Goal: Task Accomplishment & Management: Complete application form

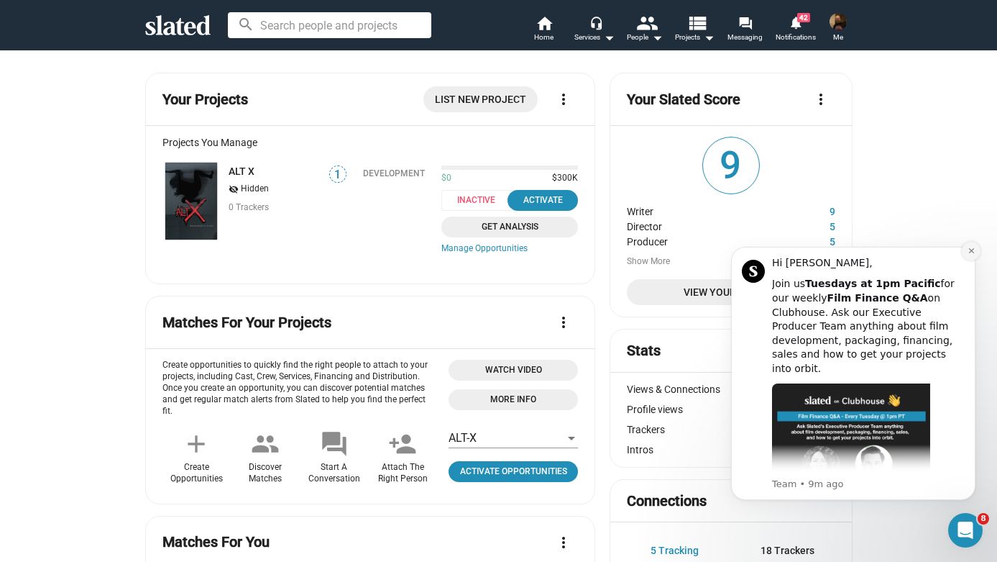
click at [968, 252] on icon "Dismiss notification" at bounding box center [972, 251] width 8 height 8
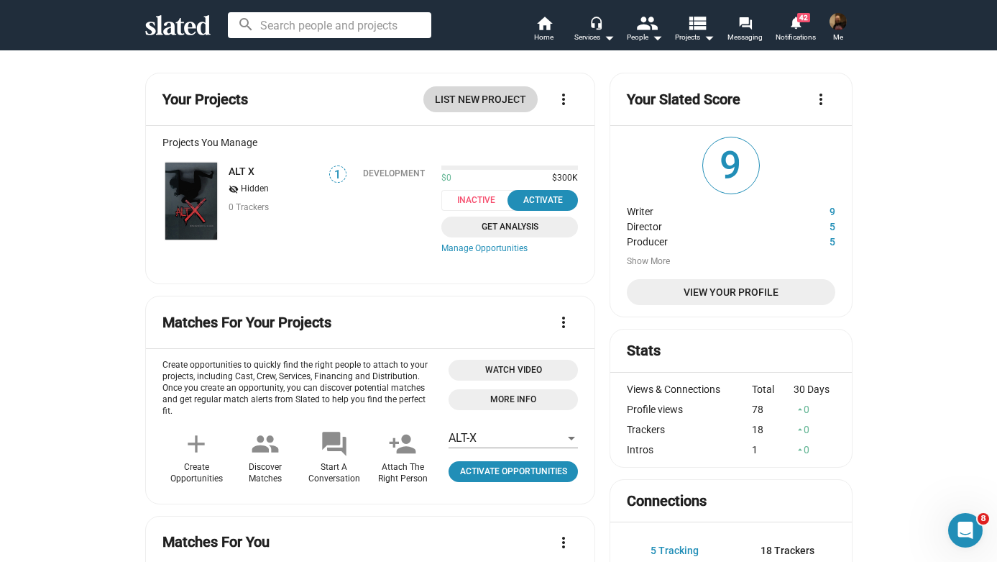
click at [475, 96] on span "List New Project" at bounding box center [480, 99] width 91 height 26
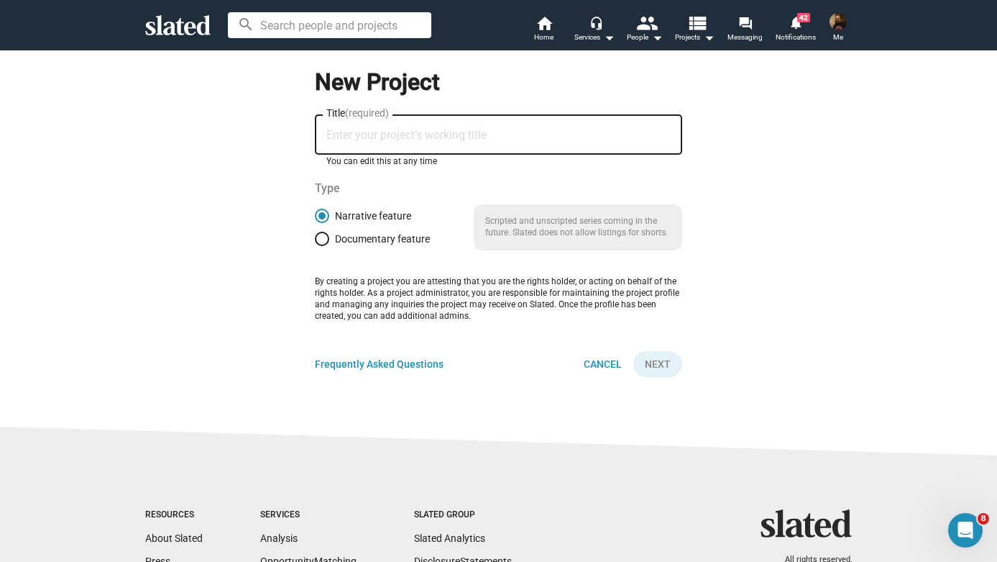
click at [446, 136] on input "Title (required)" at bounding box center [498, 135] width 344 height 13
type input "ALT-X"
click at [665, 365] on span "Next" at bounding box center [658, 364] width 26 height 26
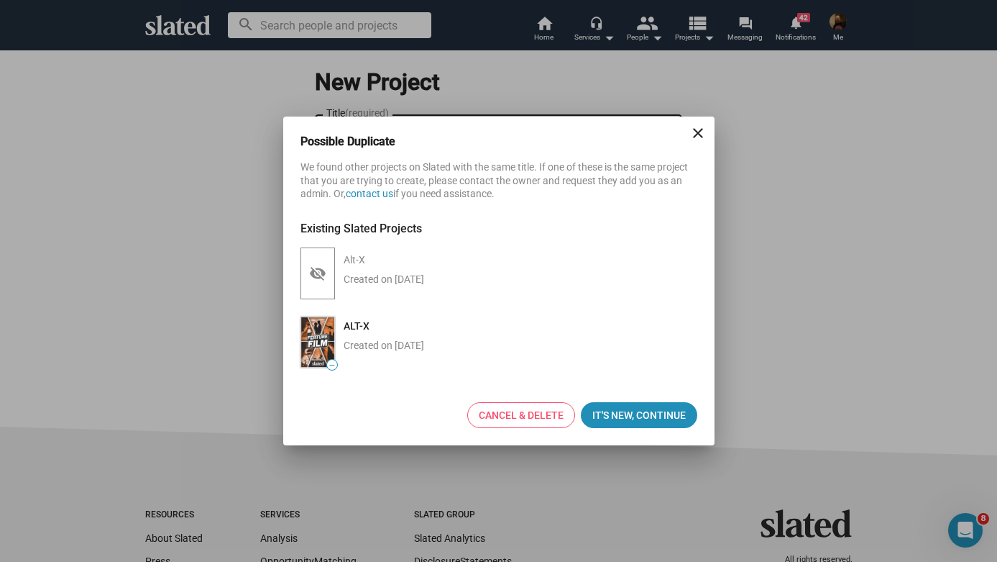
click at [401, 349] on div "Created on Oct 5, 2025" at bounding box center [384, 346] width 81 height 14
click at [339, 330] on div "ALT-X Created on Oct 5, 2025" at bounding box center [381, 341] width 86 height 57
click at [324, 337] on img at bounding box center [318, 341] width 35 height 51
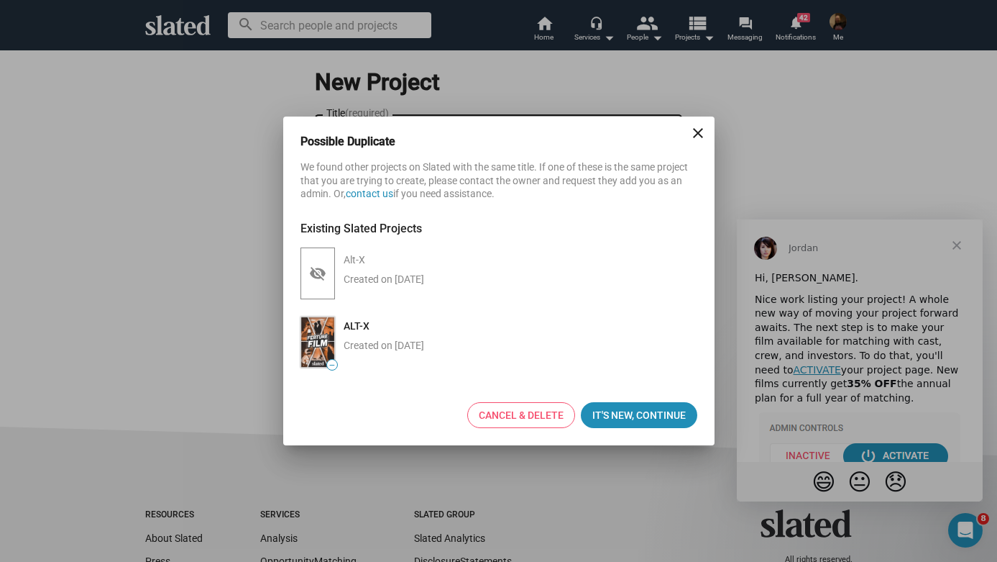
click at [696, 130] on mat-icon "close" at bounding box center [698, 132] width 17 height 17
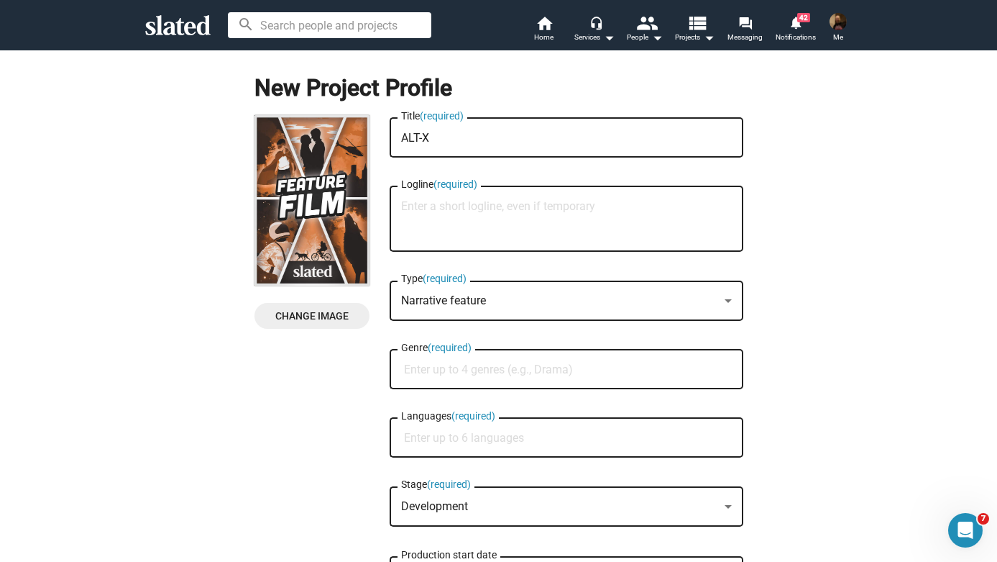
click at [457, 206] on textarea "Logline (required)" at bounding box center [566, 219] width 331 height 39
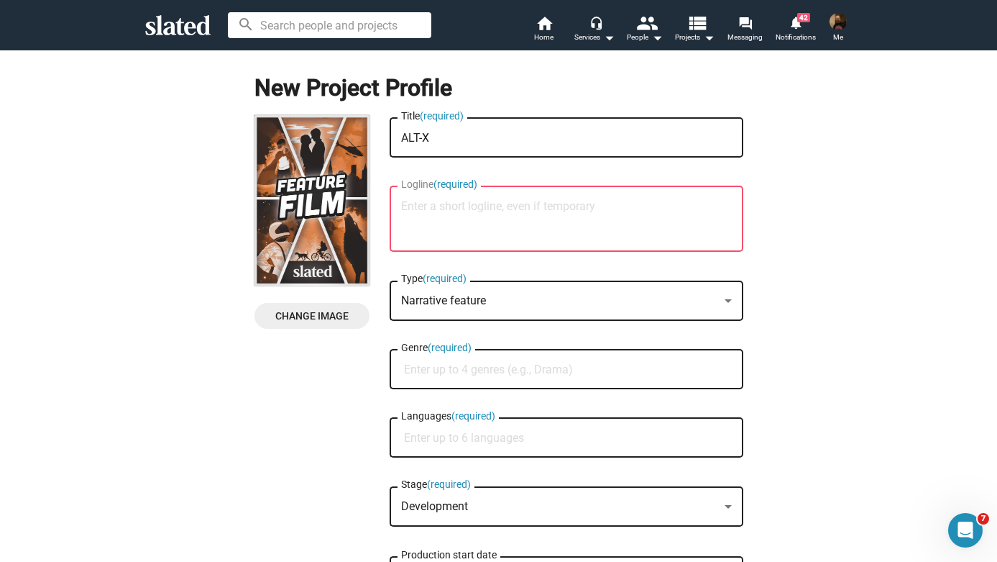
click at [692, 368] on input "Genre (required)" at bounding box center [569, 369] width 331 height 13
type input "Horror (psychological)"
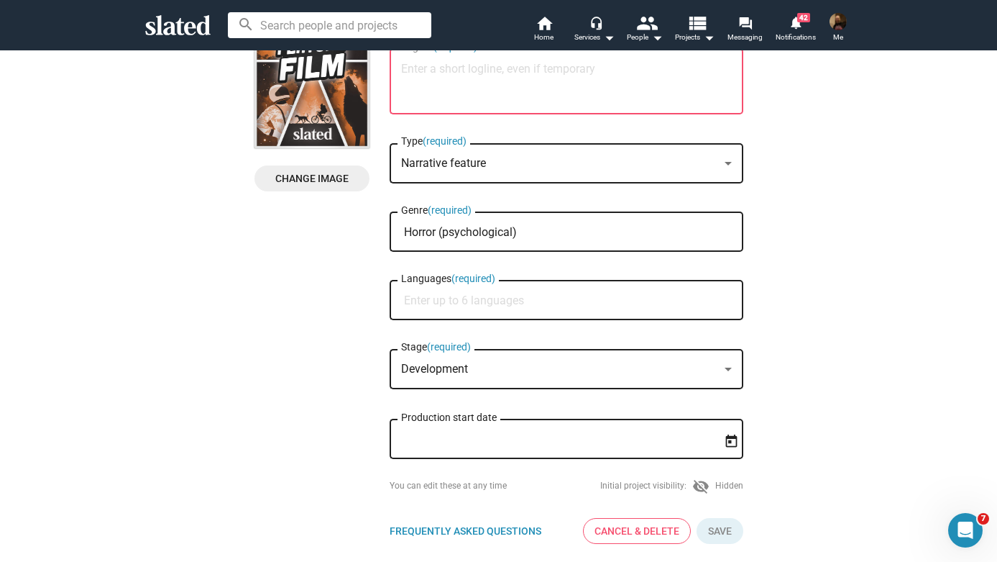
scroll to position [147, 0]
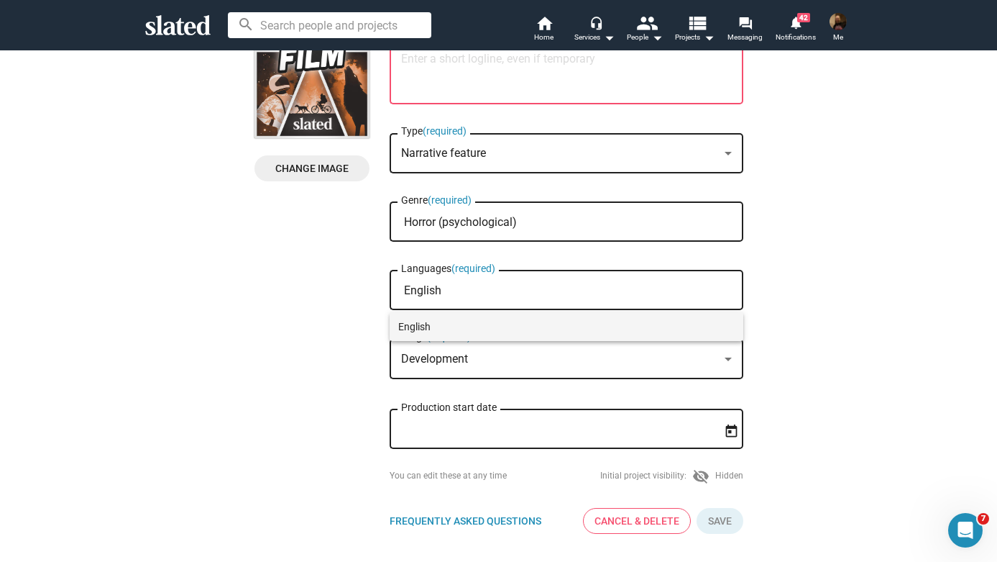
type input "English"
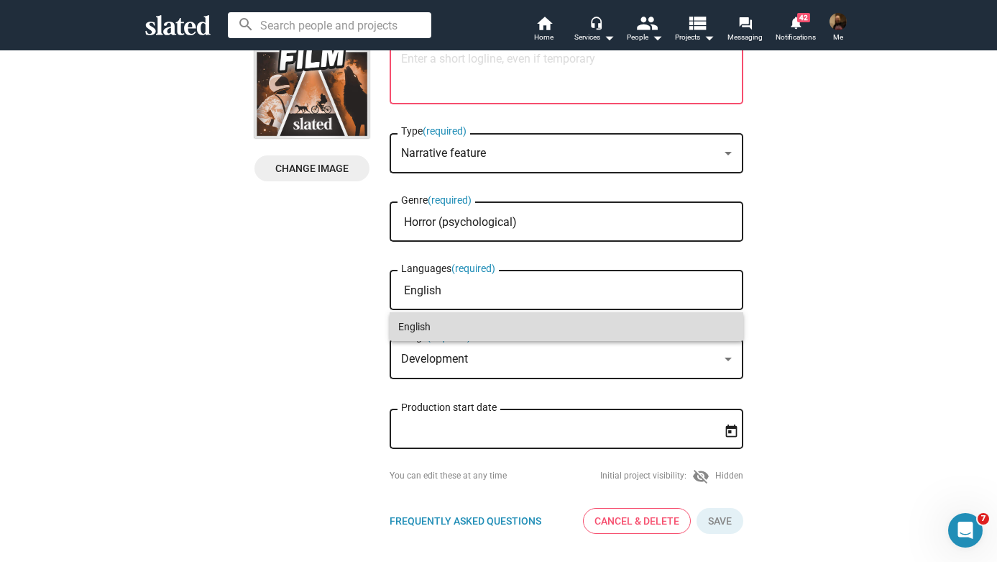
click at [436, 327] on span "English" at bounding box center [566, 326] width 336 height 29
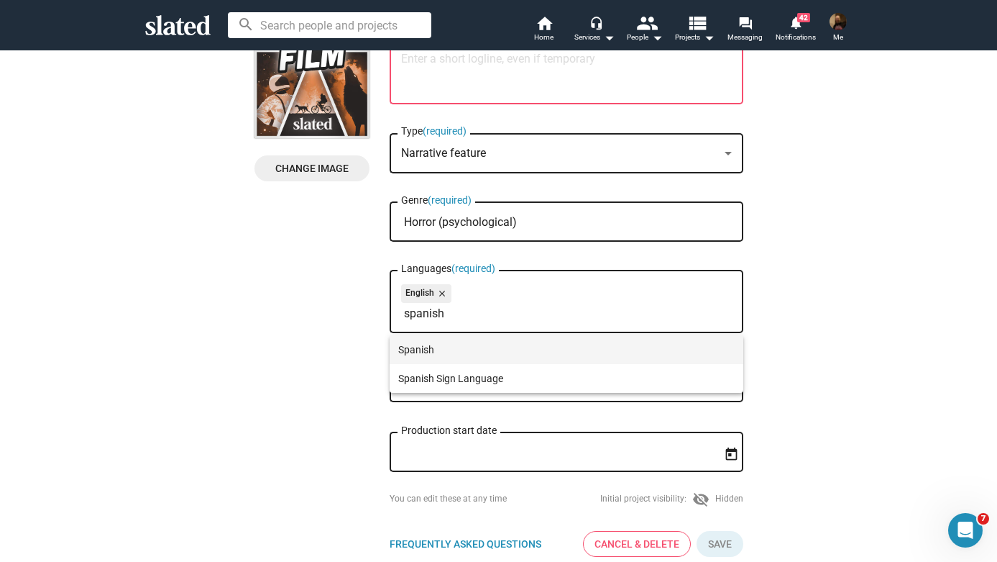
type input "spanish"
click at [439, 347] on span "Spanish" at bounding box center [566, 349] width 336 height 29
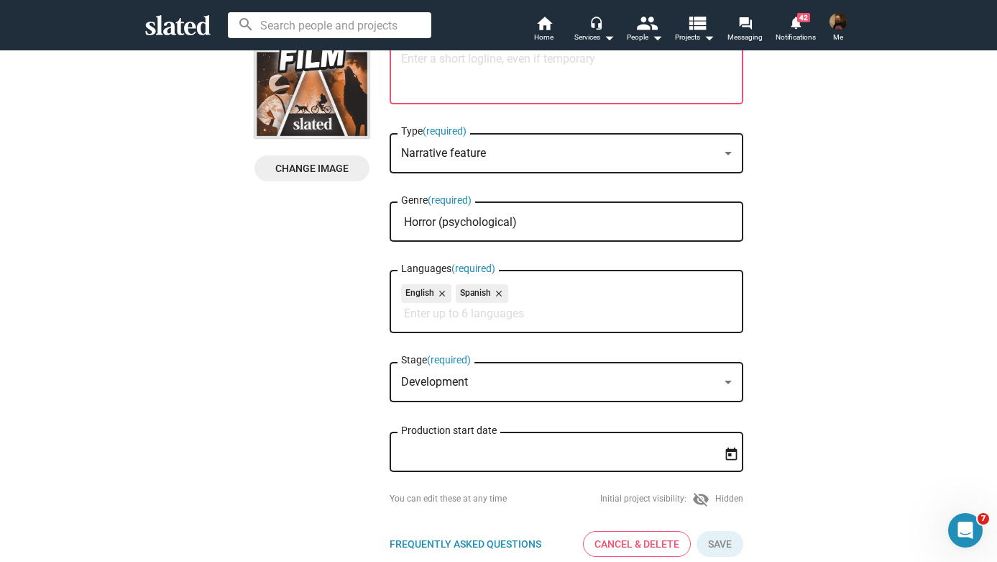
click at [477, 383] on div "Development" at bounding box center [560, 382] width 318 height 15
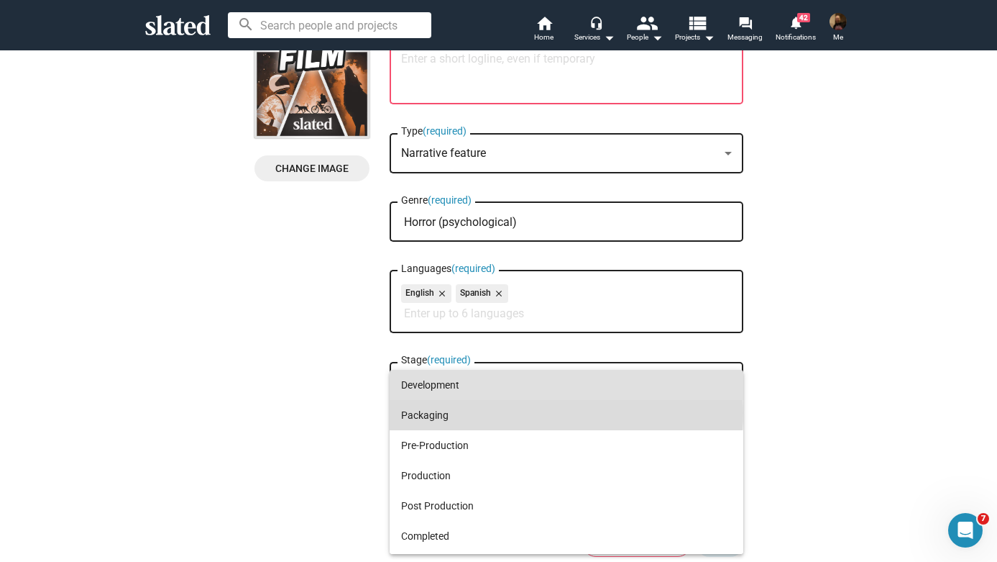
click at [477, 413] on span "Packaging" at bounding box center [566, 415] width 331 height 30
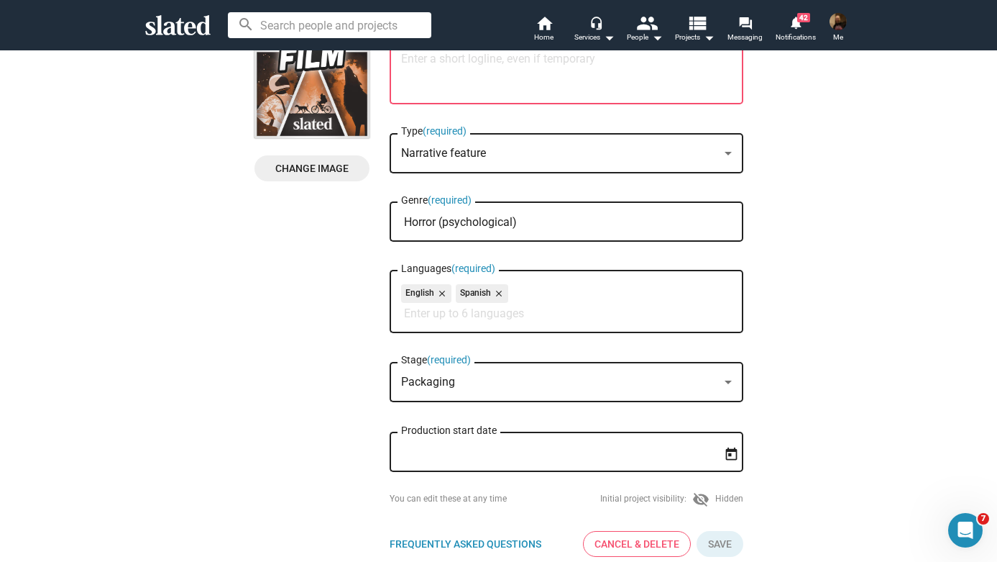
click at [480, 384] on div "Packaging" at bounding box center [560, 382] width 318 height 15
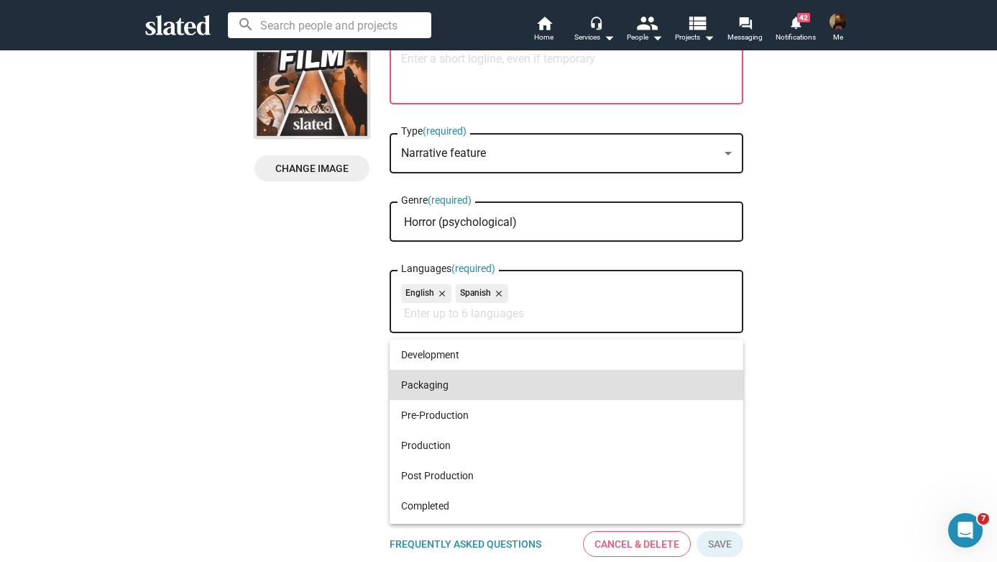
click at [480, 384] on span "Packaging" at bounding box center [566, 385] width 331 height 30
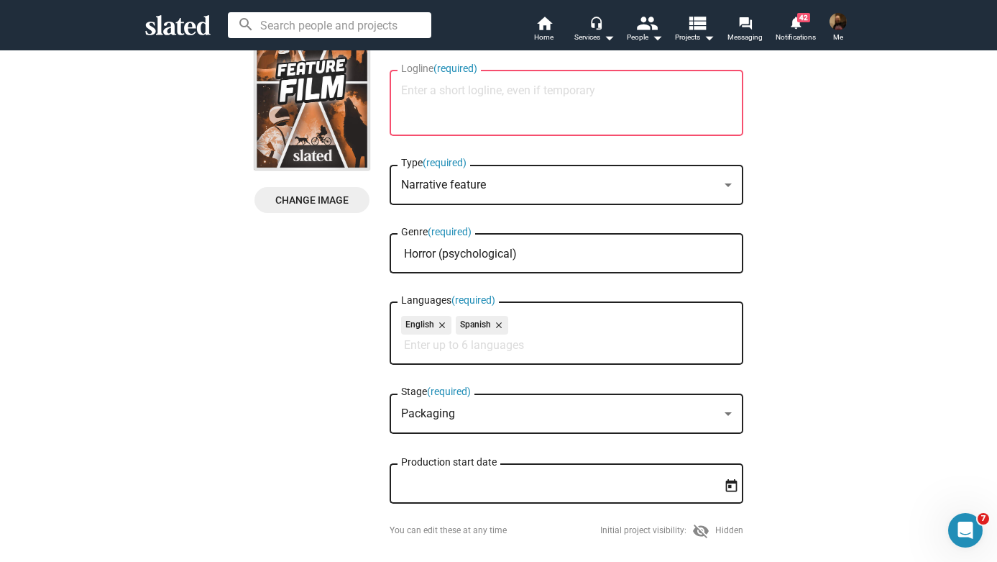
scroll to position [0, 0]
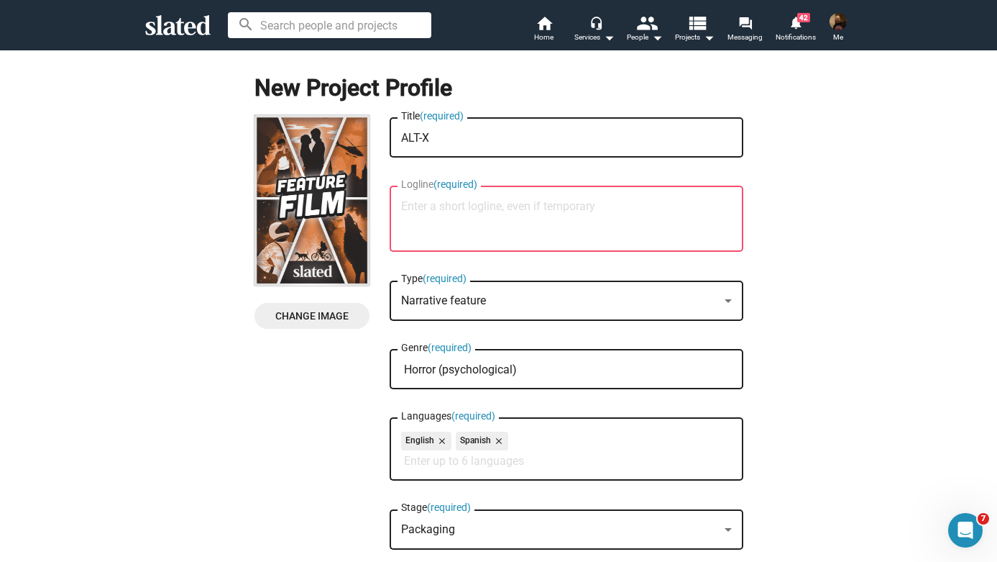
click at [569, 203] on textarea "Logline (required)" at bounding box center [566, 219] width 331 height 39
paste textarea "When a gifted but traumatized artist begins taking mysterious pills to cope wit…"
type textarea "When a gifted but traumatized artist begins taking mysterious pills to cope wit…"
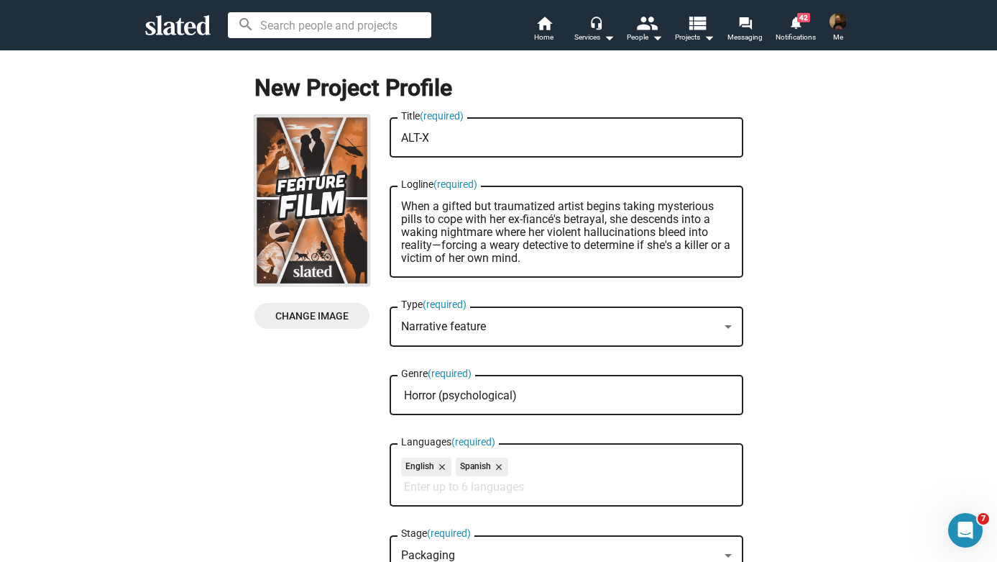
drag, startPoint x: 547, startPoint y: 262, endPoint x: 390, endPoint y: 180, distance: 177.5
click at [390, 180] on div "ALT-X Title (required) When a gifted but traumatized artist begins taking myste…" at bounding box center [567, 428] width 354 height 627
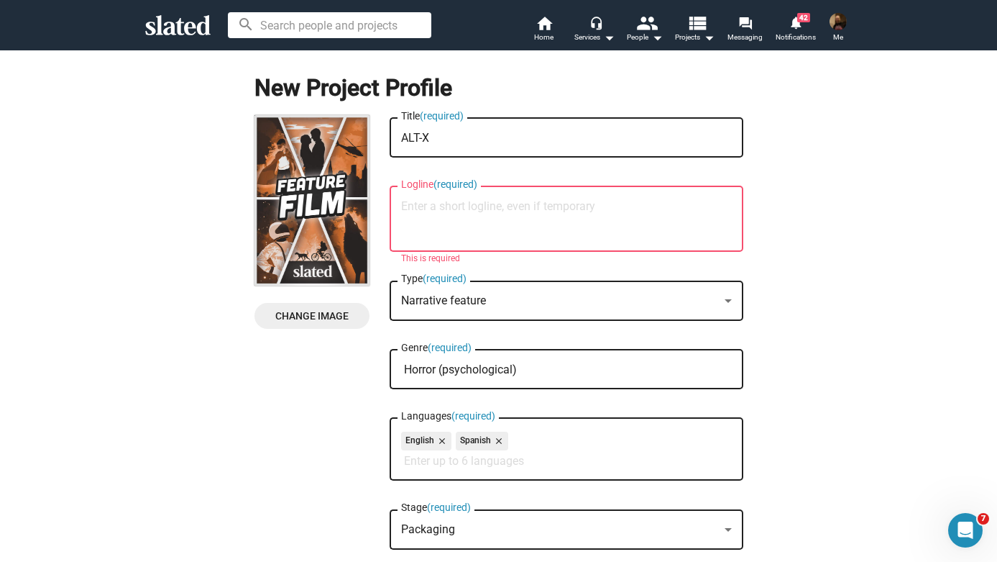
click at [560, 199] on div "Logline (required)" at bounding box center [566, 217] width 331 height 68
paste textarea "When a gifted but traumatized artist begins taking a designer street drug to co…"
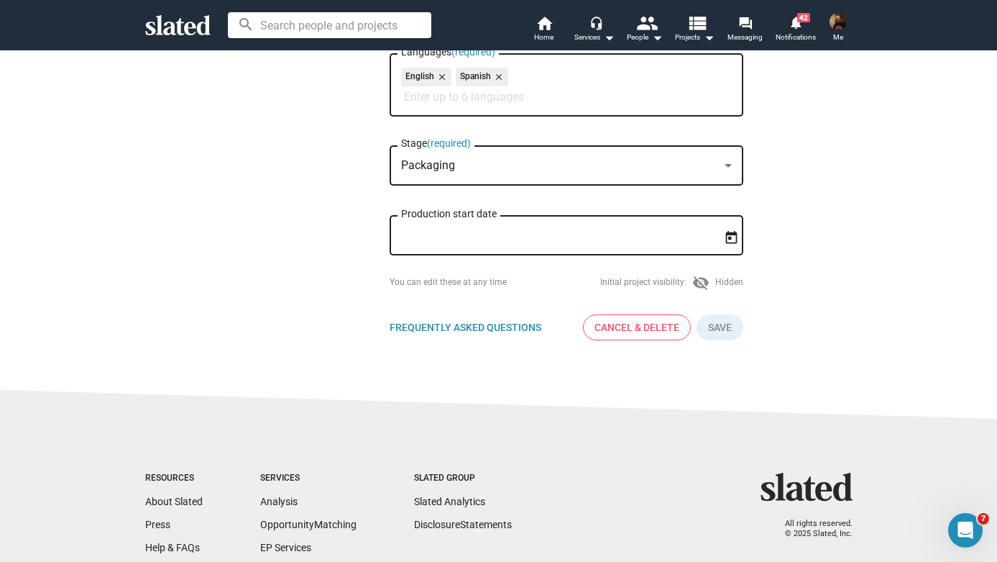
scroll to position [434, 0]
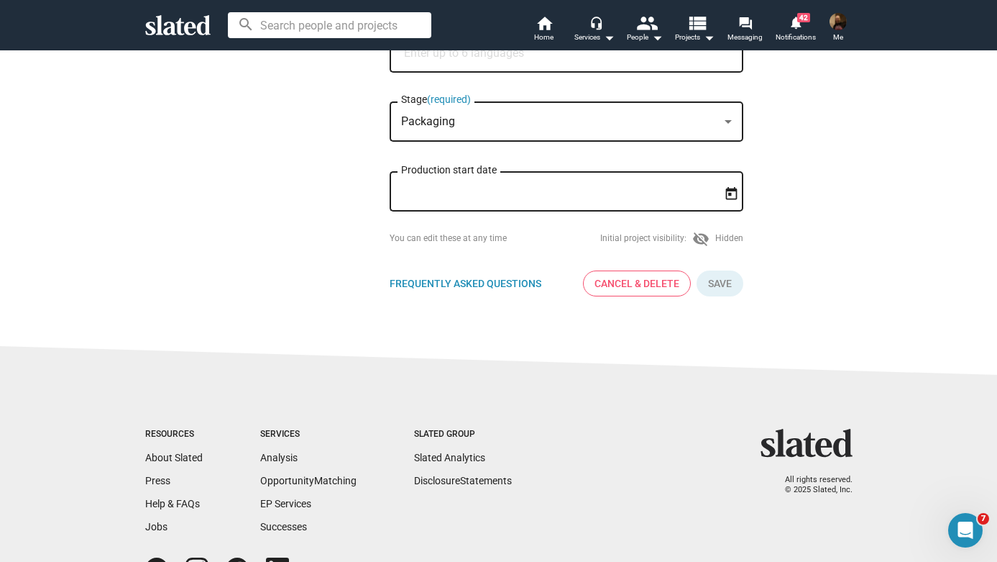
type textarea "When a gifted but traumatized artist begins taking a designer street drug to co…"
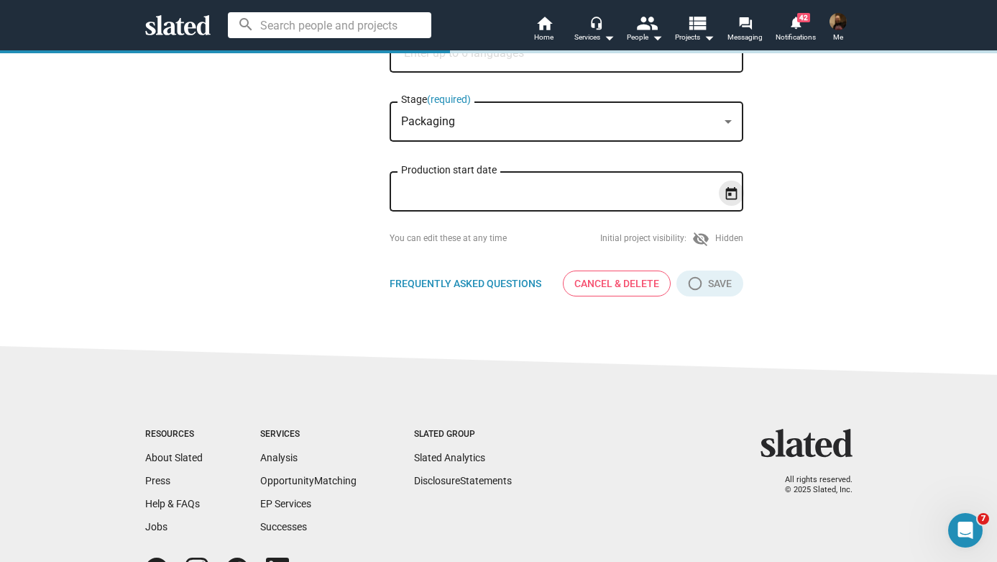
click at [730, 196] on icon "Open calendar" at bounding box center [731, 192] width 12 height 13
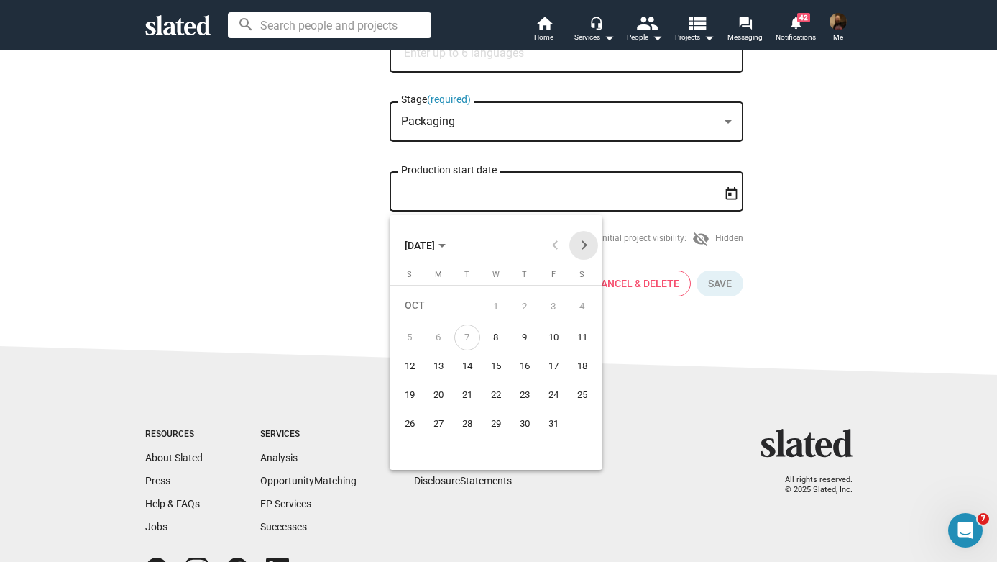
click at [580, 243] on button "Next month" at bounding box center [583, 245] width 29 height 29
click at [554, 242] on button "Previous month" at bounding box center [555, 245] width 29 height 29
click at [587, 242] on button "Next month" at bounding box center [583, 245] width 29 height 29
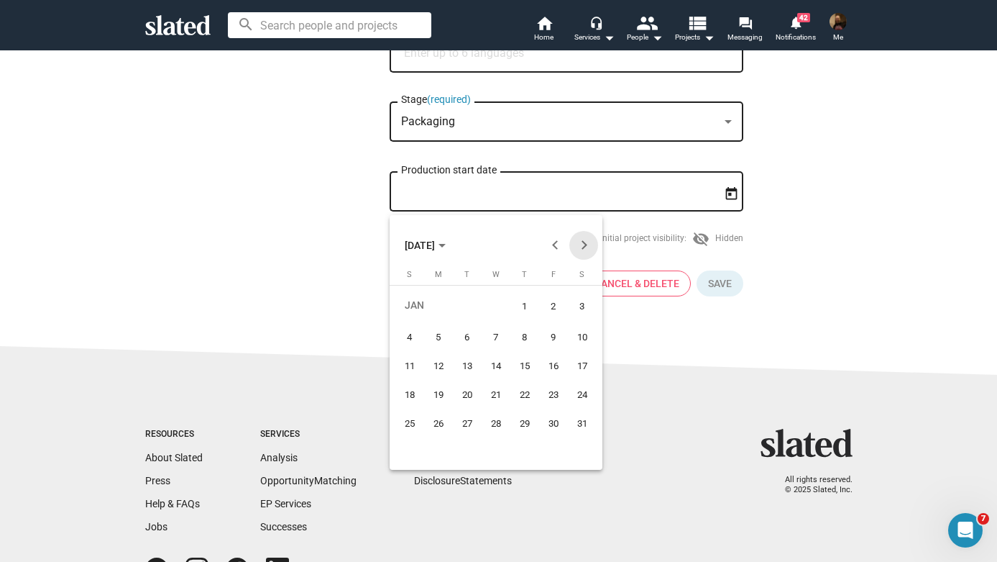
click at [587, 242] on button "Next month" at bounding box center [583, 245] width 29 height 29
click at [439, 334] on div "2" at bounding box center [439, 334] width 26 height 26
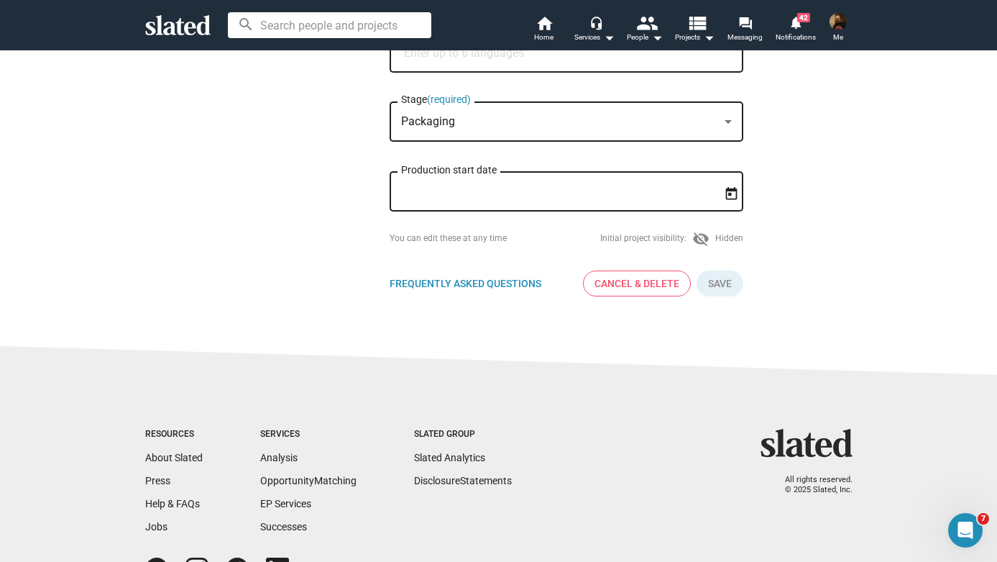
type input "[DATE]"
click at [721, 287] on button "Click here to validate form" at bounding box center [720, 283] width 47 height 26
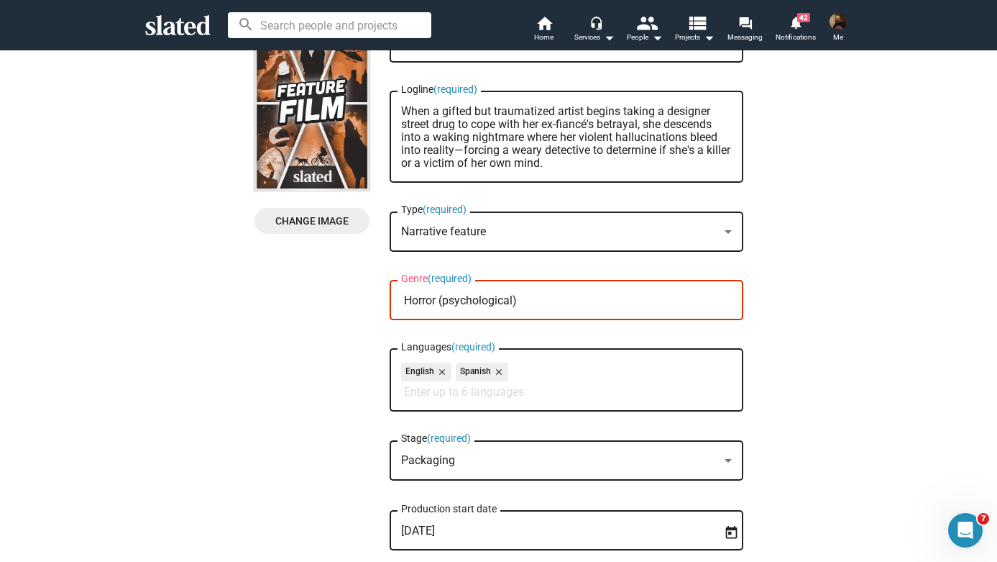
scroll to position [99, 0]
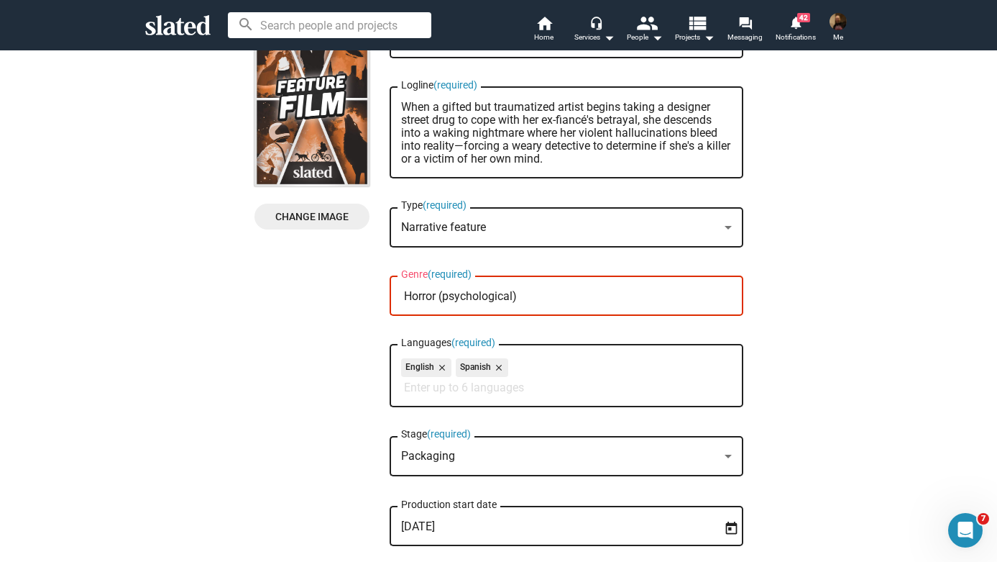
click at [636, 306] on div "Horror (psychological) Genre (required)" at bounding box center [566, 294] width 331 height 42
drag, startPoint x: 635, startPoint y: 295, endPoint x: 541, endPoint y: 292, distance: 93.5
click at [541, 292] on input "Horror (psychological)" at bounding box center [569, 296] width 331 height 13
type input "Horro"
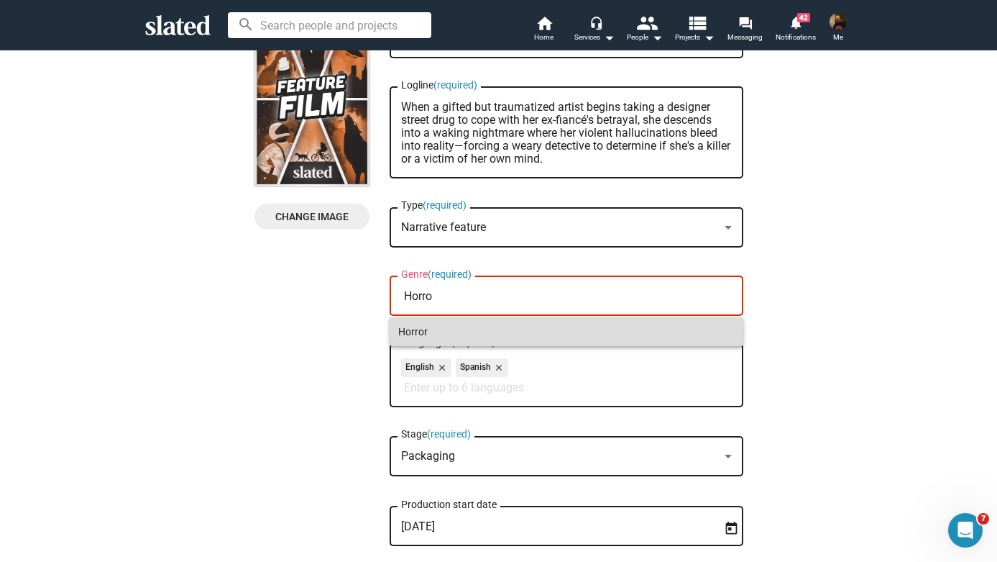
click at [455, 326] on span "Horror" at bounding box center [566, 331] width 336 height 29
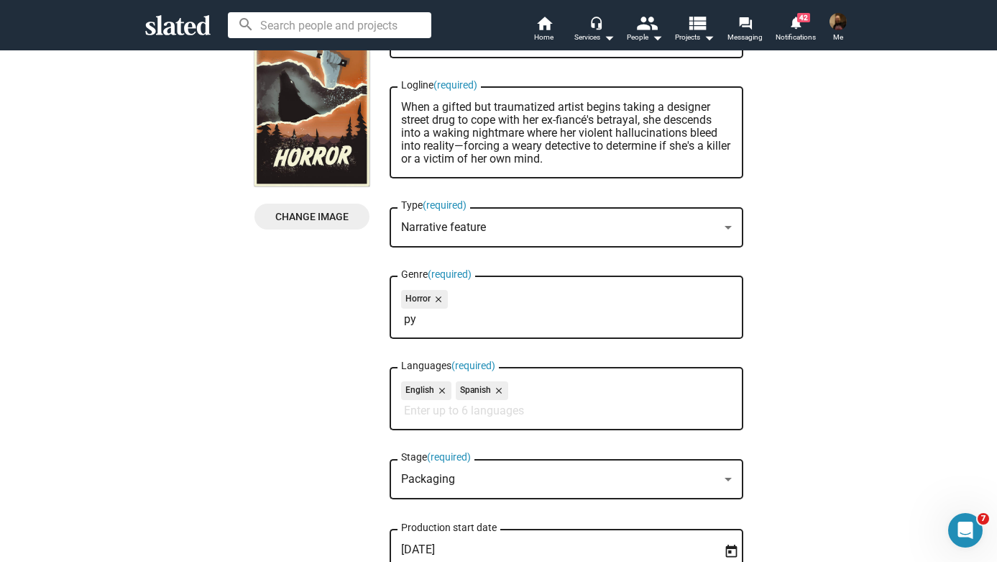
type input "p"
type input "P"
click at [515, 325] on input "Genre (required)" at bounding box center [569, 319] width 331 height 13
type input "p"
type input "thr"
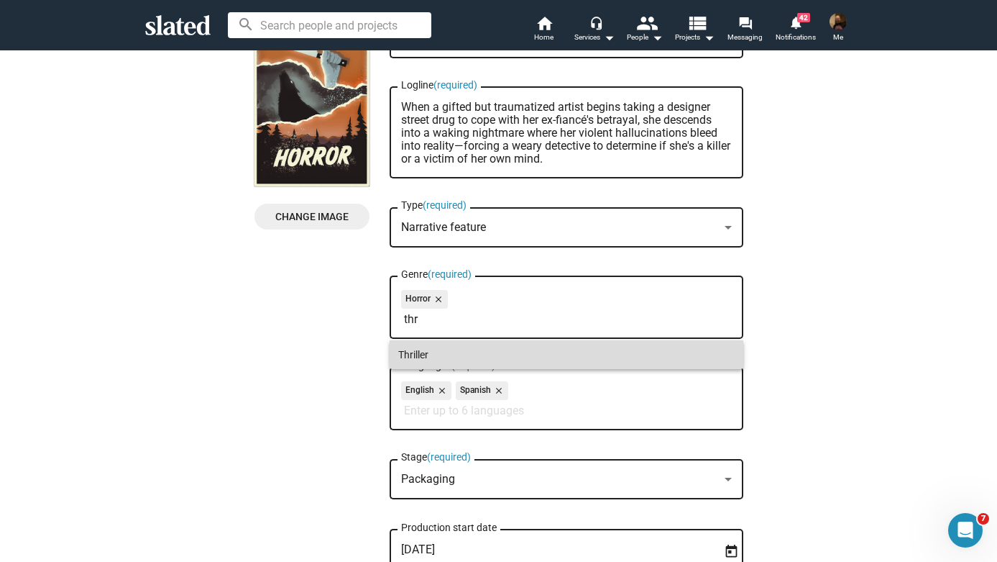
click at [450, 350] on span "Thriller" at bounding box center [566, 354] width 336 height 29
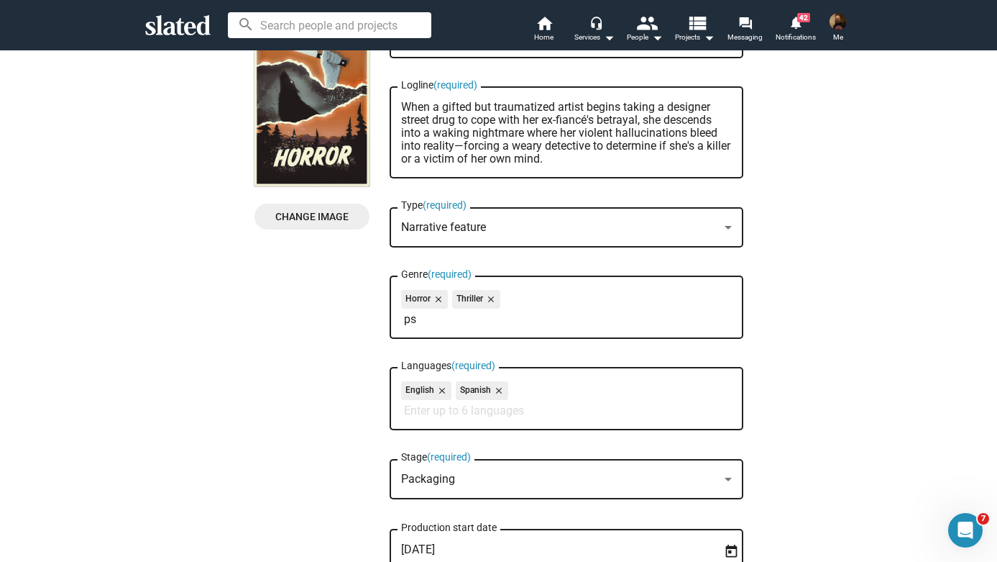
type input "p"
click at [650, 320] on input "Genre (required)" at bounding box center [569, 319] width 331 height 13
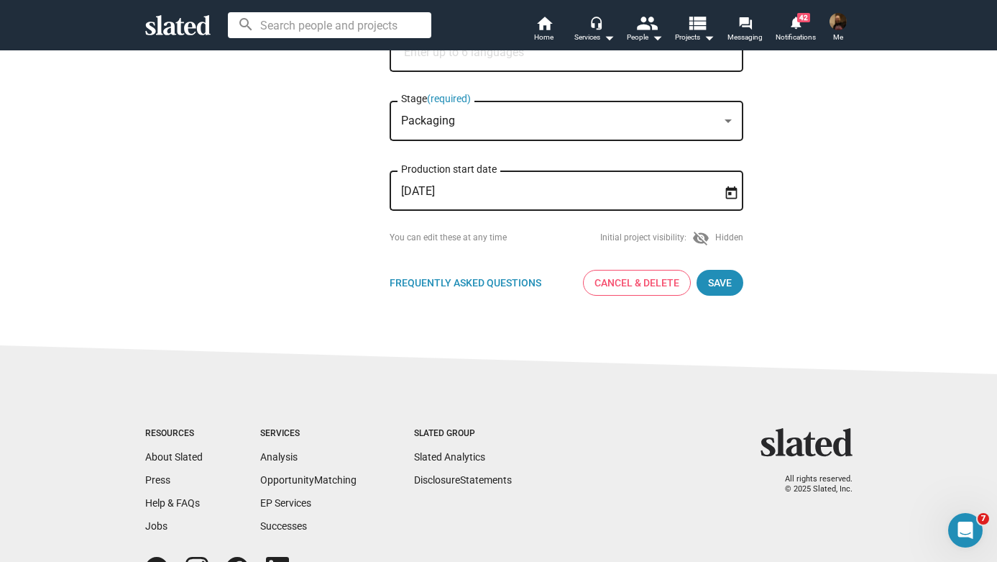
scroll to position [544, 0]
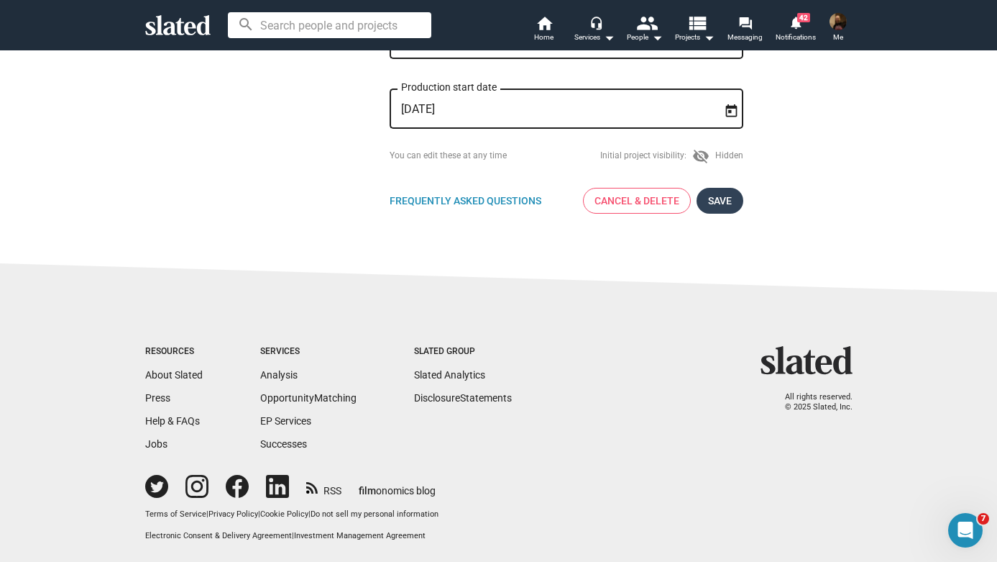
click at [718, 198] on span "Save" at bounding box center [720, 201] width 24 height 26
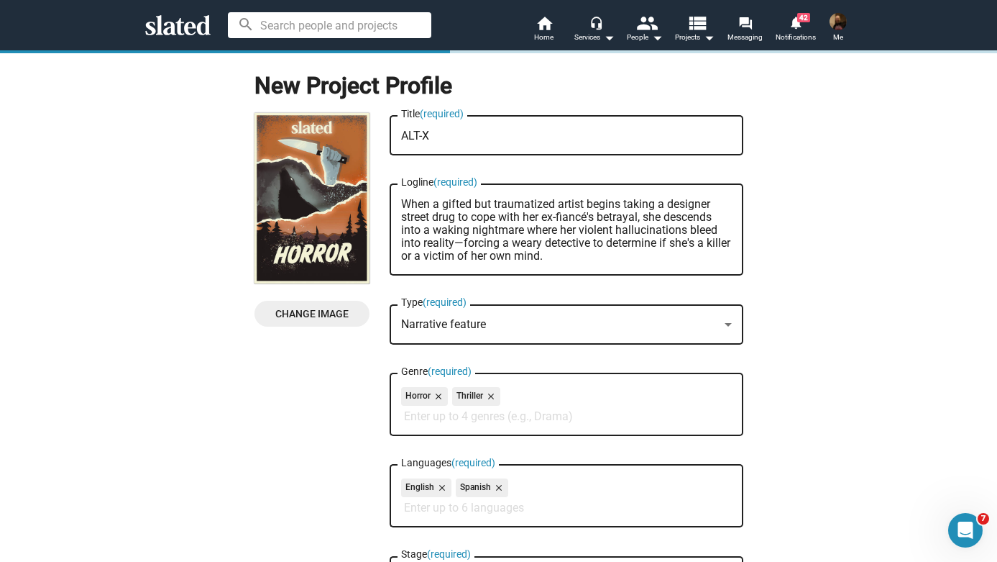
scroll to position [0, 0]
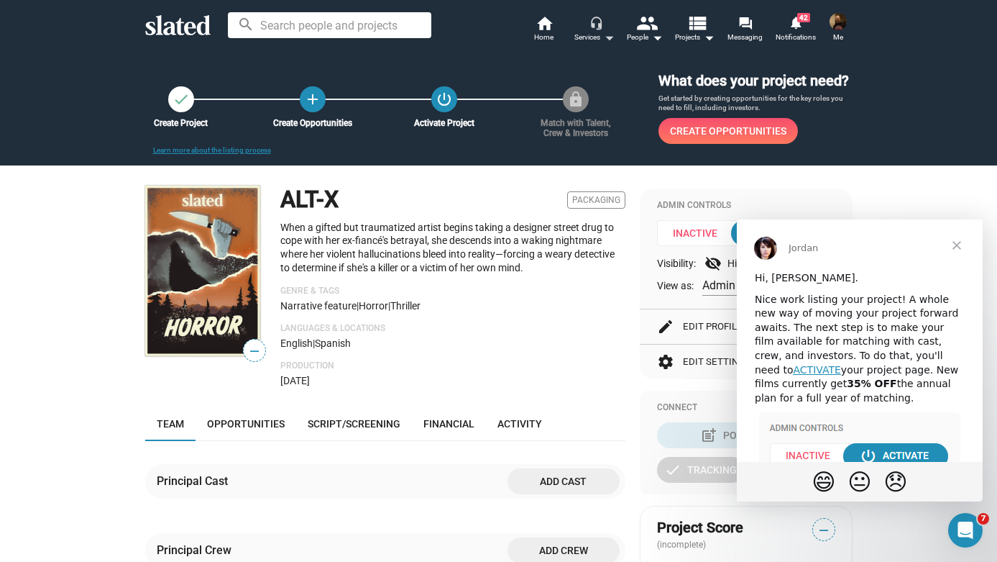
click at [612, 40] on mat-icon "arrow_drop_down" at bounding box center [608, 37] width 17 height 17
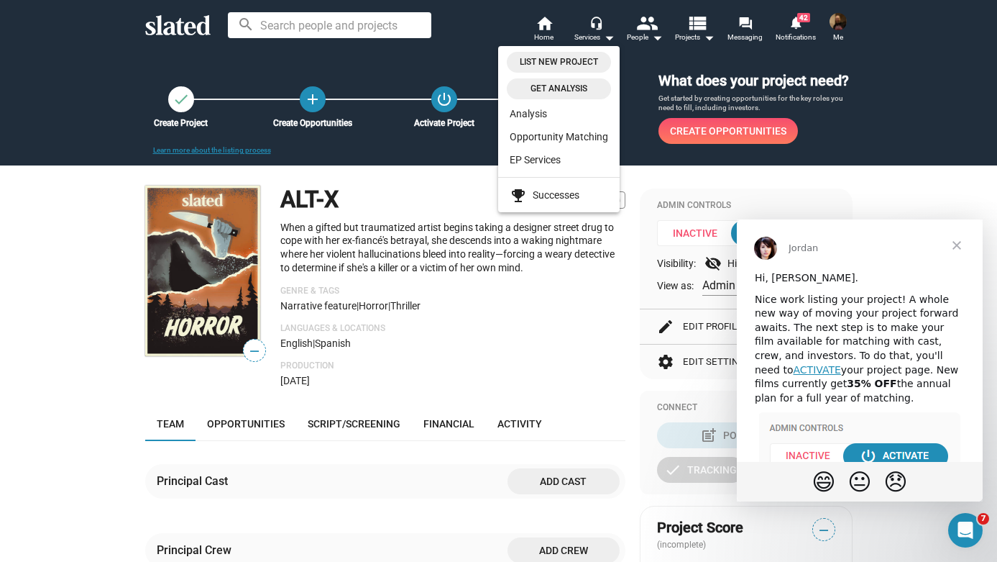
click at [257, 153] on div at bounding box center [498, 281] width 997 height 562
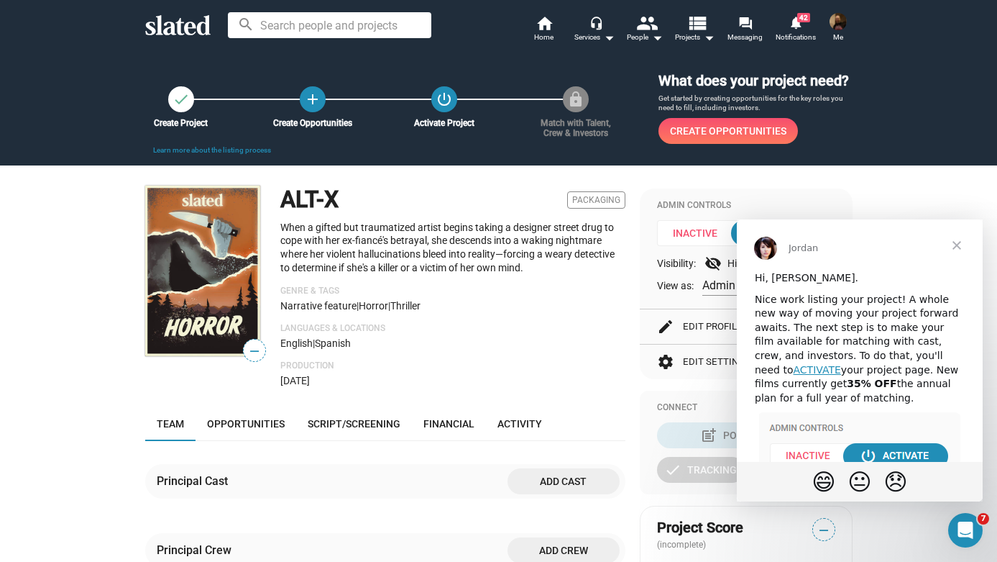
click at [257, 153] on link "Learn more about the listing process" at bounding box center [212, 150] width 118 height 8
click at [954, 242] on span "Close" at bounding box center [957, 245] width 52 height 52
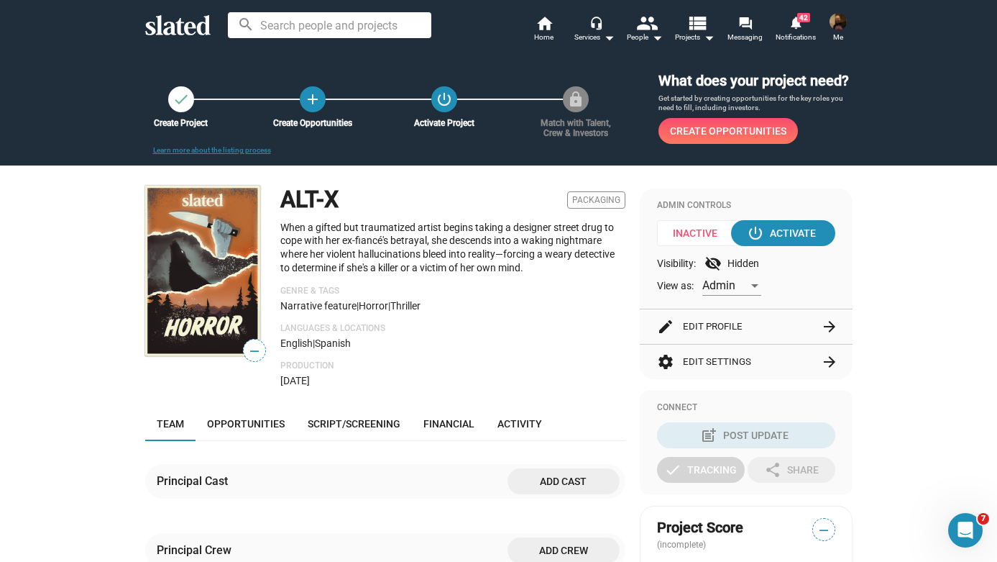
click at [256, 350] on span "—" at bounding box center [255, 351] width 22 height 19
click at [252, 351] on span "—" at bounding box center [255, 351] width 22 height 19
click at [195, 277] on img at bounding box center [202, 270] width 115 height 170
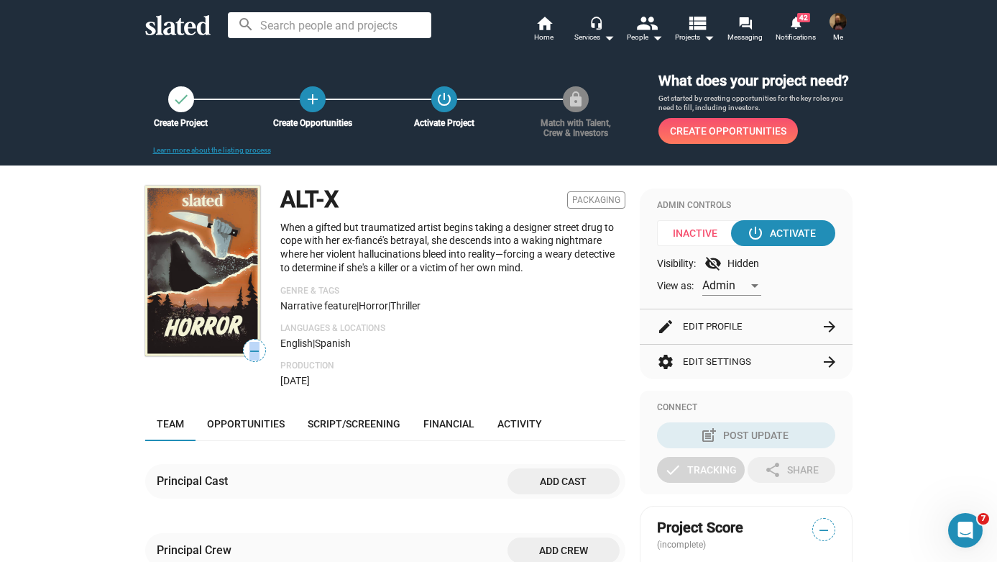
click at [828, 326] on mat-icon "arrow_forward" at bounding box center [829, 326] width 17 height 17
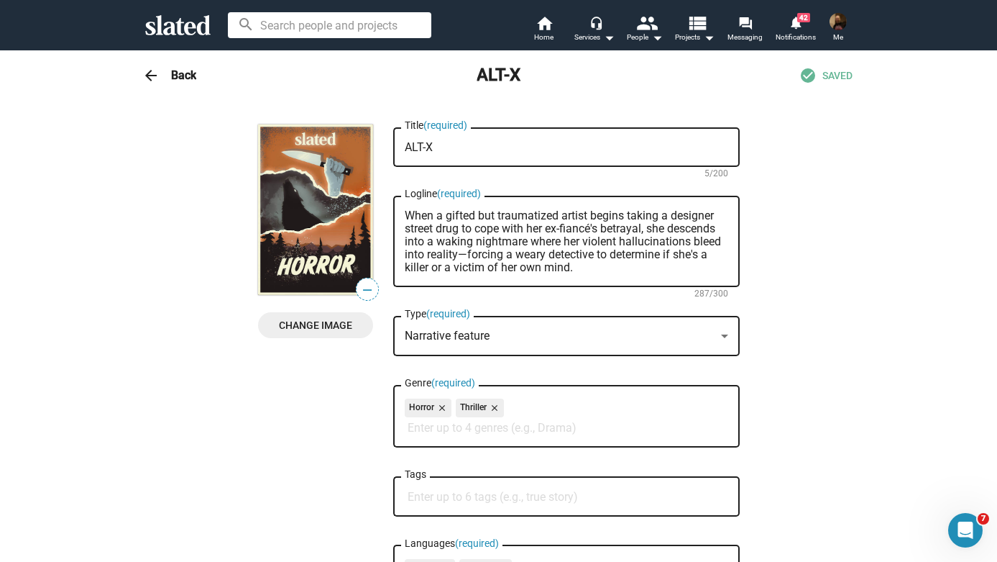
click at [324, 325] on span "Change Image" at bounding box center [316, 325] width 92 height 26
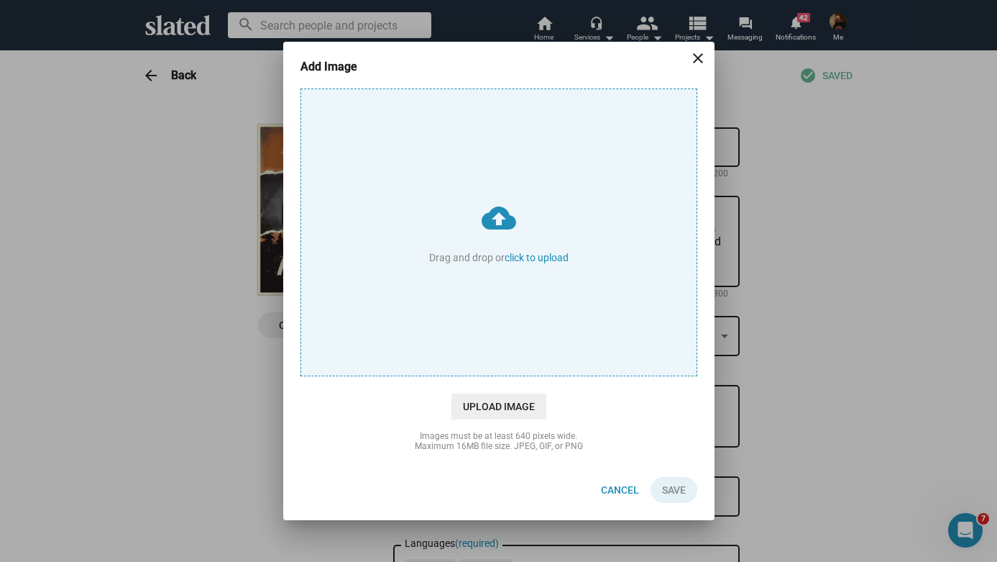
click at [528, 257] on input "cloud_upload Drag and drop or click to upload" at bounding box center [498, 232] width 395 height 286
click at [508, 209] on input "cloud_upload Drag and drop or click to upload" at bounding box center [498, 232] width 395 height 286
type input "C:\fakepath\ALT-Xpic_7_15_25.jpg"
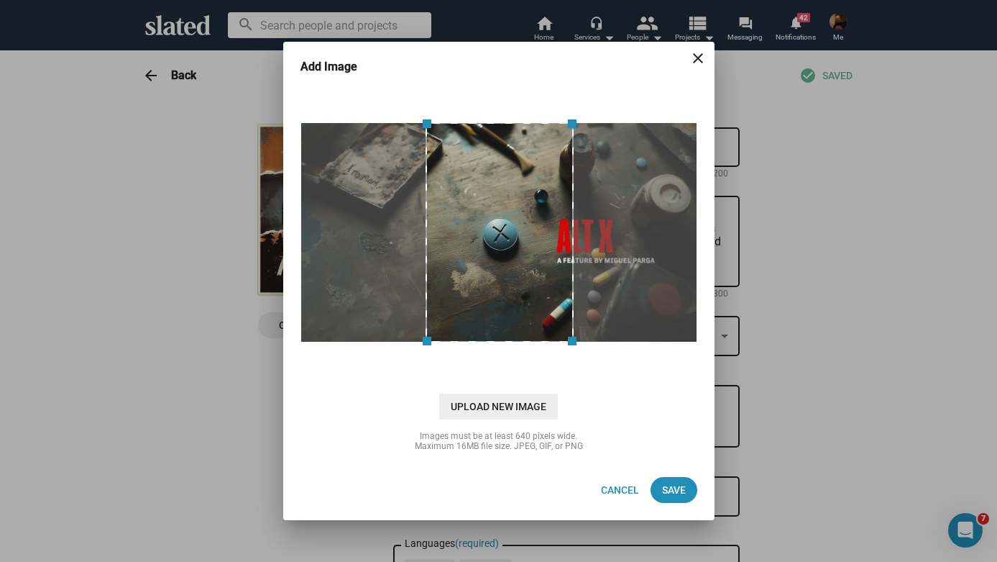
drag, startPoint x: 574, startPoint y: 340, endPoint x: 668, endPoint y: 344, distance: 94.3
click at [678, 346] on div at bounding box center [499, 232] width 404 height 288
drag, startPoint x: 572, startPoint y: 120, endPoint x: 651, endPoint y: 150, distance: 84.7
click at [677, 134] on div at bounding box center [499, 232] width 397 height 220
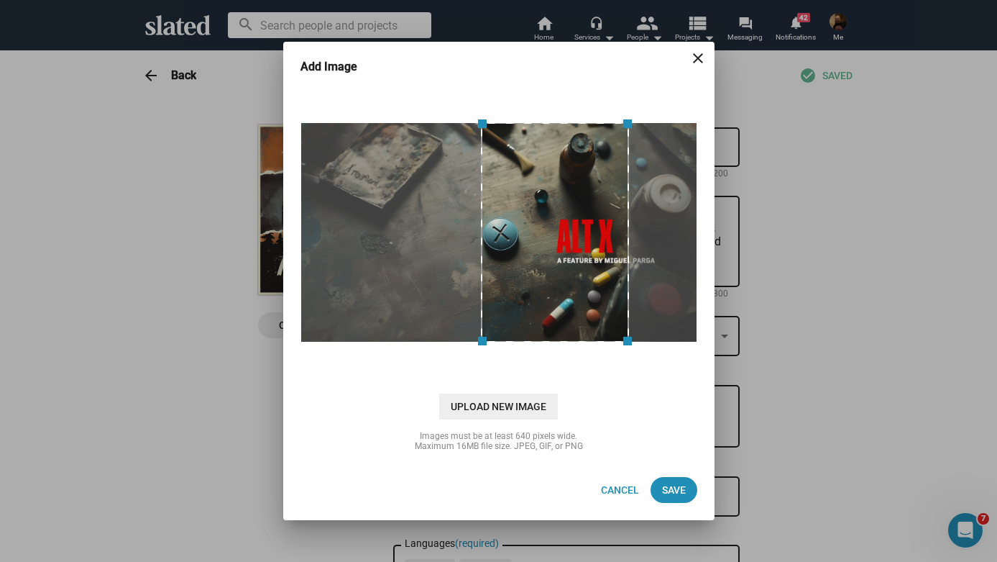
drag, startPoint x: 555, startPoint y: 230, endPoint x: 608, endPoint y: 226, distance: 52.6
click at [608, 226] on div at bounding box center [555, 232] width 149 height 220
drag, startPoint x: 627, startPoint y: 342, endPoint x: 667, endPoint y: 339, distance: 39.6
click at [667, 339] on div at bounding box center [499, 232] width 397 height 220
drag, startPoint x: 559, startPoint y: 339, endPoint x: 578, endPoint y: 359, distance: 27.0
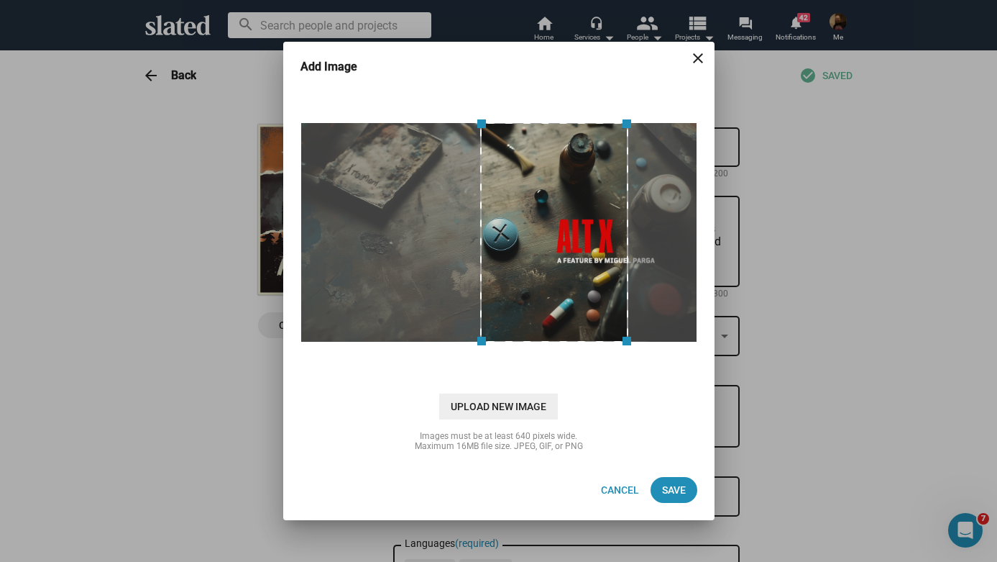
click at [578, 359] on div at bounding box center [499, 232] width 404 height 288
drag, startPoint x: 627, startPoint y: 342, endPoint x: 648, endPoint y: 342, distance: 20.9
click at [648, 342] on image-cropper at bounding box center [499, 232] width 404 height 227
drag, startPoint x: 626, startPoint y: 342, endPoint x: 651, endPoint y: 337, distance: 25.5
click at [652, 337] on div at bounding box center [499, 232] width 397 height 220
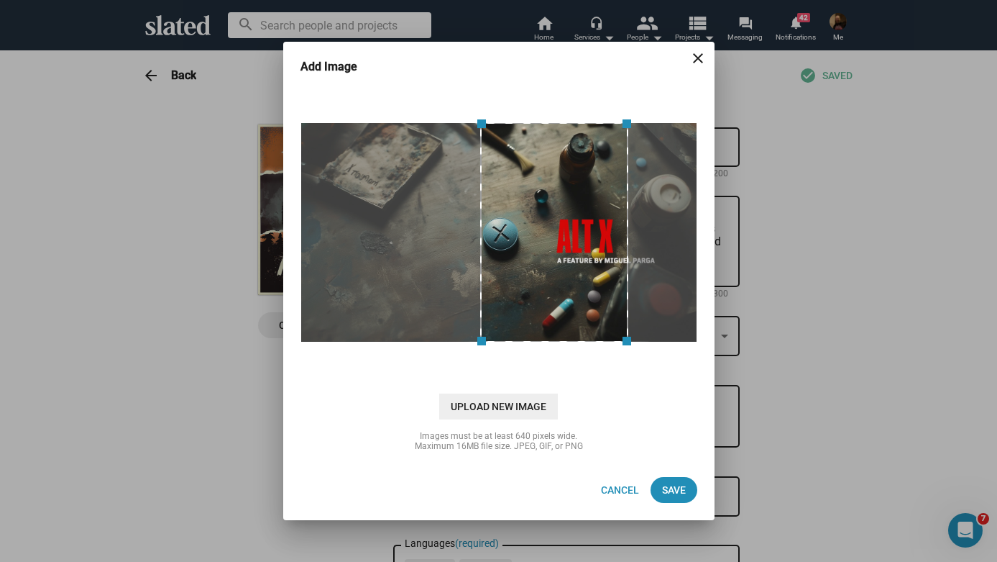
drag, startPoint x: 480, startPoint y: 162, endPoint x: 477, endPoint y: 232, distance: 69.8
click at [477, 232] on span at bounding box center [480, 232] width 16 height 204
drag, startPoint x: 482, startPoint y: 122, endPoint x: 473, endPoint y: 83, distance: 39.8
click at [473, 83] on mat-dialog-container "Add Image close cloud_upload Drag and drop or click to upload Upload New Image …" at bounding box center [498, 281] width 431 height 478
drag, startPoint x: 628, startPoint y: 228, endPoint x: 637, endPoint y: 227, distance: 9.4
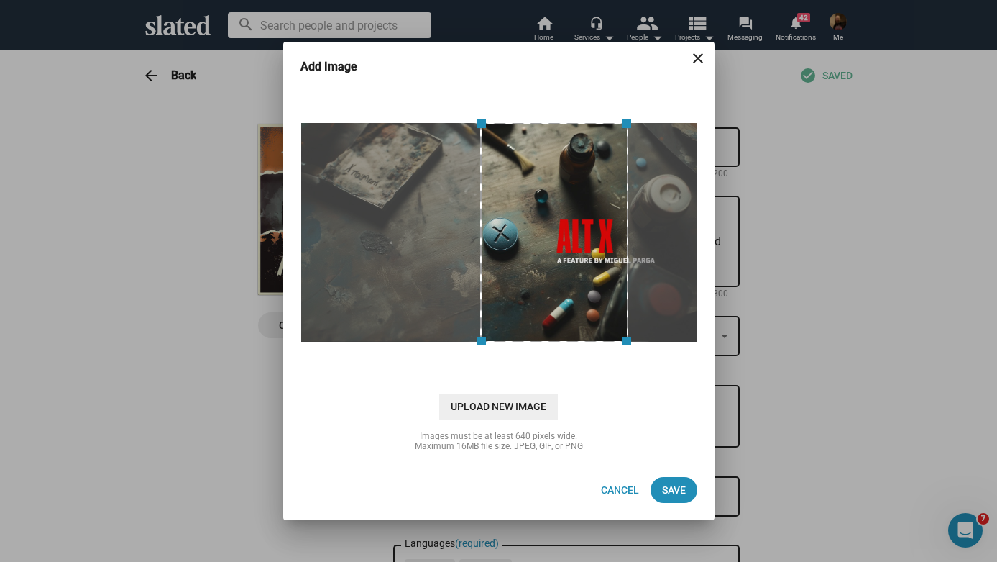
click at [640, 227] on div at bounding box center [499, 232] width 397 height 220
drag, startPoint x: 628, startPoint y: 227, endPoint x: 643, endPoint y: 227, distance: 15.8
click at [643, 227] on div at bounding box center [499, 232] width 397 height 220
drag, startPoint x: 479, startPoint y: 236, endPoint x: 476, endPoint y: 283, distance: 47.5
click at [476, 283] on span at bounding box center [480, 232] width 16 height 204
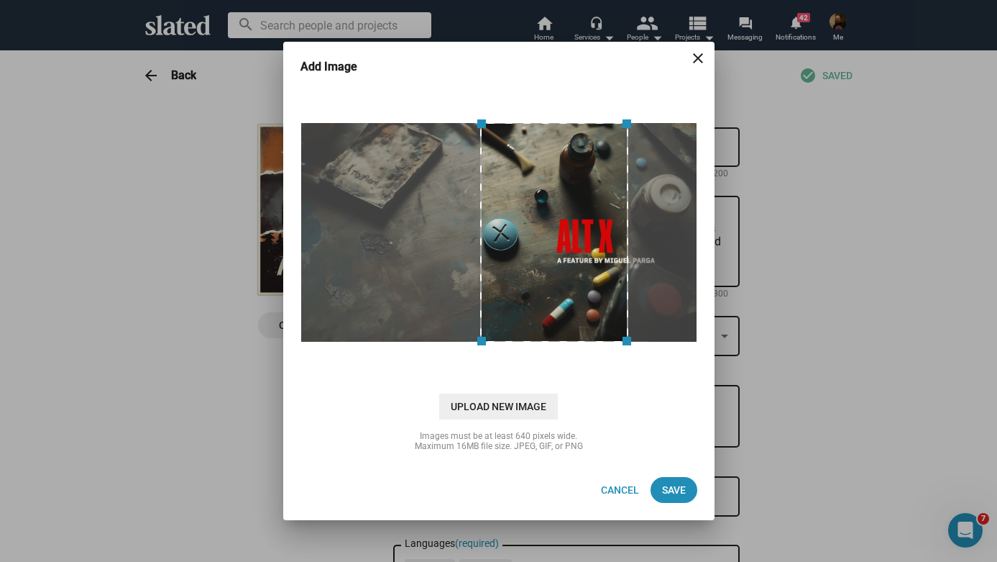
click at [658, 413] on div "Upload New Image" at bounding box center [499, 406] width 397 height 26
drag, startPoint x: 480, startPoint y: 212, endPoint x: 464, endPoint y: 244, distance: 35.7
click at [464, 244] on div at bounding box center [499, 232] width 397 height 220
click at [558, 116] on div at bounding box center [499, 232] width 404 height 288
drag, startPoint x: 626, startPoint y: 196, endPoint x: 656, endPoint y: 198, distance: 30.9
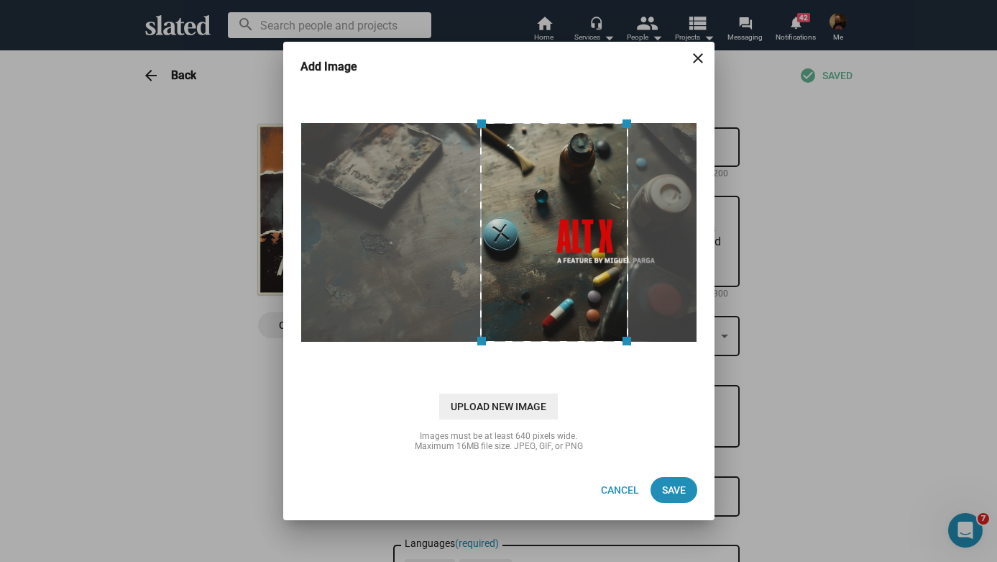
click at [656, 198] on div at bounding box center [499, 232] width 397 height 220
drag, startPoint x: 628, startPoint y: 201, endPoint x: 654, endPoint y: 183, distance: 30.9
click at [654, 184] on div at bounding box center [499, 232] width 397 height 220
click at [670, 378] on div "cloud_upload Drag and drop or click to upload Upload New Image" at bounding box center [499, 253] width 397 height 331
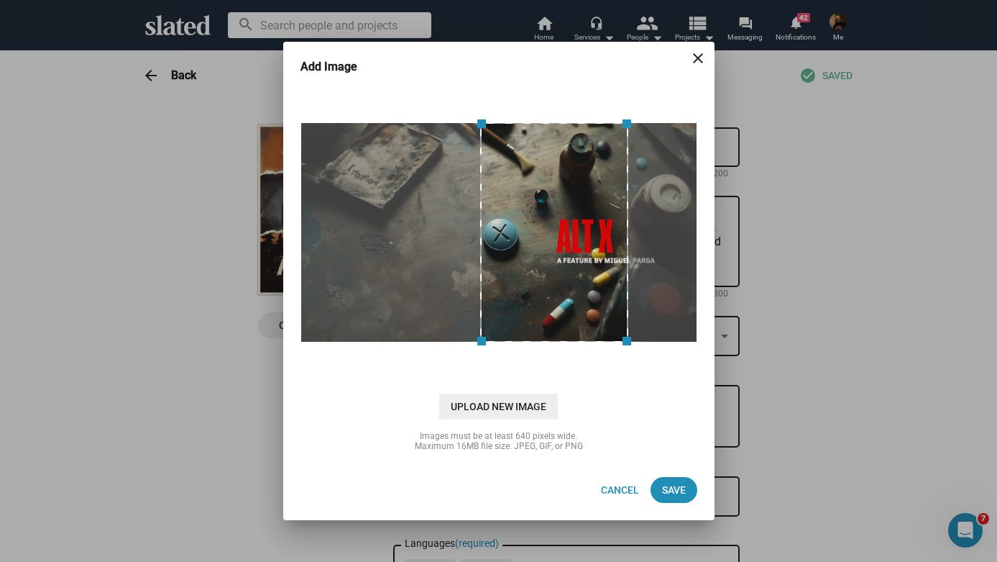
click at [349, 95] on div at bounding box center [499, 232] width 404 height 288
drag, startPoint x: 482, startPoint y: 126, endPoint x: 458, endPoint y: 125, distance: 23.7
click at [455, 125] on div at bounding box center [499, 232] width 397 height 220
drag, startPoint x: 481, startPoint y: 157, endPoint x: 444, endPoint y: 154, distance: 36.8
click at [430, 153] on div at bounding box center [499, 232] width 397 height 220
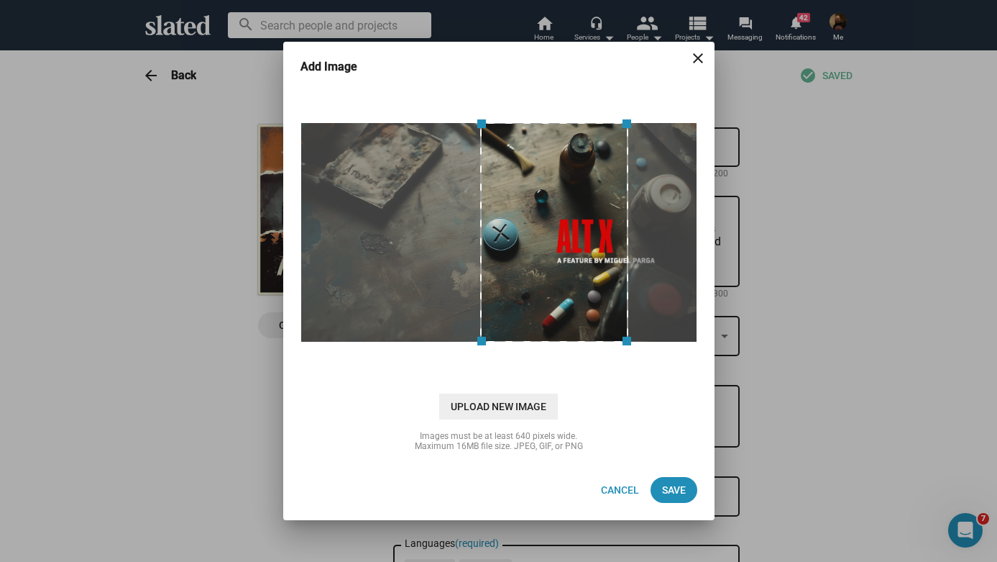
drag, startPoint x: 481, startPoint y: 178, endPoint x: 475, endPoint y: 211, distance: 32.9
click at [426, 183] on div at bounding box center [499, 232] width 397 height 220
drag, startPoint x: 480, startPoint y: 233, endPoint x: 439, endPoint y: 230, distance: 40.4
click at [439, 230] on div at bounding box center [499, 232] width 397 height 220
drag, startPoint x: 627, startPoint y: 209, endPoint x: 677, endPoint y: 212, distance: 49.7
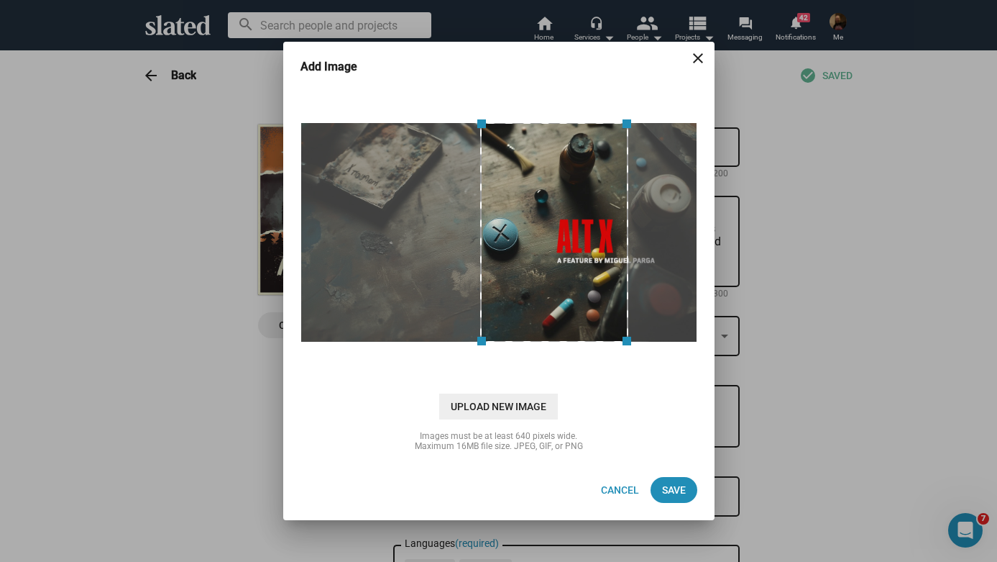
click at [688, 212] on div at bounding box center [499, 232] width 397 height 220
drag, startPoint x: 629, startPoint y: 145, endPoint x: 730, endPoint y: 132, distance: 102.2
click at [730, 132] on div "Add Image close cloud_upload Drag and drop or click to upload Upload New Image …" at bounding box center [498, 281] width 997 height 562
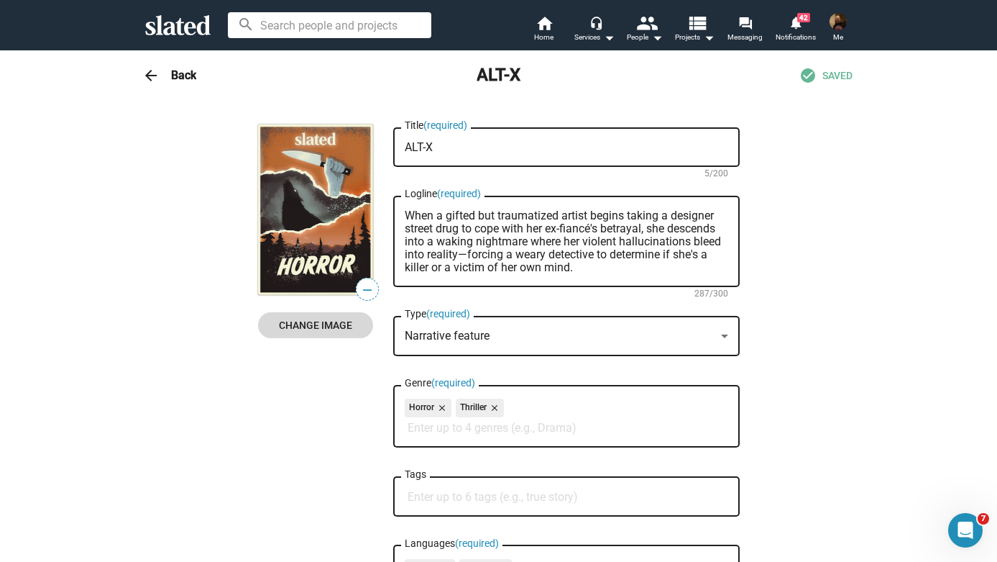
click at [301, 320] on span "Change Image" at bounding box center [316, 325] width 92 height 26
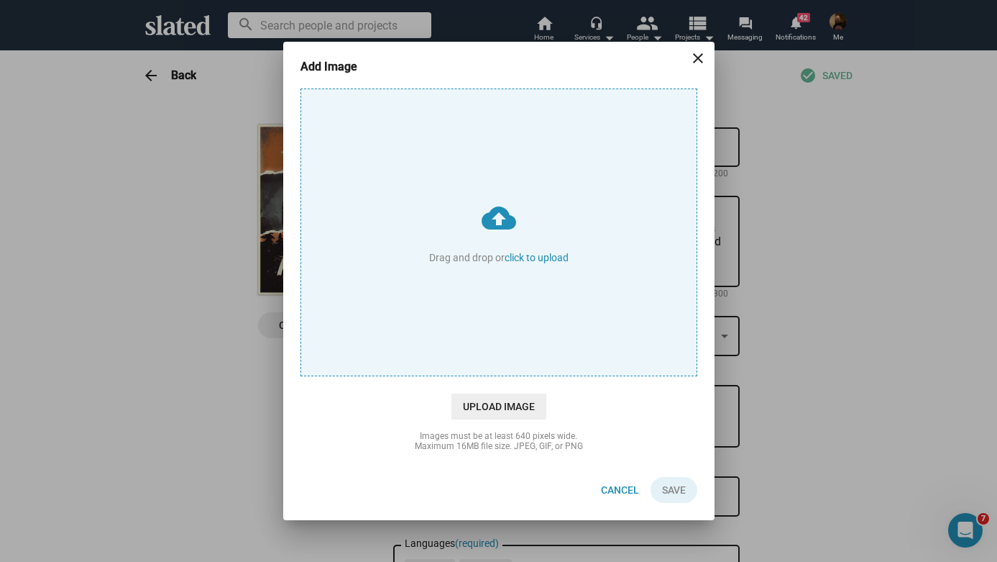
click at [553, 262] on input "cloud_upload Drag and drop or click to upload" at bounding box center [498, 232] width 395 height 286
type input "C:\fakepath\ALT-Xpic_7_15_25.jpg"
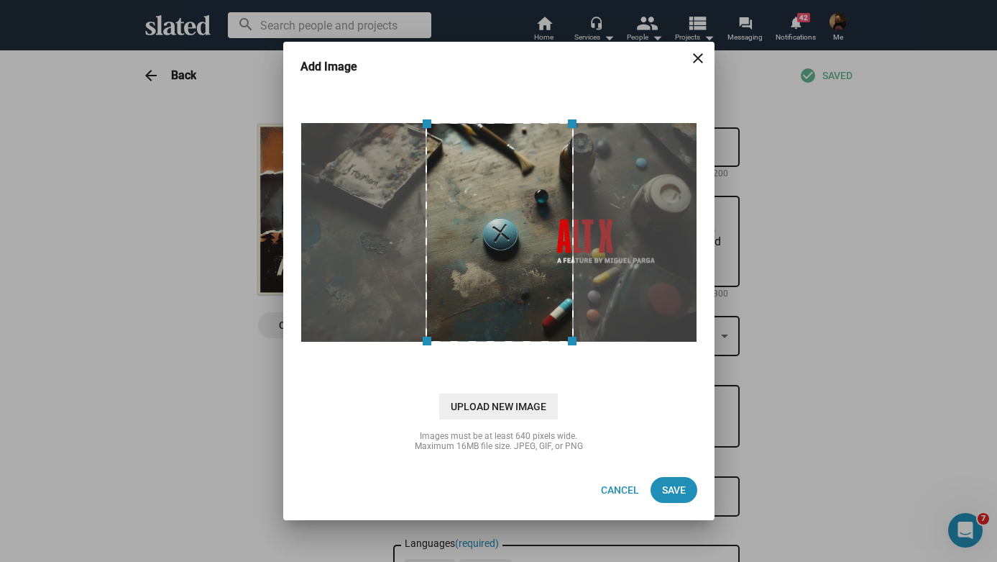
drag, startPoint x: 571, startPoint y: 239, endPoint x: 613, endPoint y: 242, distance: 42.6
click at [613, 242] on div at bounding box center [499, 232] width 397 height 220
drag, startPoint x: 424, startPoint y: 226, endPoint x: 327, endPoint y: 215, distance: 97.7
click at [327, 215] on div at bounding box center [499, 232] width 397 height 220
drag, startPoint x: 423, startPoint y: 115, endPoint x: 446, endPoint y: 119, distance: 23.4
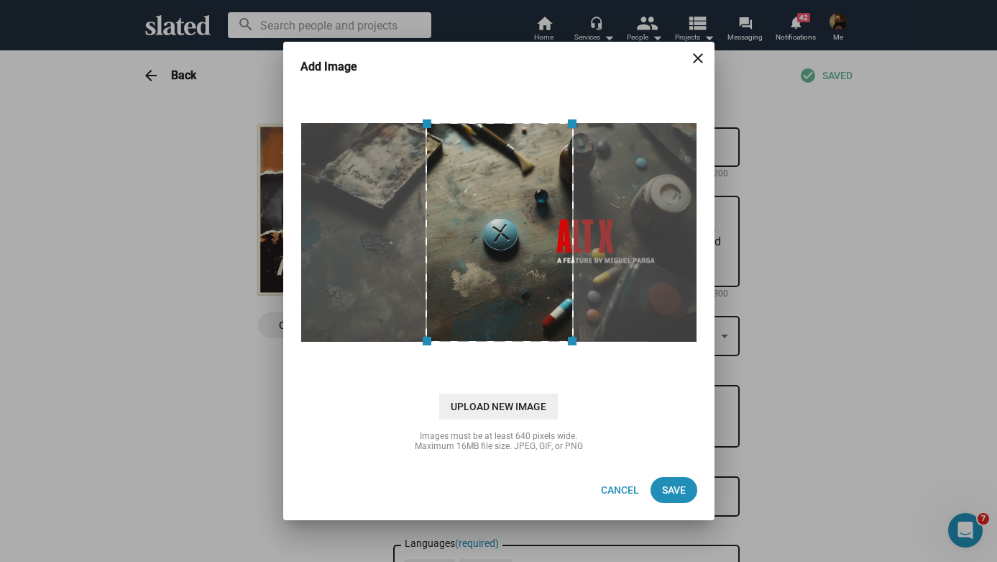
click at [461, 117] on div at bounding box center [499, 232] width 404 height 288
drag, startPoint x: 429, startPoint y: 127, endPoint x: 391, endPoint y: 86, distance: 55.5
click at [391, 86] on div "cloud_upload Drag and drop or click to upload Upload New Image Images must be a…" at bounding box center [498, 273] width 431 height 374
drag, startPoint x: 370, startPoint y: 242, endPoint x: 414, endPoint y: 239, distance: 44.0
click at [339, 234] on img at bounding box center [499, 232] width 397 height 220
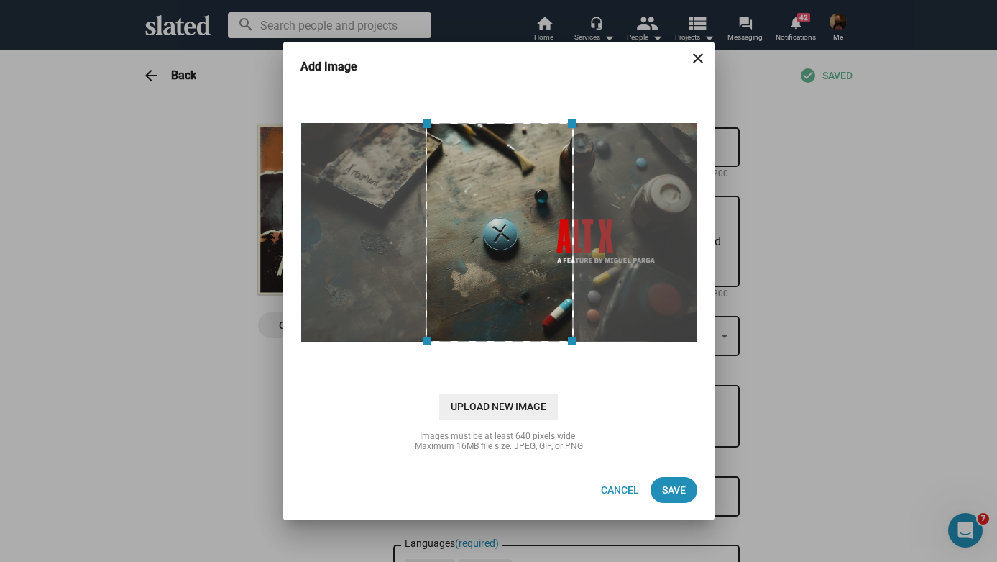
drag, startPoint x: 365, startPoint y: 229, endPoint x: 495, endPoint y: 223, distance: 131.0
drag, startPoint x: 575, startPoint y: 219, endPoint x: 635, endPoint y: 218, distance: 59.7
click at [636, 218] on div at bounding box center [499, 232] width 397 height 220
click at [517, 240] on div at bounding box center [500, 232] width 149 height 220
drag, startPoint x: 571, startPoint y: 343, endPoint x: 623, endPoint y: 330, distance: 54.1
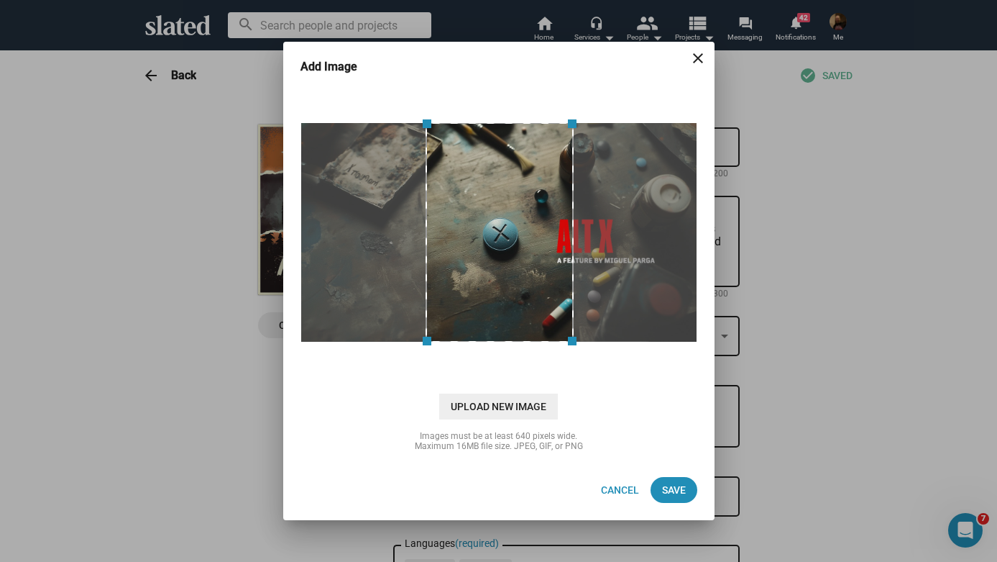
click at [623, 330] on div at bounding box center [499, 232] width 397 height 220
drag, startPoint x: 573, startPoint y: 229, endPoint x: 631, endPoint y: 229, distance: 57.5
click at [631, 229] on div at bounding box center [499, 232] width 397 height 220
click at [629, 229] on img at bounding box center [499, 232] width 397 height 220
drag, startPoint x: 574, startPoint y: 341, endPoint x: 613, endPoint y: 341, distance: 38.8
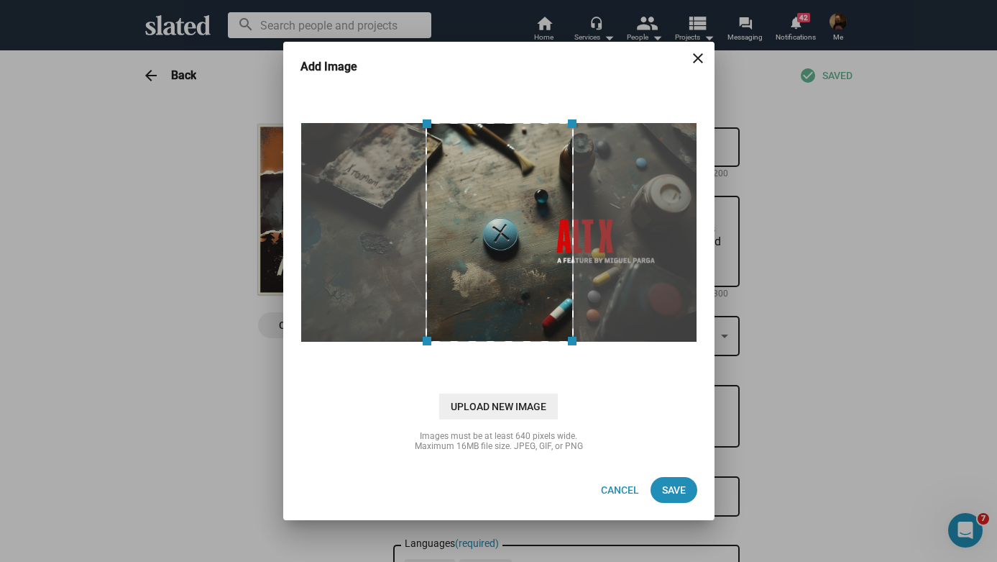
click at [621, 340] on div at bounding box center [499, 232] width 397 height 220
drag, startPoint x: 572, startPoint y: 342, endPoint x: 618, endPoint y: 339, distance: 46.1
click at [619, 339] on div at bounding box center [499, 232] width 397 height 220
drag, startPoint x: 574, startPoint y: 297, endPoint x: 678, endPoint y: 288, distance: 104.6
click at [678, 288] on div at bounding box center [499, 232] width 397 height 220
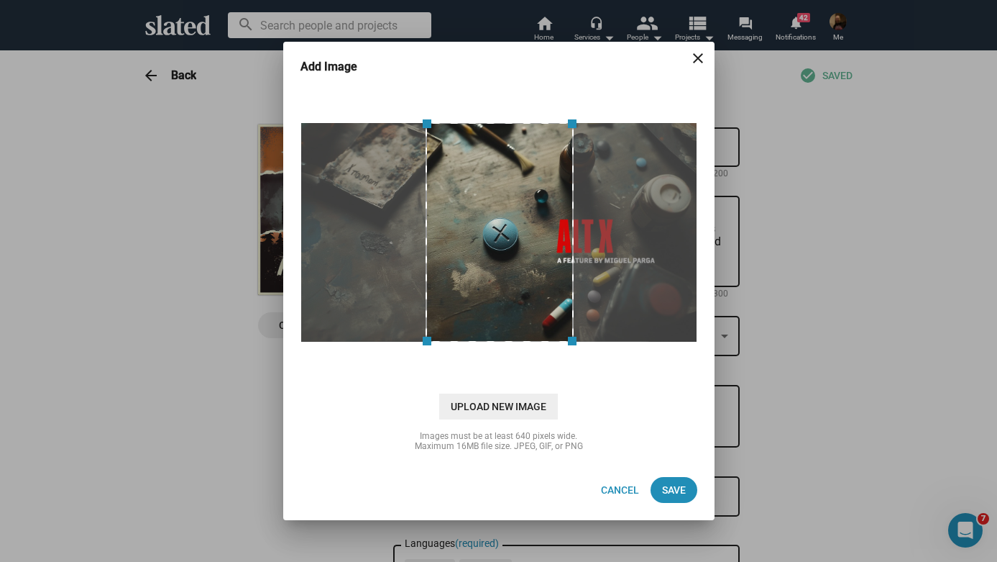
drag, startPoint x: 424, startPoint y: 200, endPoint x: 372, endPoint y: 206, distance: 52.1
click at [372, 206] on div at bounding box center [499, 232] width 397 height 220
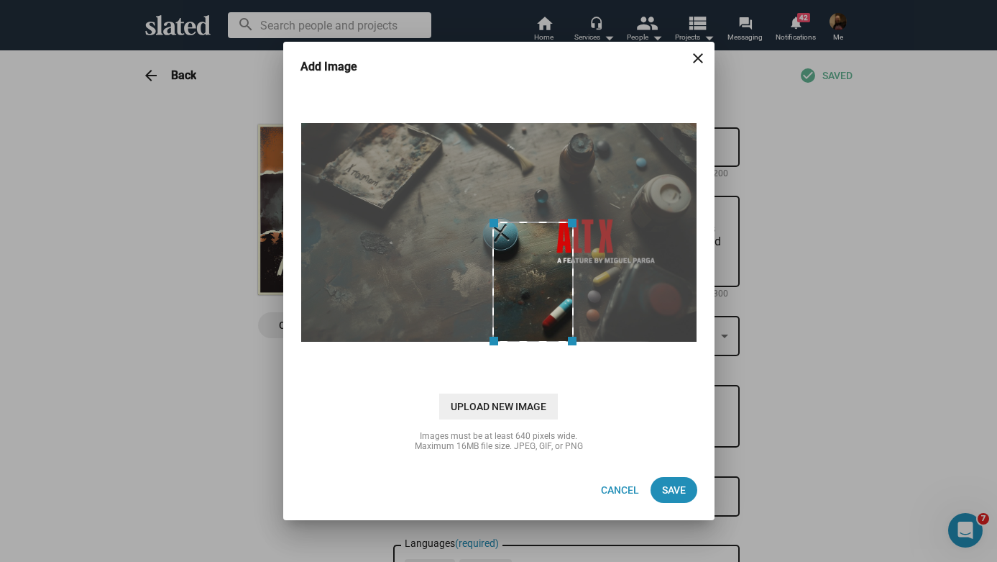
drag, startPoint x: 424, startPoint y: 118, endPoint x: 498, endPoint y: 130, distance: 74.3
click at [498, 130] on div at bounding box center [499, 232] width 397 height 220
drag, startPoint x: 575, startPoint y: 285, endPoint x: 618, endPoint y: 283, distance: 42.5
click at [618, 283] on div at bounding box center [499, 232] width 397 height 220
drag, startPoint x: 567, startPoint y: 275, endPoint x: 620, endPoint y: 273, distance: 53.2
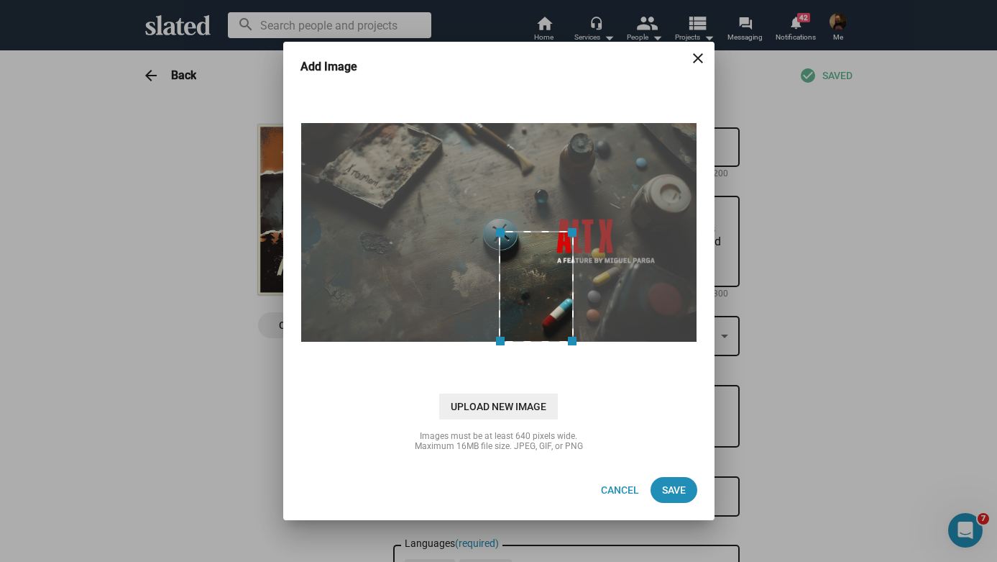
click at [620, 273] on div at bounding box center [499, 232] width 397 height 220
drag, startPoint x: 500, startPoint y: 237, endPoint x: 484, endPoint y: 187, distance: 53.0
click at [484, 187] on div at bounding box center [499, 232] width 397 height 220
drag, startPoint x: 572, startPoint y: 341, endPoint x: 669, endPoint y: 314, distance: 100.6
click at [669, 314] on div at bounding box center [499, 232] width 397 height 220
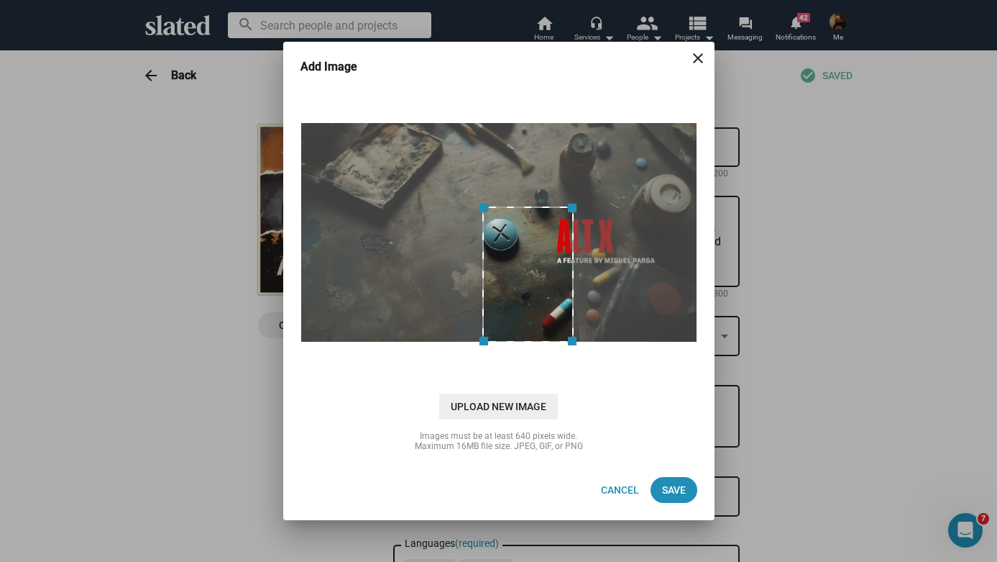
drag, startPoint x: 570, startPoint y: 257, endPoint x: 706, endPoint y: 258, distance: 135.9
click at [706, 258] on div "cloud_upload Drag and drop or click to upload Upload New Image Images must be a…" at bounding box center [498, 273] width 431 height 374
drag, startPoint x: 480, startPoint y: 341, endPoint x: 493, endPoint y: 301, distance: 41.4
click at [495, 300] on div at bounding box center [535, 265] width 80 height 118
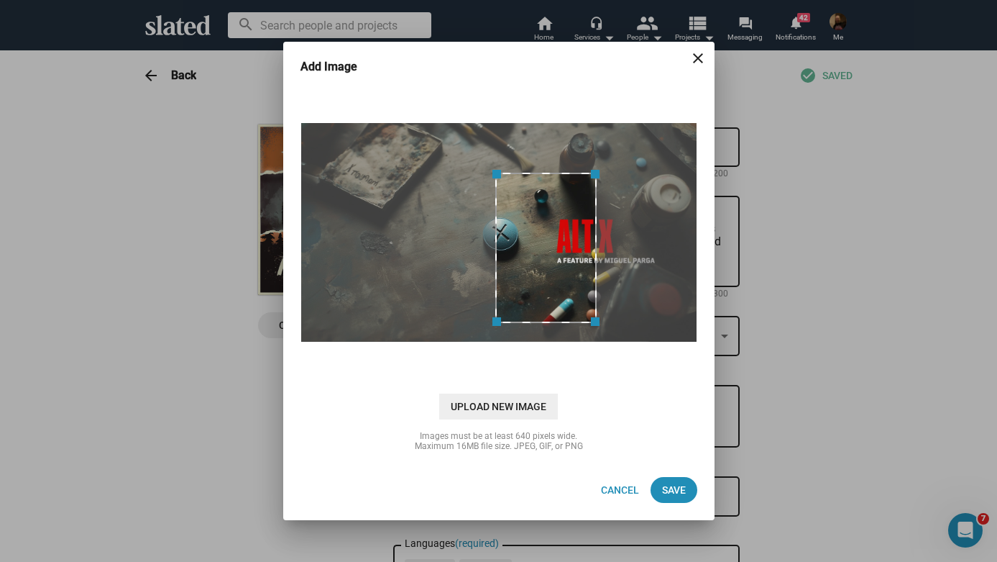
drag, startPoint x: 533, startPoint y: 210, endPoint x: 528, endPoint y: 178, distance: 32.0
click at [528, 178] on span at bounding box center [546, 173] width 86 height 16
drag, startPoint x: 495, startPoint y: 242, endPoint x: 457, endPoint y: 247, distance: 38.3
click at [457, 247] on div at bounding box center [499, 232] width 397 height 220
drag, startPoint x: 591, startPoint y: 249, endPoint x: 644, endPoint y: 237, distance: 54.4
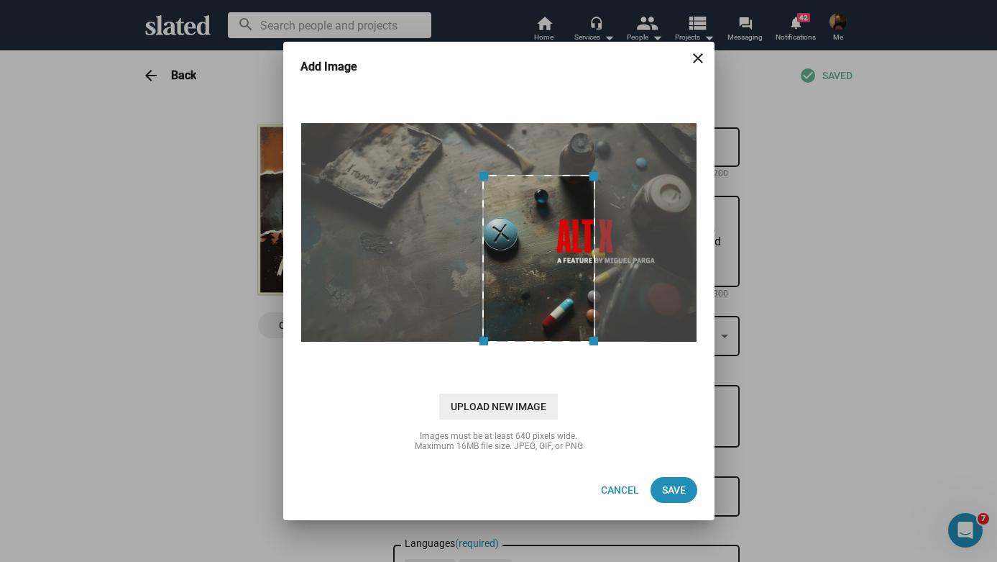
click at [644, 237] on div at bounding box center [499, 232] width 397 height 220
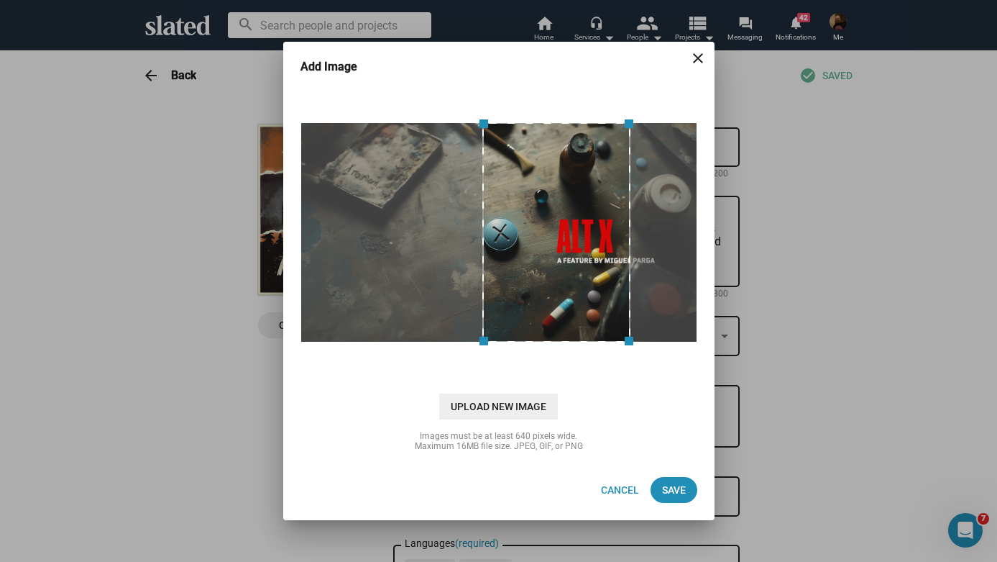
drag, startPoint x: 592, startPoint y: 180, endPoint x: 642, endPoint y: 196, distance: 52.1
click at [642, 196] on div at bounding box center [499, 232] width 397 height 220
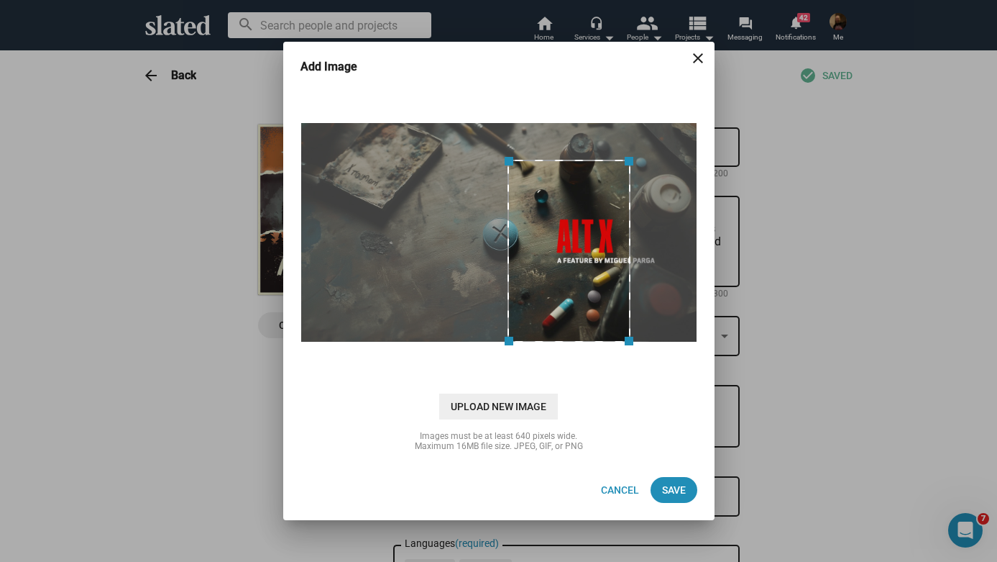
drag, startPoint x: 483, startPoint y: 122, endPoint x: 508, endPoint y: 117, distance: 24.8
click at [508, 117] on div at bounding box center [499, 232] width 404 height 288
drag, startPoint x: 631, startPoint y: 201, endPoint x: 697, endPoint y: 201, distance: 65.4
click at [697, 201] on div at bounding box center [499, 232] width 397 height 220
drag, startPoint x: 631, startPoint y: 238, endPoint x: 683, endPoint y: 241, distance: 52.6
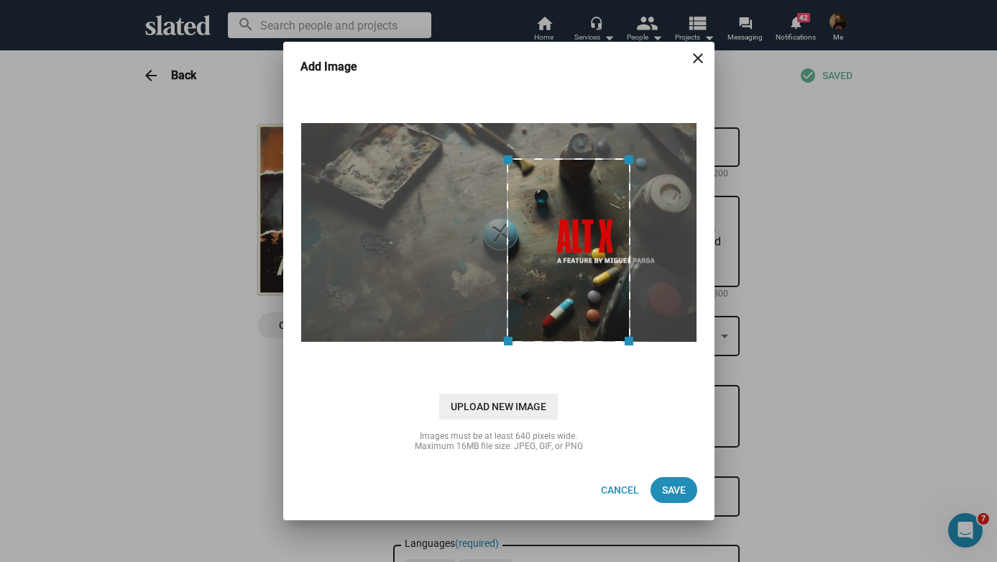
click at [683, 241] on div at bounding box center [499, 232] width 397 height 220
drag, startPoint x: 595, startPoint y: 157, endPoint x: 633, endPoint y: 157, distance: 38.8
click at [631, 158] on div at bounding box center [569, 250] width 124 height 184
drag, startPoint x: 631, startPoint y: 344, endPoint x: 643, endPoint y: 344, distance: 12.2
click at [665, 344] on image-cropper at bounding box center [499, 232] width 404 height 227
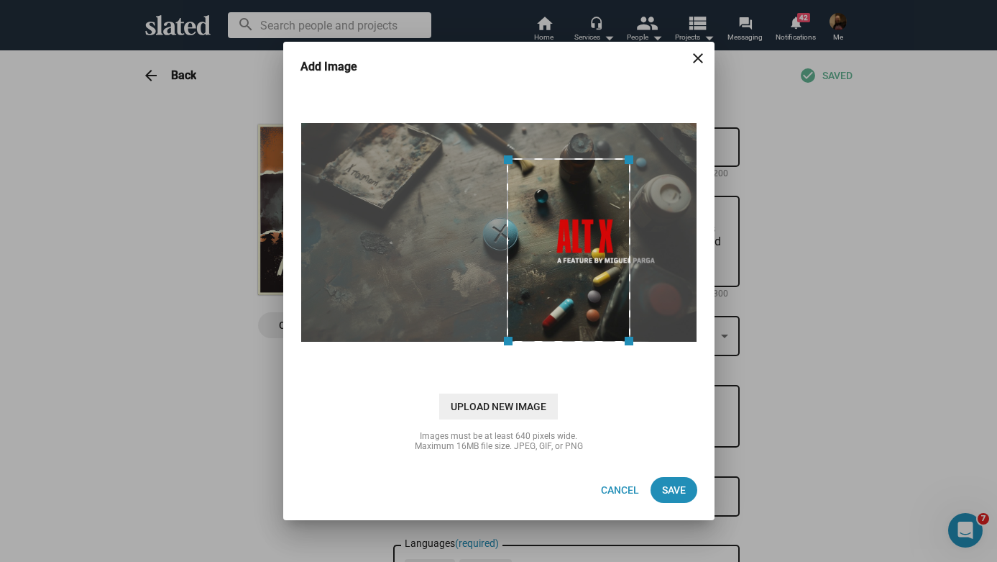
click at [551, 341] on span at bounding box center [569, 342] width 109 height 16
drag, startPoint x: 554, startPoint y: 338, endPoint x: 642, endPoint y: 339, distance: 87.7
click at [643, 339] on div at bounding box center [499, 232] width 397 height 220
drag, startPoint x: 629, startPoint y: 232, endPoint x: 678, endPoint y: 233, distance: 48.9
click at [678, 233] on div at bounding box center [499, 232] width 397 height 220
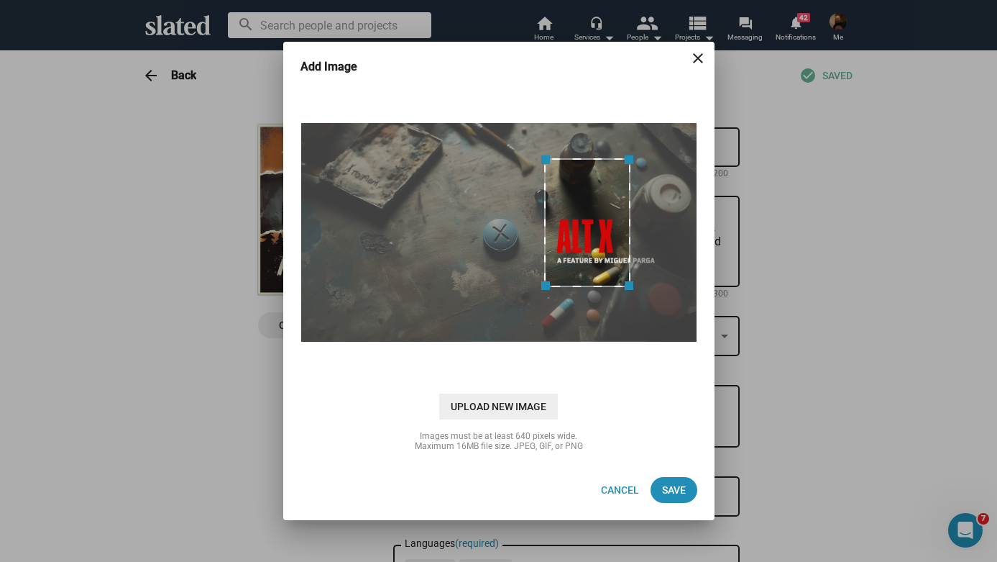
drag, startPoint x: 505, startPoint y: 238, endPoint x: 541, endPoint y: 233, distance: 36.3
click at [542, 233] on span at bounding box center [544, 222] width 16 height 113
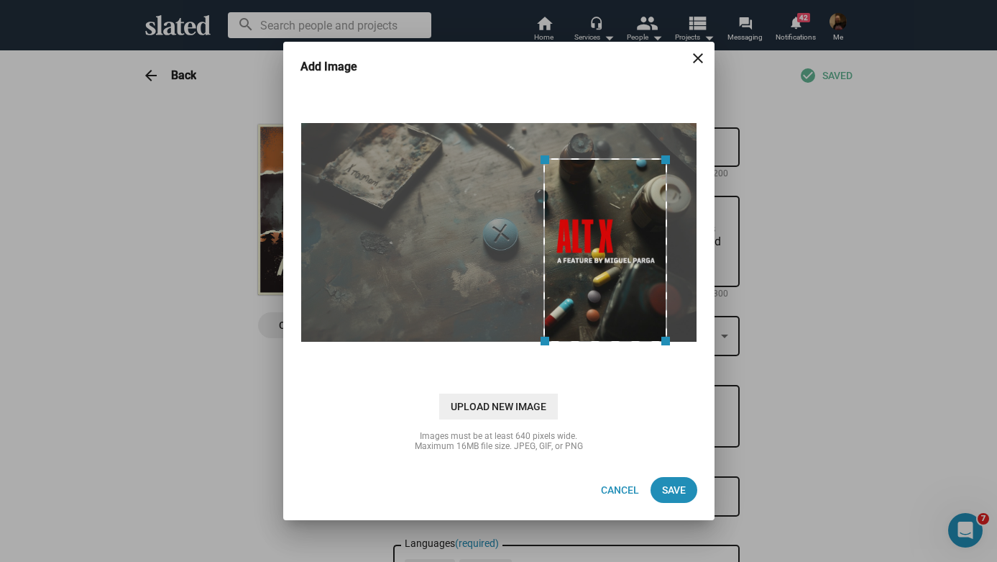
drag, startPoint x: 588, startPoint y: 288, endPoint x: 584, endPoint y: 342, distance: 54.8
click at [584, 342] on span at bounding box center [605, 342] width 109 height 16
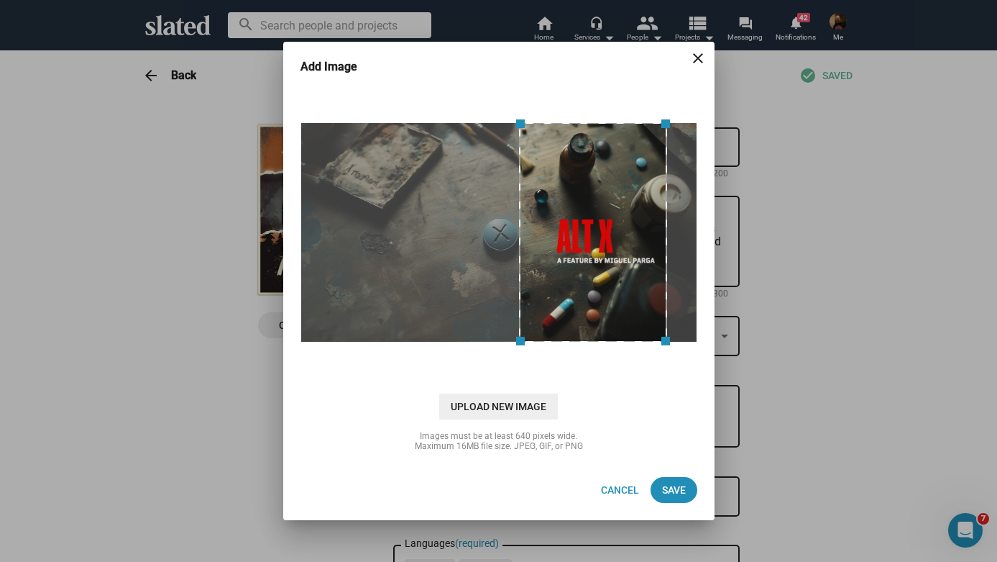
drag, startPoint x: 543, startPoint y: 160, endPoint x: 477, endPoint y: 203, distance: 78.8
click at [477, 203] on div at bounding box center [499, 232] width 397 height 220
click at [684, 493] on span "Save" at bounding box center [674, 490] width 24 height 26
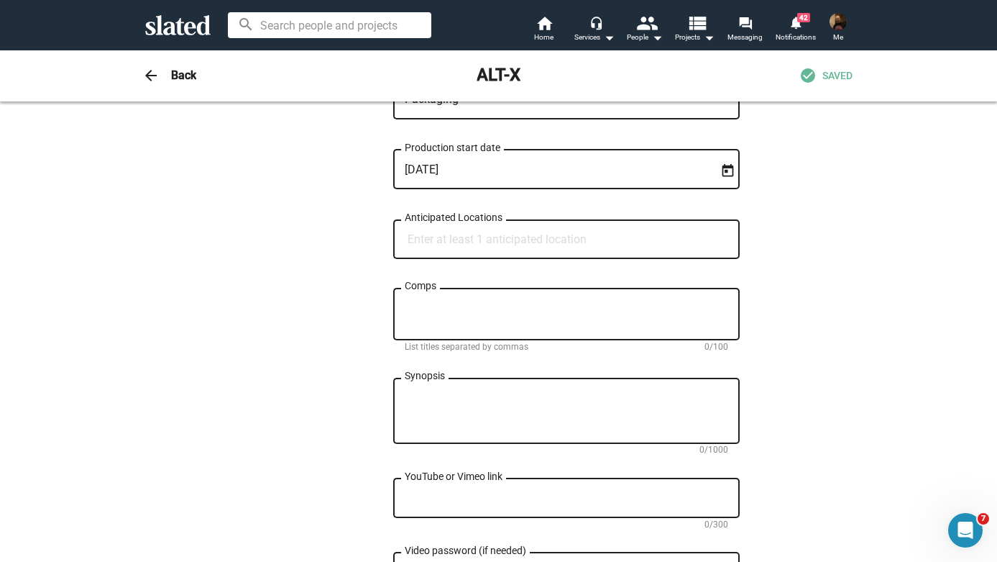
scroll to position [568, 0]
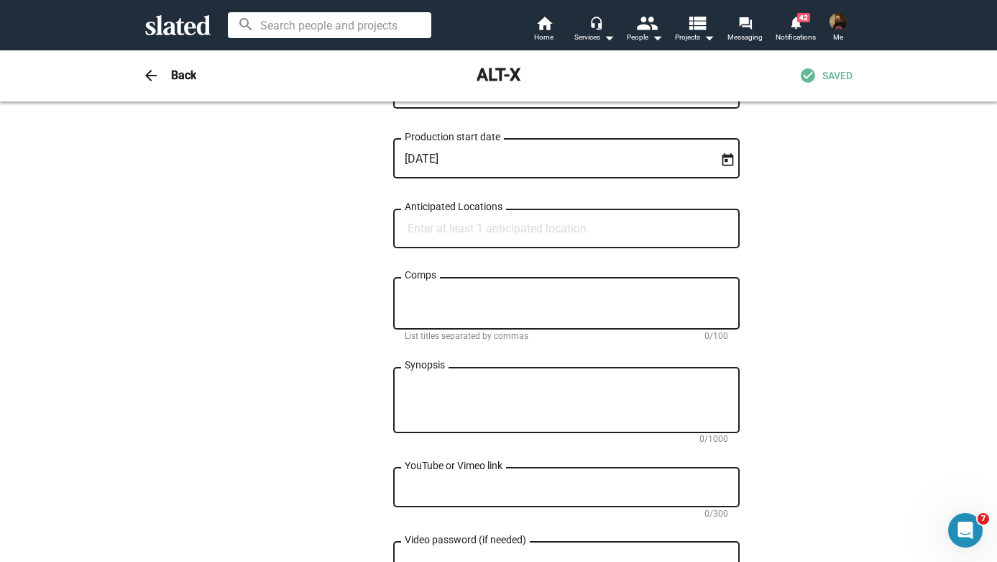
click at [544, 232] on input "Anticipated Locations" at bounding box center [570, 228] width 324 height 13
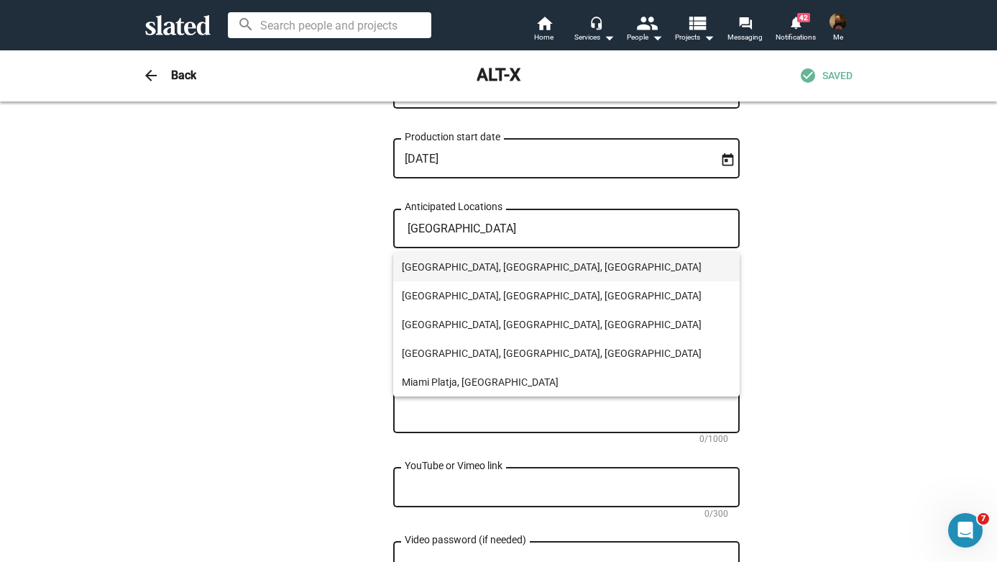
type input "[GEOGRAPHIC_DATA]"
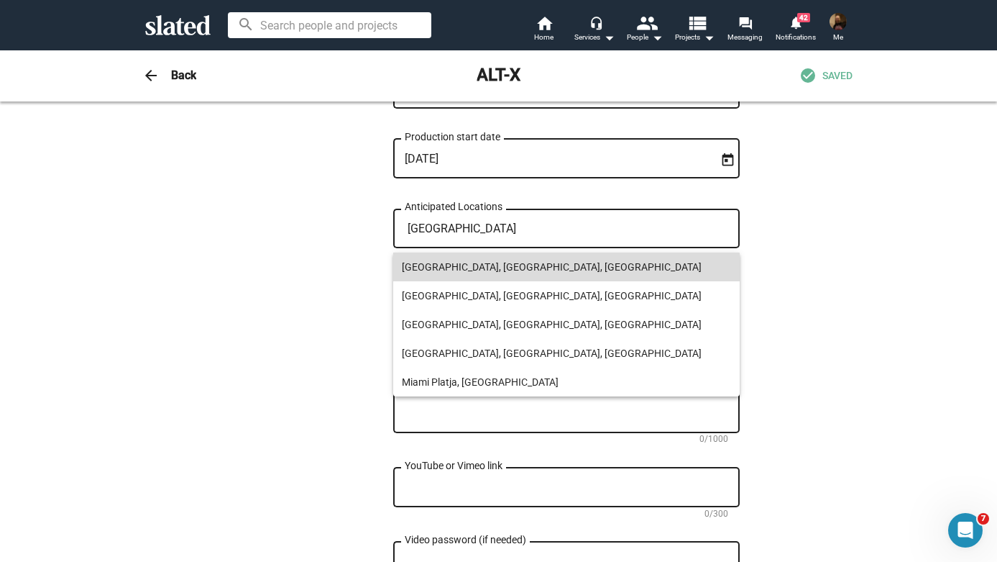
click at [489, 272] on span "[GEOGRAPHIC_DATA], [GEOGRAPHIC_DATA], [GEOGRAPHIC_DATA]" at bounding box center [566, 266] width 329 height 29
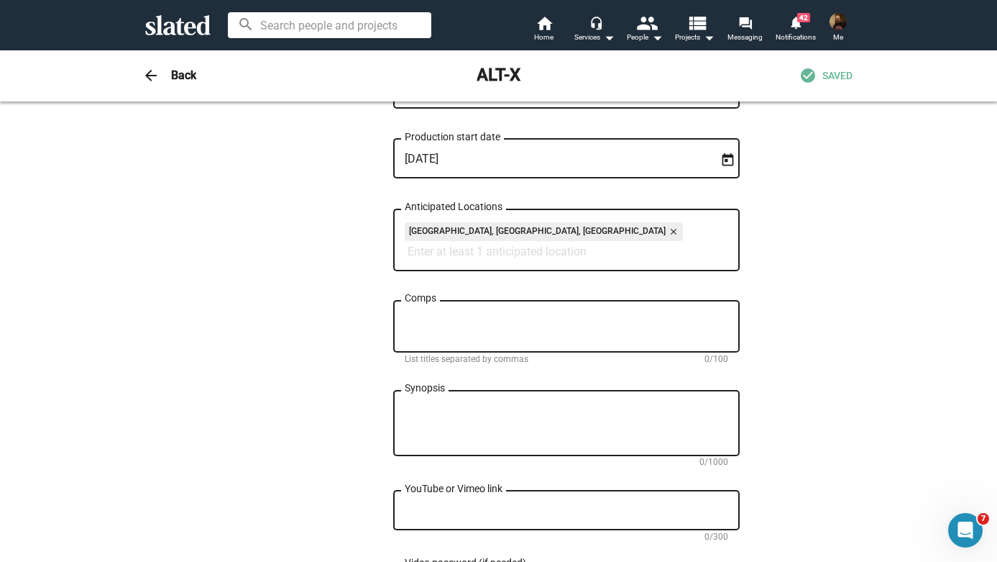
click at [278, 289] on div "— Change Image — Change Image ALT-X Title (required) 5/200 When a gifted but tr…" at bounding box center [499, 278] width 482 height 1445
click at [442, 332] on textarea "Comps" at bounding box center [567, 326] width 324 height 26
type textarea "Black Swan, Pearl, Malignant,"
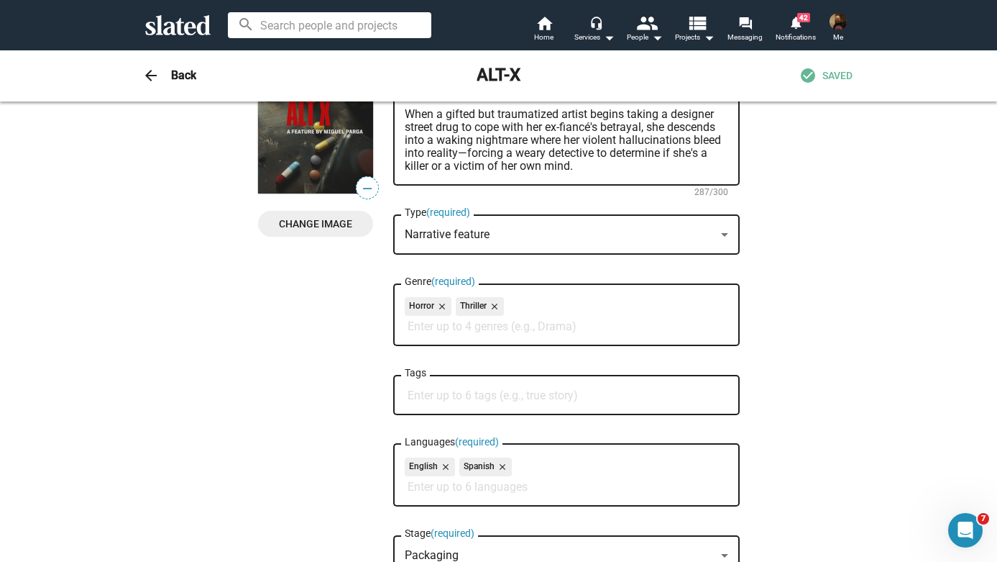
scroll to position [134, 0]
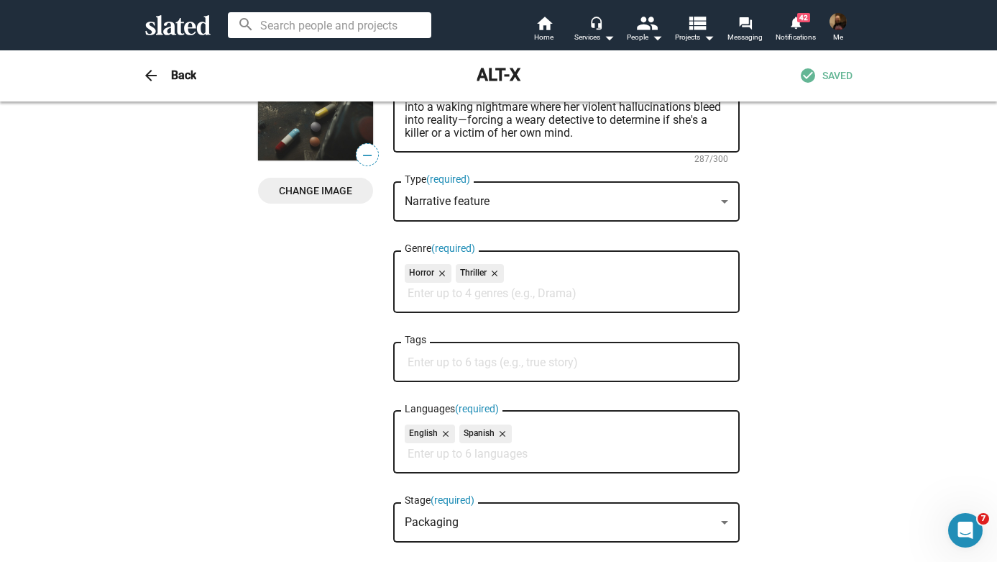
click at [422, 367] on input "Tags" at bounding box center [570, 362] width 324 height 13
paste input "#TakeTheTrip"
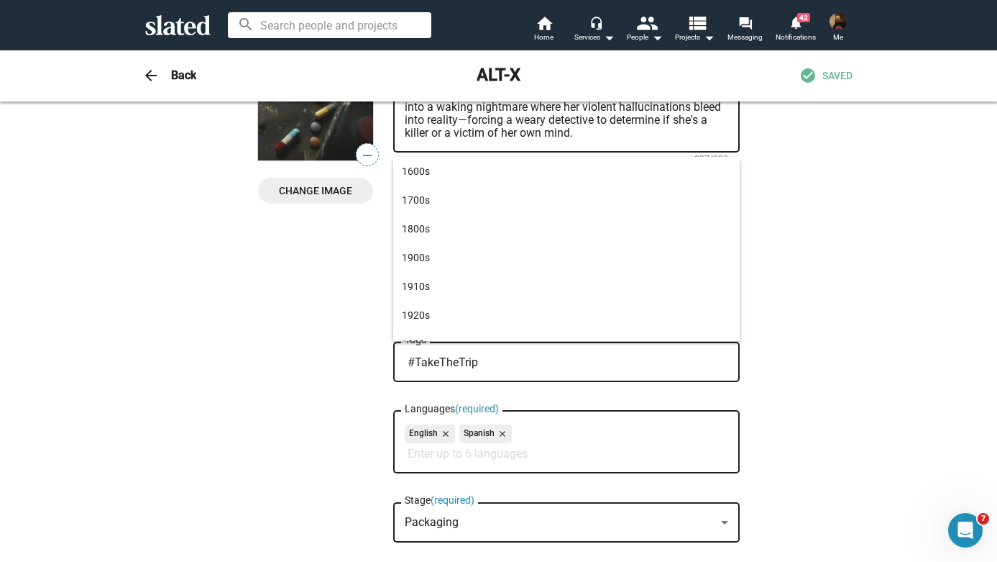
click at [296, 313] on div at bounding box center [498, 281] width 997 height 562
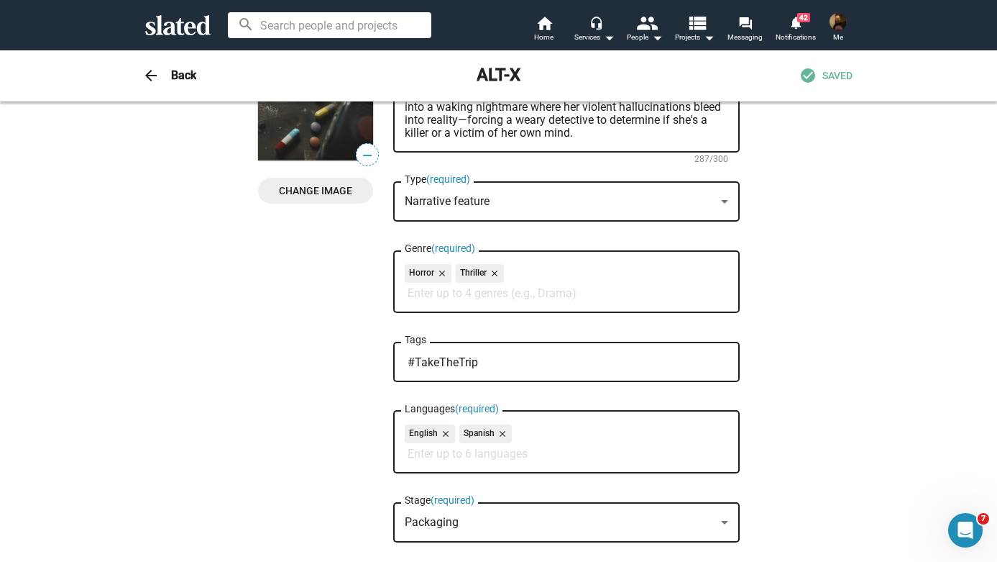
click at [500, 362] on input "#TakeTheTrip" at bounding box center [570, 362] width 324 height 13
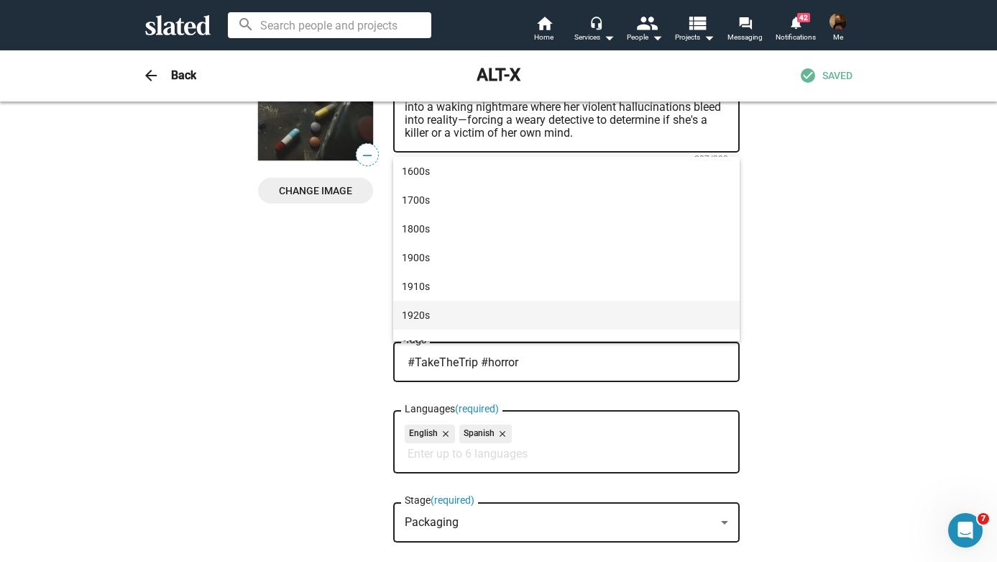
paste input "#YellowEyes"
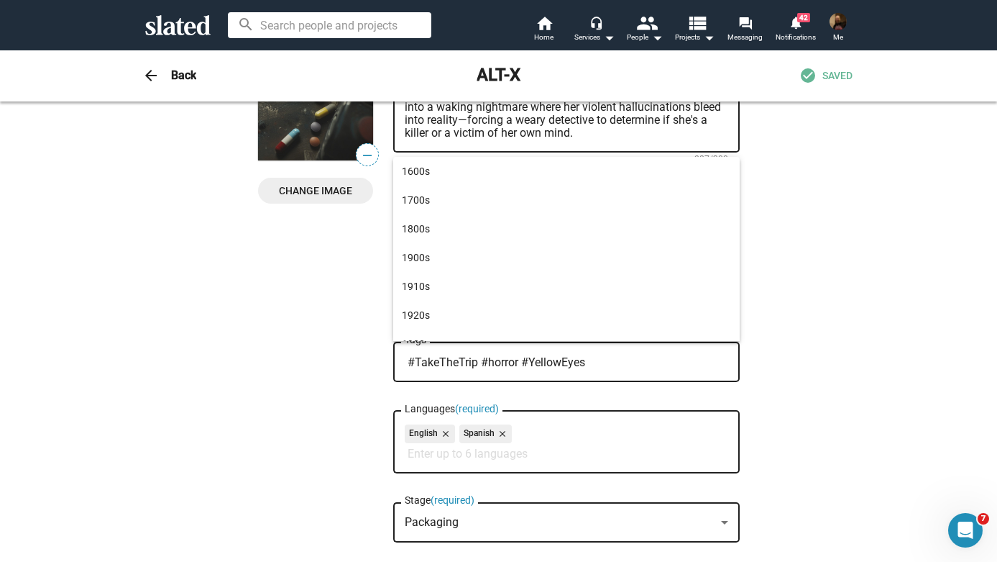
click at [631, 362] on div at bounding box center [498, 281] width 997 height 562
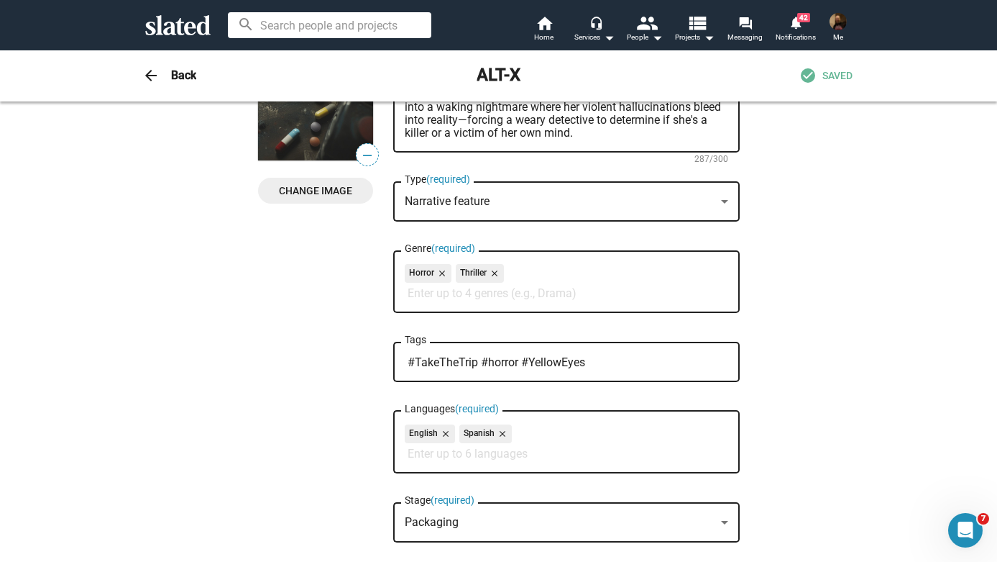
click at [620, 368] on input "#TakeTheTrip #horror #YellowEyes" at bounding box center [570, 362] width 324 height 13
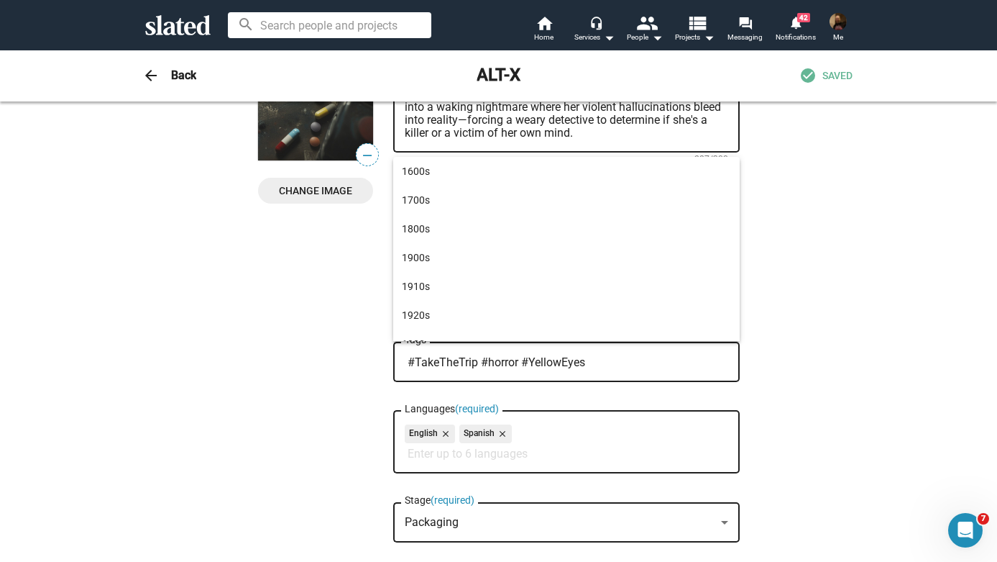
paste input "#WhatDidYouDo"
type input "#TakeTheTrip #horror #YellowEyes #WhatDidYouDo"
click at [615, 470] on div at bounding box center [498, 281] width 997 height 562
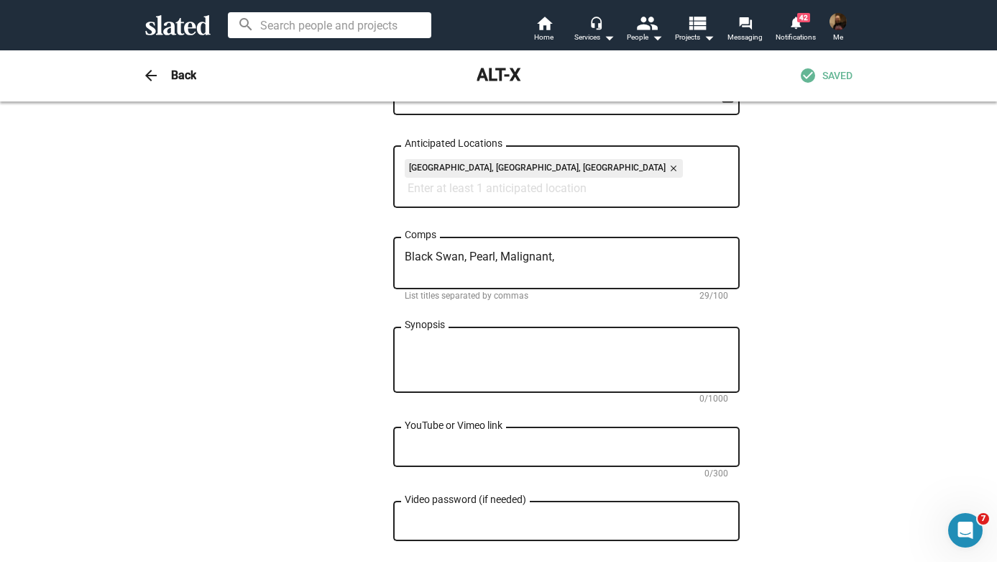
scroll to position [640, 0]
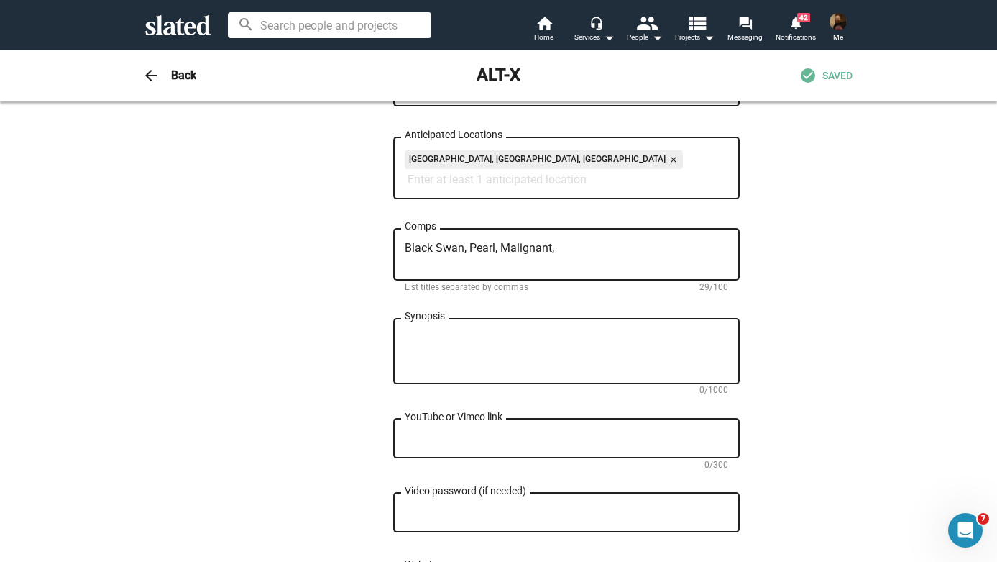
click at [569, 252] on textarea "Black Swan, Pearl, Malignant," at bounding box center [567, 255] width 324 height 26
type textarea "Black Swan, Pearl, Malignant"
click at [467, 352] on textarea "Synopsis" at bounding box center [567, 351] width 324 height 39
click at [549, 340] on textarea "Synopsis" at bounding box center [567, 351] width 324 height 39
paste textarea "Lorem ipsumd Sitam Consect ad elitseddoe. Tempori ut laboreetdo mag aliquaen ad…"
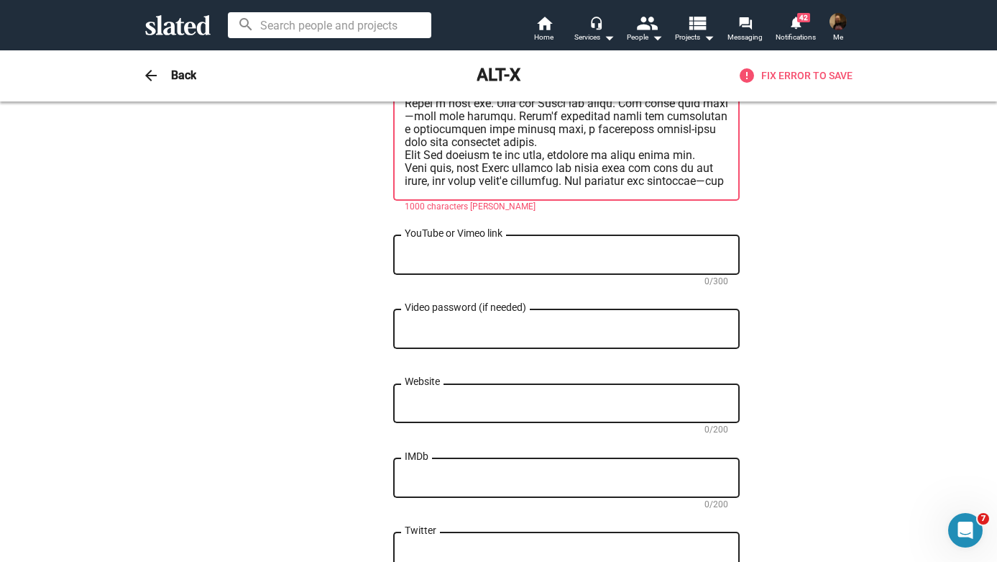
scroll to position [1053, 0]
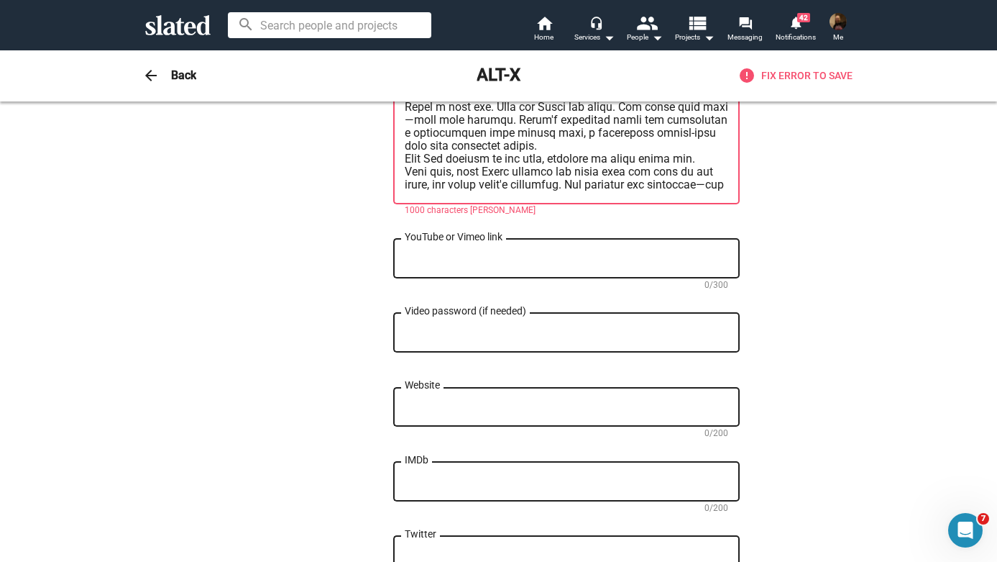
click at [625, 188] on textarea "Synopsis" at bounding box center [567, 55] width 324 height 272
click at [614, 275] on div "YouTube or Vimeo link" at bounding box center [567, 257] width 324 height 42
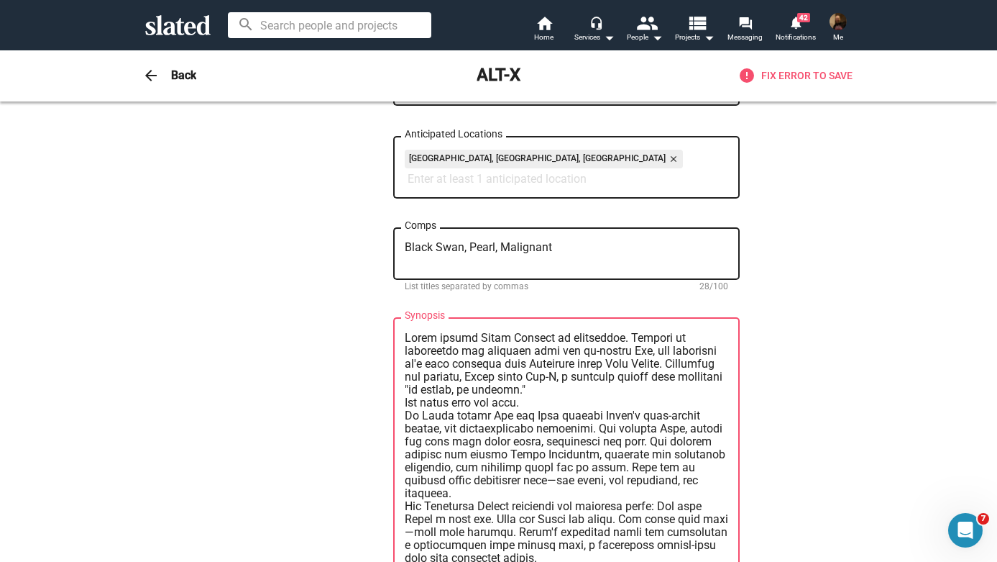
scroll to position [653, 0]
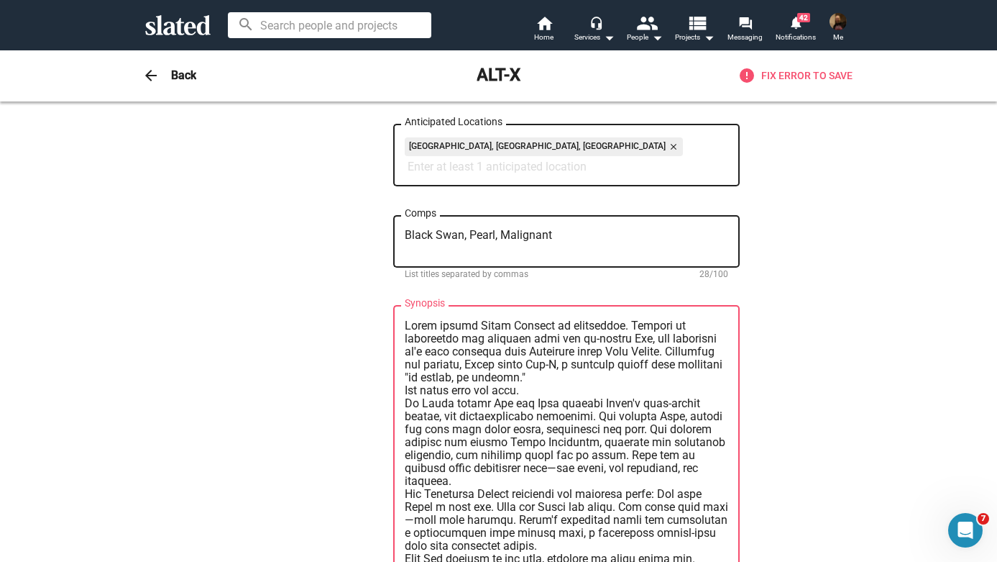
click at [406, 413] on textarea "Synopsis" at bounding box center [567, 455] width 324 height 272
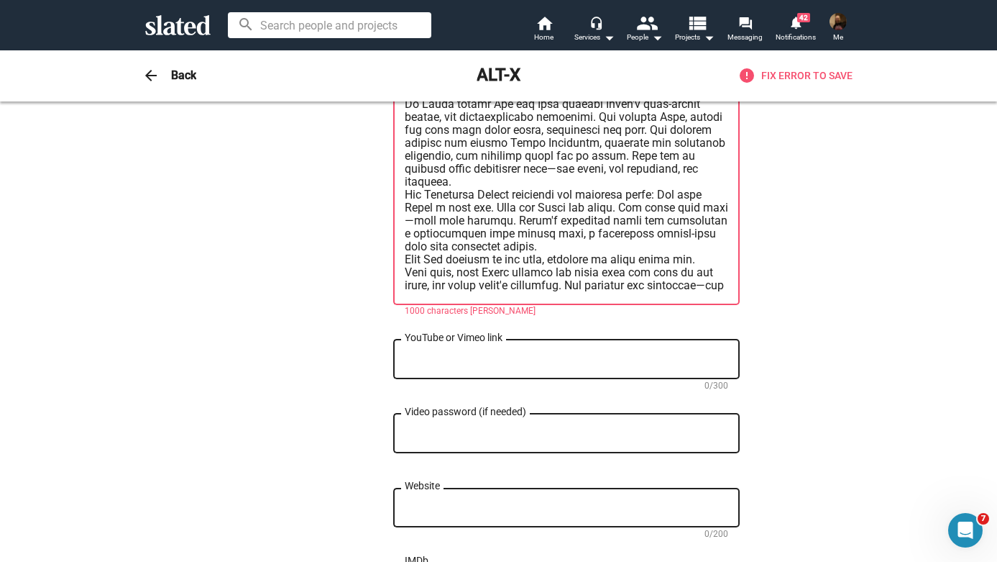
scroll to position [952, 0]
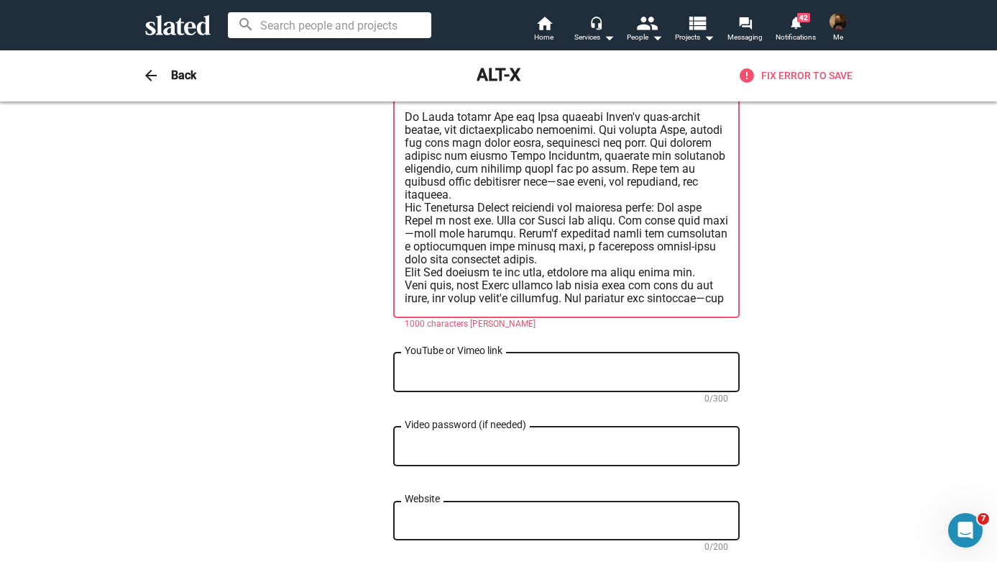
click at [405, 262] on textarea "Synopsis" at bounding box center [567, 162] width 324 height 285
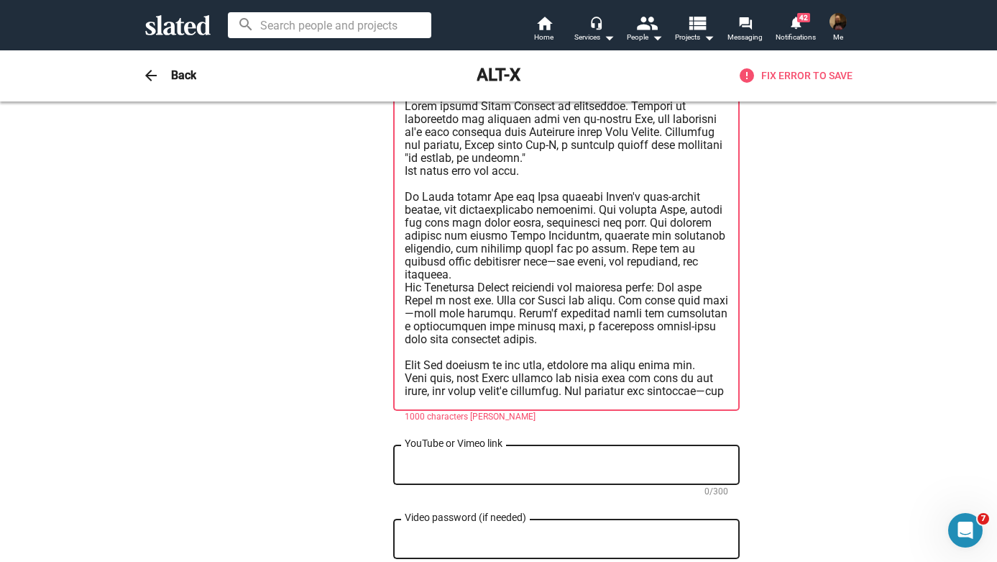
scroll to position [875, 0]
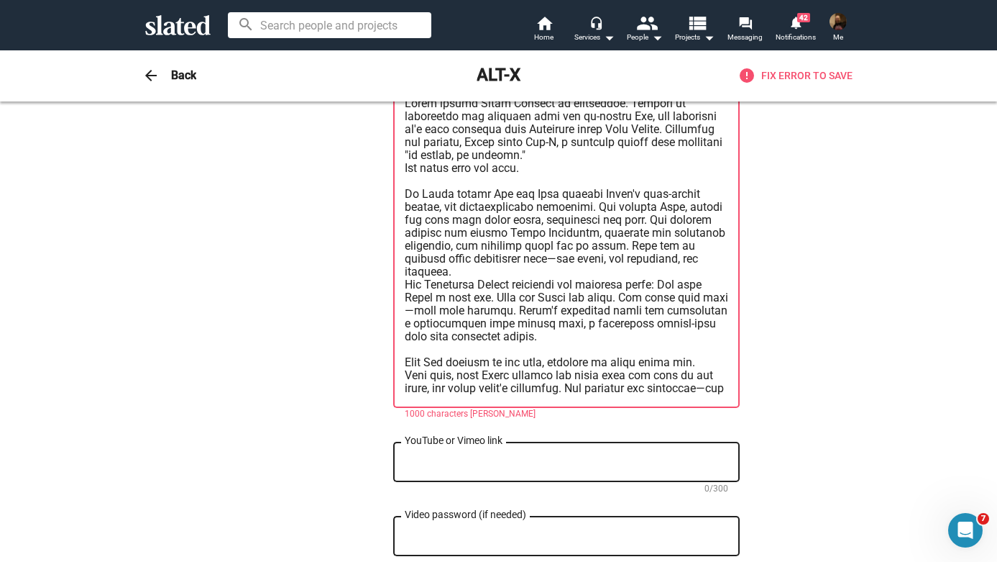
type textarea "Lorem ipsumd Sitam Consect ad elitseddoe. Tempori ut laboreetdo mag aliquaen ad…"
click at [534, 468] on textarea "YouTube or Vimeo link" at bounding box center [567, 462] width 324 height 13
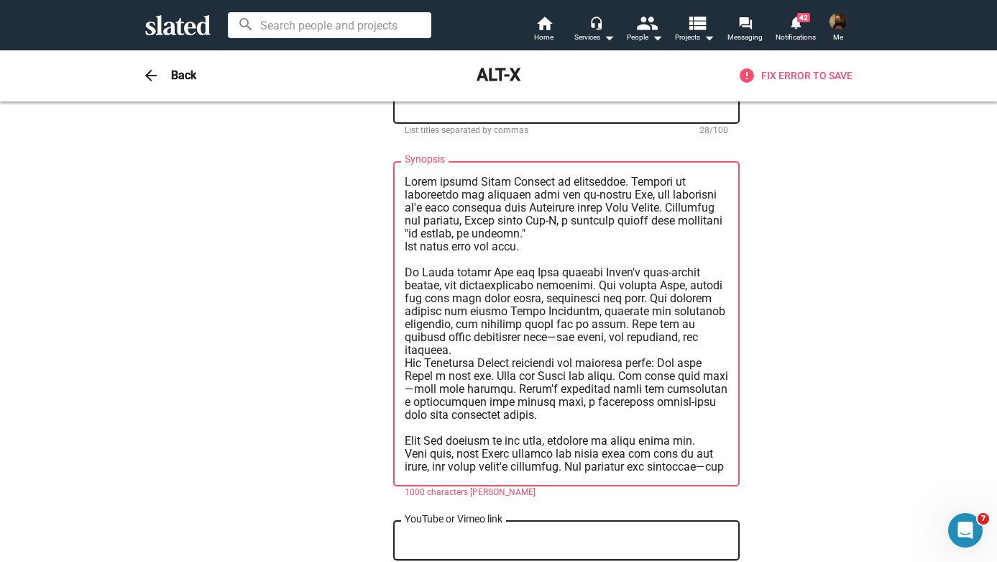
scroll to position [813, 0]
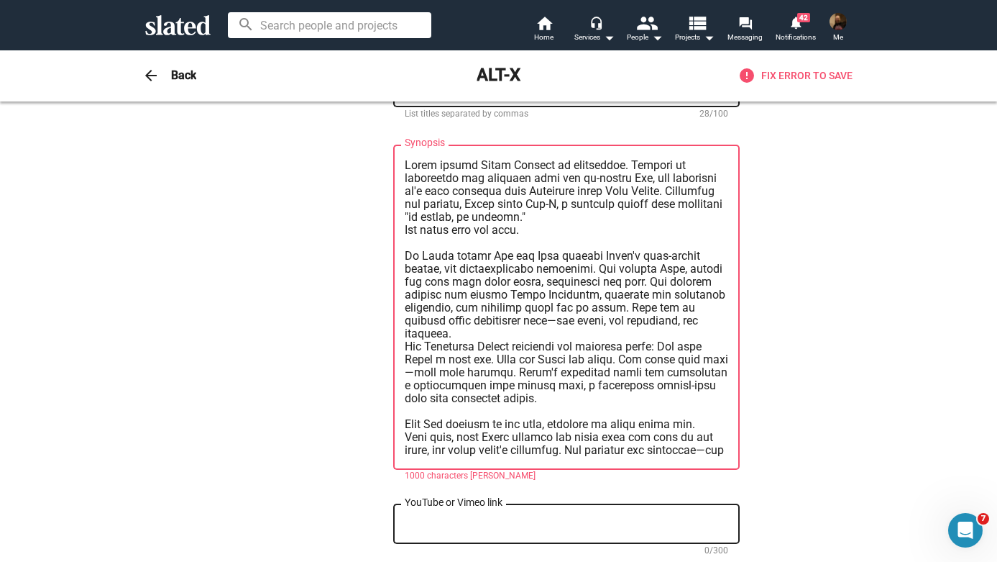
drag, startPoint x: 605, startPoint y: 465, endPoint x: 411, endPoint y: 248, distance: 291.3
click at [411, 248] on div "Synopsis" at bounding box center [567, 305] width 324 height 327
drag, startPoint x: 603, startPoint y: 459, endPoint x: 351, endPoint y: 136, distance: 410.3
click at [351, 136] on div "— Change Image — Change Image ALT-X Title (required) 5/200 When a gifted but tr…" at bounding box center [499, 163] width 482 height 1704
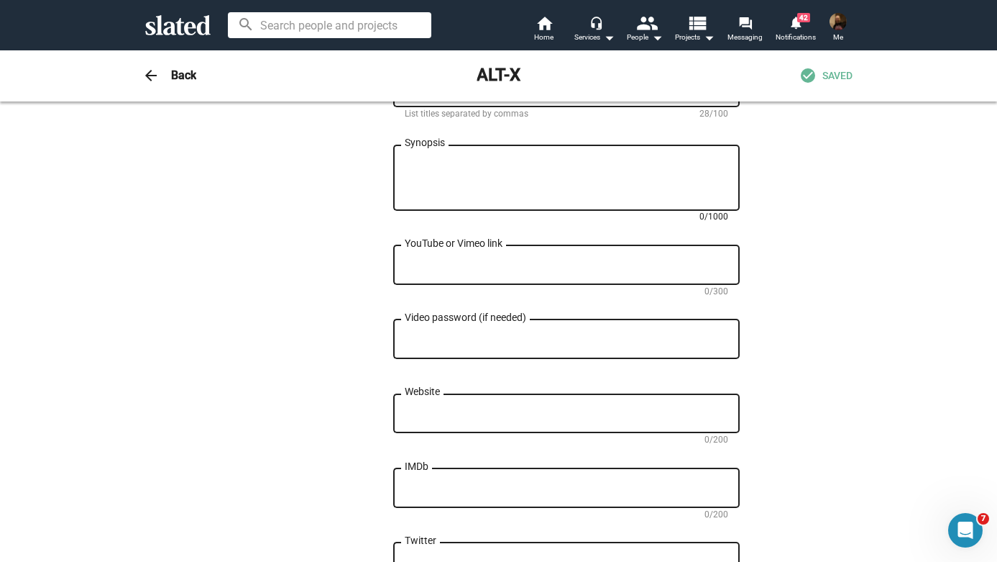
click at [574, 173] on textarea "Synopsis" at bounding box center [567, 178] width 324 height 39
paste textarea "Lorem ipsumd Sitam Consect ad elitsedd ei temporinc utlab etdoloremag ali en-ad…"
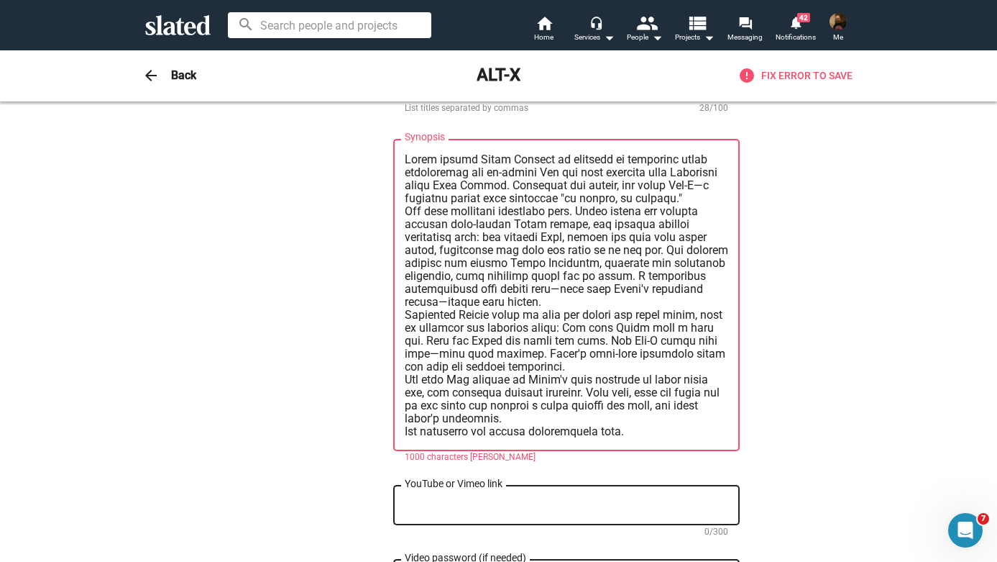
click at [582, 166] on textarea "Synopsis" at bounding box center [567, 295] width 324 height 285
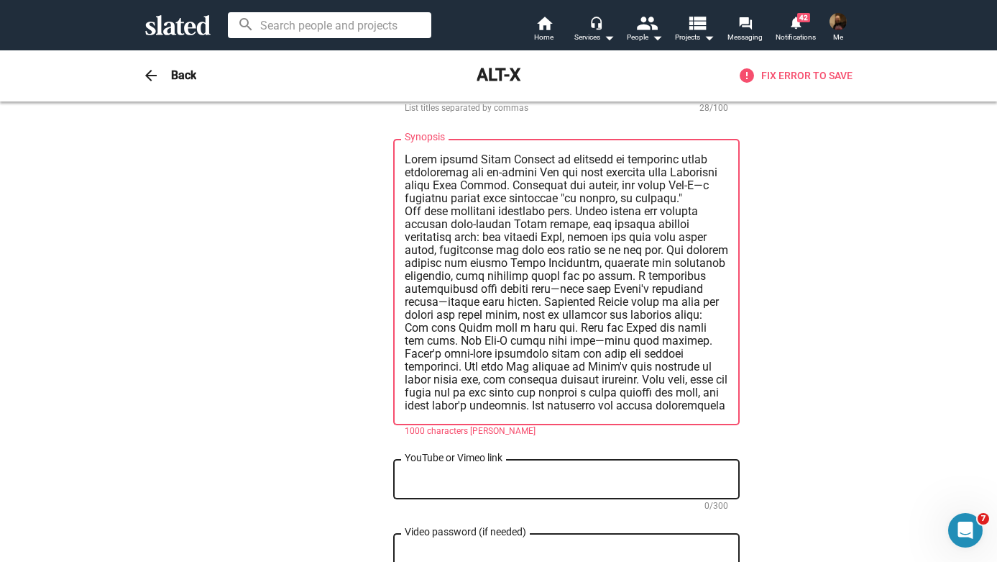
type textarea "Lorem ipsumd Sitam Consect ad elitsedd ei temporinc utlab etdoloremag ali en-ad…"
click at [457, 476] on div "YouTube or Vimeo link" at bounding box center [567, 478] width 324 height 42
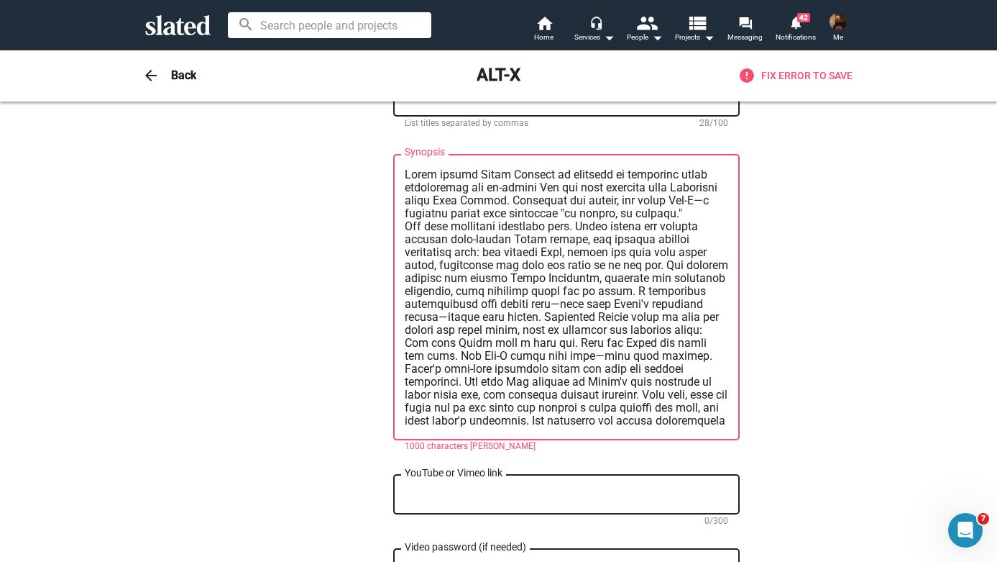
click at [646, 186] on textarea "Synopsis" at bounding box center [567, 297] width 324 height 259
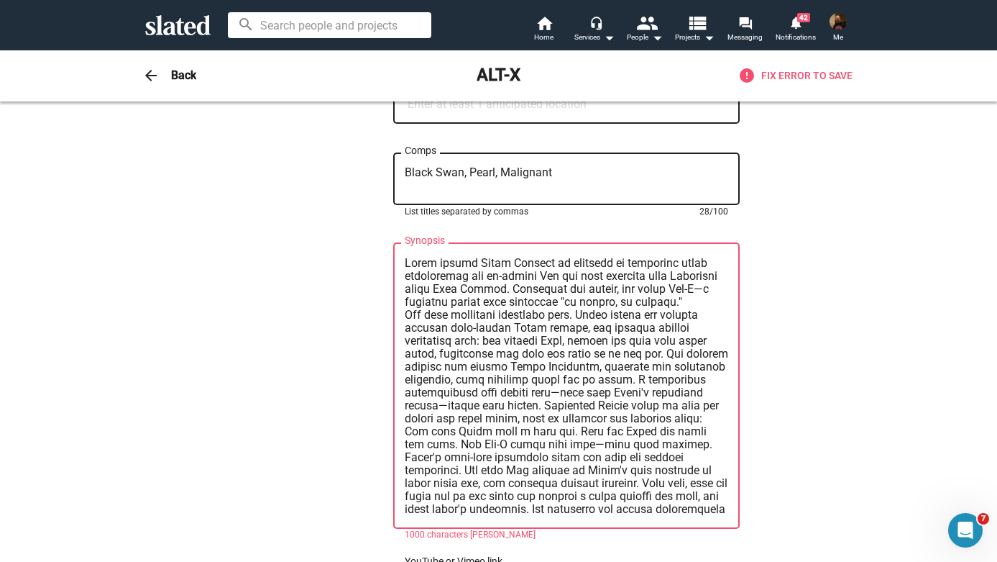
click at [591, 173] on textarea "Black Swan, Pearl, Malignant" at bounding box center [567, 179] width 324 height 26
click at [592, 354] on textarea "Synopsis" at bounding box center [567, 386] width 324 height 259
drag, startPoint x: 404, startPoint y: 267, endPoint x: 617, endPoint y: 543, distance: 348.0
click at [617, 543] on div "Synopsis 1000 characters [PERSON_NAME]" at bounding box center [566, 392] width 347 height 301
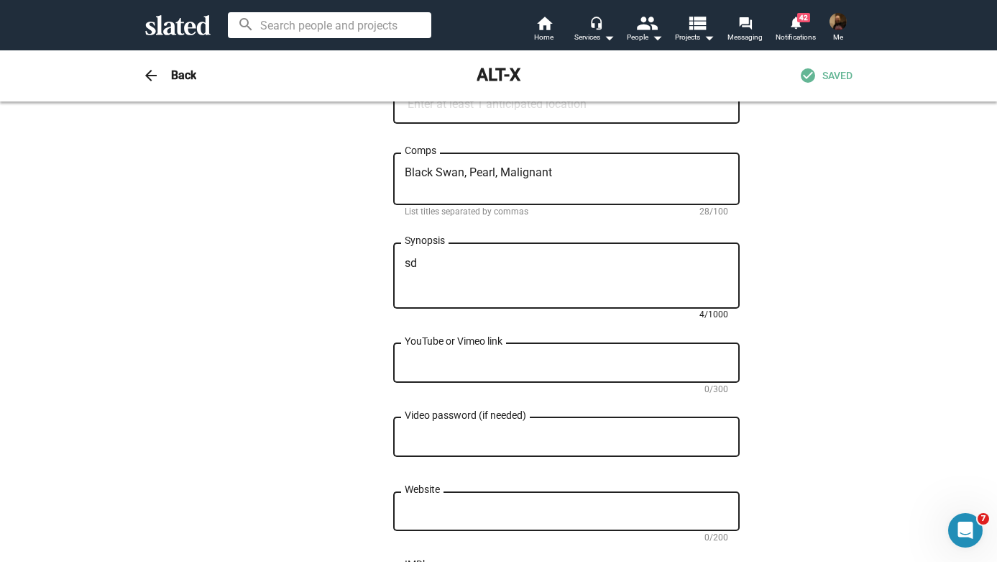
type textarea "s"
click at [533, 262] on textarea "Synopsis" at bounding box center [567, 276] width 324 height 39
paste textarea "Miami artist [PERSON_NAME] takes a designer street drug to cope with her ex-fia…"
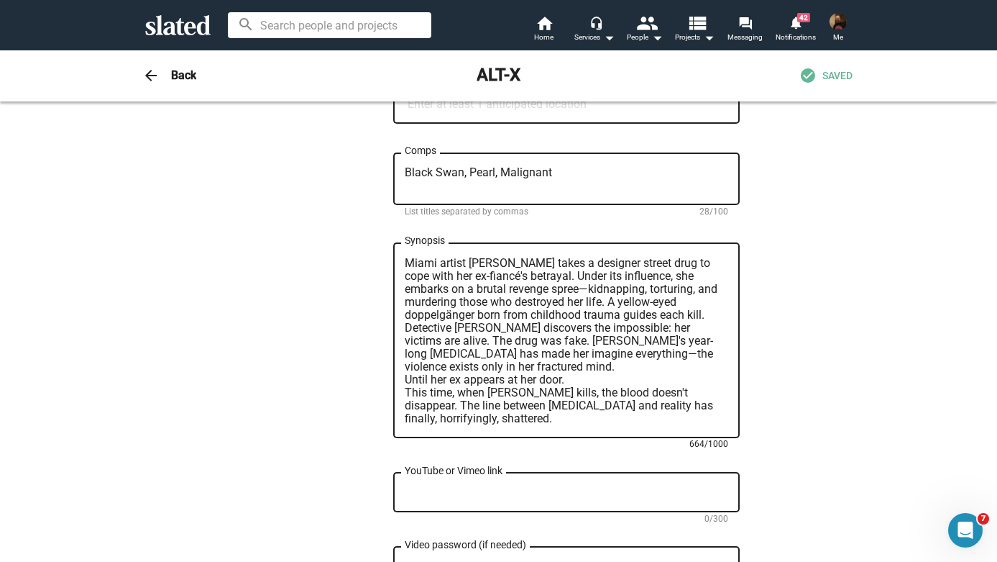
click at [406, 385] on textarea "Miami artist [PERSON_NAME] takes a designer street drug to cope with her ex-fia…" at bounding box center [567, 341] width 324 height 168
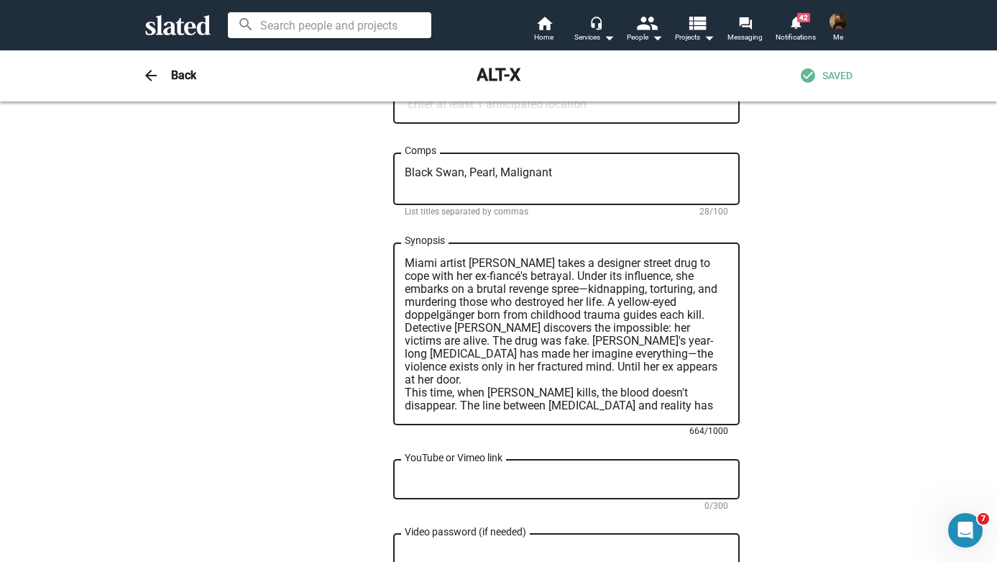
click at [405, 383] on textarea "Miami artist [PERSON_NAME] takes a designer street drug to cope with her ex-fia…" at bounding box center [567, 334] width 324 height 155
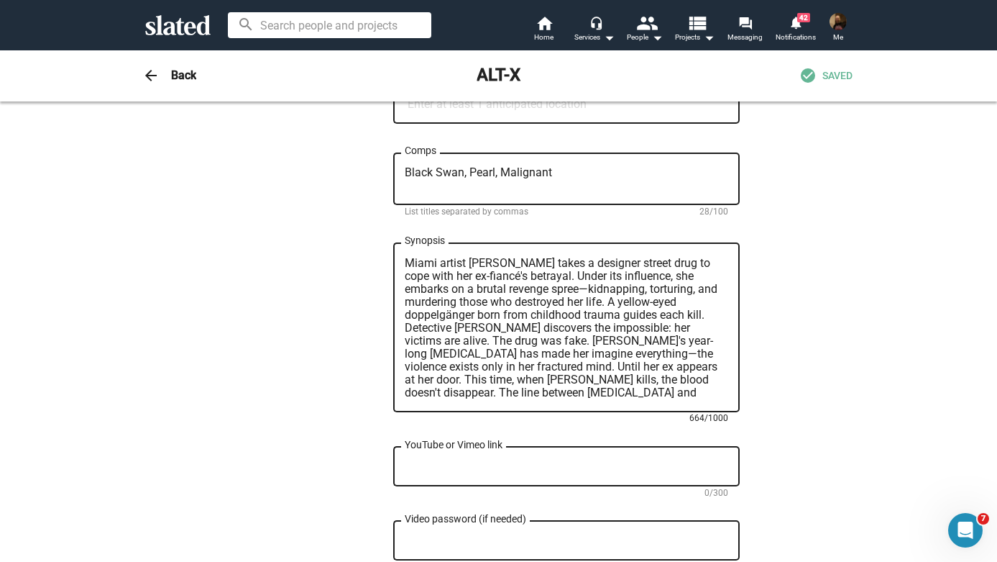
type textarea "Miami artist [PERSON_NAME] takes a designer street drug to cope with her ex-fia…"
click at [449, 465] on textarea "YouTube or Vimeo link" at bounding box center [567, 466] width 324 height 13
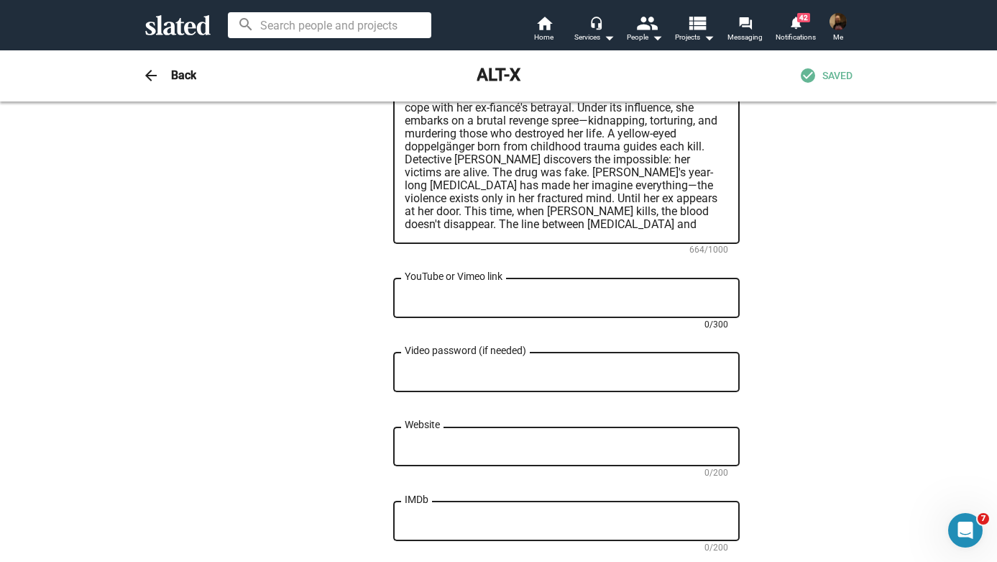
scroll to position [782, 0]
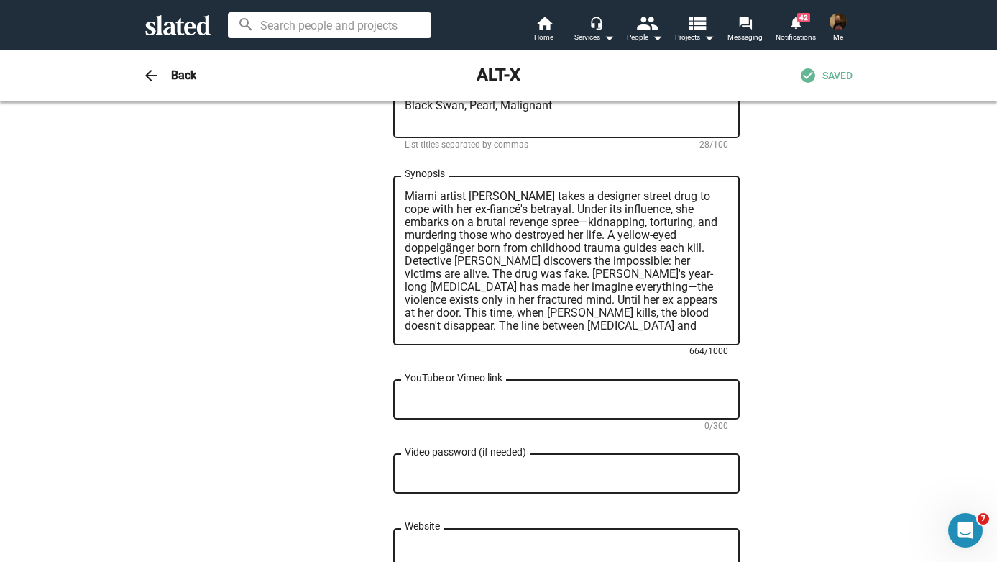
drag, startPoint x: 706, startPoint y: 329, endPoint x: 423, endPoint y: 165, distance: 326.7
click at [423, 165] on div "ALT-X Title (required) 5/200 When a gifted but traumatized artist begins taking…" at bounding box center [566, 116] width 347 height 1549
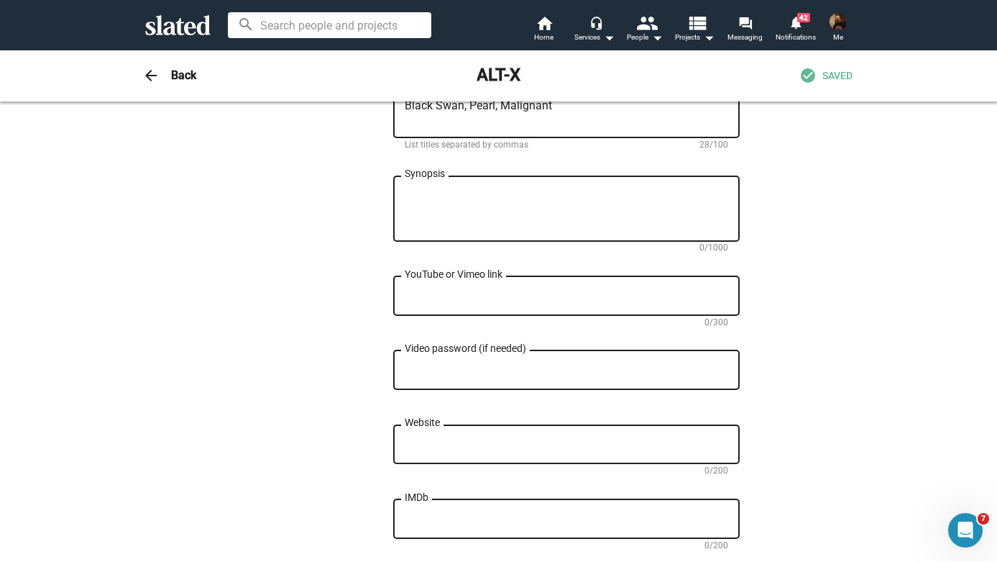
click at [584, 190] on div "Synopsis" at bounding box center [567, 207] width 324 height 68
paste textarea "Lorem ipsumd Sitam Consect ad elitseddoe tempo incididuntu lab et-dolore Mag al…"
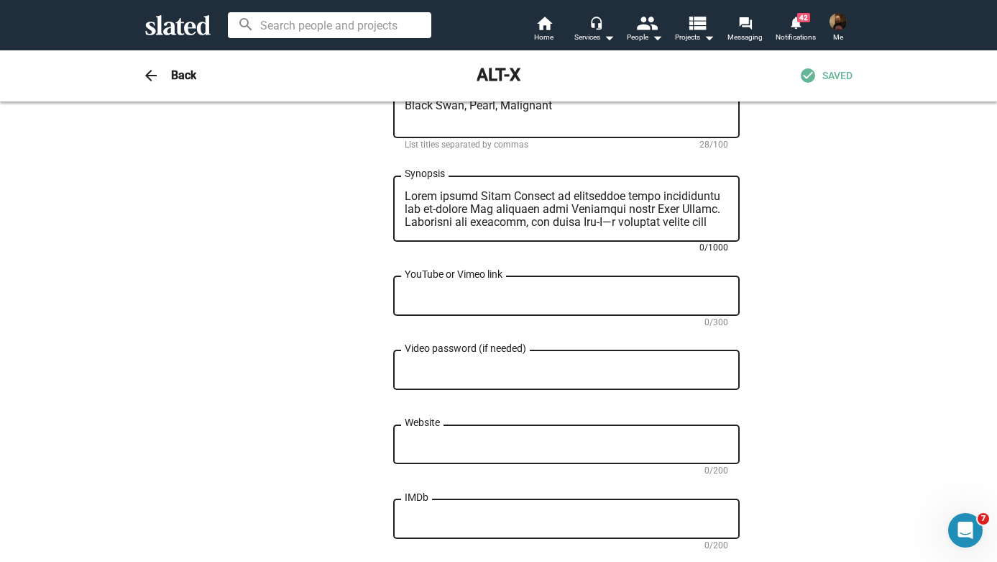
scroll to position [0, 0]
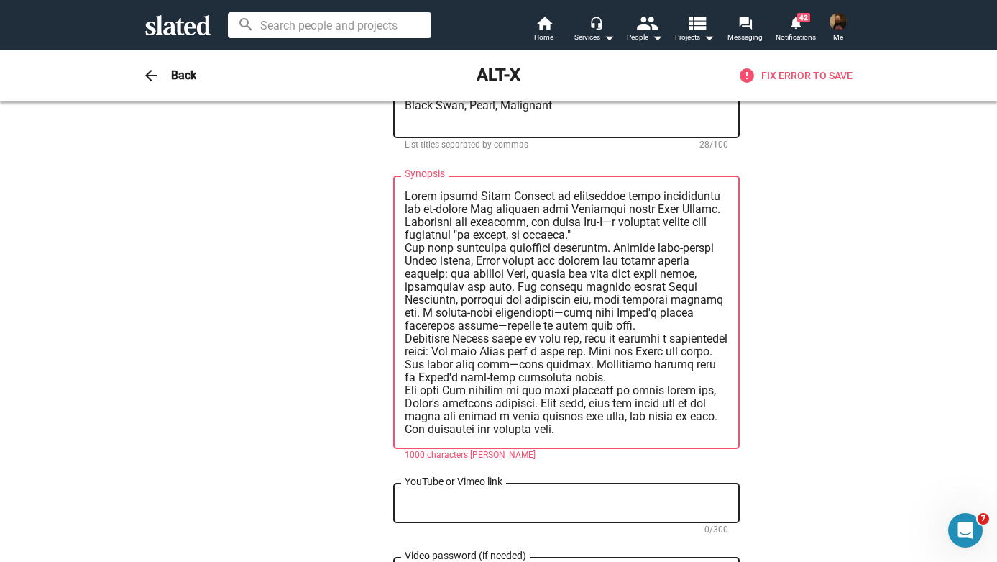
click at [407, 254] on textarea "Synopsis" at bounding box center [567, 313] width 324 height 246
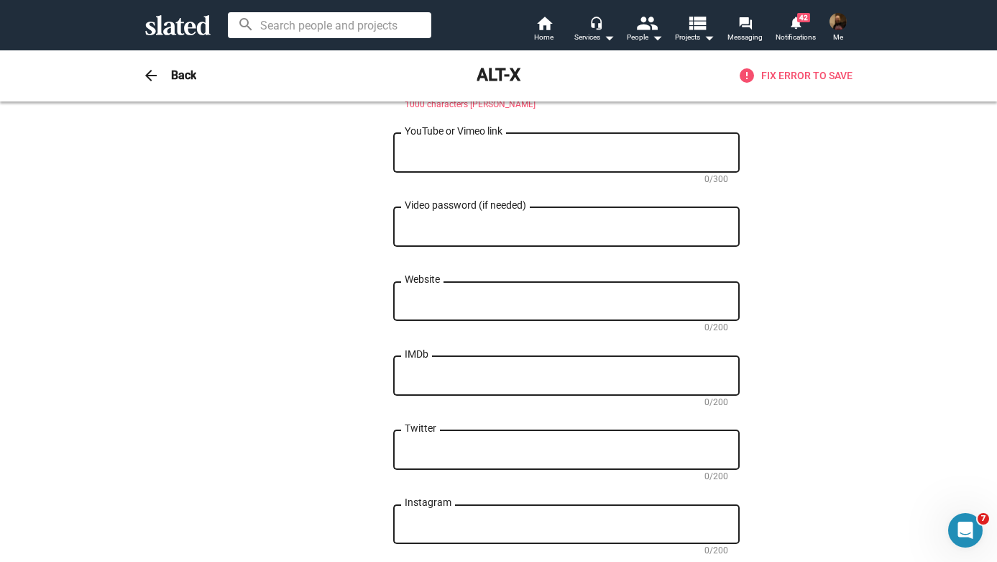
scroll to position [906, 0]
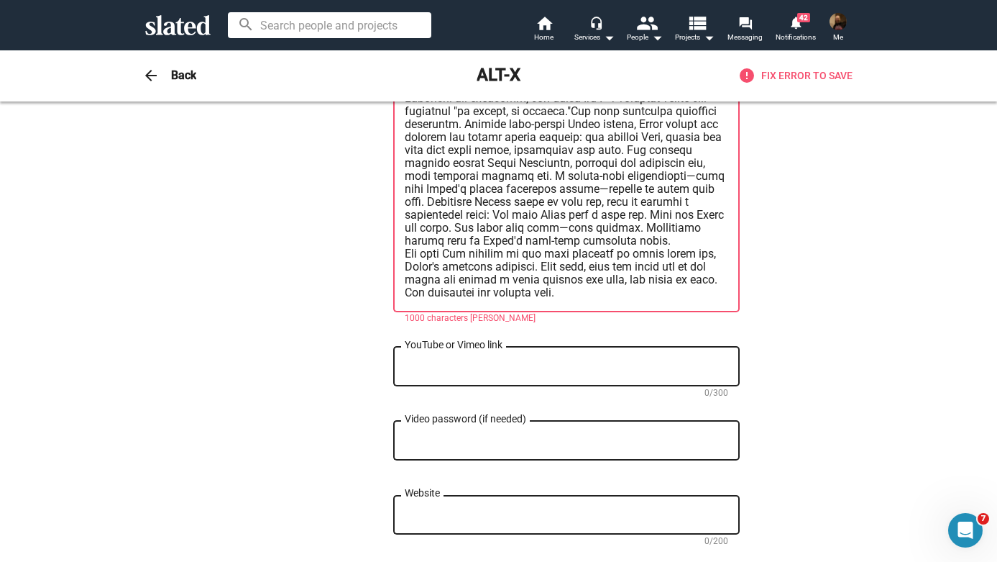
click at [585, 298] on textarea "Synopsis" at bounding box center [567, 182] width 324 height 233
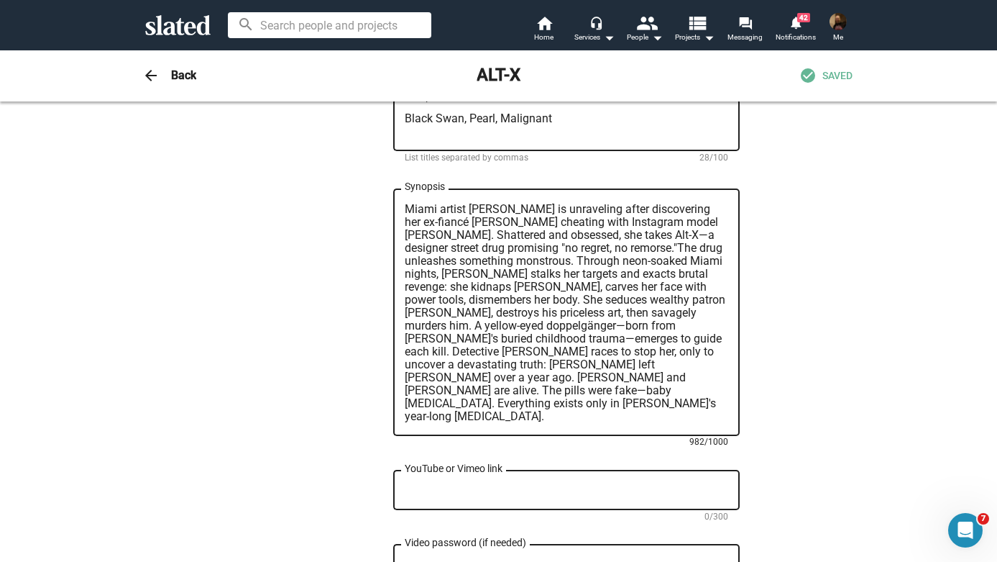
scroll to position [702, 0]
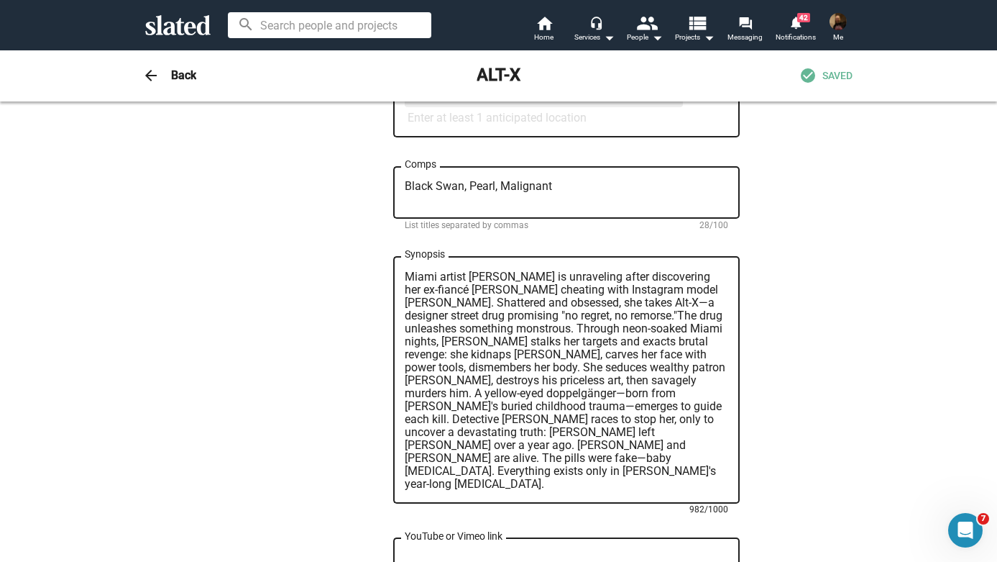
click at [700, 346] on textarea "Miami artist [PERSON_NAME] is unraveling after discovering her ex-fiancé [PERSO…" at bounding box center [567, 380] width 324 height 220
click at [405, 359] on textarea "Miami artist [PERSON_NAME] is unraveling after discovering her ex-fiancé [PERSO…" at bounding box center [567, 380] width 324 height 220
type textarea "Miami artist [PERSON_NAME] is unraveling after discovering her ex-fiancé [PERSO…"
click at [485, 295] on textarea "Miami artist [PERSON_NAME] is unraveling after discovering her ex-fiancé [PERSO…" at bounding box center [567, 380] width 324 height 220
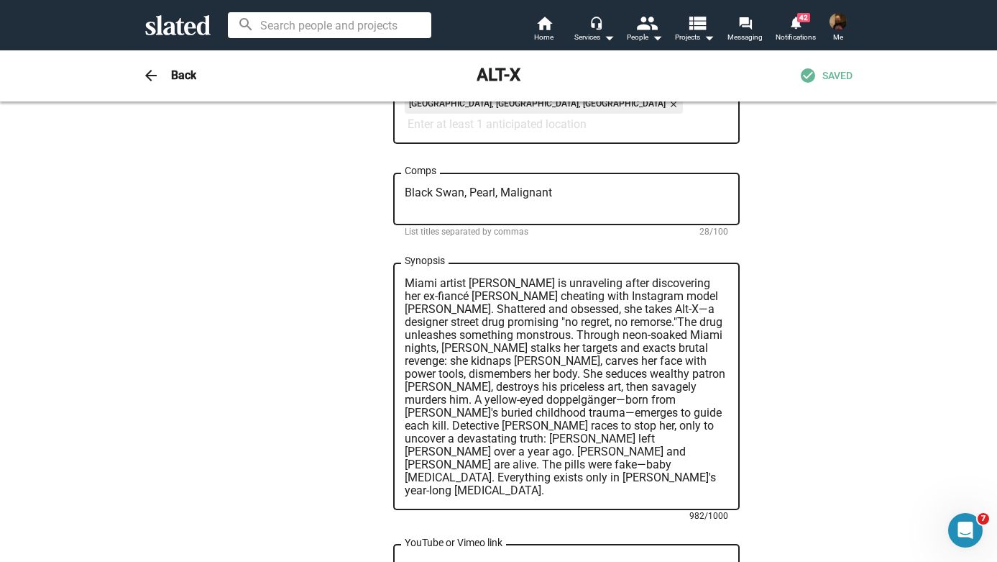
scroll to position [690, 0]
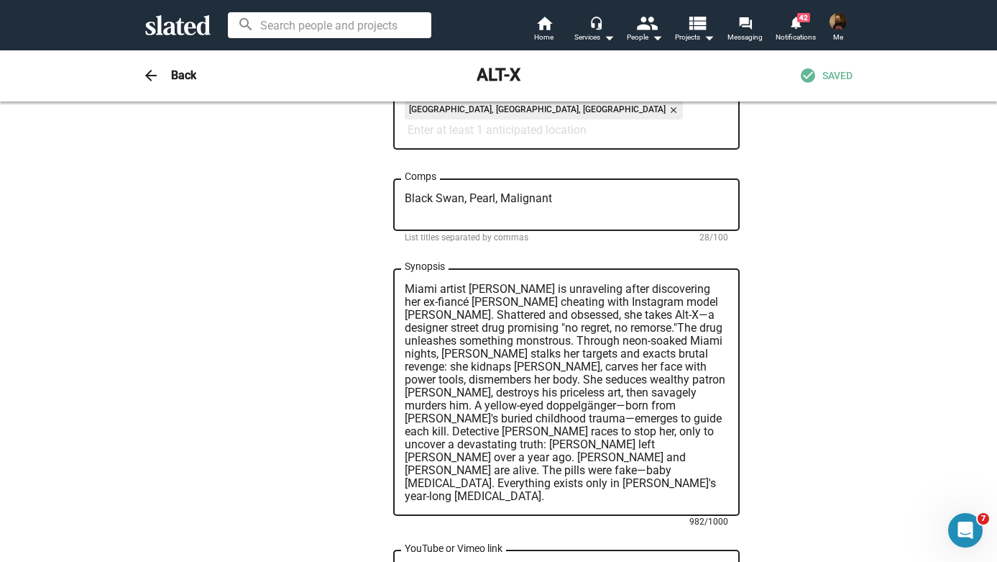
drag, startPoint x: 513, startPoint y: 505, endPoint x: 413, endPoint y: 269, distance: 256.1
click at [413, 269] on div "ALT-X Title (required) 5/200 When a gifted but traumatized artist begins taking…" at bounding box center [566, 248] width 347 height 1626
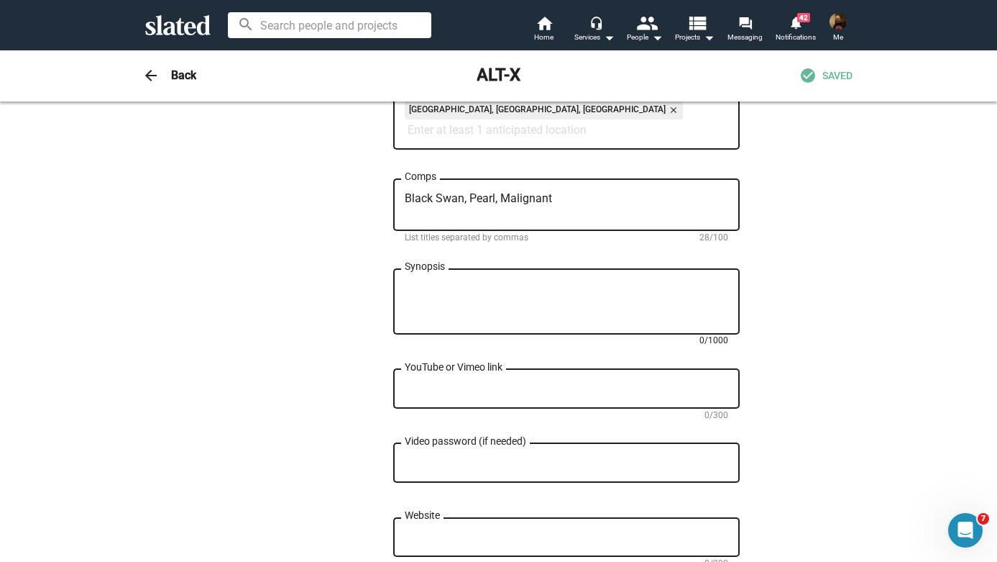
scroll to position [686, 0]
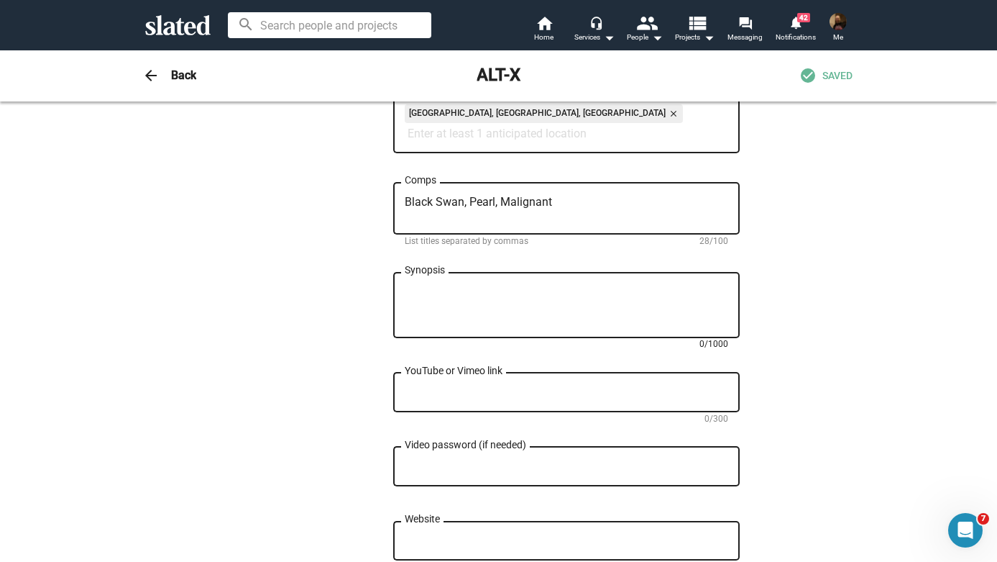
paste textarea "Lorem ipsumd Sitam Consect ad elitseddo eiusm temporincid utl et-dolore Mag ali…"
type textarea "Lorem ipsumd Sitam Consect ad elitseddo eiusm temporincid utl et-dolore Mag ali…"
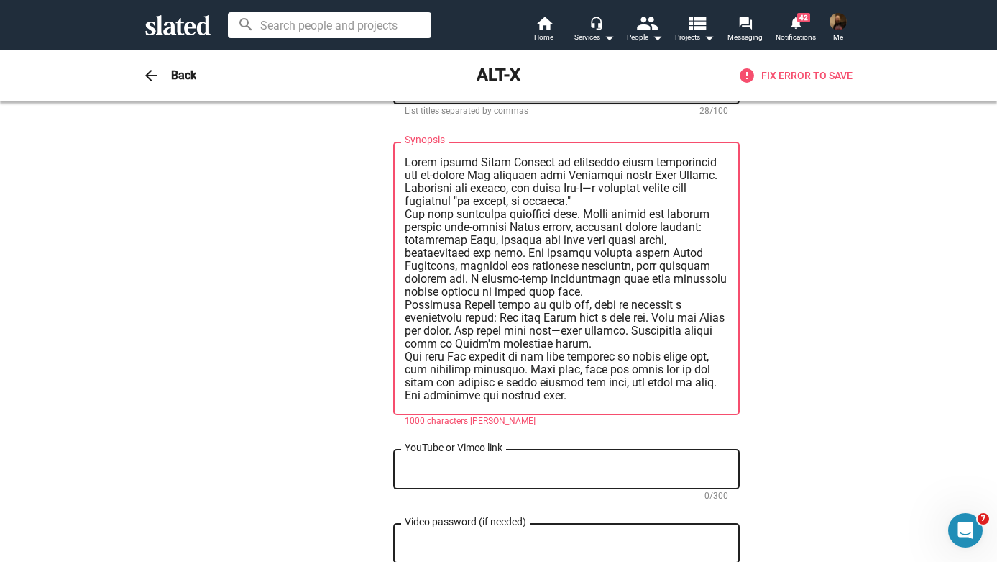
scroll to position [0, 0]
drag, startPoint x: 582, startPoint y: 406, endPoint x: 376, endPoint y: 103, distance: 366.3
click at [376, 103] on div "— Change Image — Change Image ALT-X Title (required) 5/200 When a gifted but tr…" at bounding box center [499, 134] width 482 height 1652
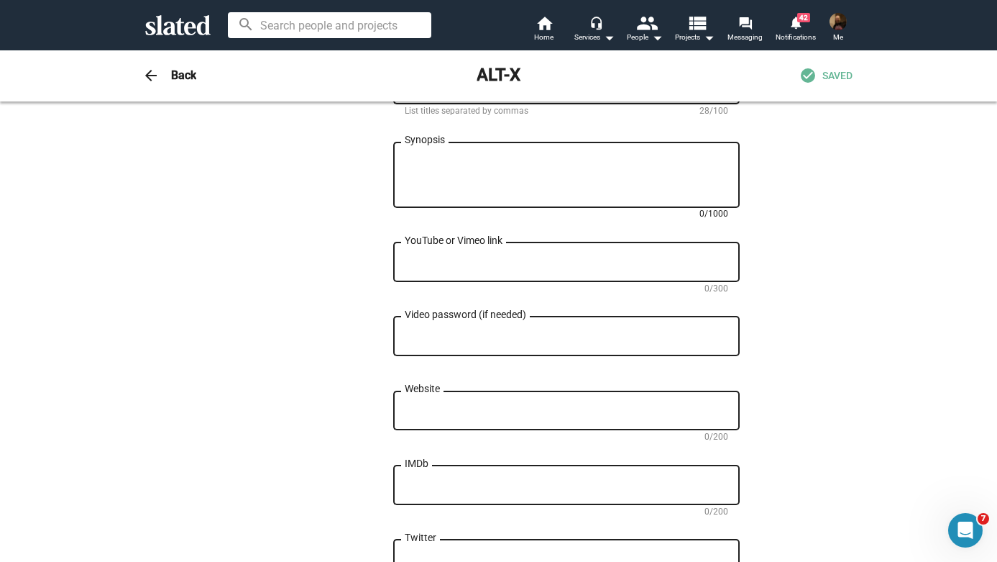
click at [516, 168] on textarea "Synopsis" at bounding box center [567, 175] width 324 height 39
paste textarea "Miami artist [PERSON_NAME] is shattered after discovering her ex-fiancé [PERSON…"
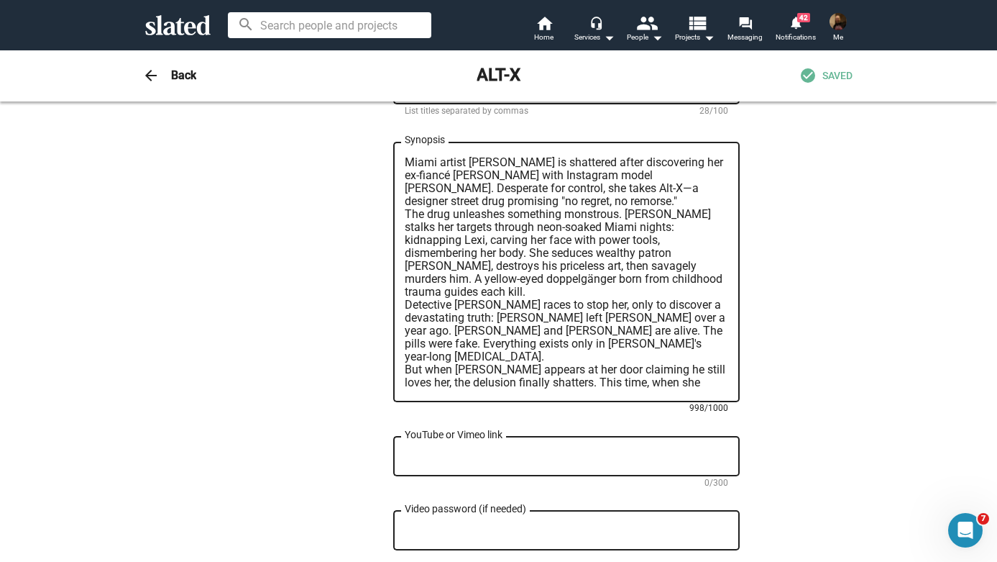
click at [585, 323] on textarea "Miami artist [PERSON_NAME] is shattered after discovering her ex-fiancé [PERSON…" at bounding box center [567, 272] width 324 height 233
type textarea "Miami artist [PERSON_NAME] is shattered after discovering her ex-fiancé [PERSON…"
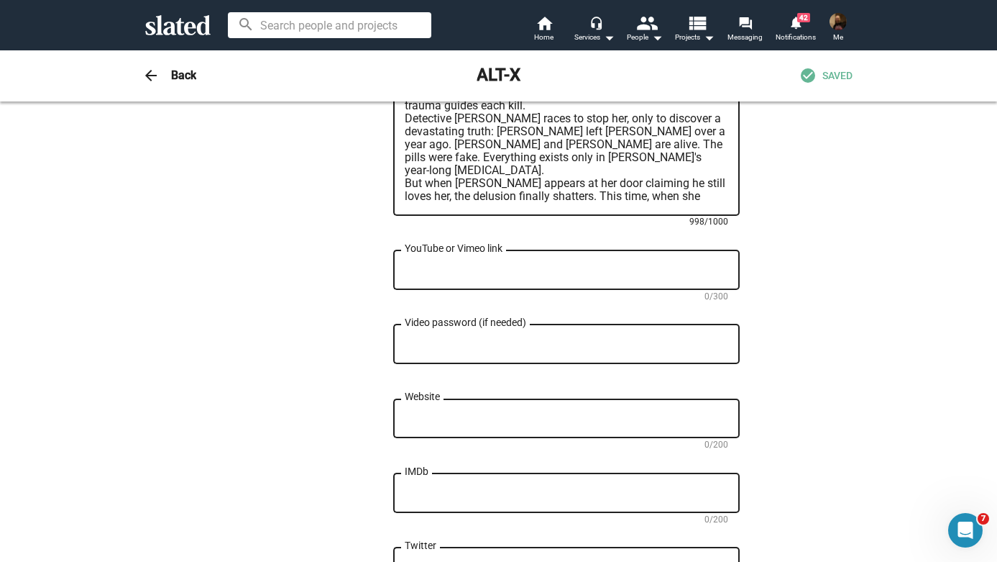
scroll to position [1023, 0]
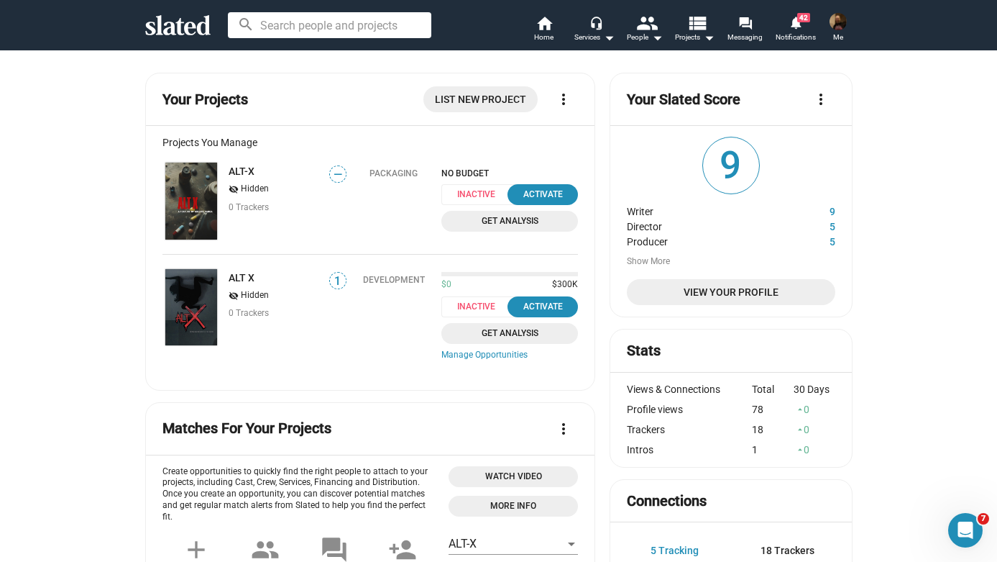
click at [201, 185] on img at bounding box center [191, 200] width 52 height 77
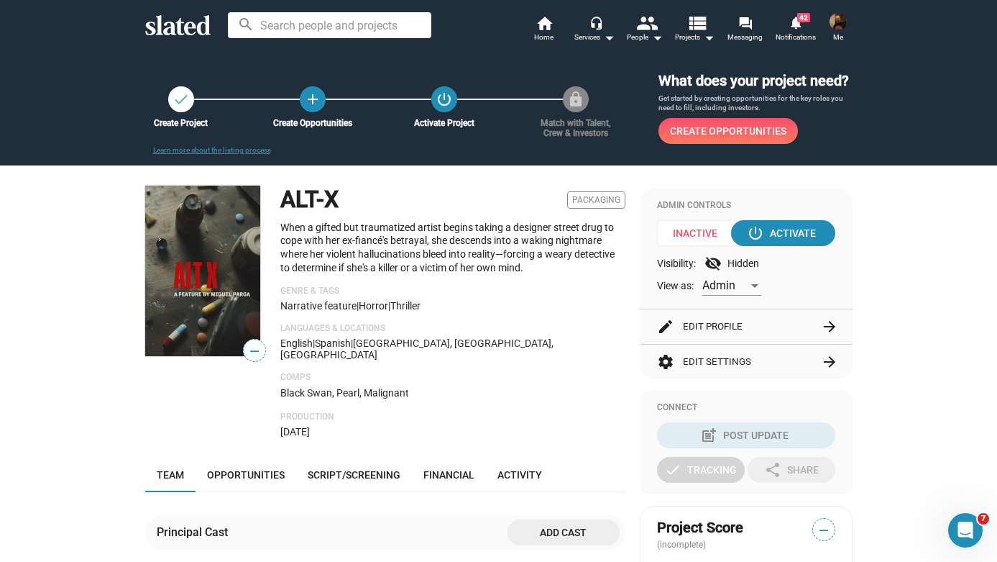
click at [786, 326] on button "edit Edit Profile arrow_forward" at bounding box center [746, 326] width 178 height 35
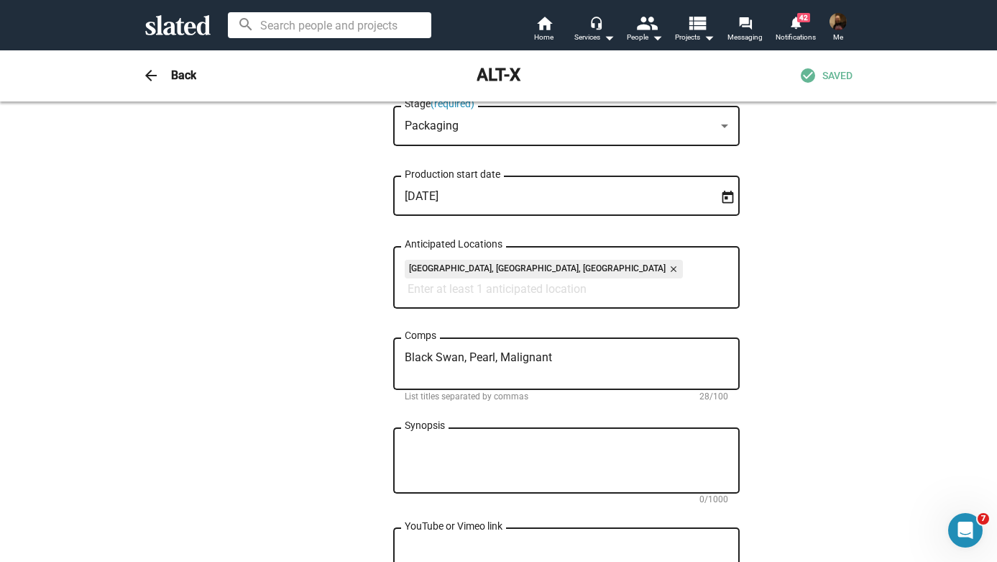
scroll to position [530, 0]
click at [524, 447] on textarea "Synopsis" at bounding box center [567, 461] width 324 height 39
paste textarea "Miami artist Sonya Delgado is shattered after discovering her ex-fiancé Tom che…"
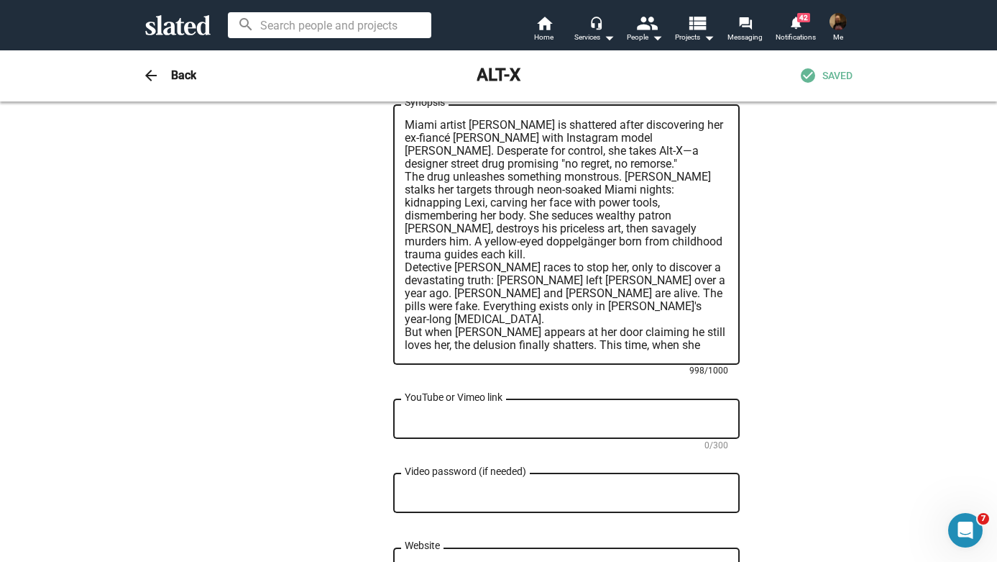
scroll to position [816, 0]
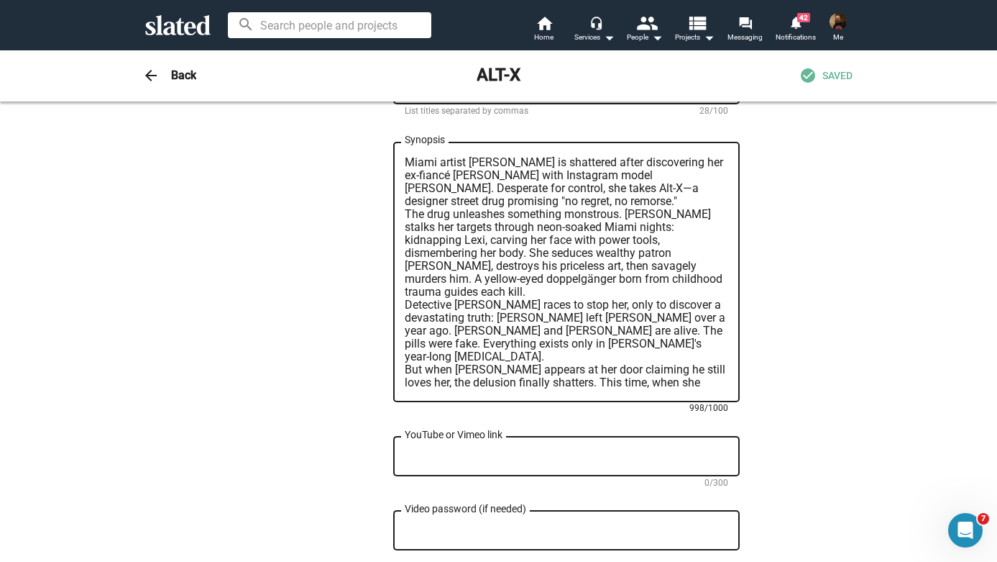
click at [408, 221] on textarea "Miami artist Sonya Delgado is shattered after discovering her ex-fiancé Tom che…" at bounding box center [567, 272] width 324 height 233
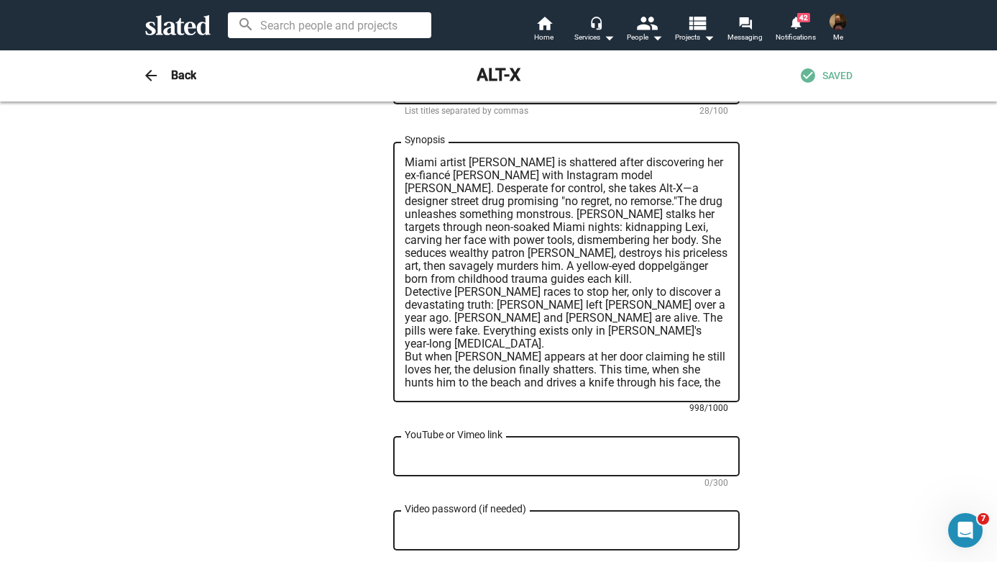
scroll to position [0, 0]
click at [406, 299] on textarea "Miami artist Sonya Delgado is shattered after discovering her ex-fiancé Tom che…" at bounding box center [567, 272] width 324 height 233
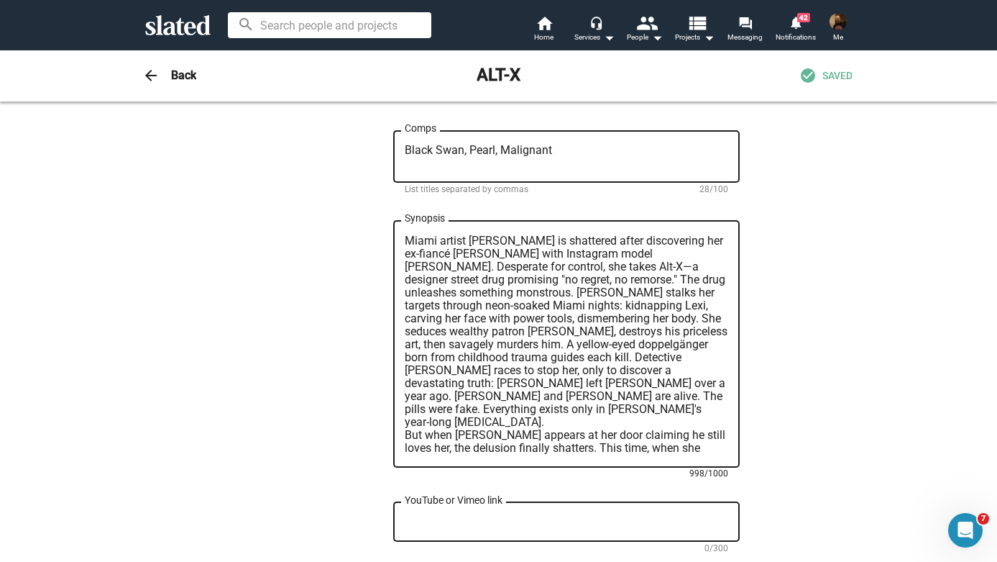
scroll to position [680, 0]
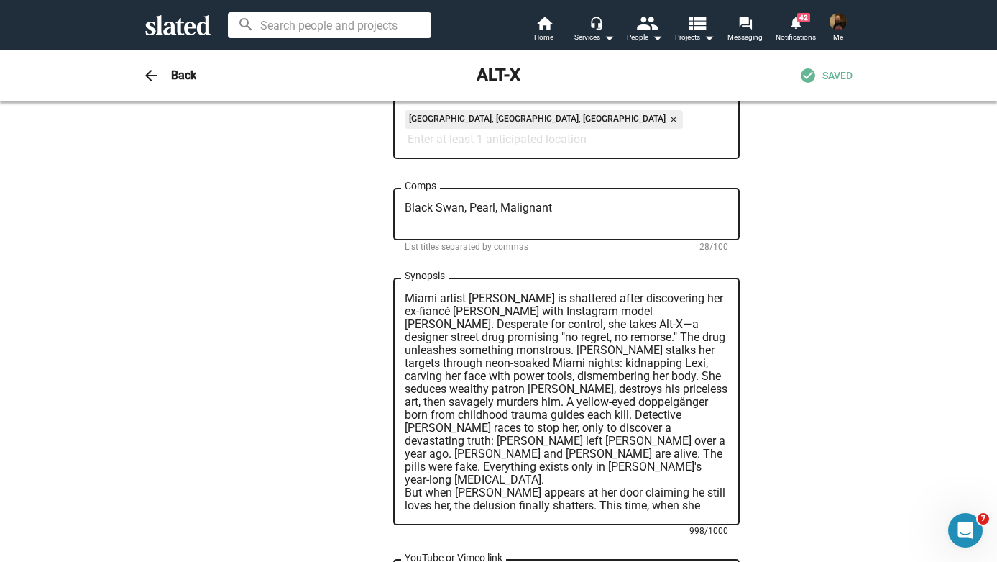
type textarea "Miami artist Sonya Delgado is shattered after discovering her ex-fiancé Tom che…"
click at [147, 73] on mat-icon "arrow_back" at bounding box center [150, 75] width 17 height 17
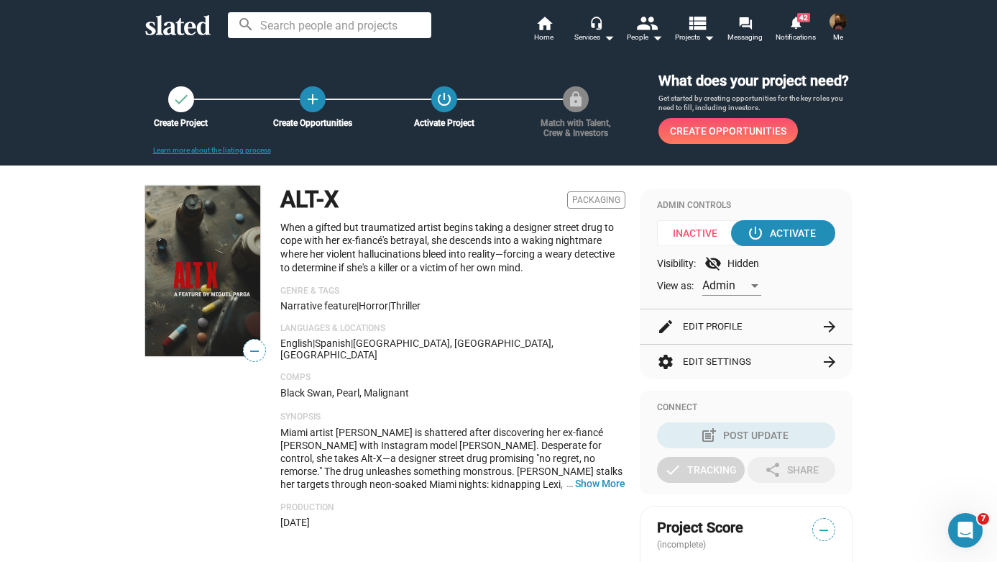
click at [815, 326] on button "edit Edit Profile arrow_forward" at bounding box center [746, 326] width 178 height 35
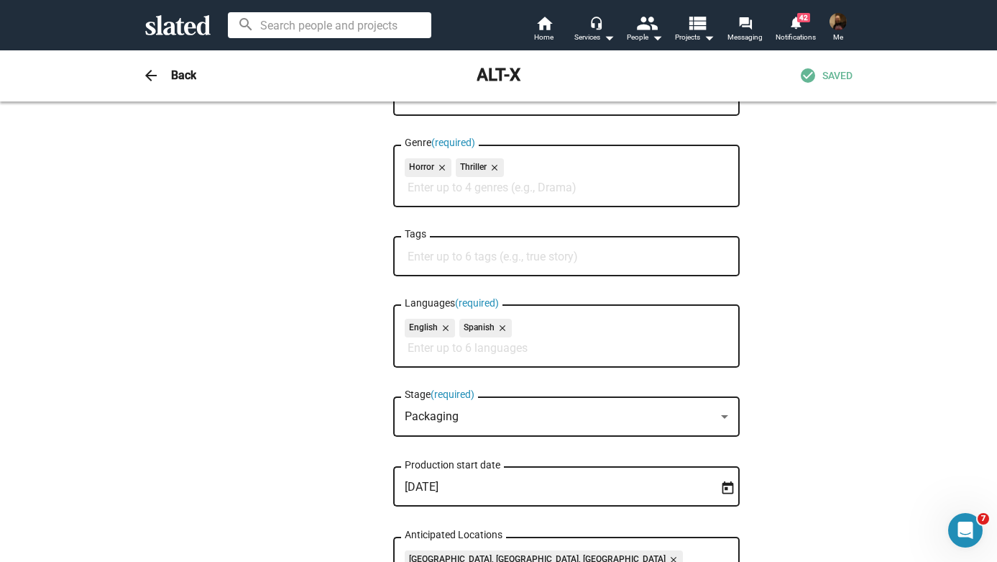
scroll to position [229, 0]
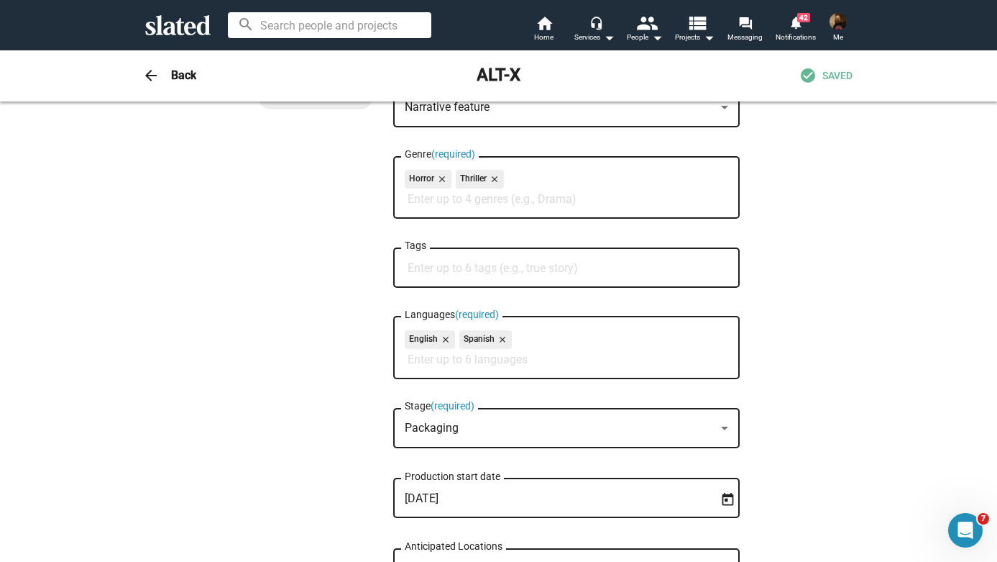
click at [466, 260] on div "Tags" at bounding box center [567, 265] width 324 height 42
paste input "#TakeTheTrip"
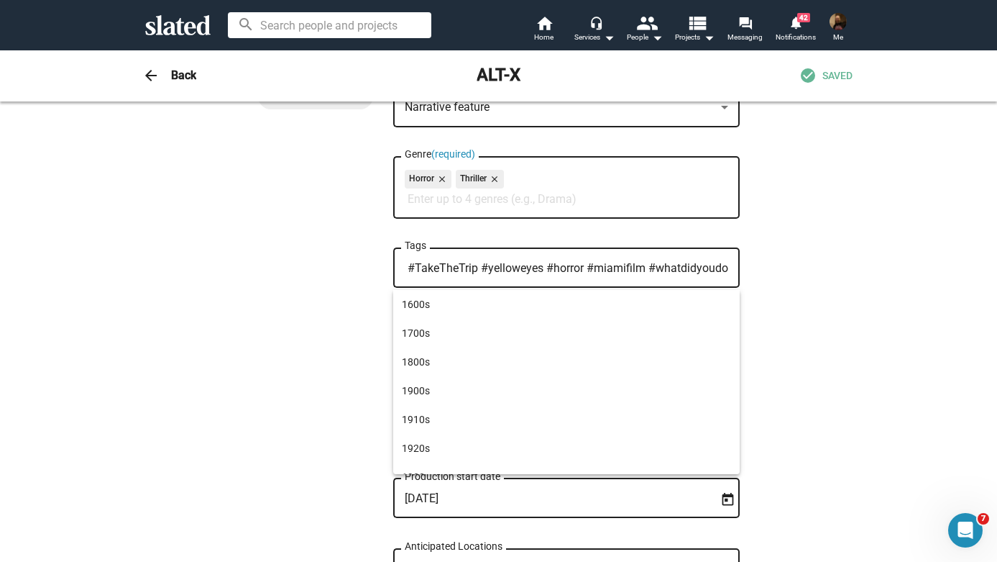
type input "#TakeTheTrip #yelloweyes #horror #miamifilm #whatdidyoudo"
click at [810, 260] on div at bounding box center [498, 281] width 997 height 562
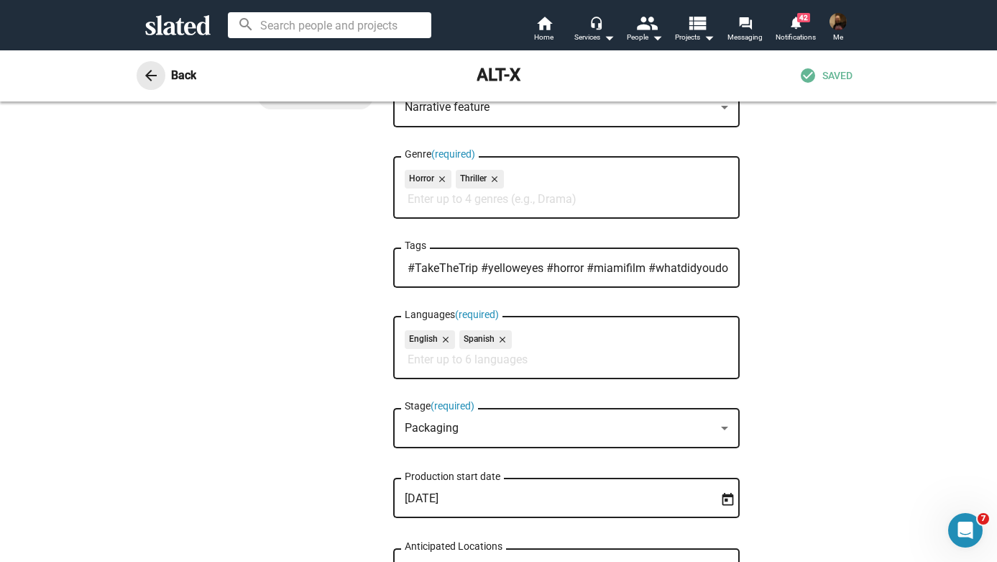
click at [155, 74] on mat-icon "arrow_back" at bounding box center [150, 75] width 17 height 17
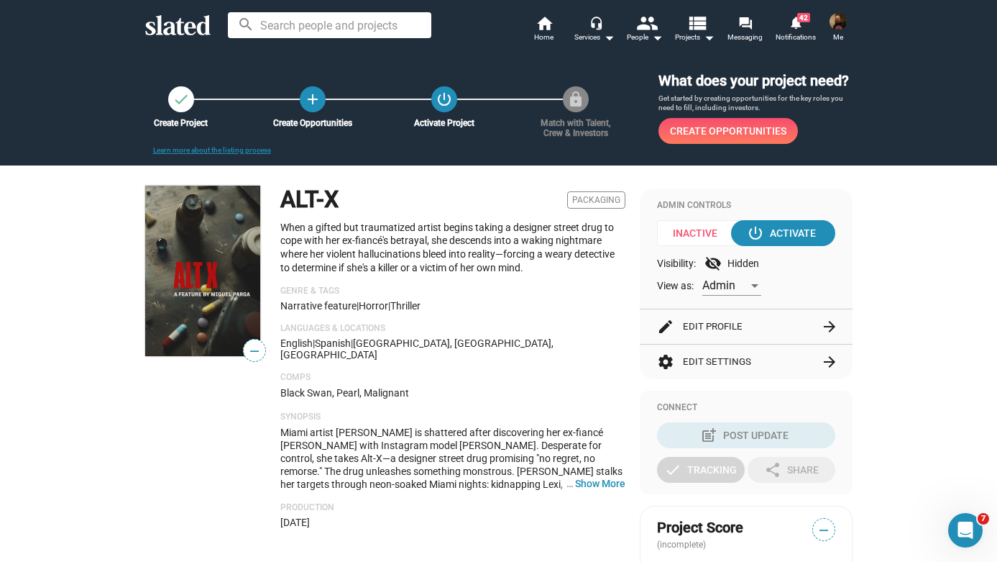
click at [742, 326] on button "edit Edit Profile arrow_forward" at bounding box center [746, 326] width 178 height 35
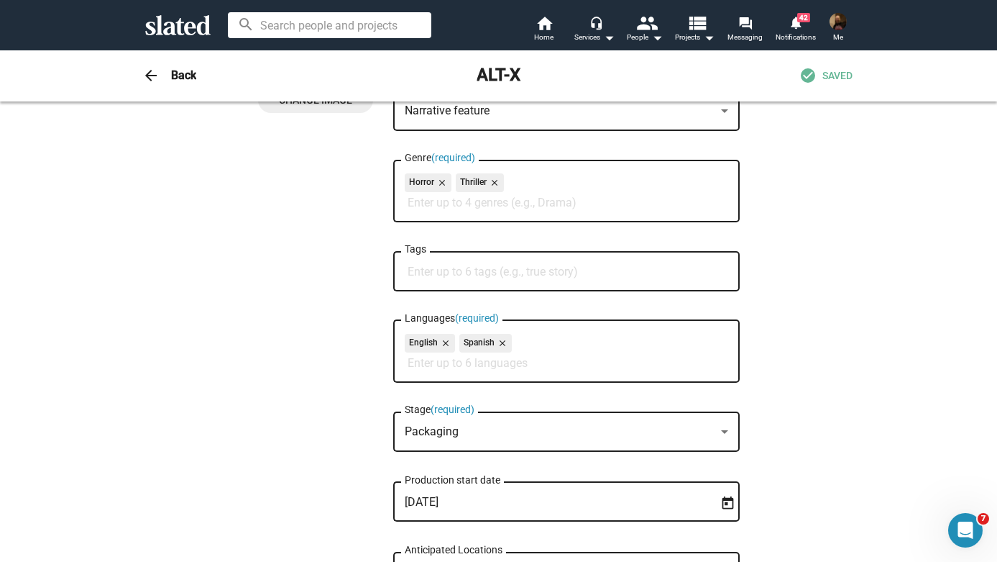
scroll to position [174, 0]
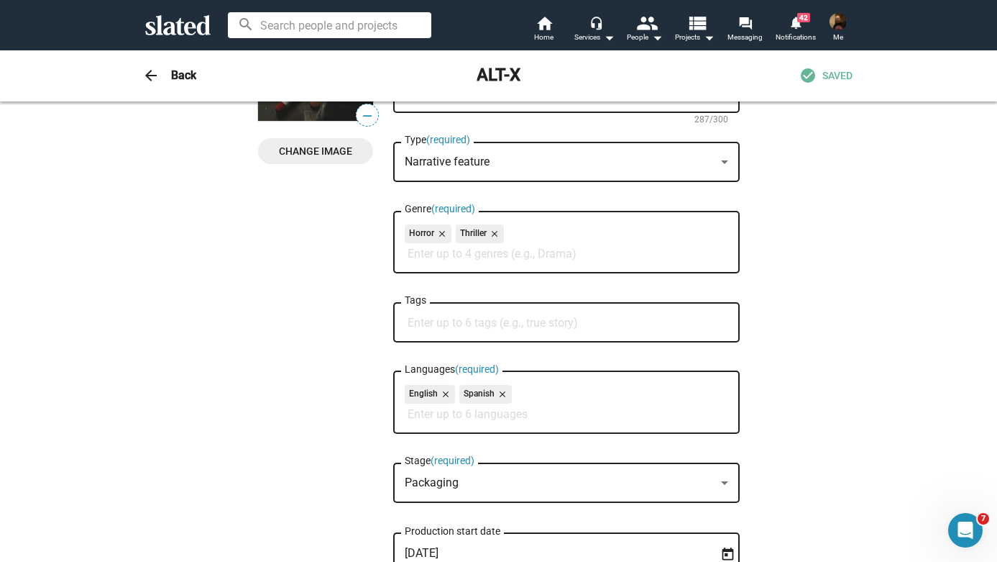
click at [592, 316] on div "Tags" at bounding box center [567, 320] width 324 height 42
click at [600, 327] on input "Tags" at bounding box center [570, 322] width 324 height 13
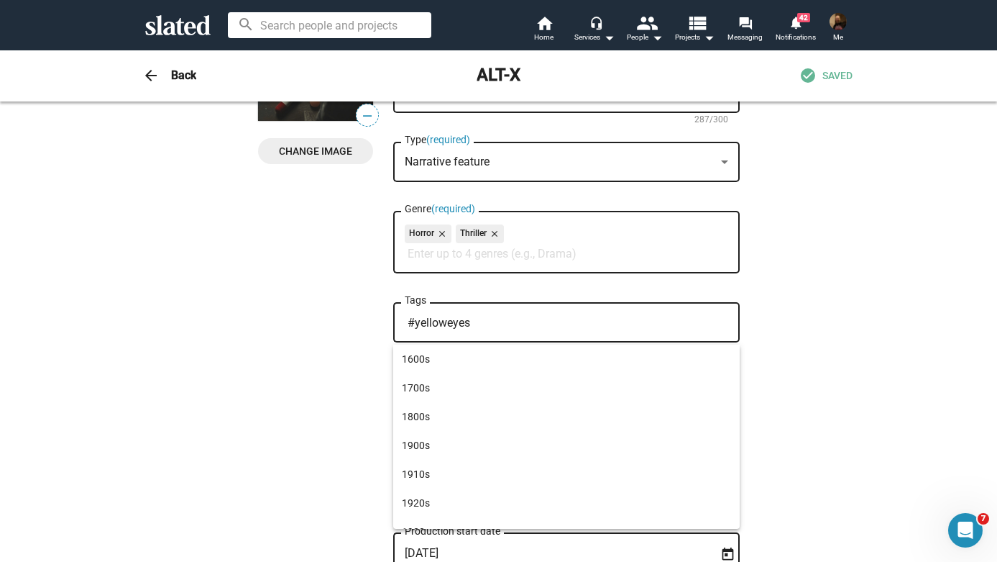
type input "#yelloweyes"
click at [186, 81] on div at bounding box center [498, 281] width 997 height 562
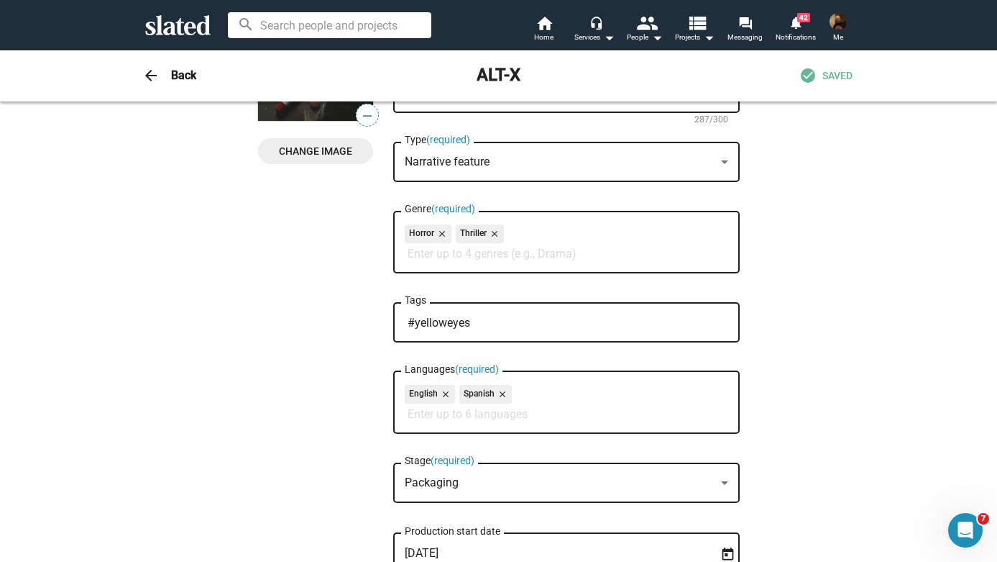
click at [181, 74] on h3 "Back" at bounding box center [183, 75] width 25 height 15
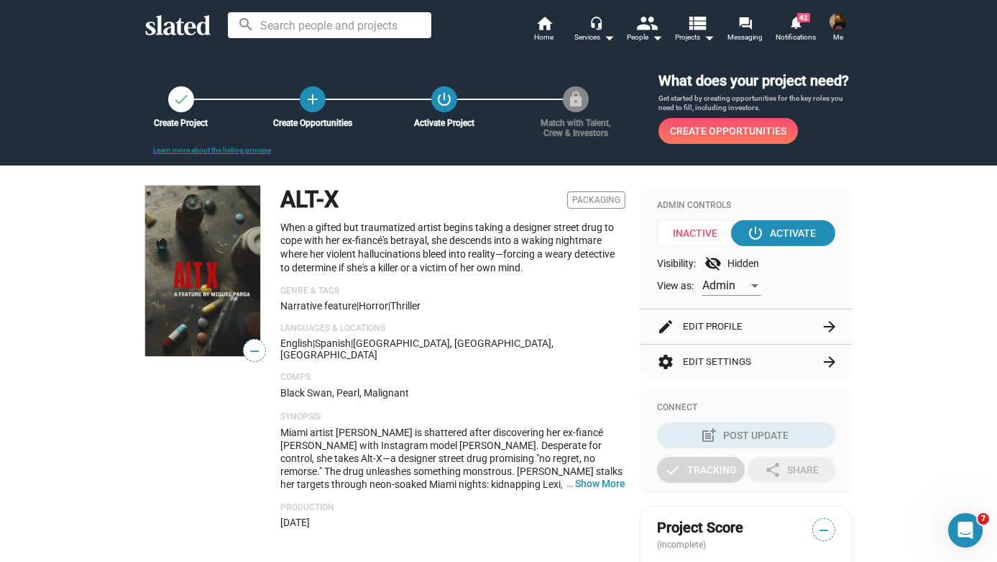
click at [747, 324] on button "edit Edit Profile arrow_forward" at bounding box center [746, 326] width 178 height 35
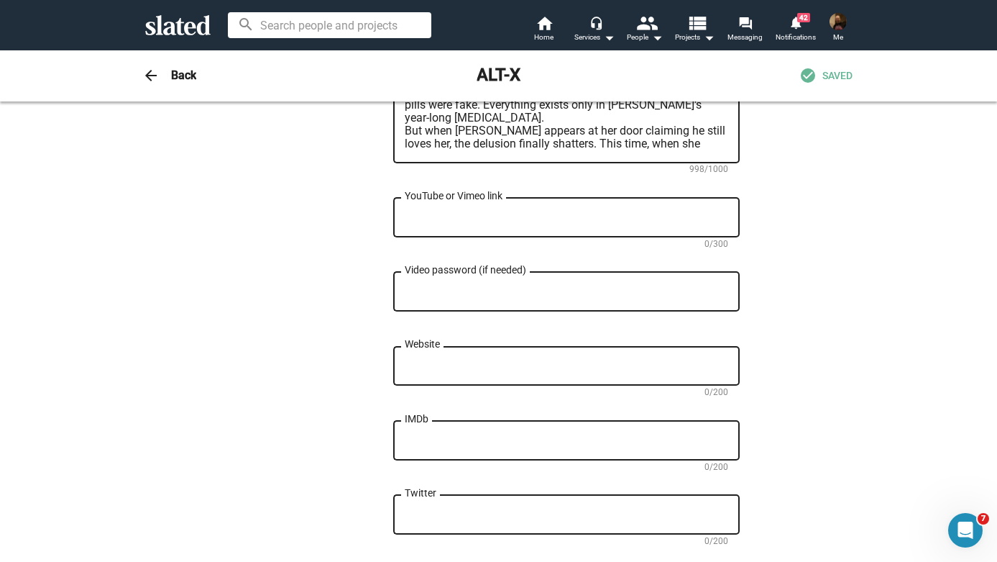
scroll to position [1018, 0]
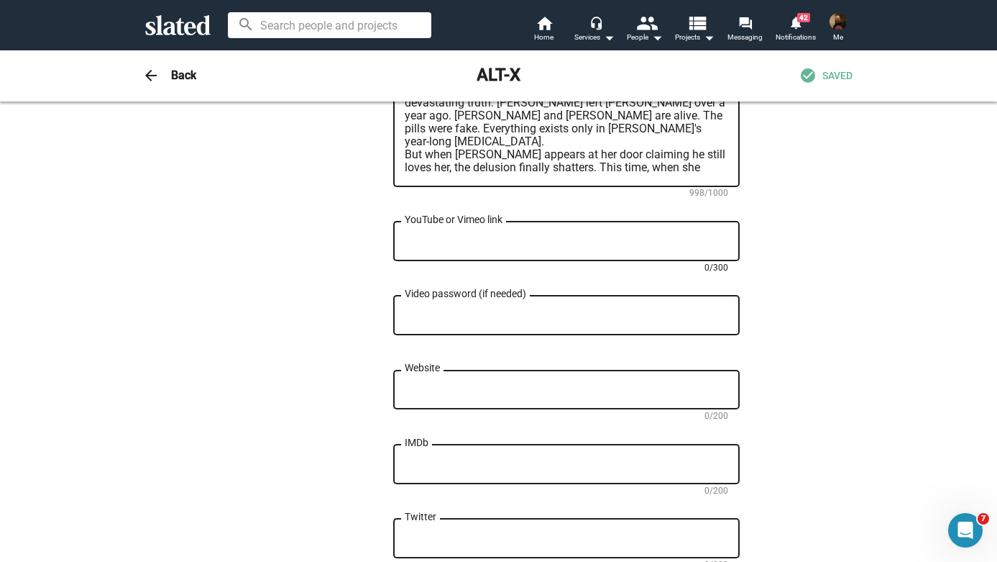
click at [465, 244] on textarea "YouTube or Vimeo link" at bounding box center [567, 241] width 324 height 13
paste textarea "Alt-X - Teaser Trailer"
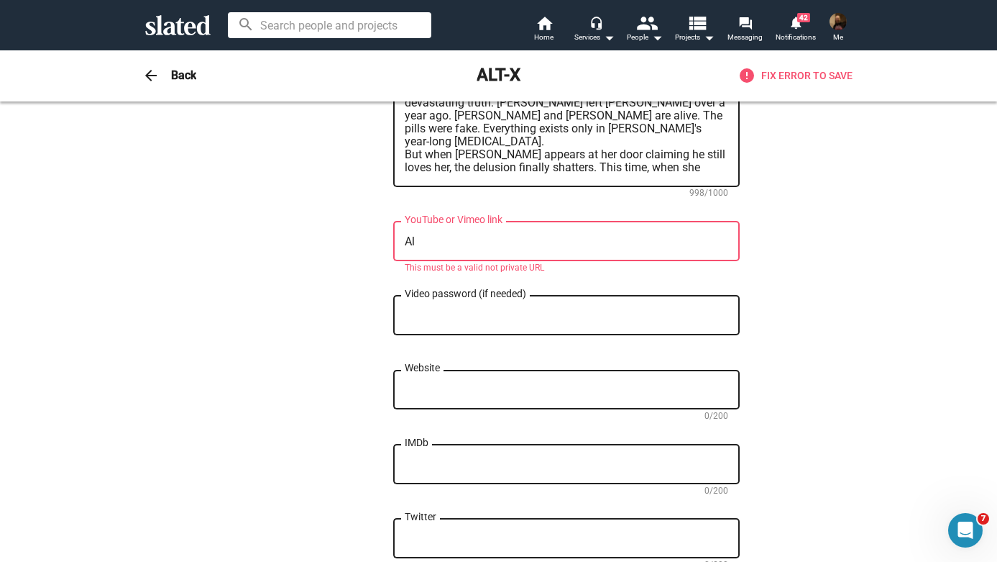
type textarea "A"
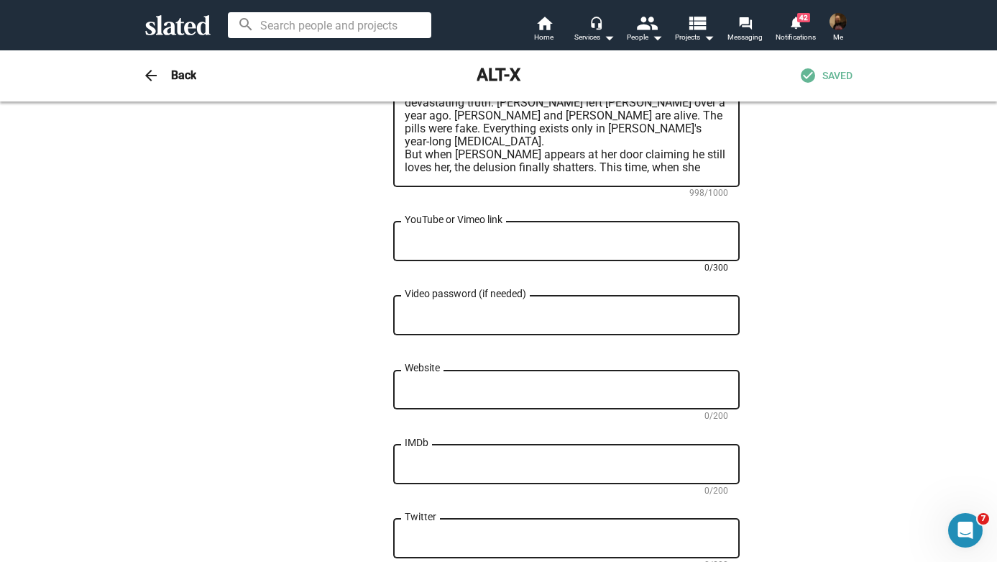
paste textarea "https://vimeo.com/264896774?share=copy#t=0"
type textarea "https://vimeo.com/264896774?share=copy#t=0"
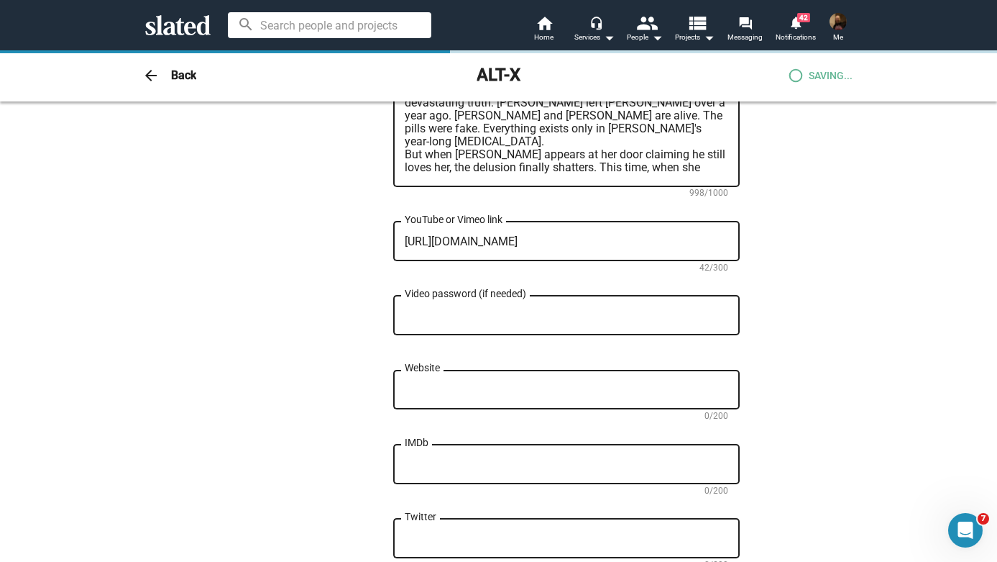
click at [590, 377] on div "Website" at bounding box center [567, 388] width 324 height 42
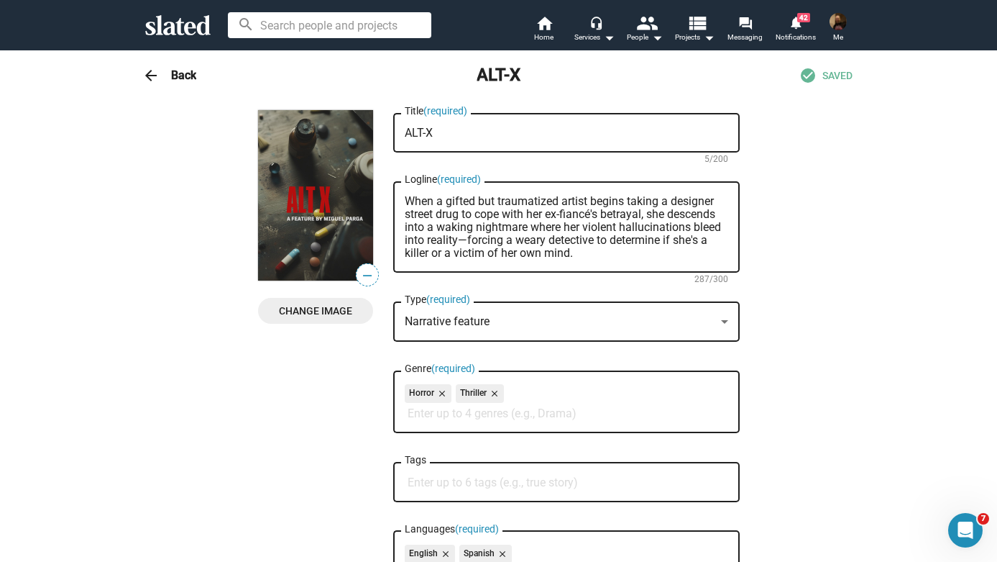
scroll to position [0, 0]
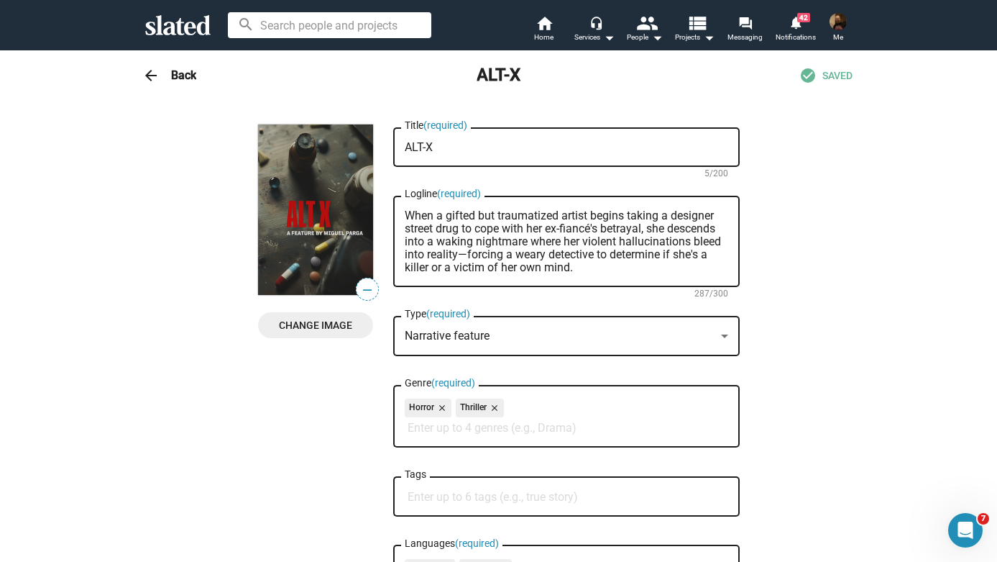
click at [152, 74] on mat-icon "arrow_back" at bounding box center [150, 75] width 17 height 17
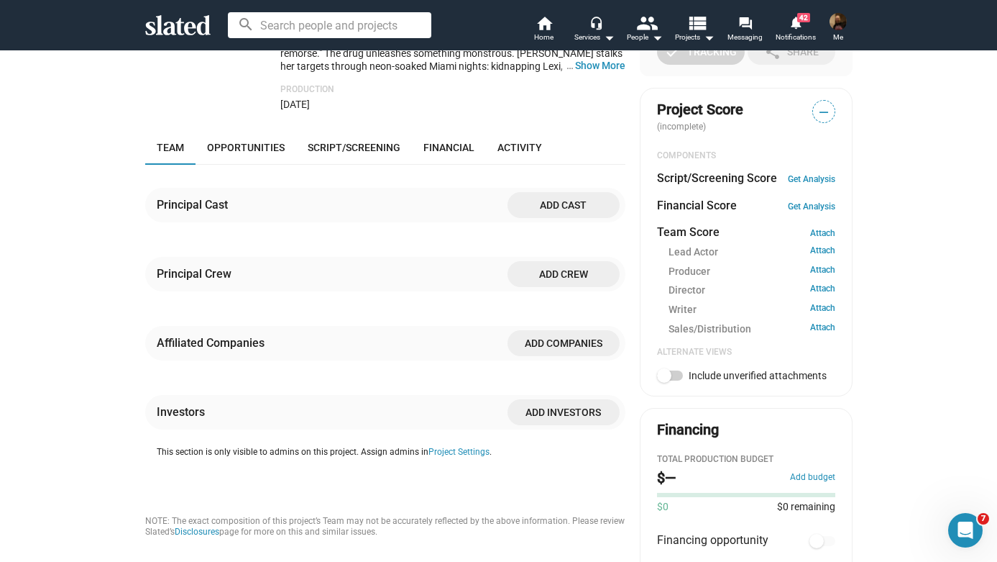
scroll to position [421, 0]
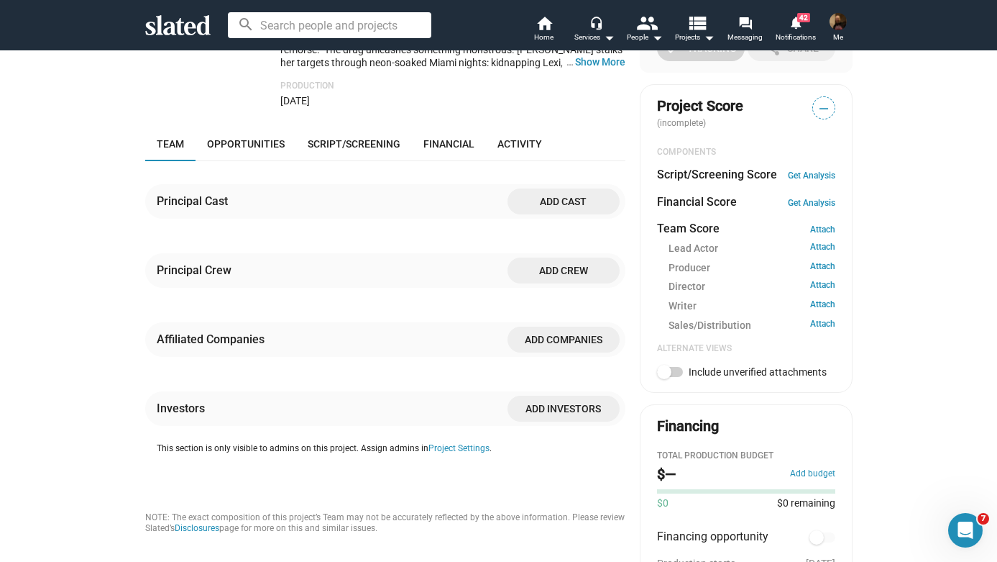
click at [575, 194] on span "Add cast" at bounding box center [563, 201] width 89 height 26
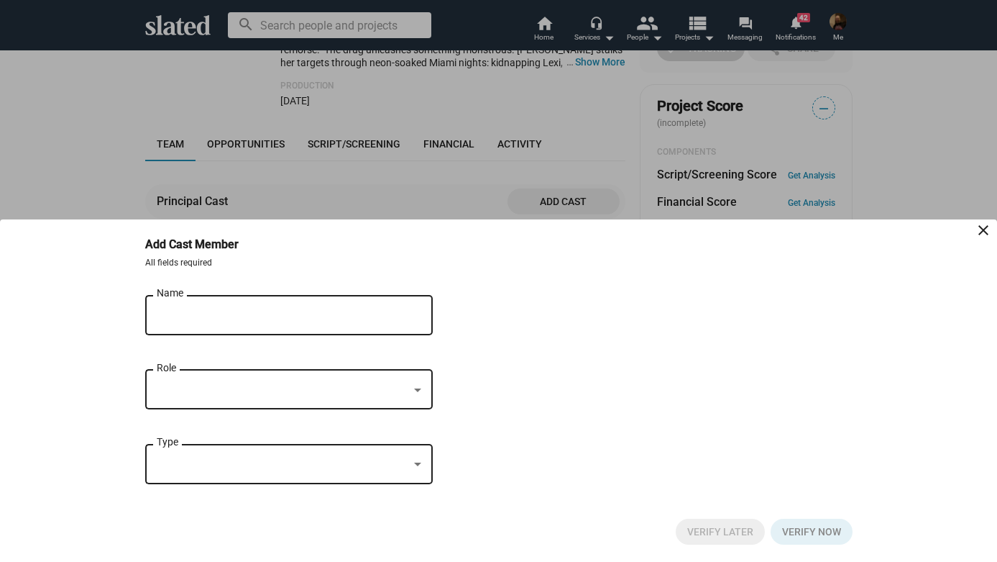
click at [239, 314] on input "Name" at bounding box center [279, 315] width 244 height 13
type input "Zach Gilford"
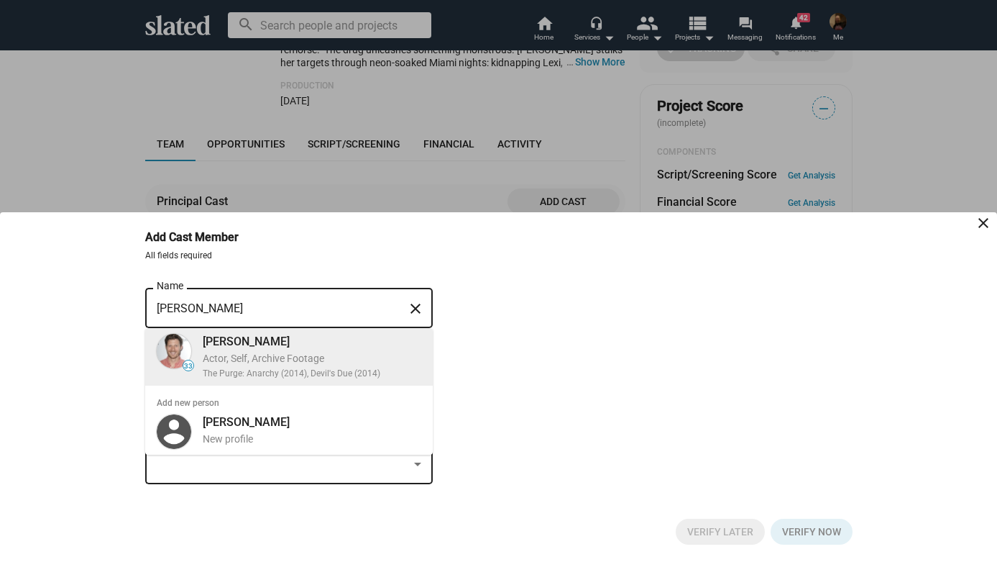
drag, startPoint x: 267, startPoint y: 367, endPoint x: 290, endPoint y: 358, distance: 25.5
click at [290, 358] on div "Zach Gilford Actor, Self, Archive Footage The Purge: Anarchy (2014), Devil's Du…" at bounding box center [307, 357] width 227 height 52
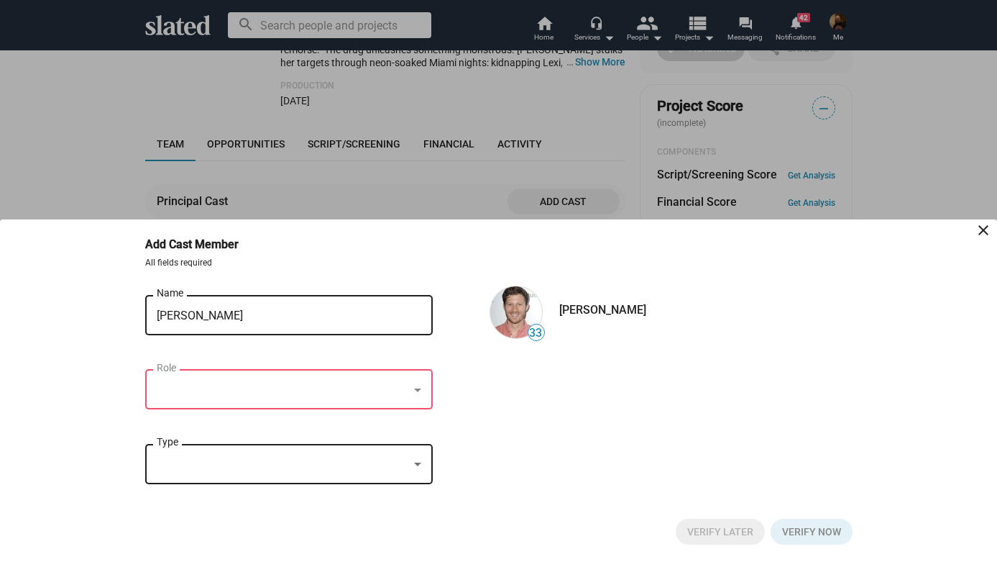
click at [248, 393] on div at bounding box center [283, 390] width 252 height 15
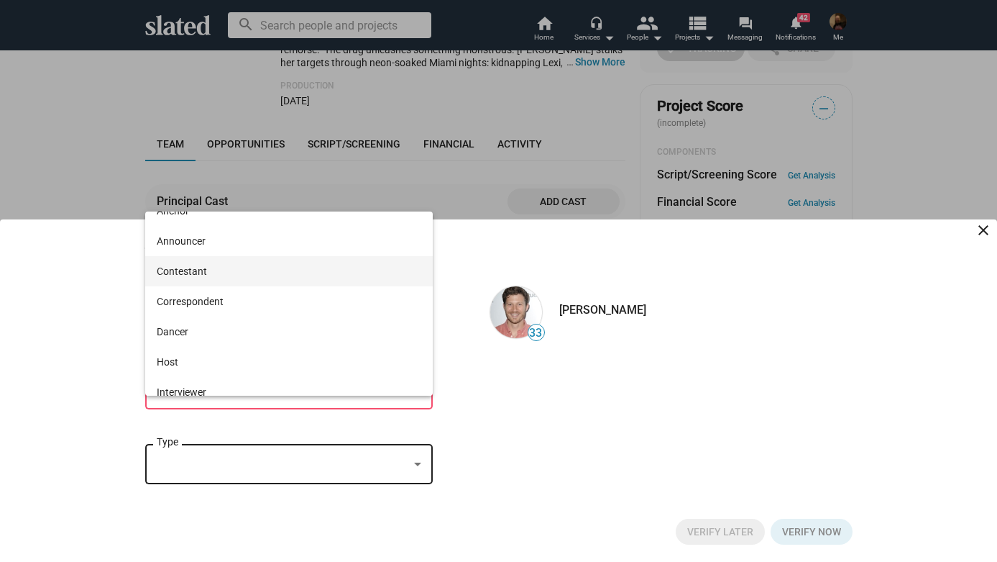
scroll to position [0, 0]
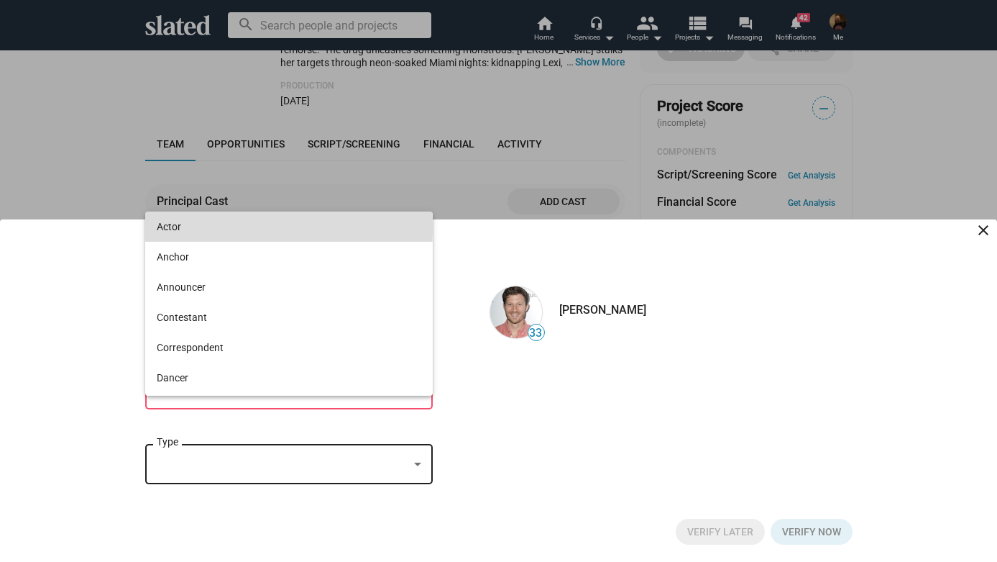
click at [214, 227] on span "Actor" at bounding box center [289, 226] width 265 height 30
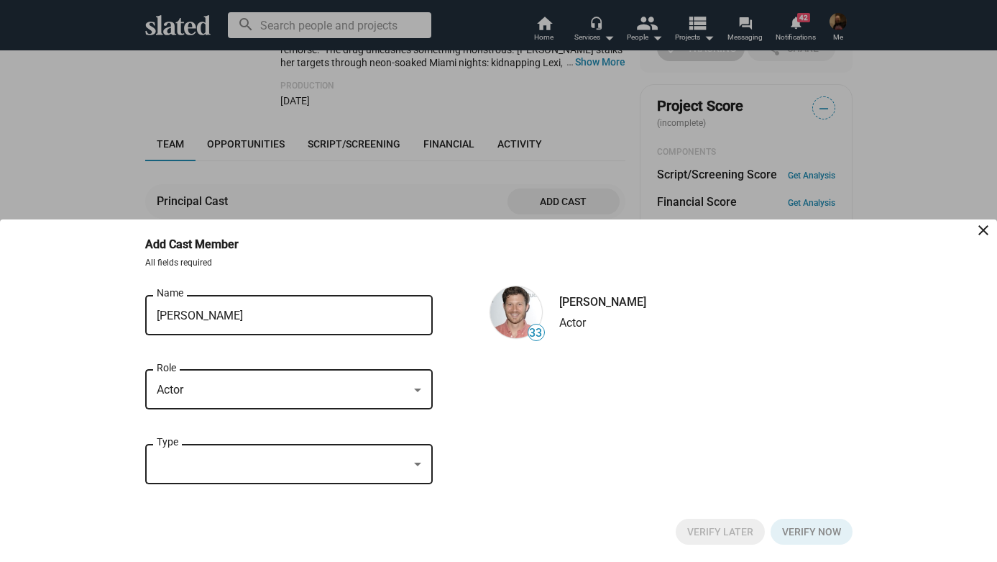
click at [238, 462] on div at bounding box center [283, 464] width 252 height 15
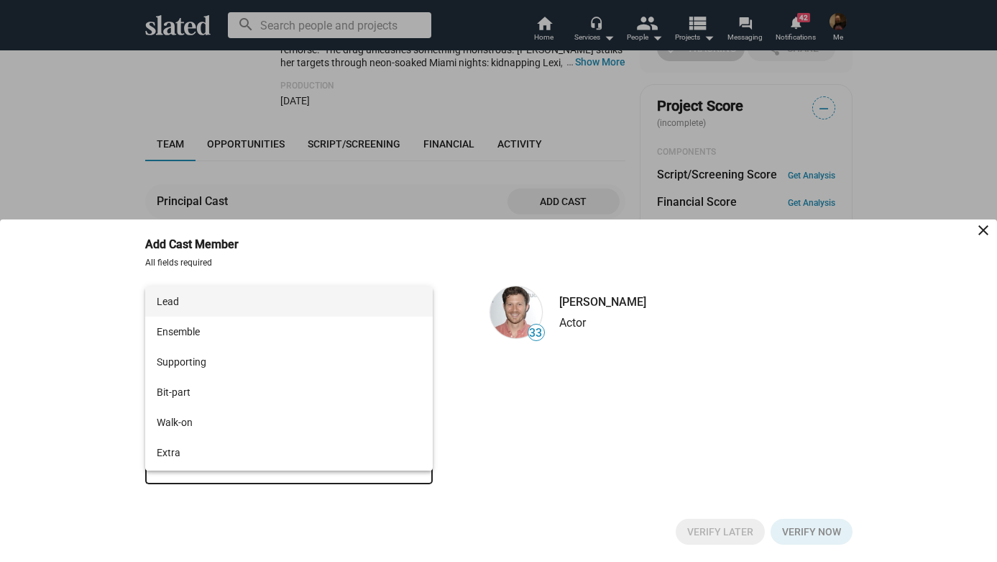
click at [15, 321] on div at bounding box center [498, 281] width 997 height 562
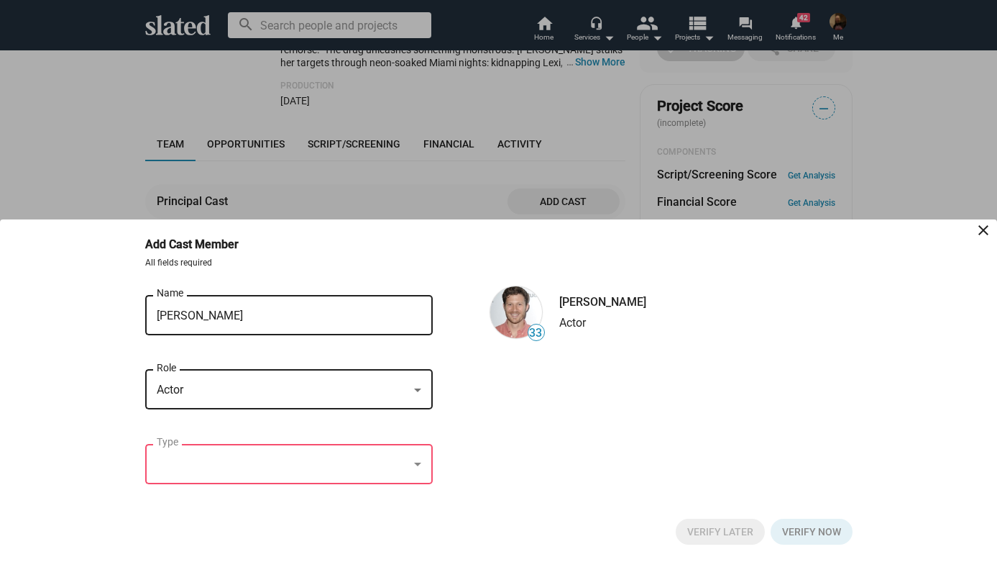
click at [219, 383] on div "Actor" at bounding box center [283, 390] width 252 height 15
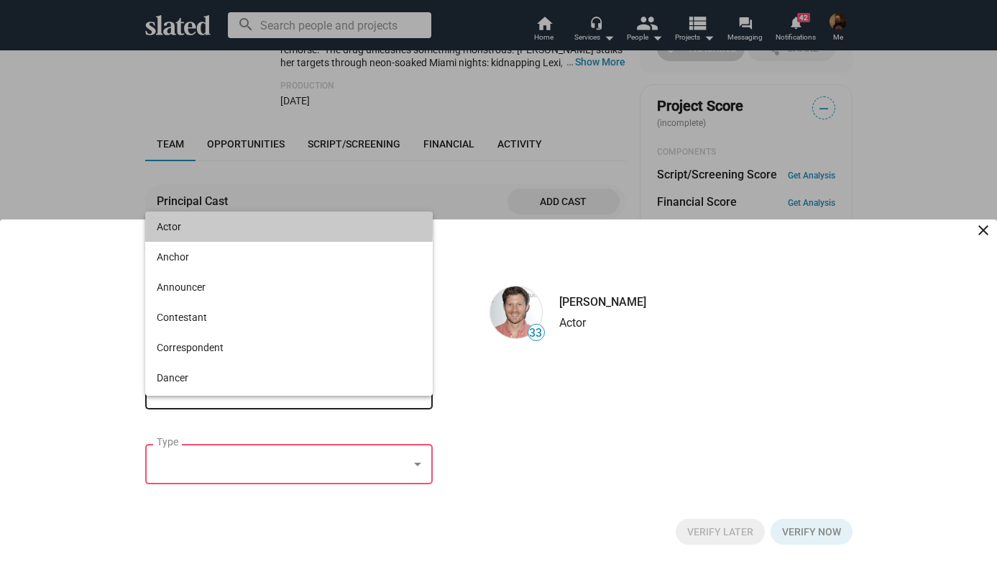
click at [184, 224] on span "Actor" at bounding box center [289, 226] width 265 height 30
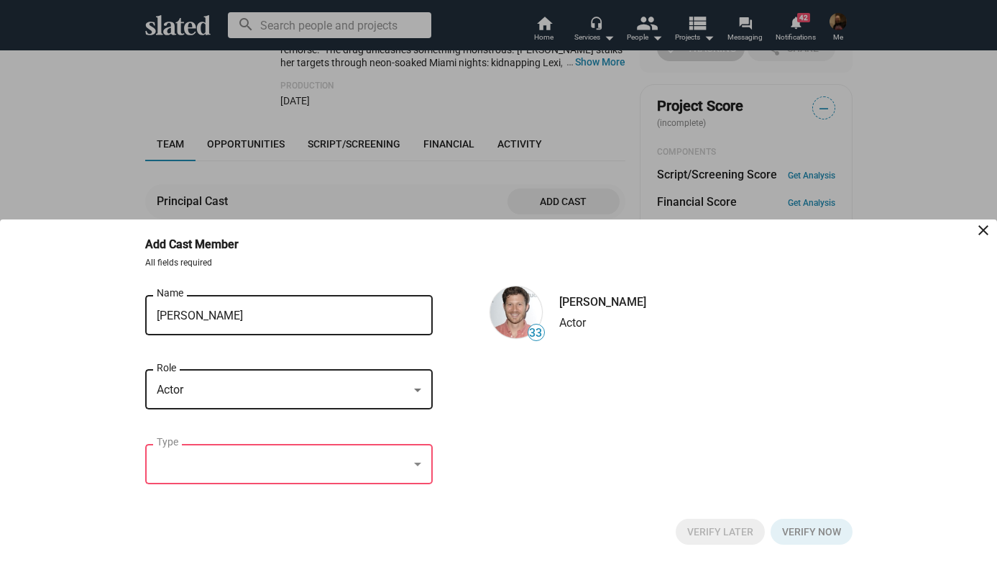
click at [200, 449] on div "Type" at bounding box center [289, 462] width 265 height 42
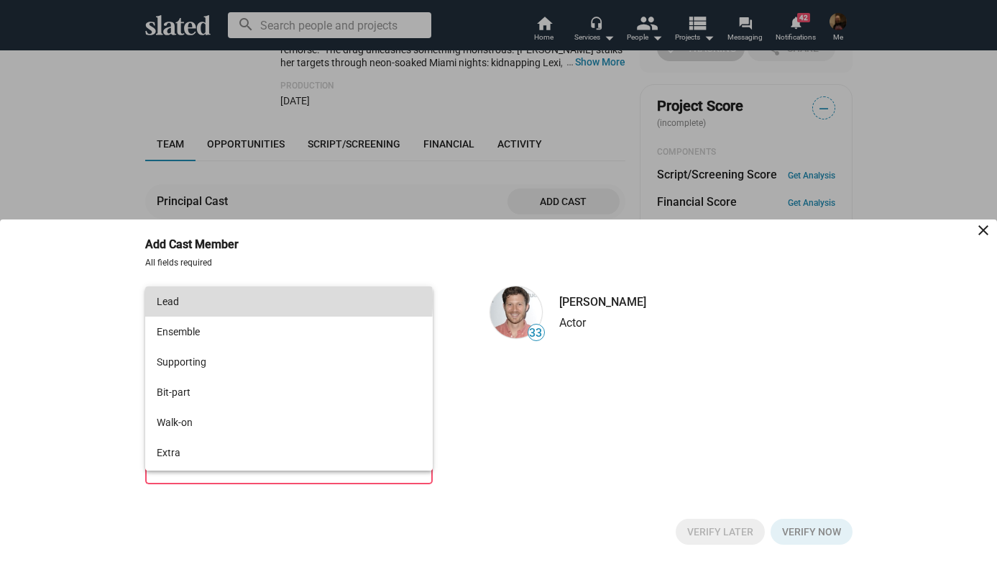
click at [199, 301] on span "Lead" at bounding box center [289, 301] width 265 height 30
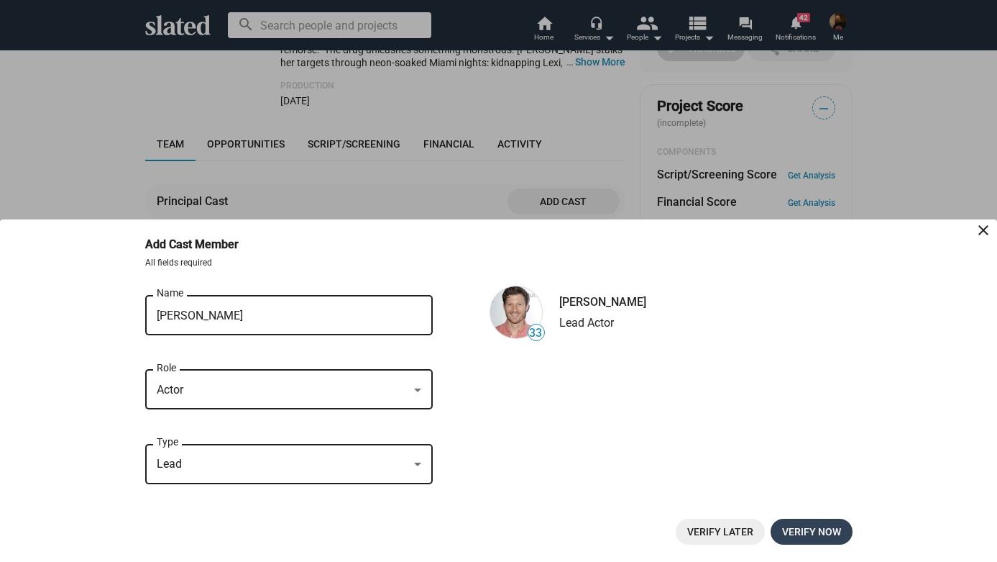
click at [811, 529] on span "Verify now" at bounding box center [811, 531] width 59 height 26
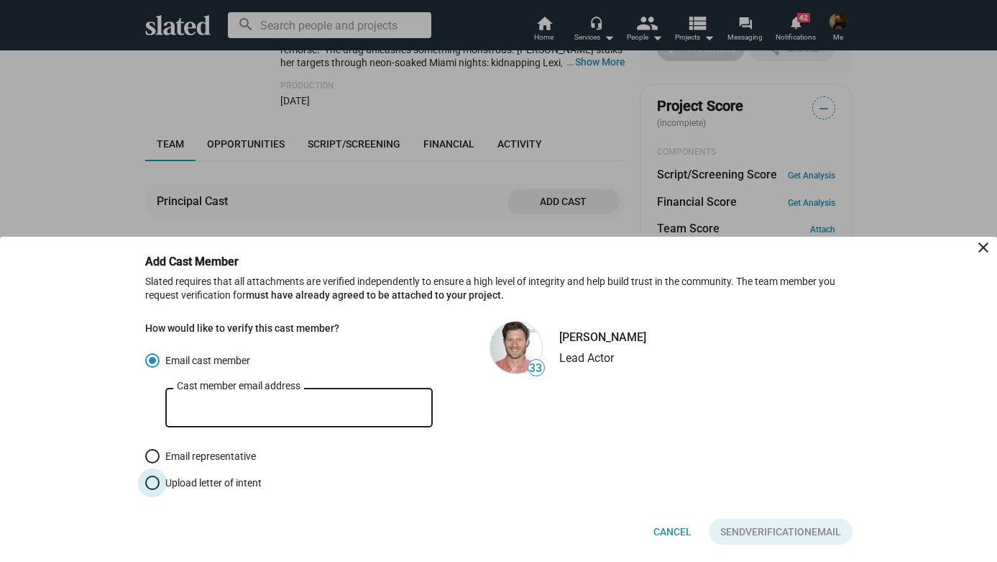
click at [150, 479] on span at bounding box center [152, 482] width 14 height 14
click at [150, 479] on input "Upload letter of intent" at bounding box center [152, 482] width 14 height 14
radio input "true"
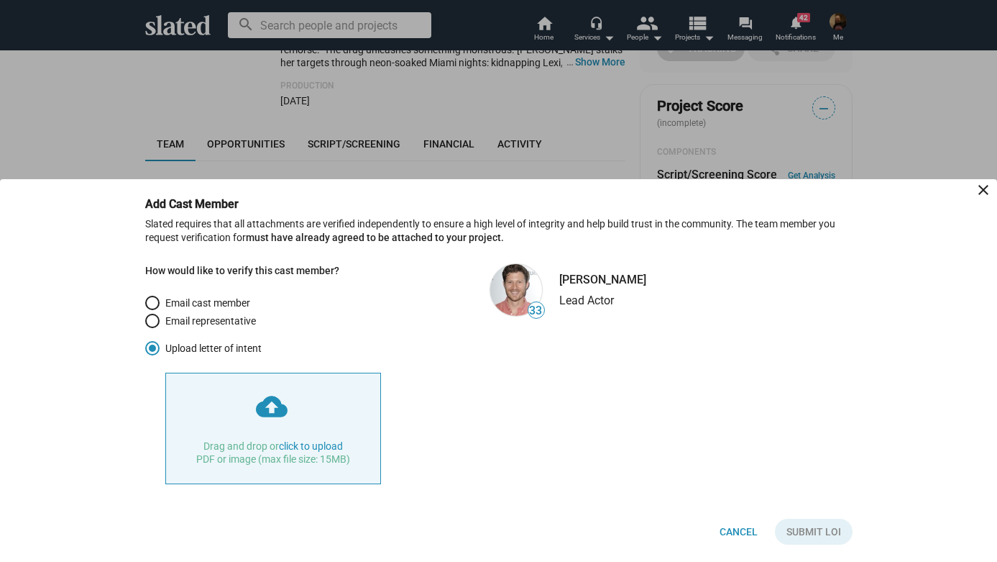
type input "C:\fakepath\Zach Gilford_LOI_signed.pdf"
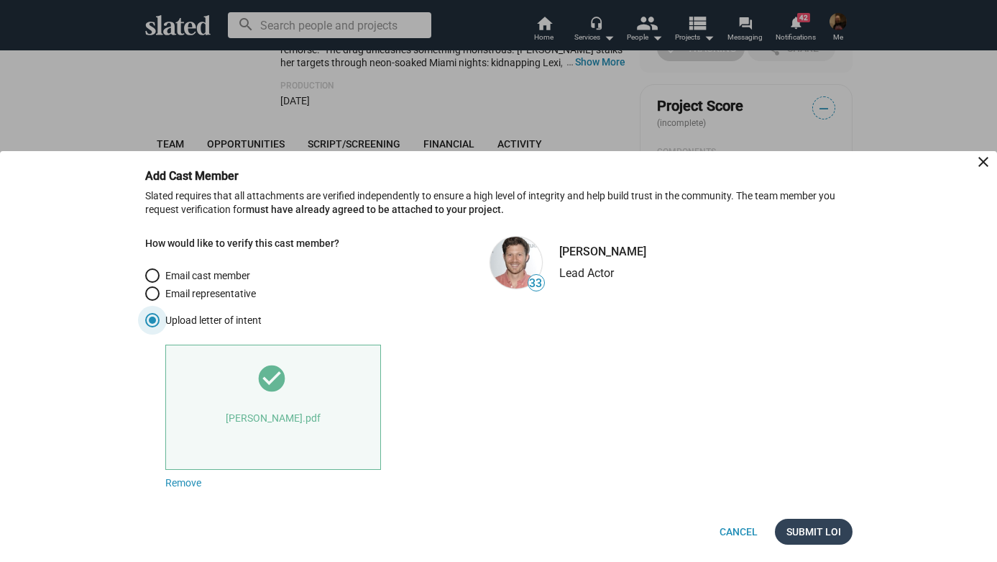
click at [808, 531] on span "Submit LOI" at bounding box center [814, 531] width 55 height 26
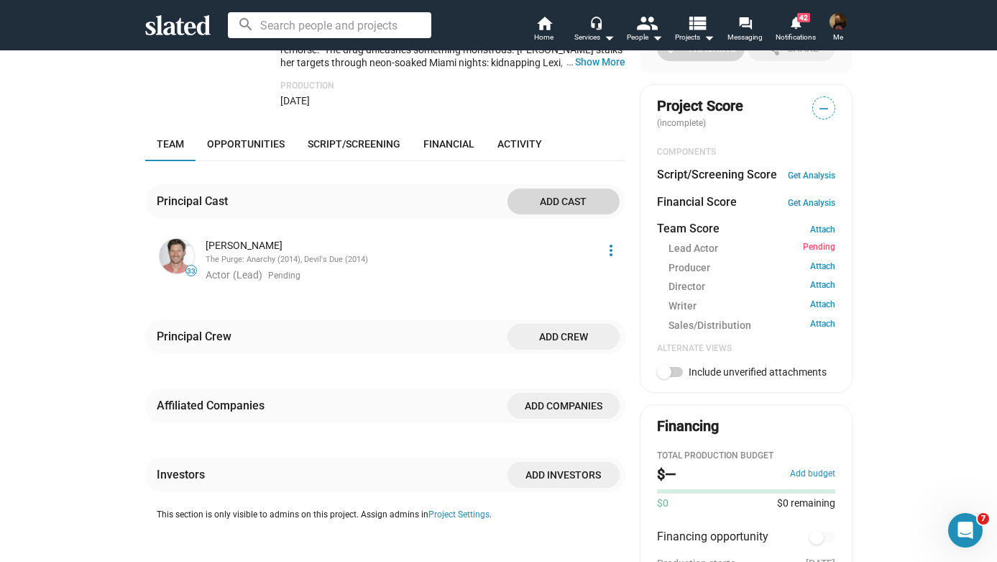
click at [554, 188] on span "Add cast" at bounding box center [563, 201] width 89 height 26
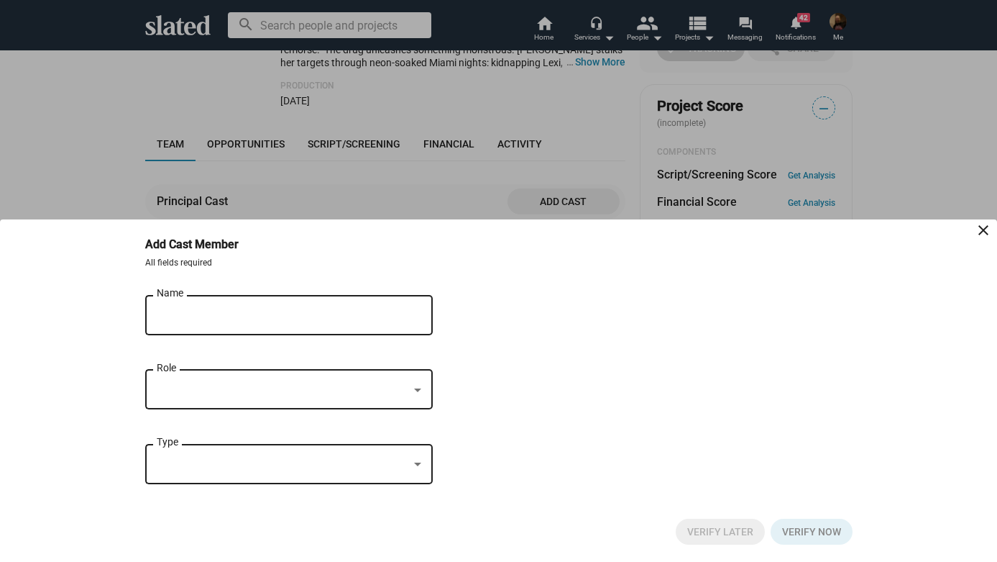
click at [195, 315] on input "Name" at bounding box center [279, 315] width 244 height 13
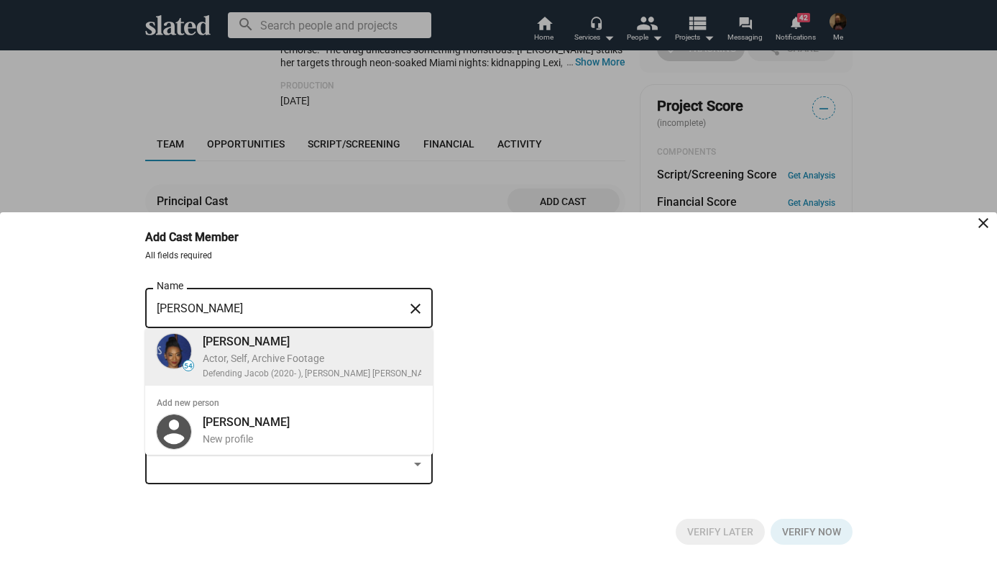
type input "Betty Gabriel"
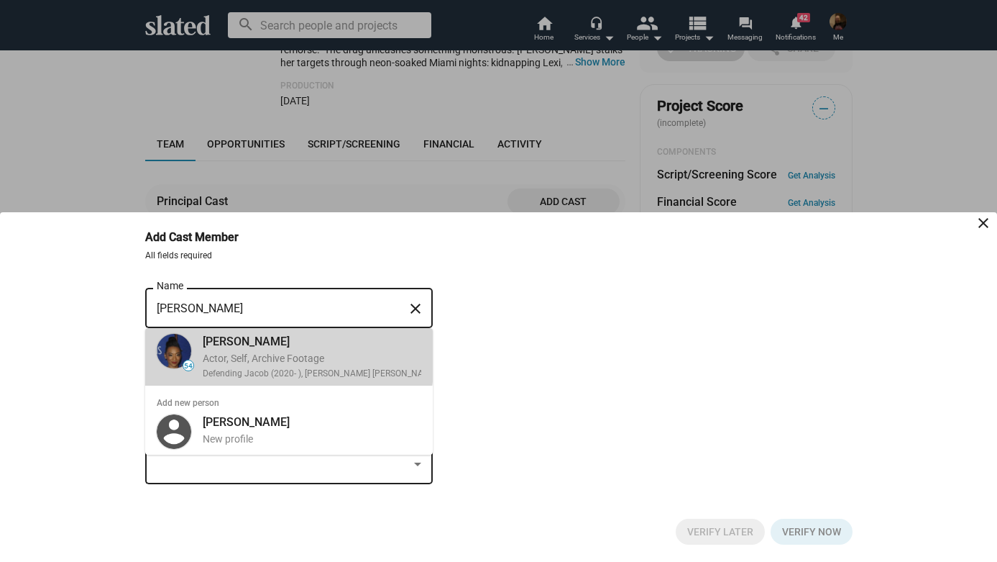
click at [219, 341] on div "Betty Gabriel" at bounding box center [336, 341] width 267 height 15
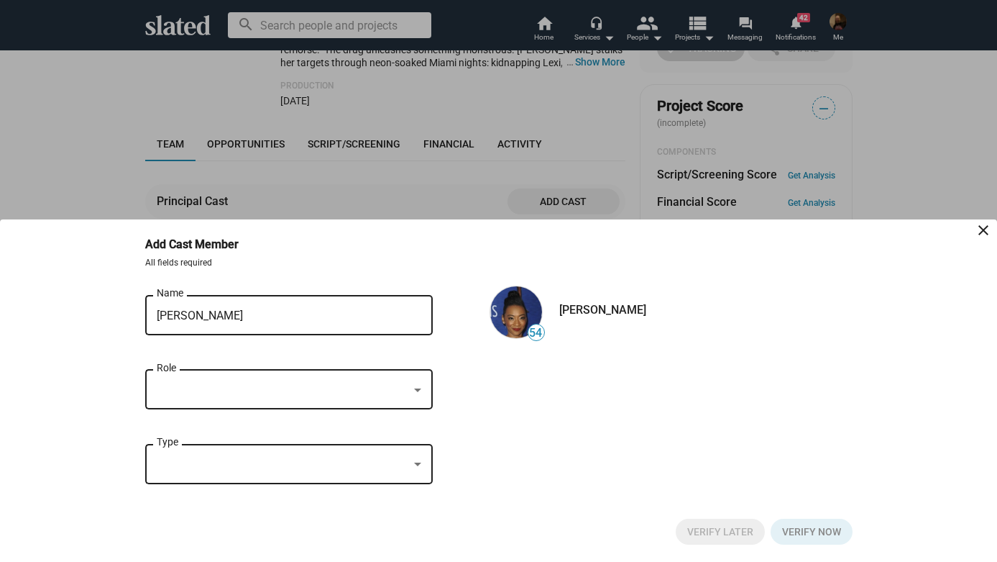
click at [247, 395] on div at bounding box center [283, 390] width 252 height 15
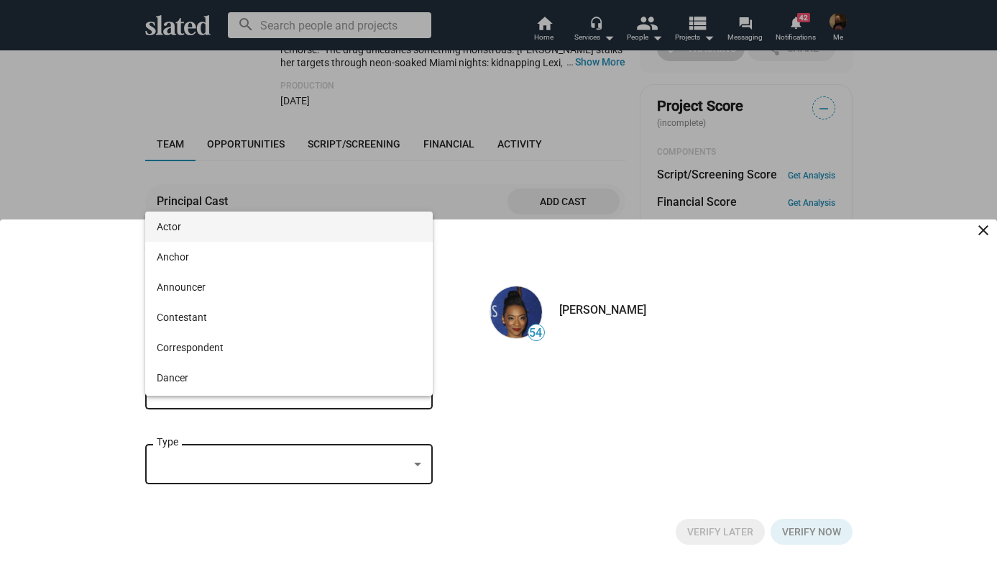
click at [239, 226] on span "Actor" at bounding box center [289, 226] width 265 height 30
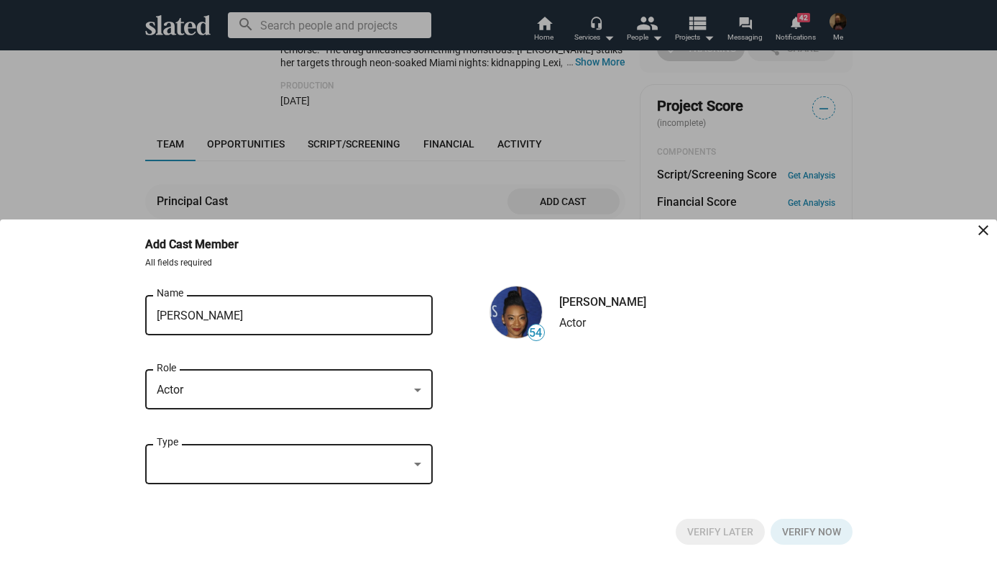
click at [275, 462] on div at bounding box center [283, 464] width 252 height 15
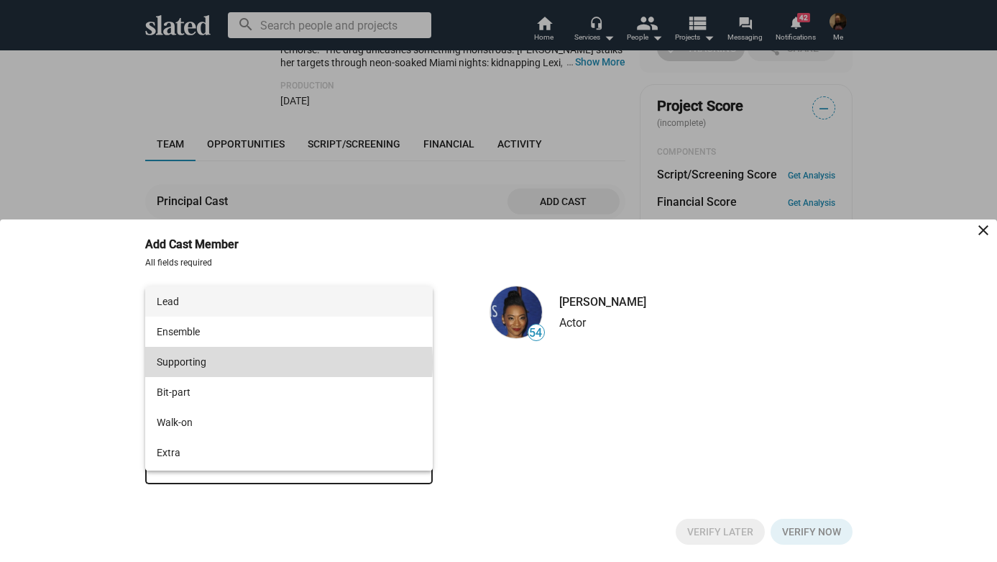
click at [253, 362] on span "Supporting" at bounding box center [289, 362] width 265 height 30
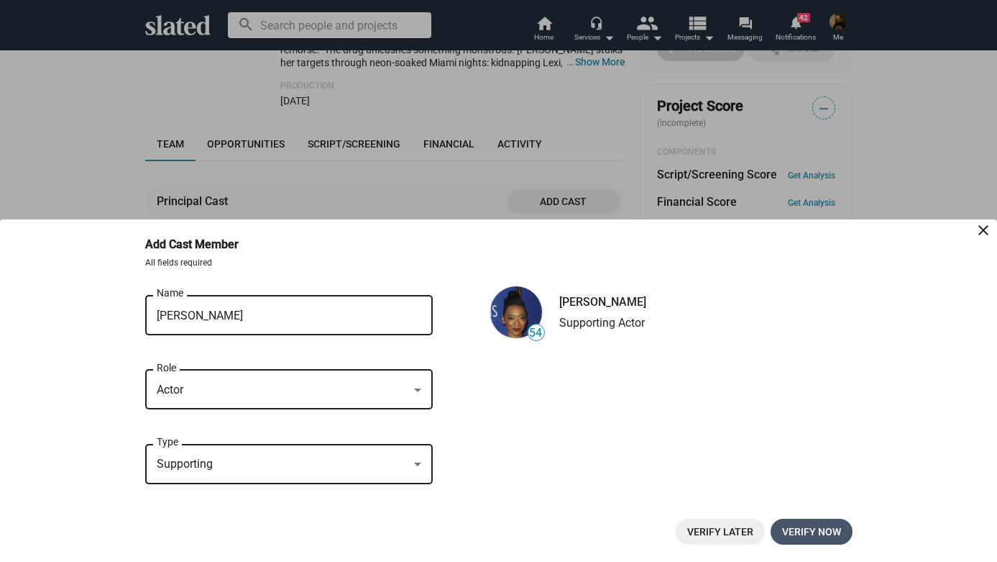
click at [815, 529] on span "Verify now" at bounding box center [811, 531] width 59 height 26
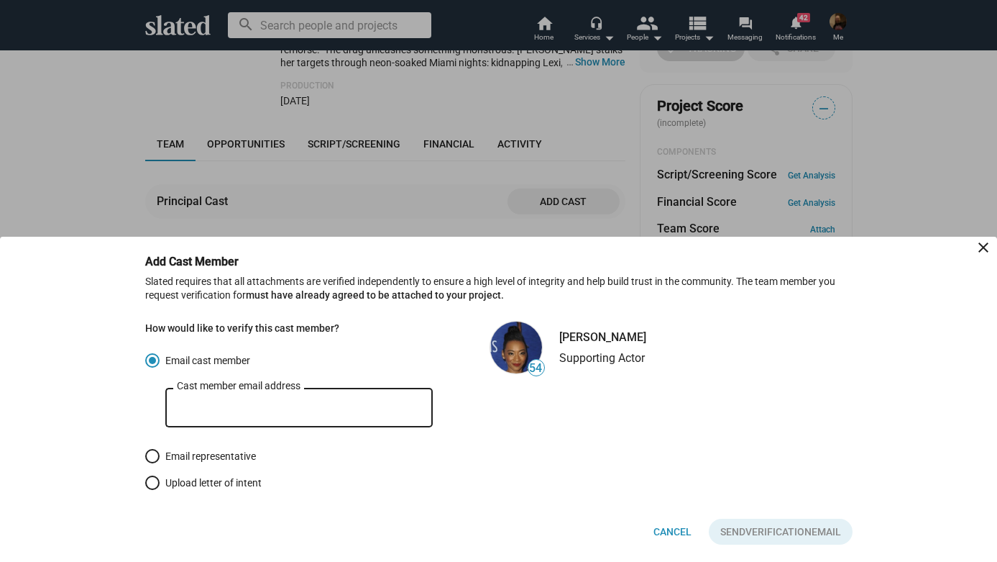
click at [151, 483] on span at bounding box center [152, 482] width 14 height 14
click at [151, 483] on input "Upload letter of intent" at bounding box center [152, 482] width 14 height 14
radio input "true"
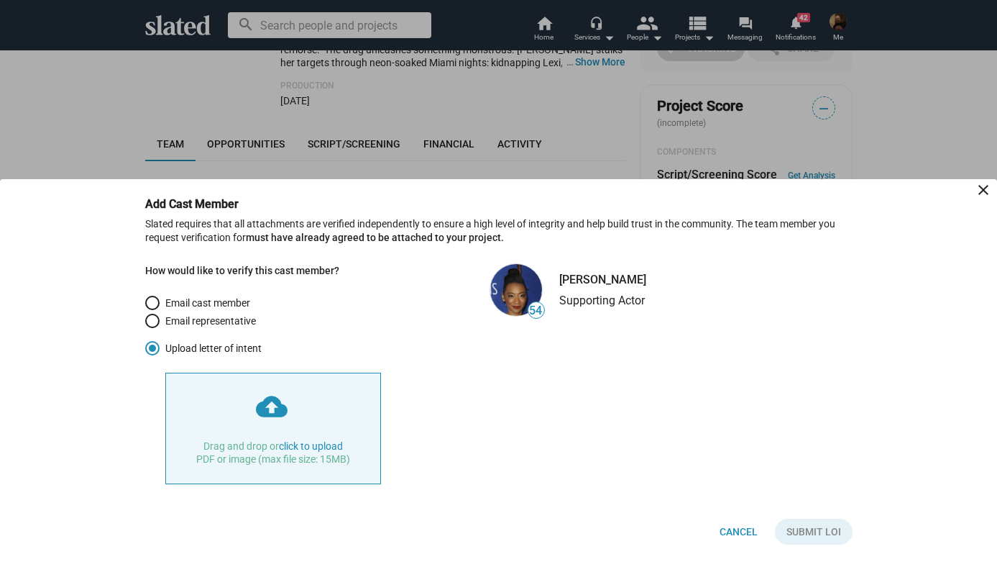
type input "C:\fakepath\Signed - Betty_Gabriel_-_Letter_of_Intent_-_ALT_X_(06.23.25) (1).pdf"
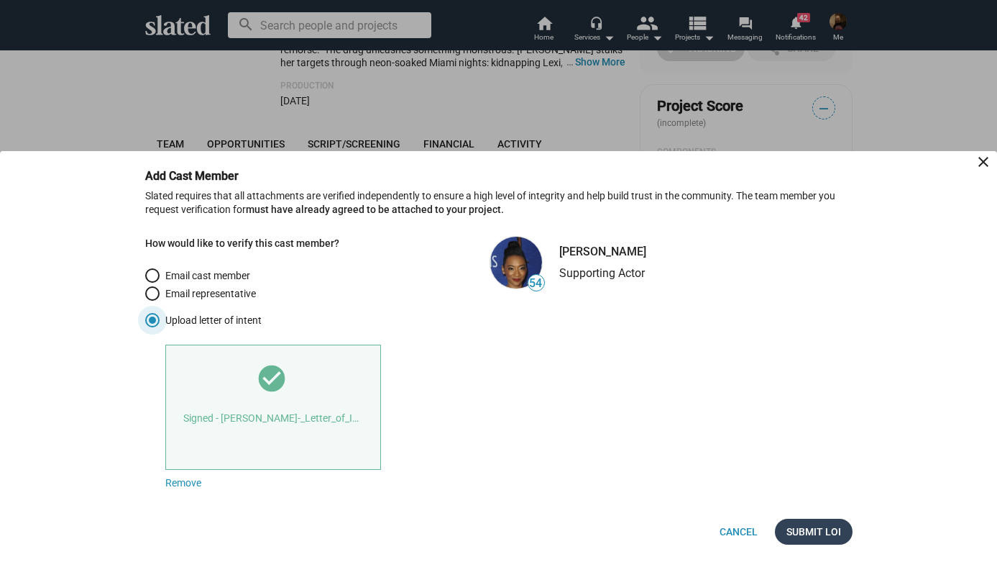
click at [823, 531] on span "Submit LOI" at bounding box center [814, 531] width 55 height 26
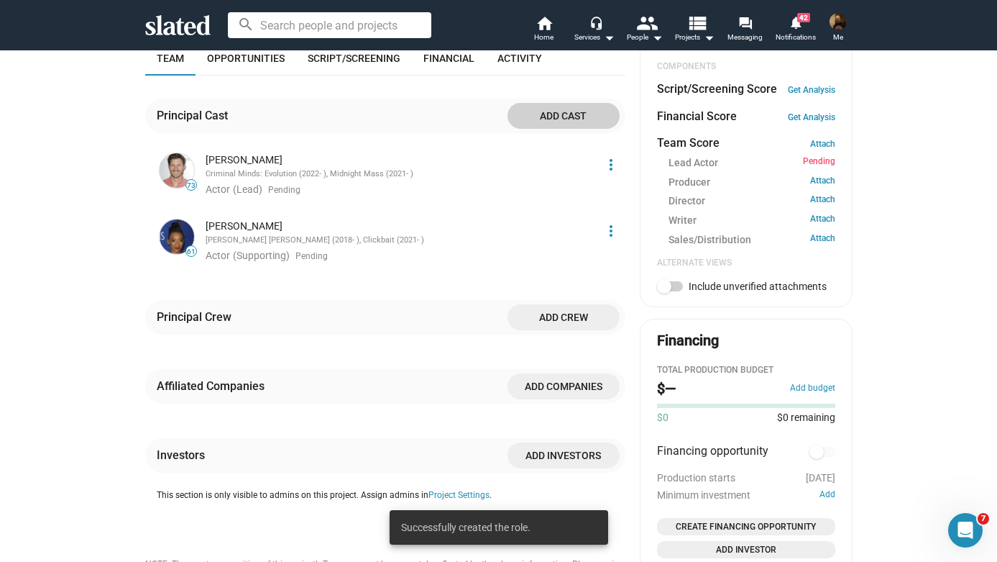
scroll to position [506, 0]
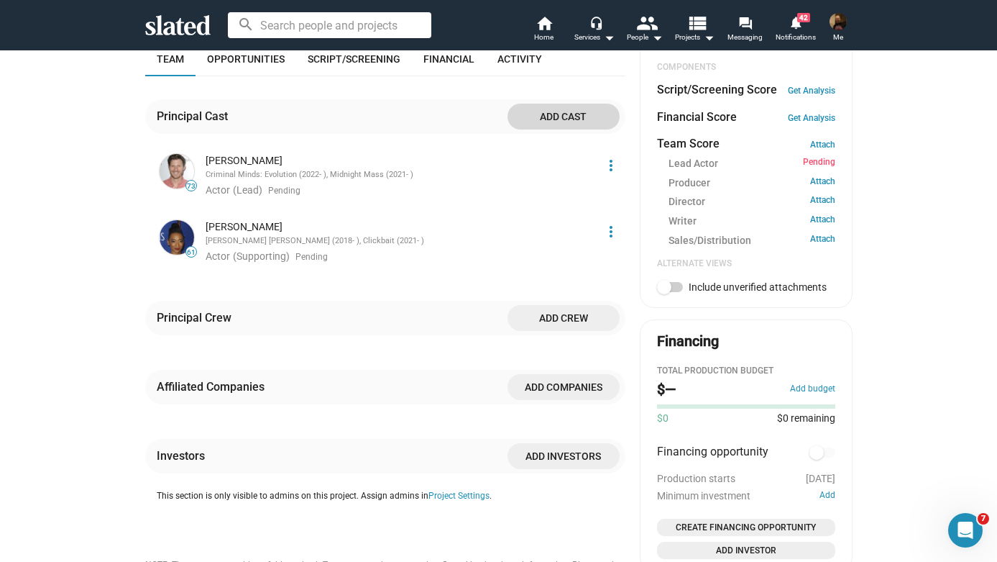
click at [584, 105] on span "Add cast" at bounding box center [563, 117] width 89 height 26
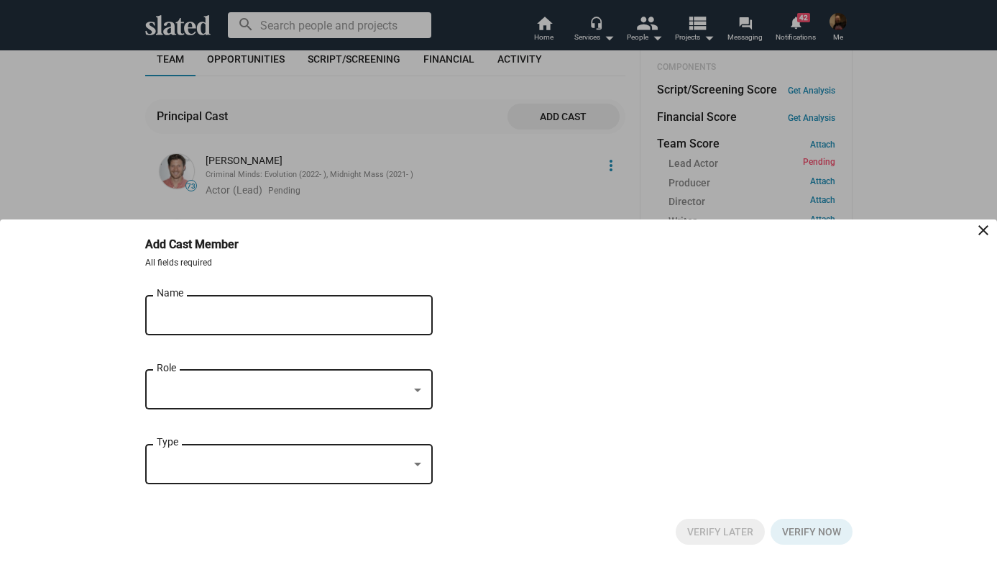
click at [192, 312] on input "Name" at bounding box center [279, 315] width 244 height 13
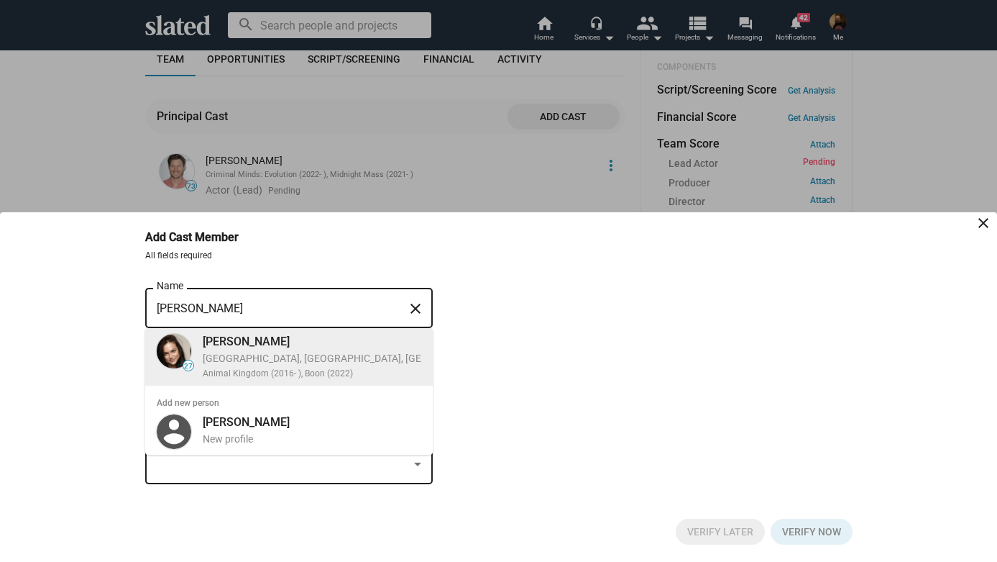
type input "Christina Ochoa"
click at [204, 352] on div "Los Angeles, CA, US, Actor, Development Executive" at bounding box center [420, 359] width 435 height 14
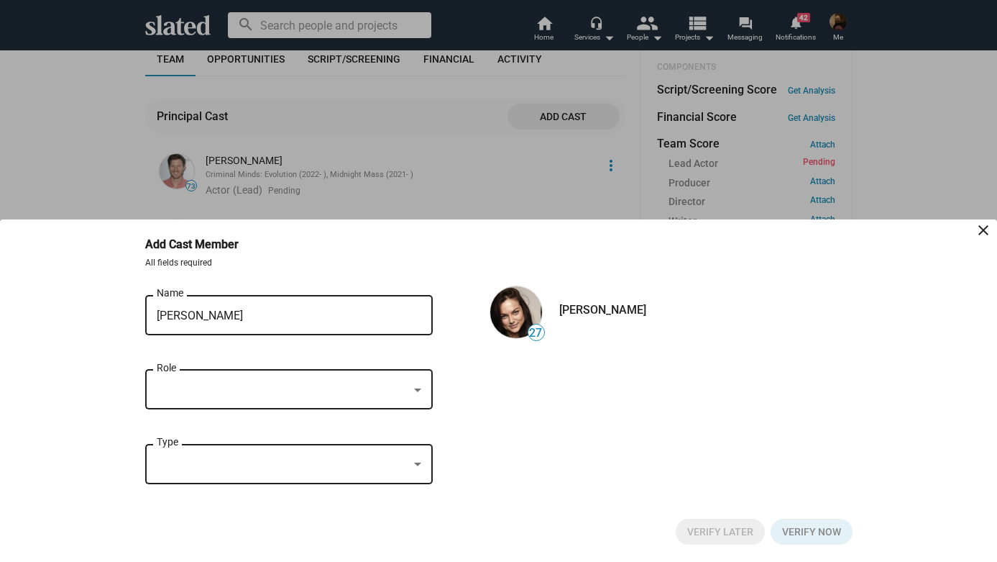
click at [290, 385] on div at bounding box center [283, 390] width 252 height 15
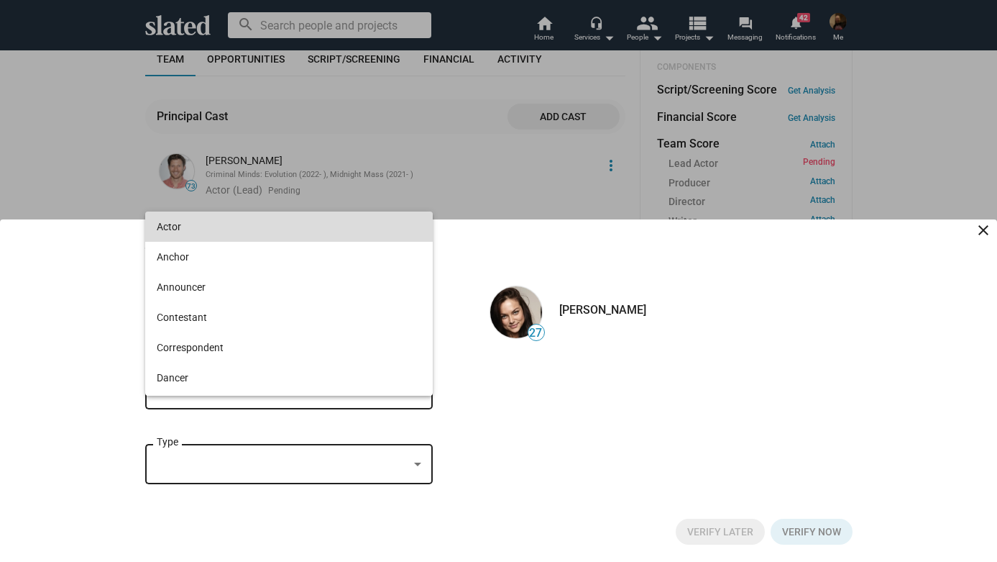
click at [265, 229] on span "Actor" at bounding box center [289, 226] width 265 height 30
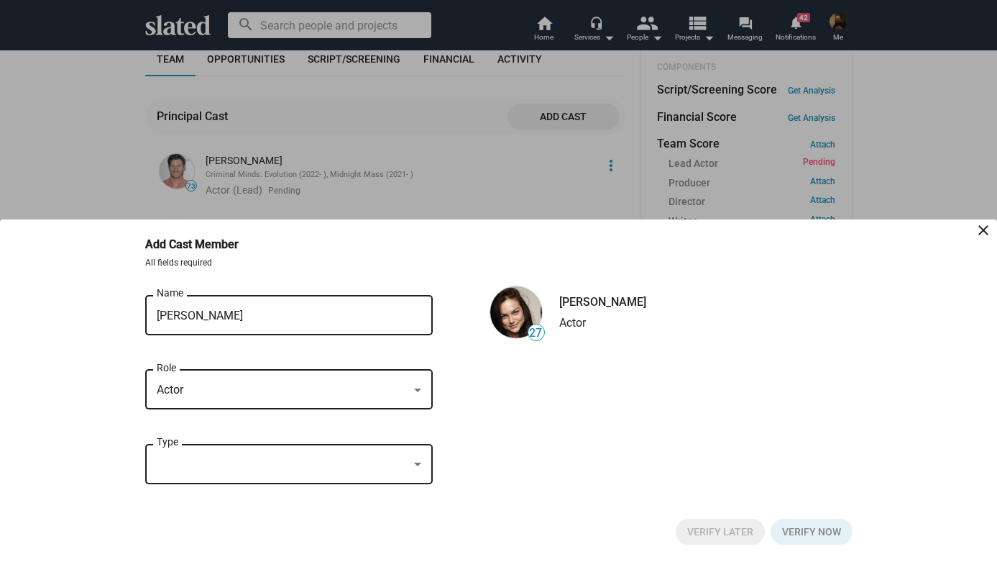
click at [286, 470] on div at bounding box center [283, 464] width 252 height 15
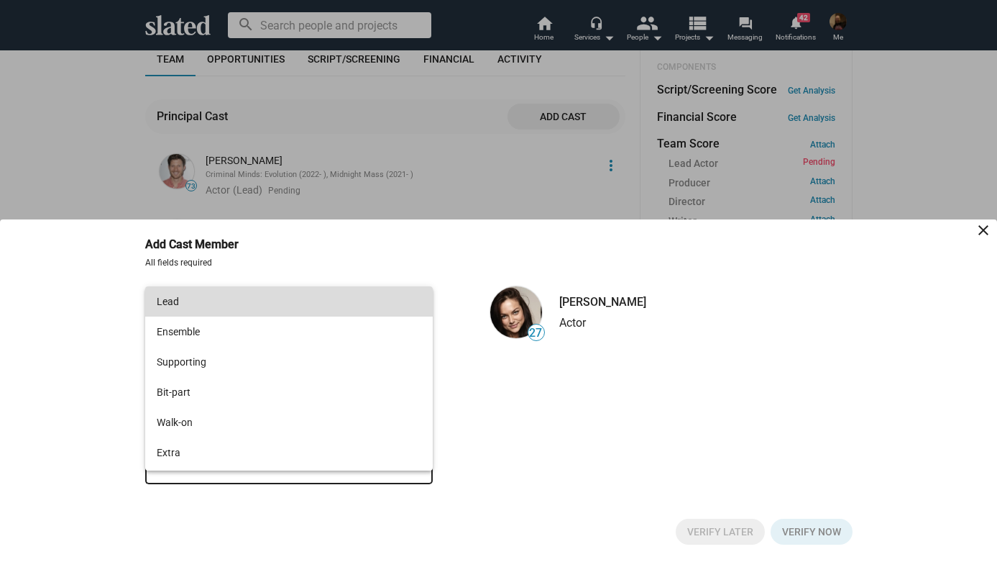
click at [277, 309] on span "Lead" at bounding box center [289, 301] width 265 height 30
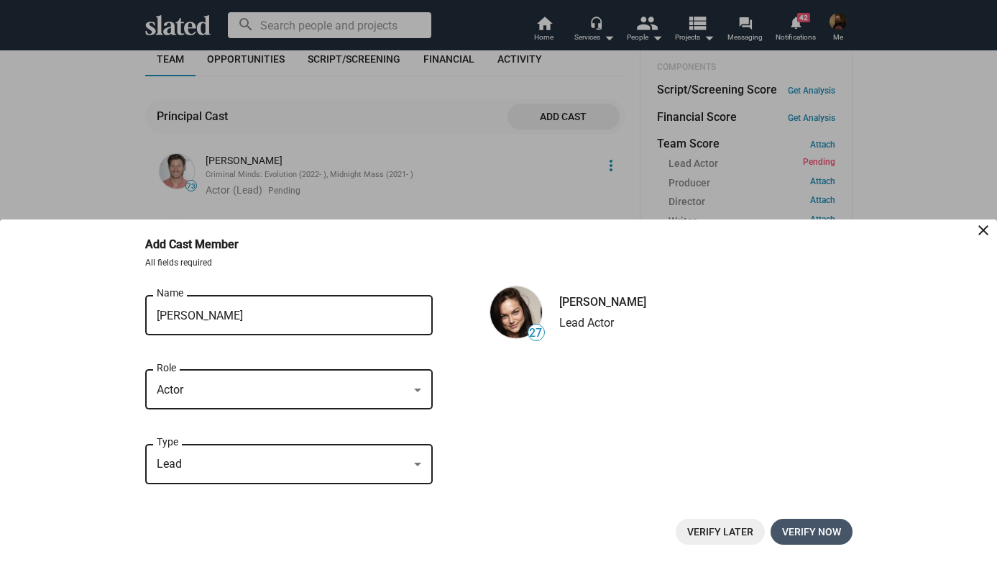
click at [821, 532] on span "Verify now" at bounding box center [811, 531] width 59 height 26
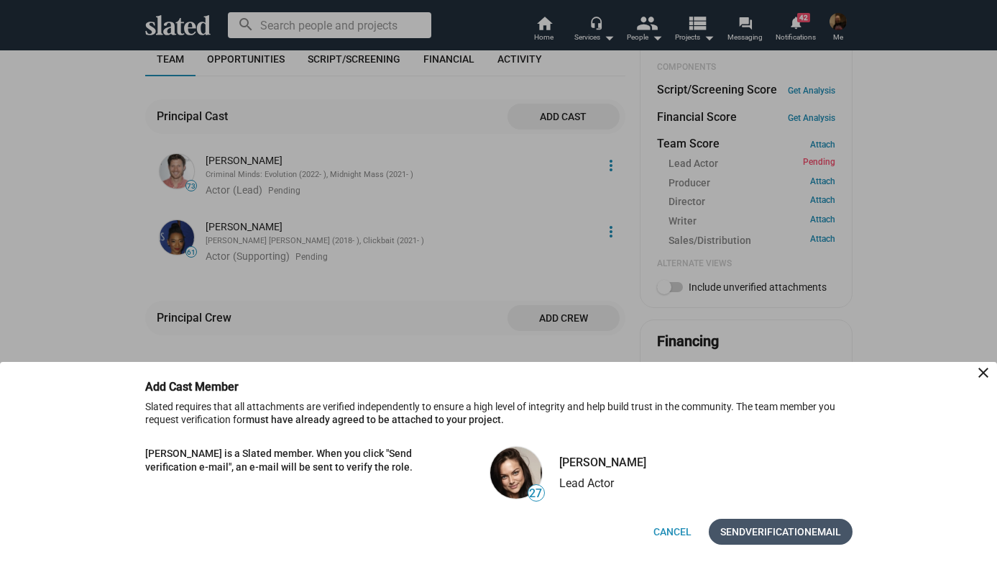
click at [769, 527] on span "Verification" at bounding box center [779, 531] width 66 height 26
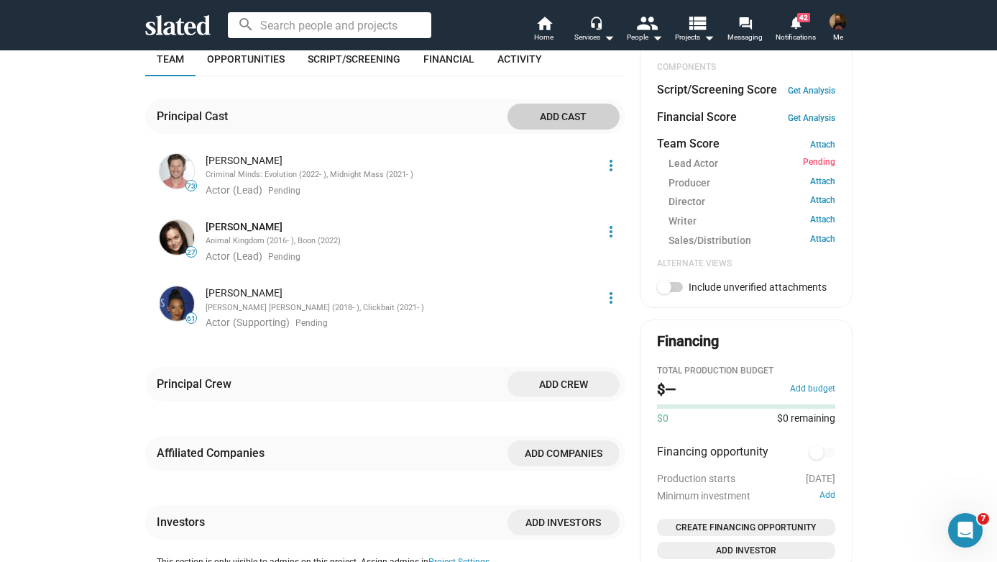
scroll to position [511, 0]
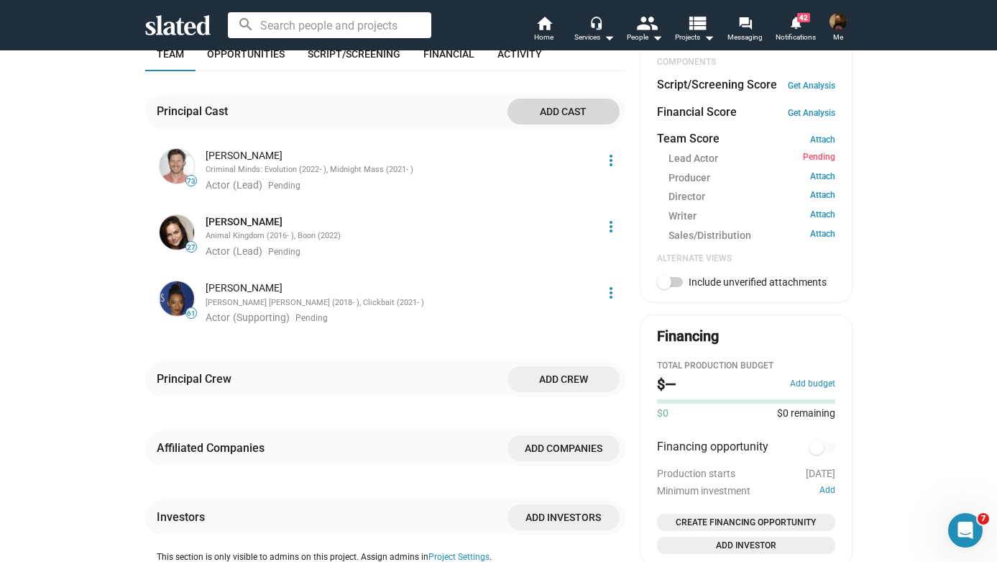
click at [579, 107] on span "Add cast" at bounding box center [563, 112] width 89 height 26
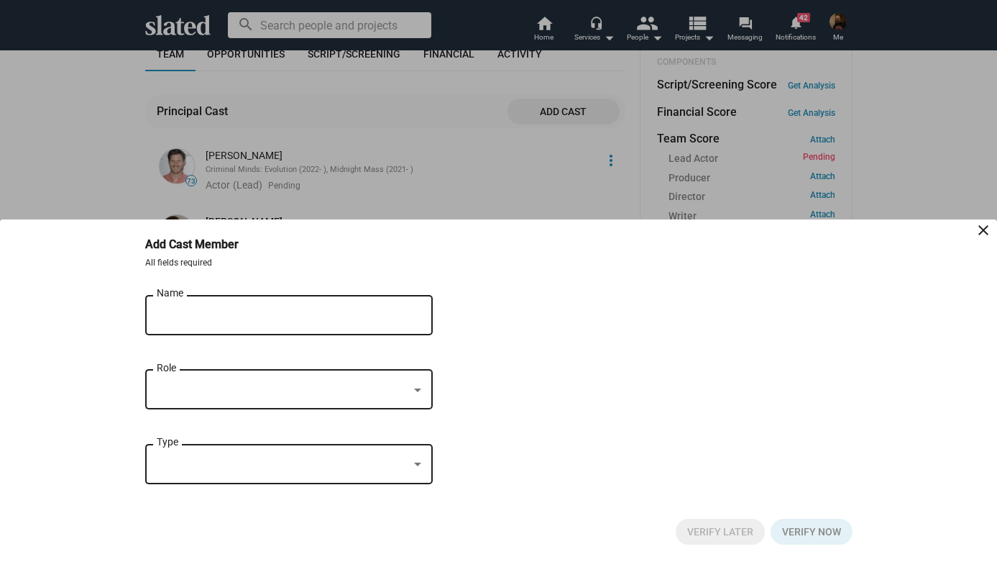
click at [339, 313] on input "Name" at bounding box center [279, 315] width 244 height 13
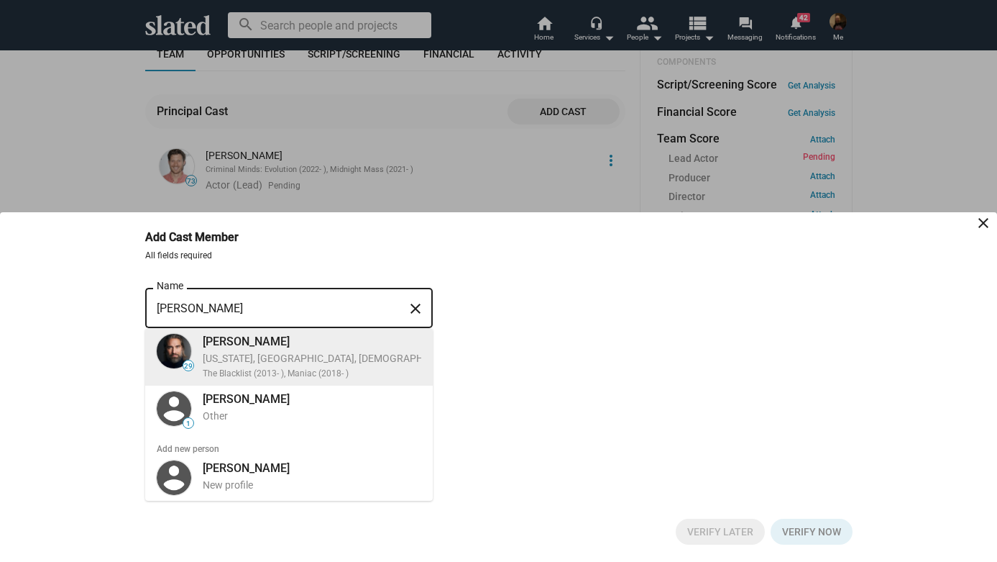
click at [279, 362] on div "New York, NY, US, Actor, Director" at bounding box center [367, 359] width 329 height 14
type input "Lukas Hassel"
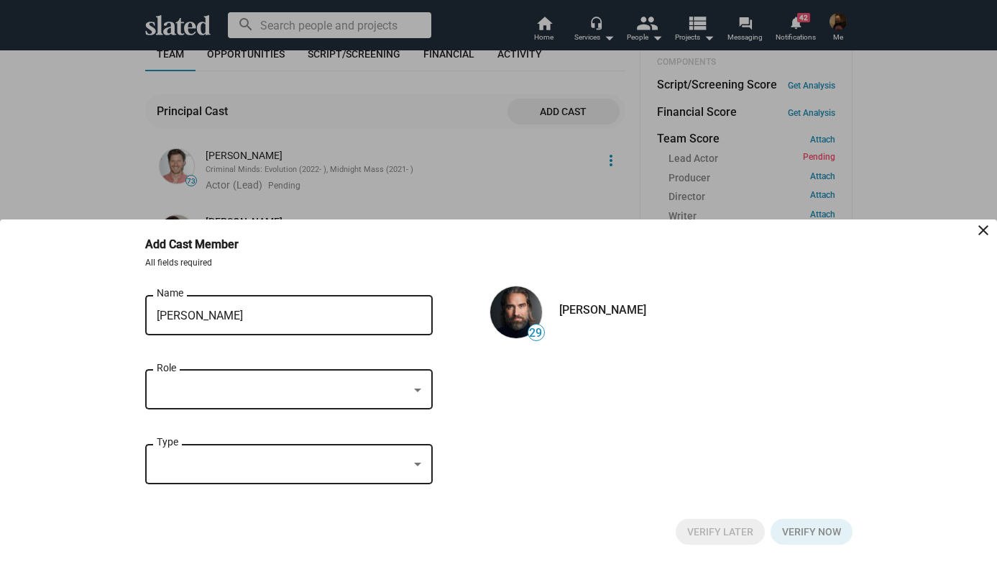
click at [321, 393] on div at bounding box center [283, 390] width 252 height 15
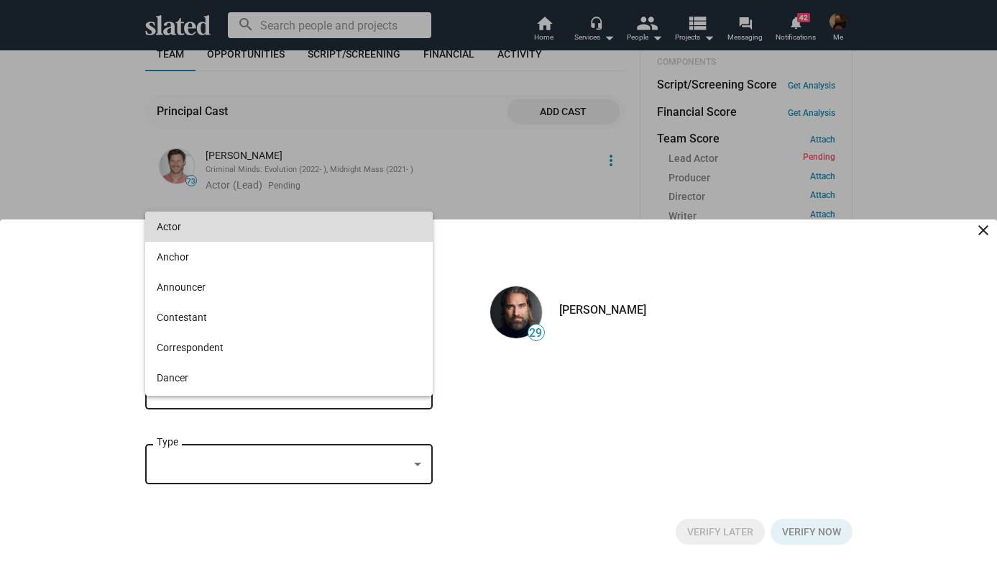
click at [255, 224] on span "Actor" at bounding box center [289, 226] width 265 height 30
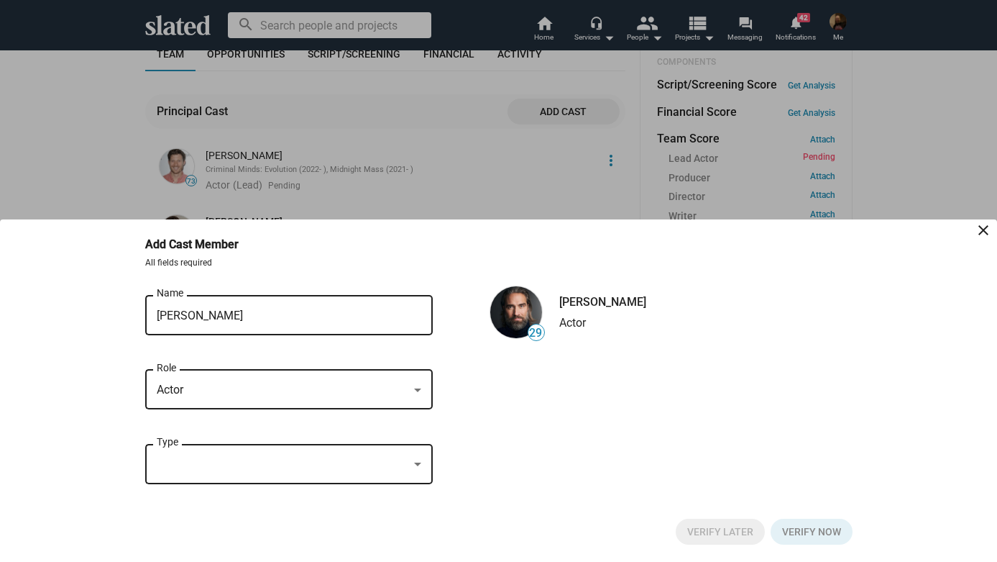
click at [262, 467] on div at bounding box center [283, 464] width 252 height 15
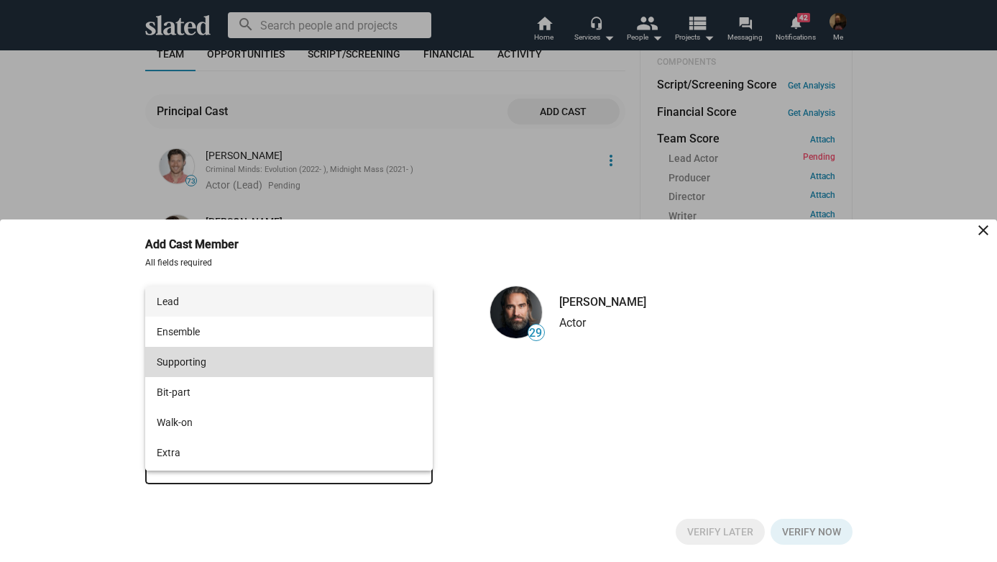
click at [266, 365] on span "Supporting" at bounding box center [289, 362] width 265 height 30
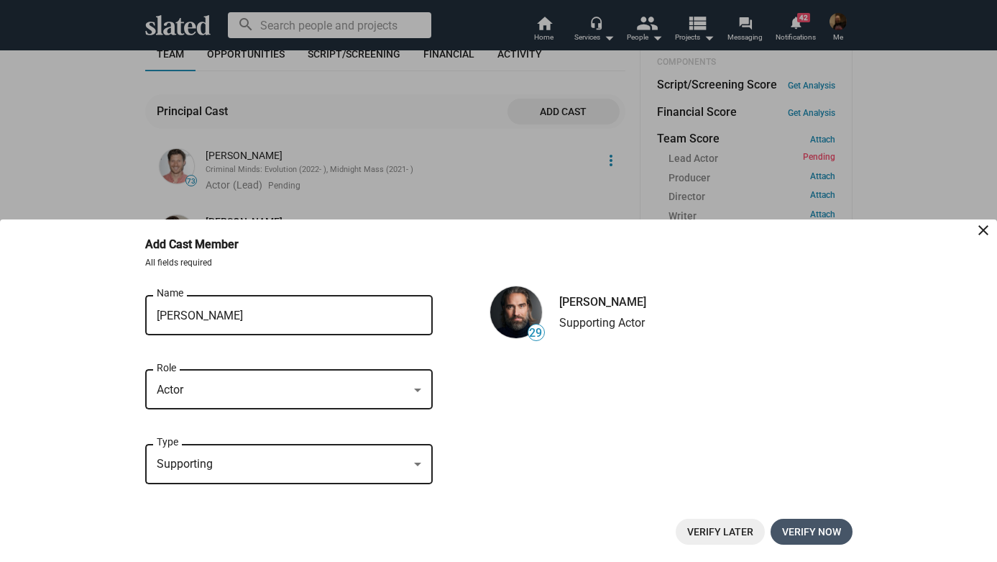
click at [810, 531] on span "Verify now" at bounding box center [811, 531] width 59 height 26
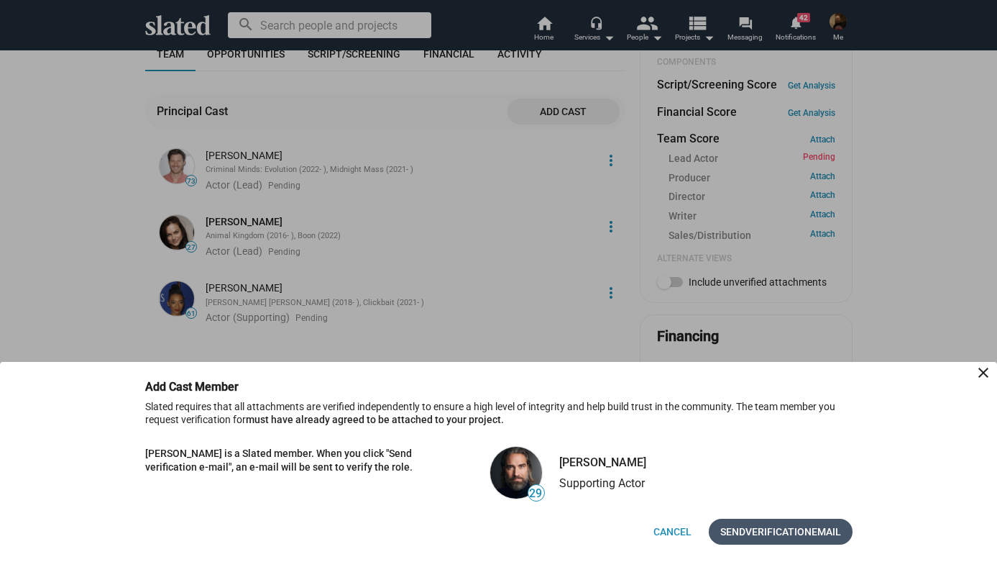
click at [787, 532] on span "Verification" at bounding box center [779, 531] width 66 height 26
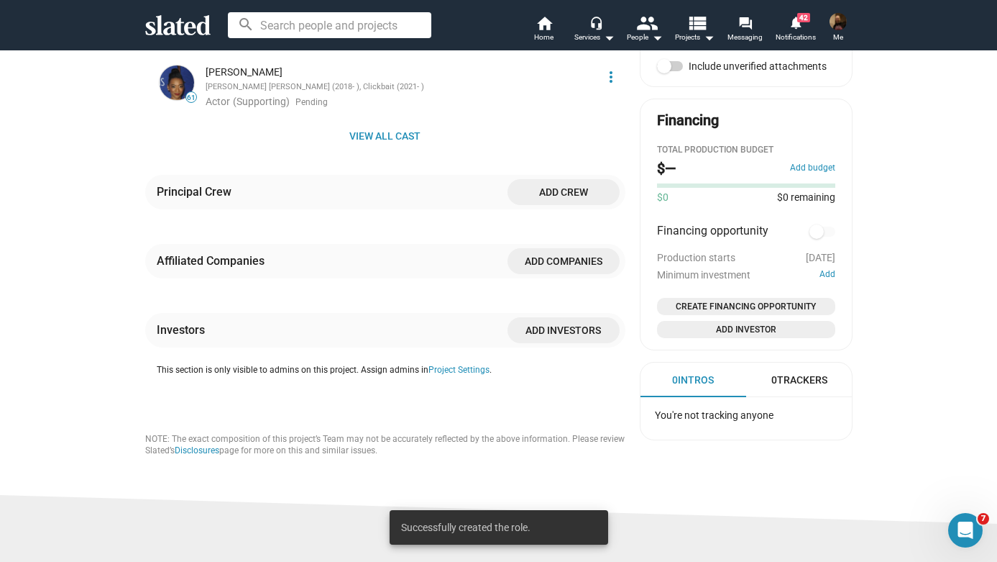
scroll to position [701, 0]
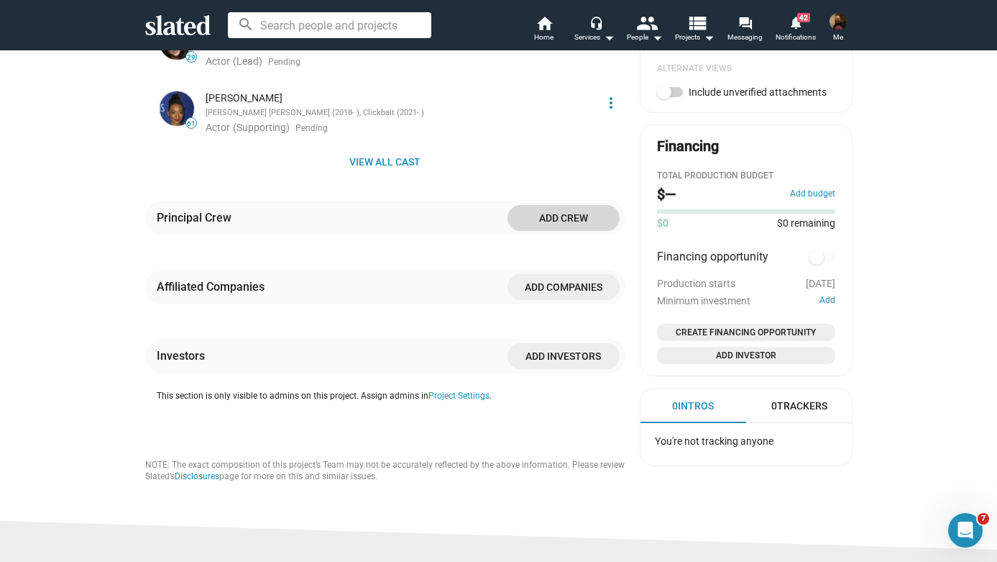
click at [562, 211] on span "Add crew" at bounding box center [563, 218] width 89 height 26
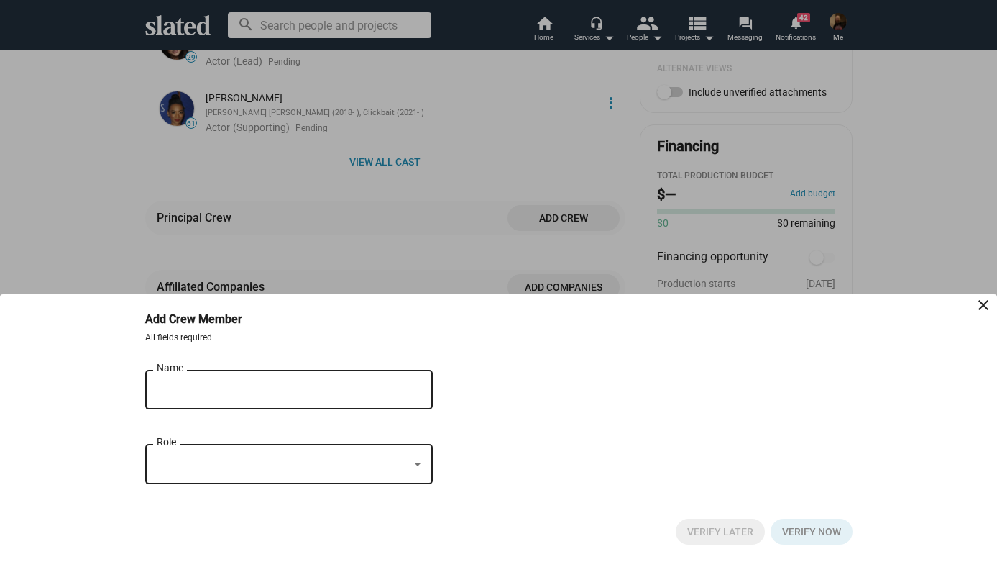
click at [280, 384] on input "Name" at bounding box center [279, 389] width 244 height 13
type input "Miguel Parga"
click at [260, 467] on div at bounding box center [283, 464] width 252 height 15
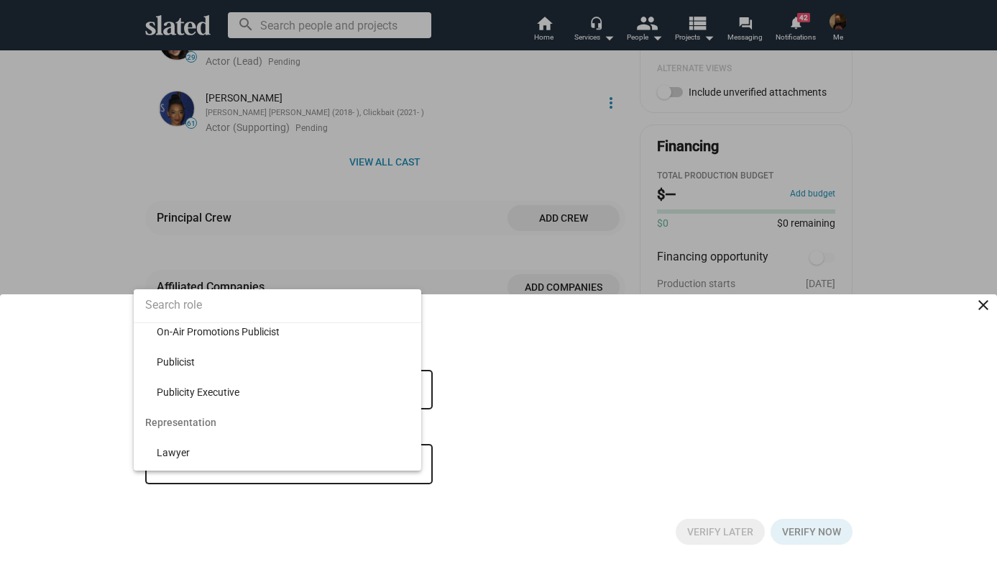
scroll to position [11131, 0]
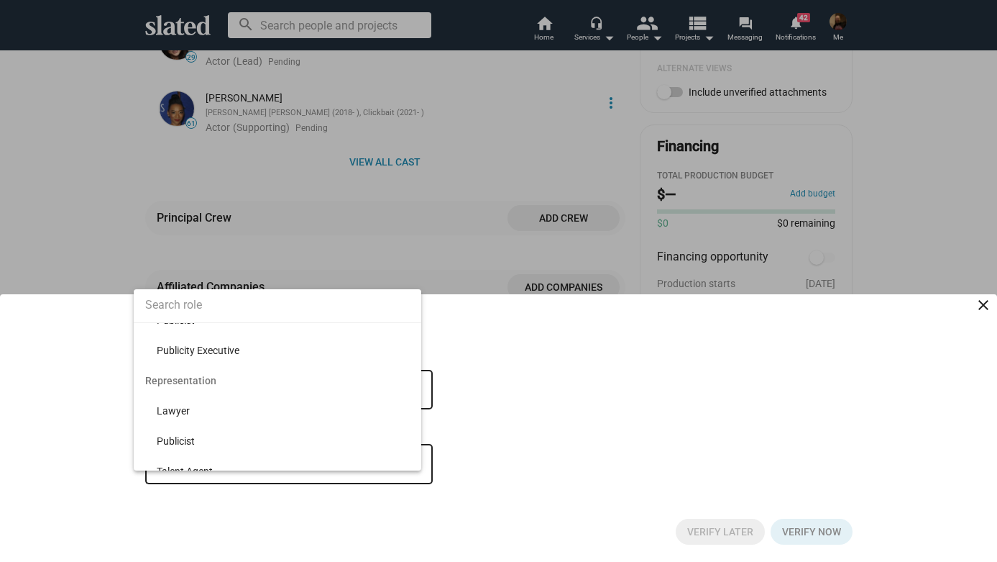
click at [564, 375] on div at bounding box center [498, 281] width 997 height 562
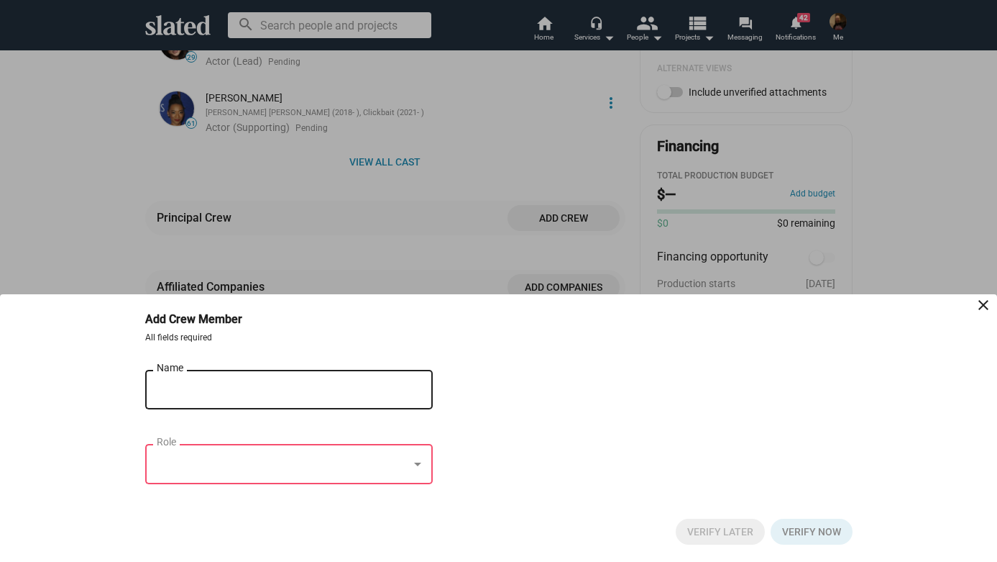
click at [410, 206] on div at bounding box center [498, 281] width 997 height 562
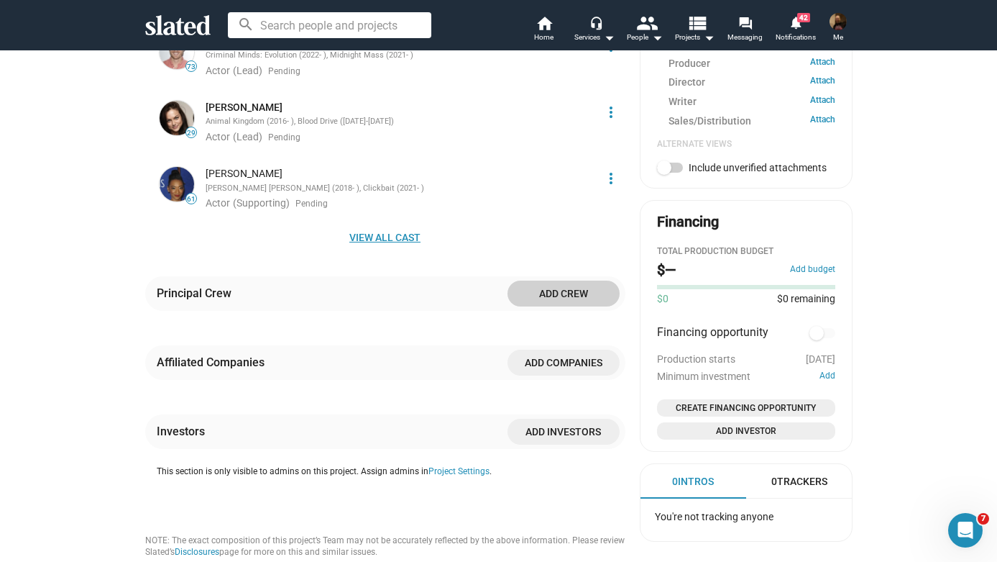
scroll to position [653, 0]
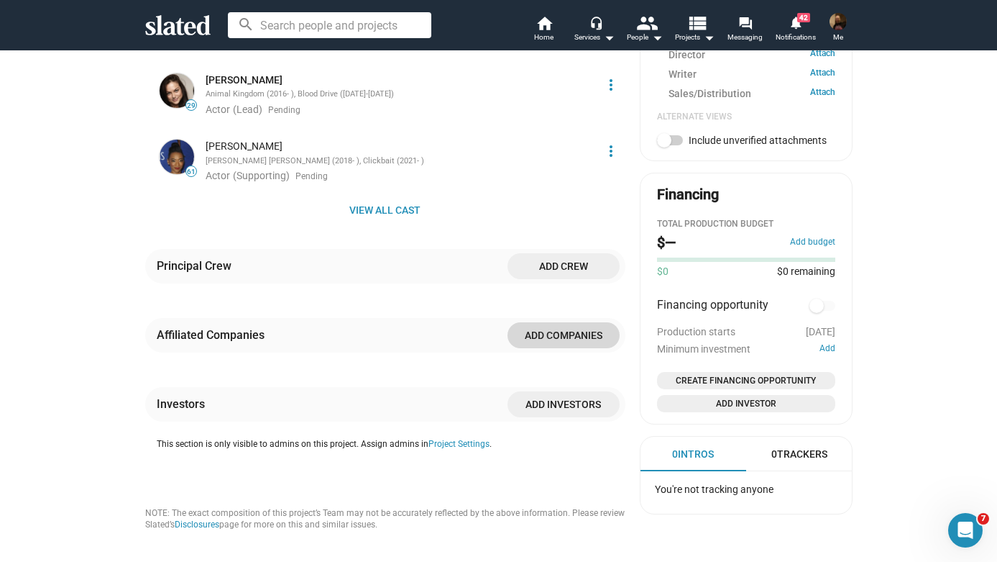
click at [557, 324] on span "Add companies" at bounding box center [563, 335] width 89 height 26
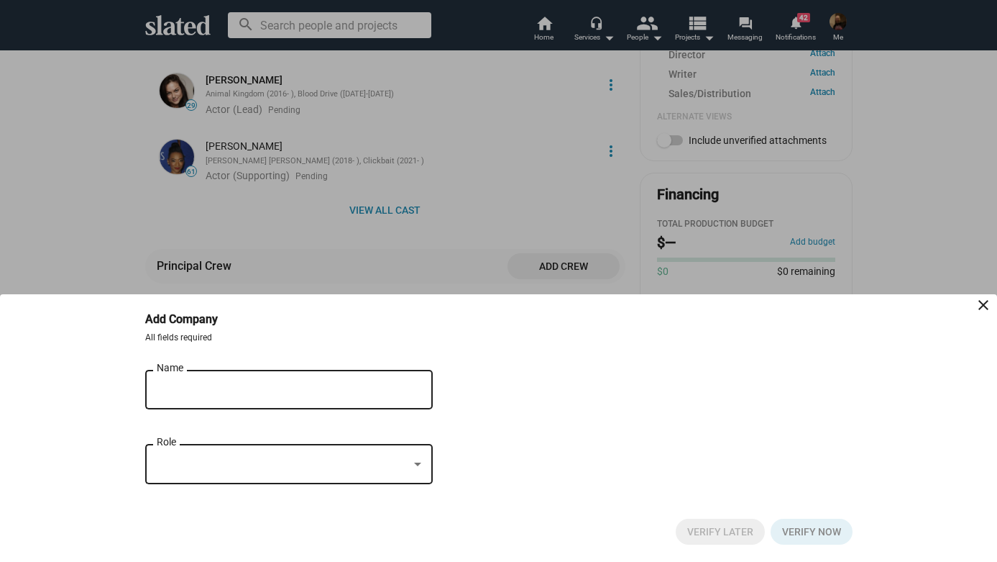
click at [250, 393] on input "Name" at bounding box center [279, 389] width 244 height 13
type input "Fascination Media, LLC"
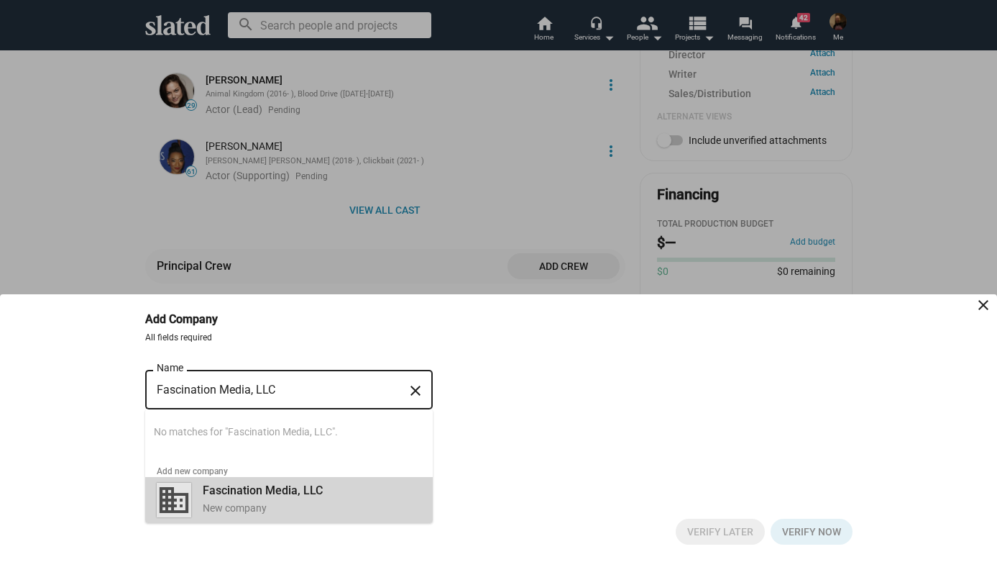
click at [225, 487] on b "Fascination Media, LLC" at bounding box center [263, 490] width 120 height 14
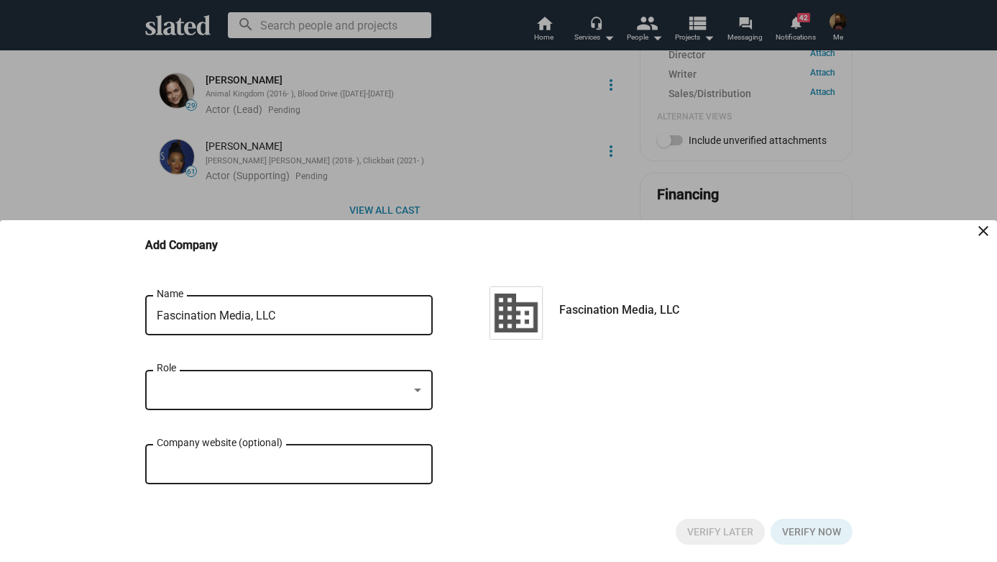
click at [266, 380] on div "Role" at bounding box center [289, 388] width 265 height 42
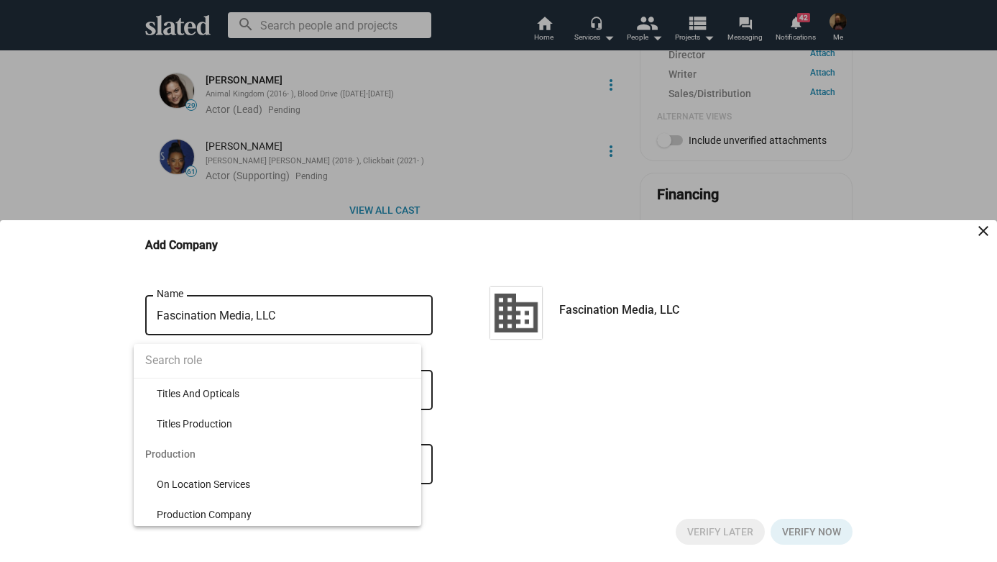
scroll to position [3082, 0]
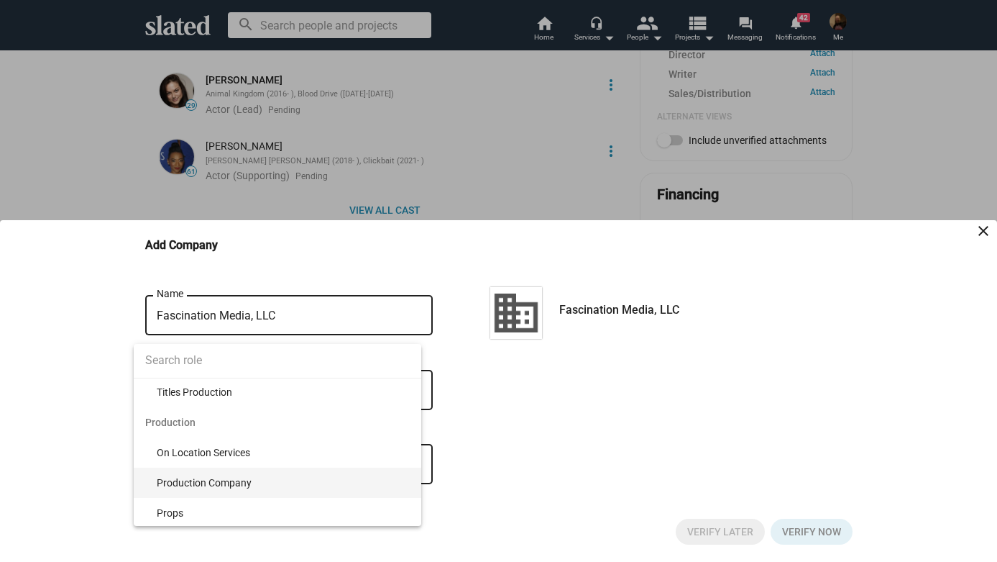
click at [187, 477] on span "Production Company" at bounding box center [283, 482] width 253 height 30
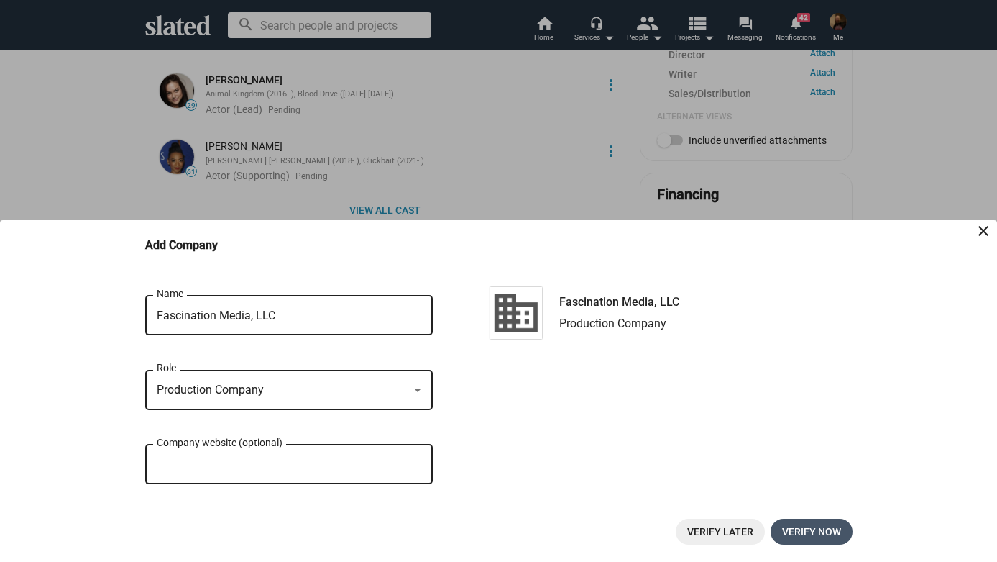
click at [794, 533] on span "Verify now" at bounding box center [811, 531] width 59 height 26
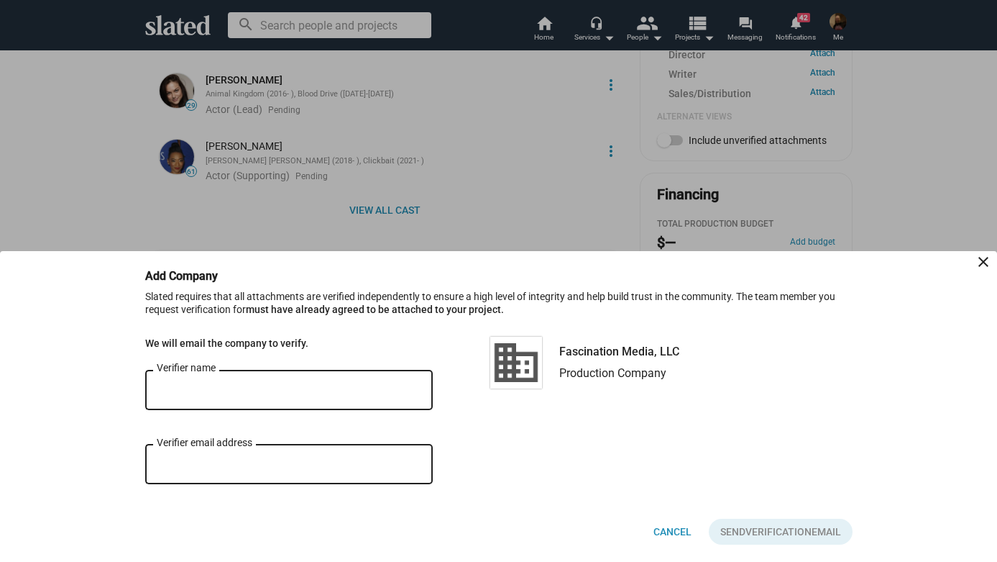
click at [329, 379] on div "Verifier name" at bounding box center [289, 388] width 265 height 42
click at [309, 393] on input "Verifier name" at bounding box center [289, 390] width 265 height 13
type input "[PERSON_NAME]"
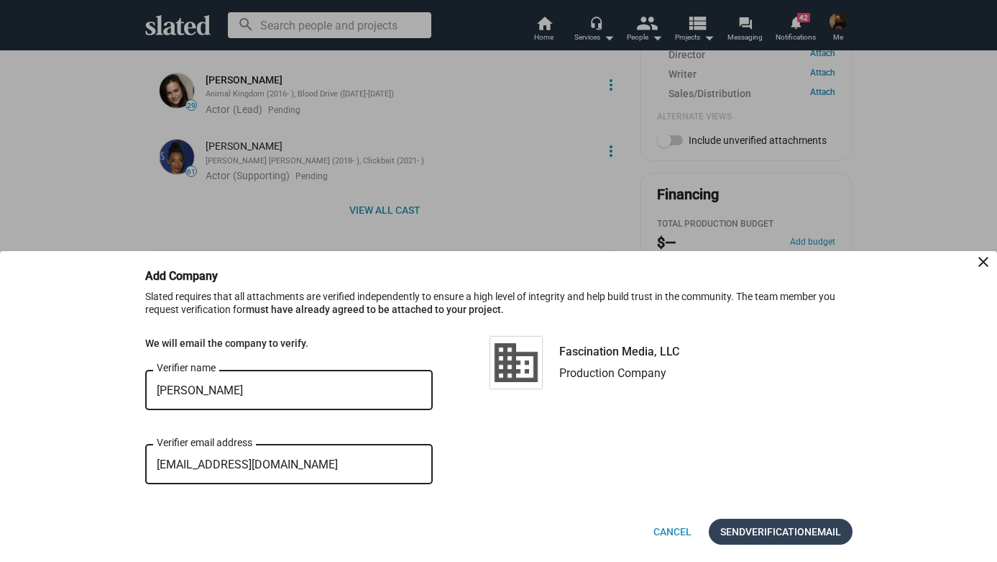
type input "fascinationmediallc@gmail.com"
click at [758, 533] on span "Verification" at bounding box center [779, 531] width 66 height 26
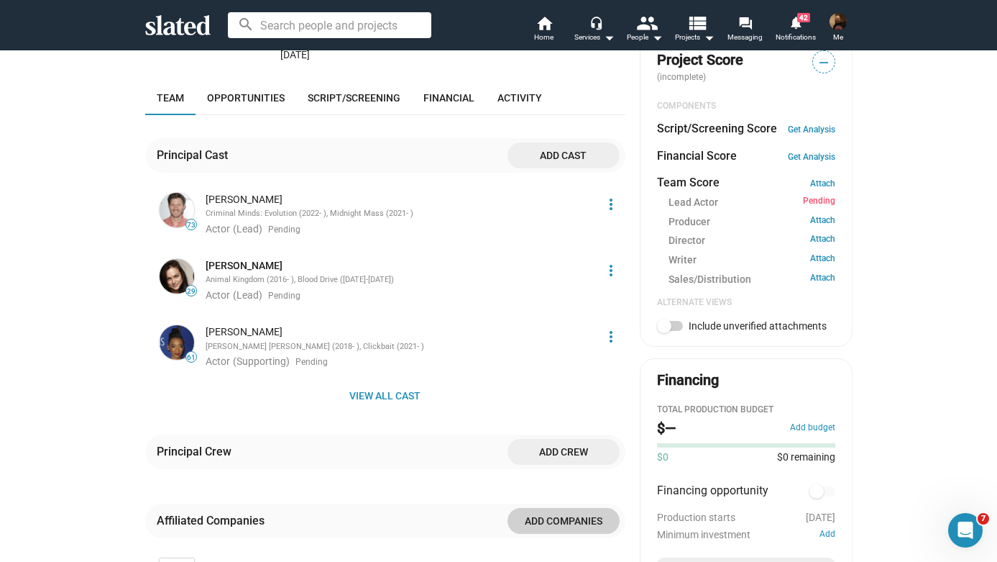
scroll to position [503, 0]
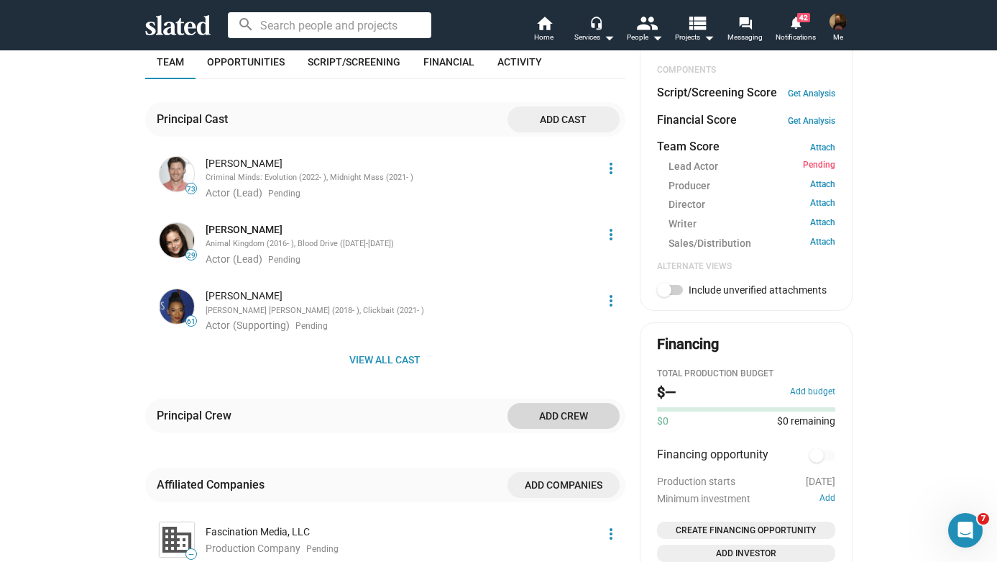
click at [567, 403] on span "Add crew" at bounding box center [563, 416] width 89 height 26
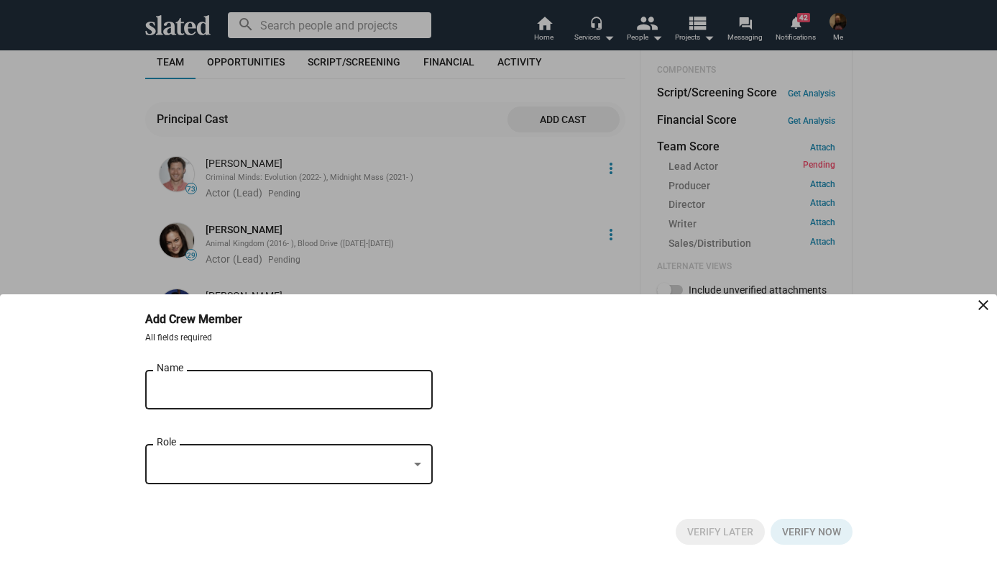
click at [336, 374] on div "Name" at bounding box center [279, 388] width 244 height 42
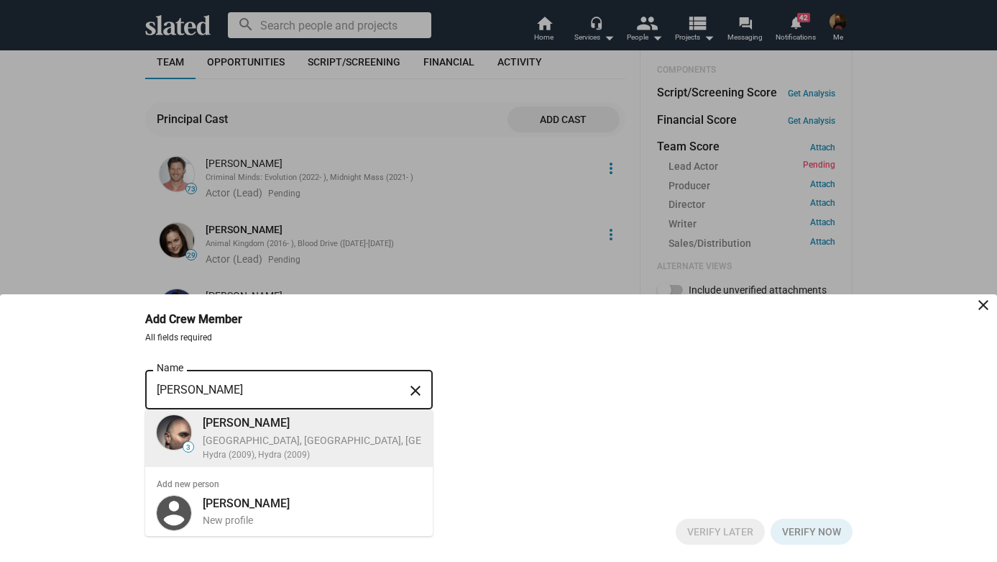
type input "Miguel Parga"
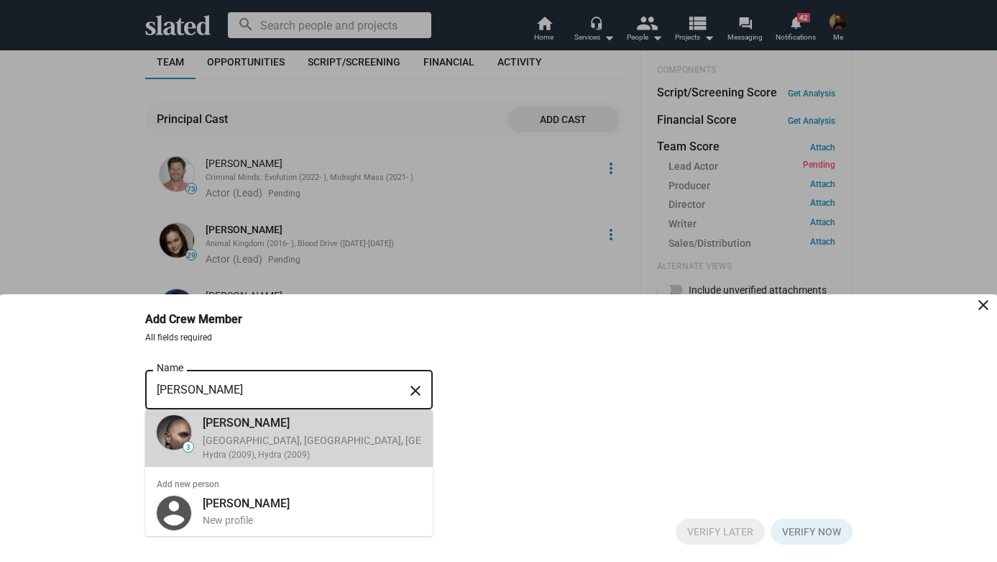
click at [307, 449] on div "Hydra (2009), Hydra (2009)" at bounding box center [388, 455] width 370 height 12
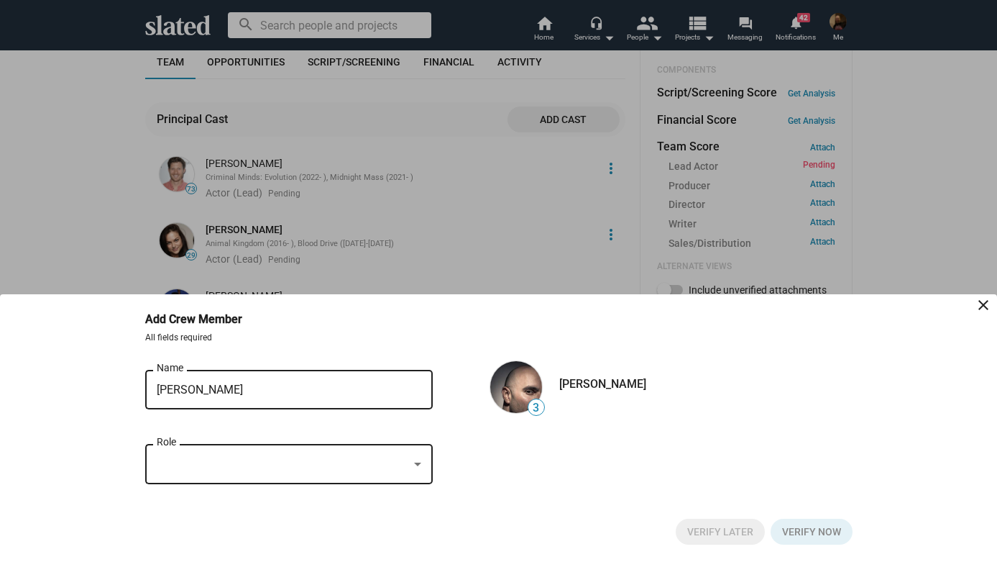
click at [418, 461] on div at bounding box center [417, 465] width 13 height 12
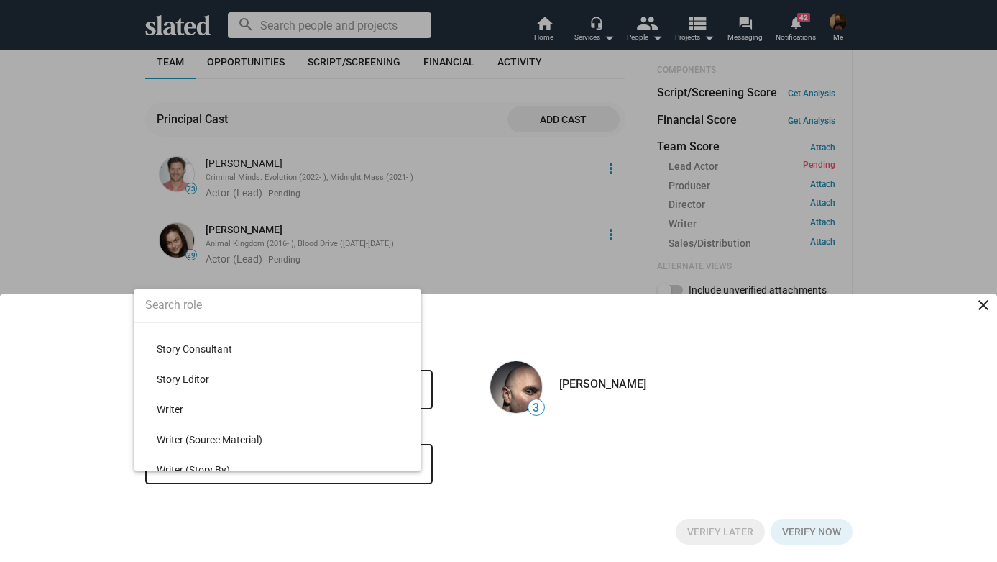
scroll to position [15465, 0]
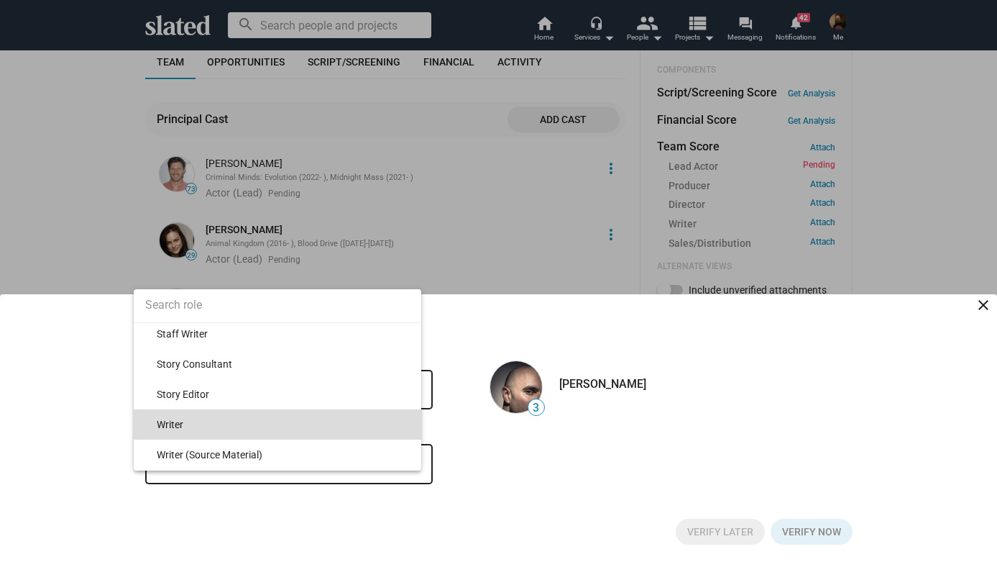
click at [353, 433] on span "Writer" at bounding box center [283, 424] width 253 height 30
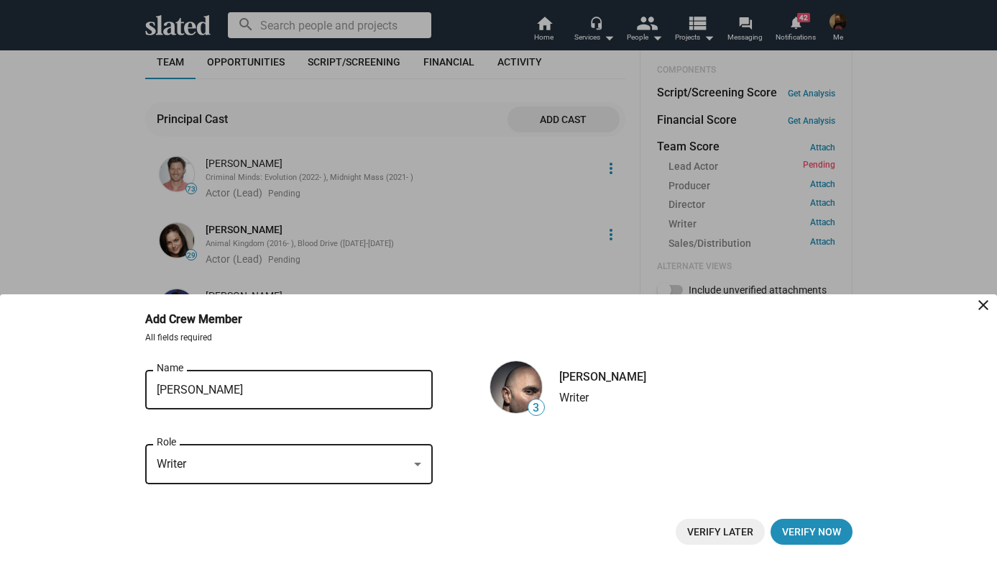
click at [286, 466] on div "Writer" at bounding box center [283, 464] width 252 height 15
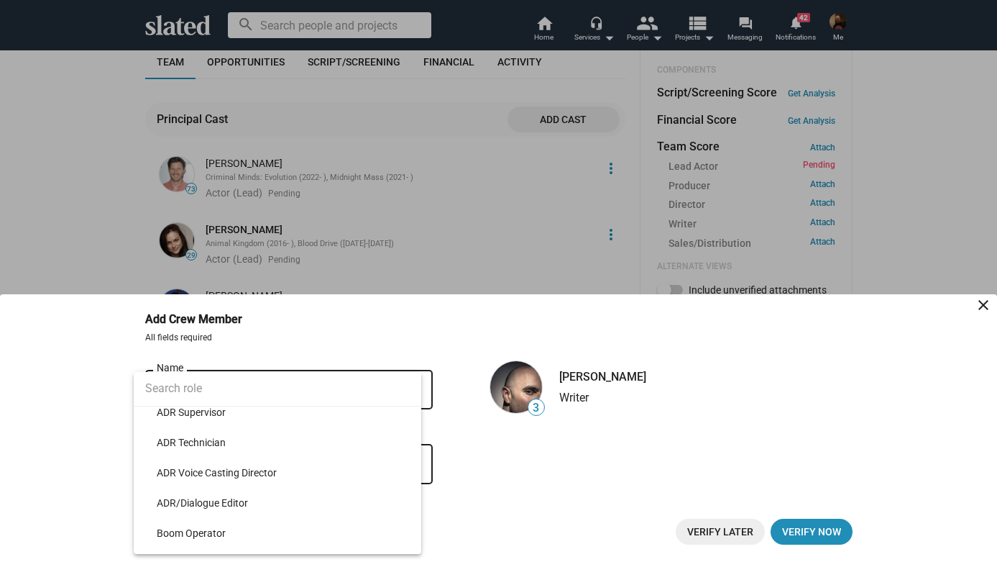
scroll to position [11981, 0]
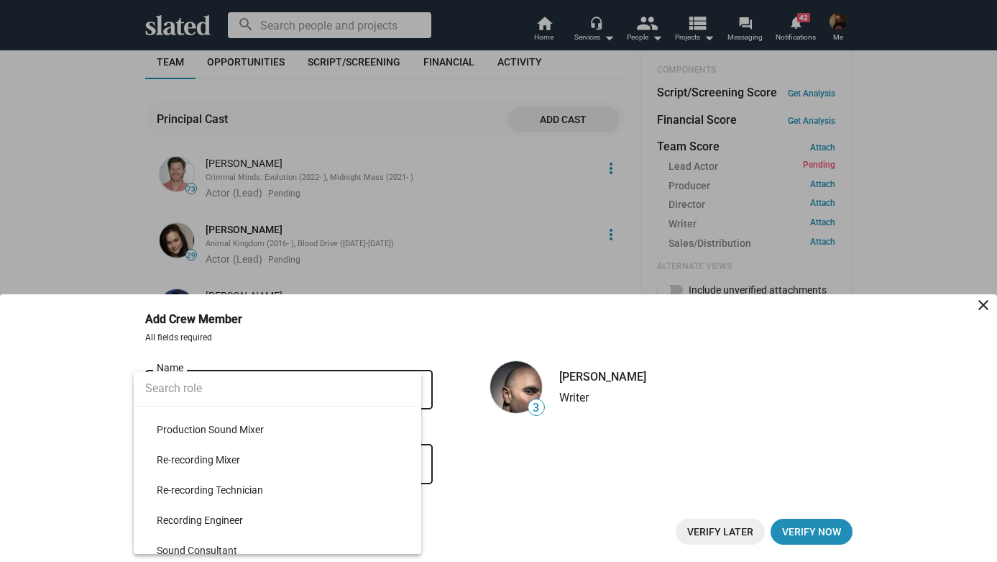
click at [261, 381] on input at bounding box center [278, 388] width 288 height 36
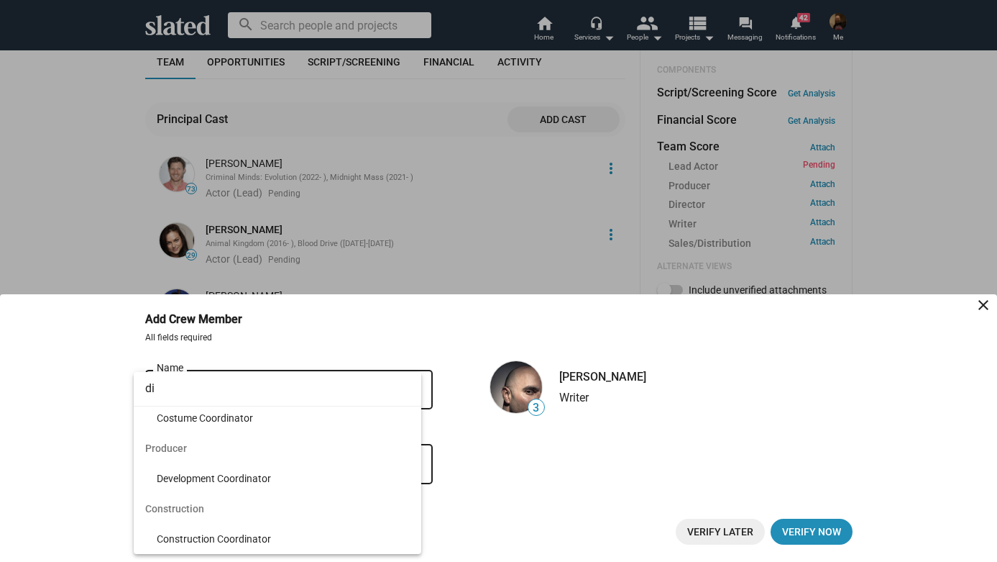
scroll to position [3476, 0]
type input "d"
type input "D"
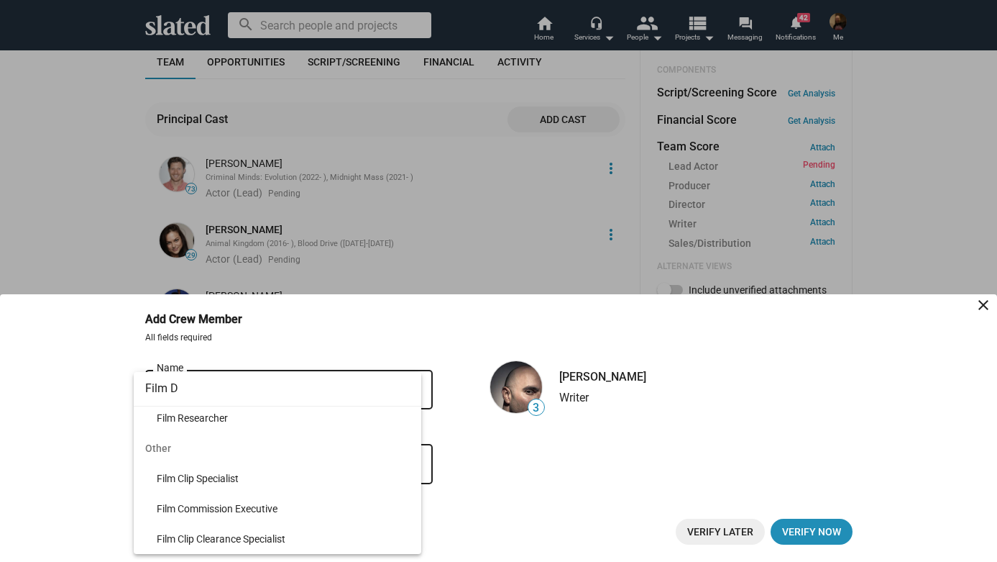
scroll to position [0, 0]
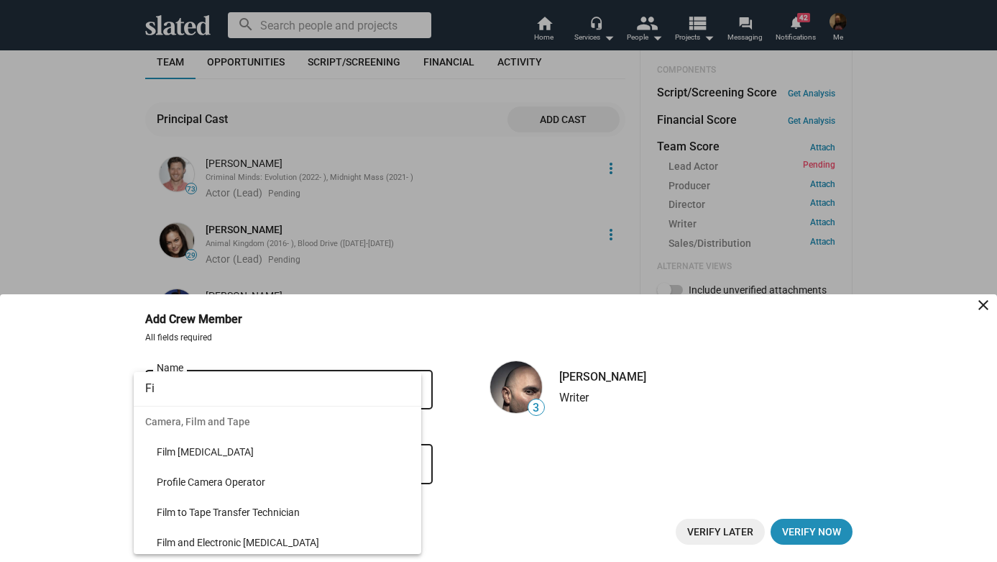
type input "F"
click at [441, 321] on div at bounding box center [498, 281] width 997 height 562
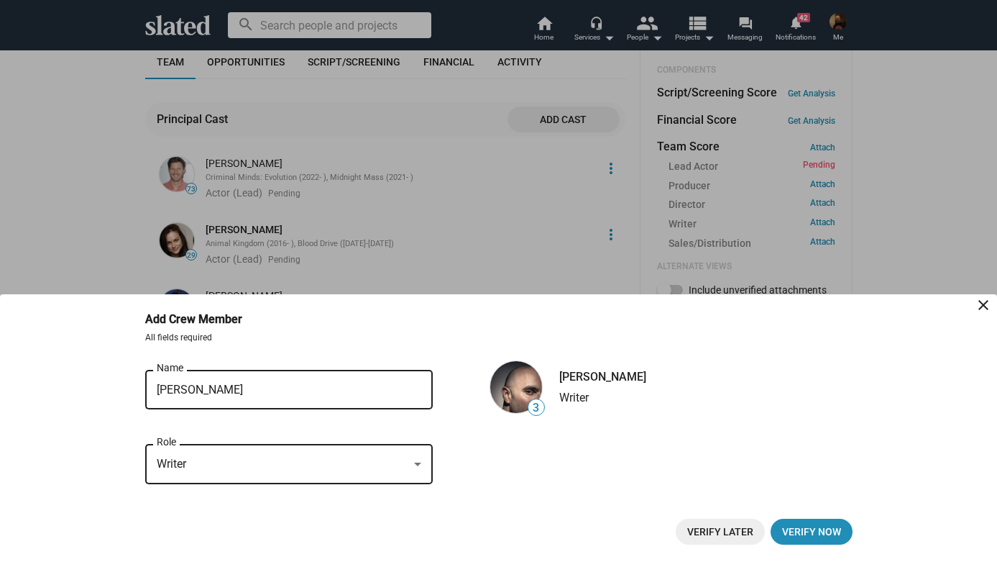
click at [416, 459] on div at bounding box center [417, 465] width 13 height 12
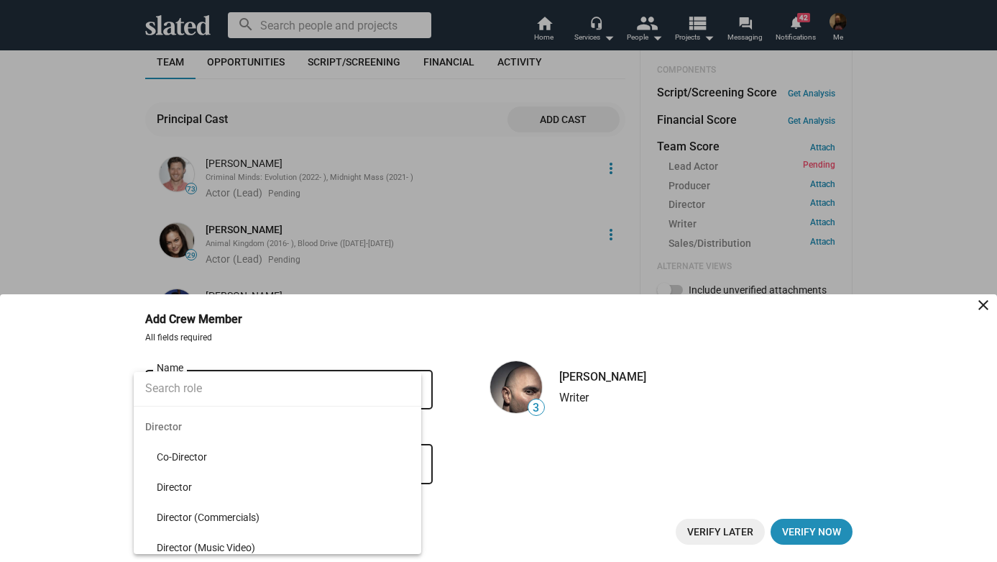
scroll to position [4018, 0]
click at [309, 418] on span "Director" at bounding box center [278, 419] width 288 height 30
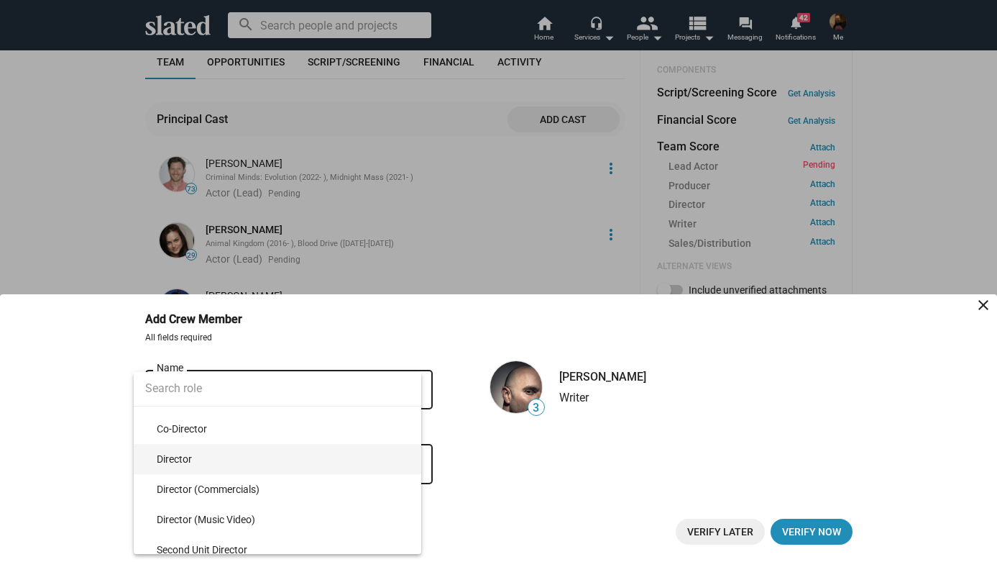
scroll to position [4036, 0]
click at [184, 467] on span "Director" at bounding box center [283, 462] width 253 height 30
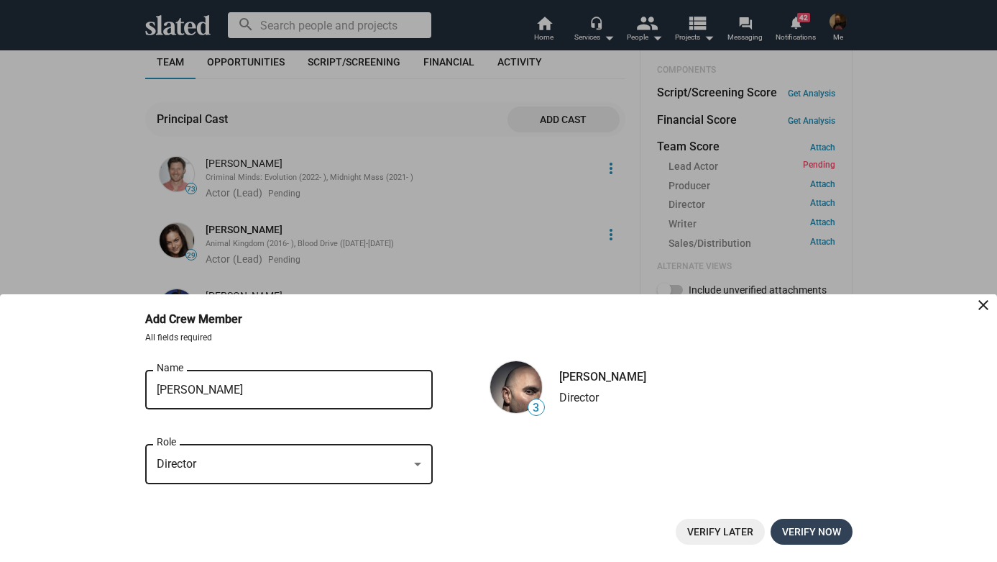
click at [822, 531] on span "Verify now" at bounding box center [811, 531] width 59 height 26
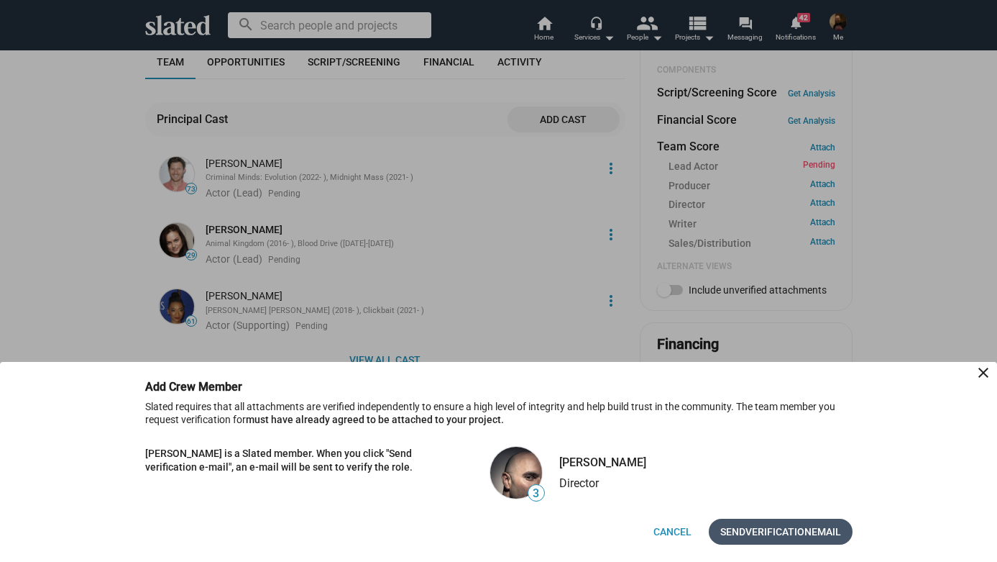
click at [789, 531] on span "Verification" at bounding box center [779, 531] width 66 height 26
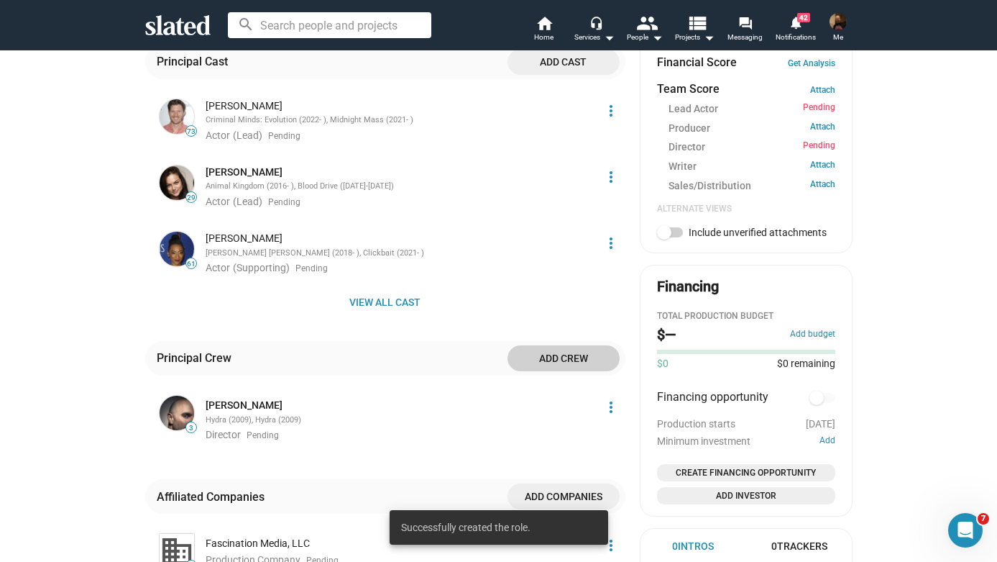
scroll to position [568, 0]
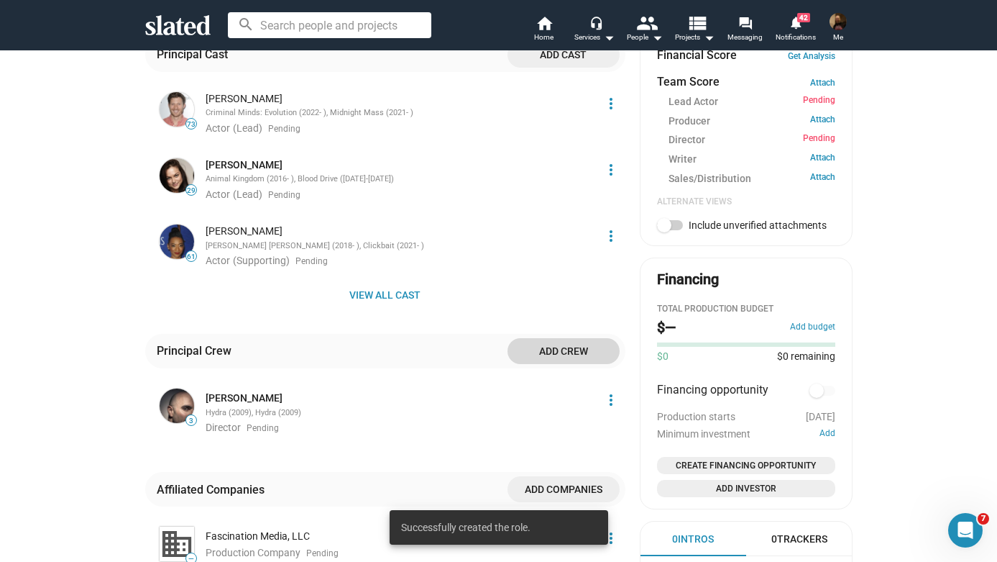
click at [572, 340] on span "Add crew" at bounding box center [563, 351] width 89 height 26
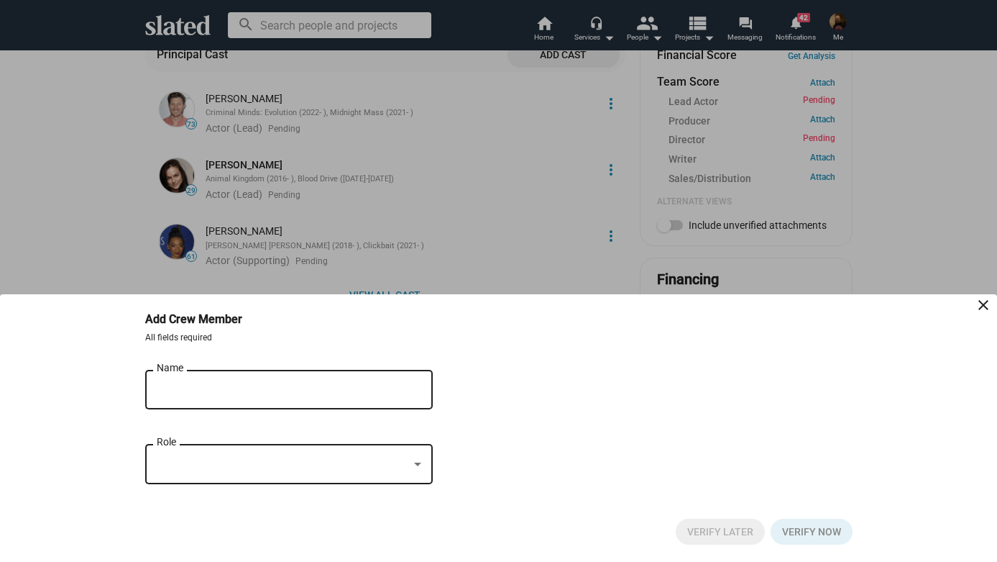
click at [348, 384] on input "Name" at bounding box center [279, 389] width 244 height 13
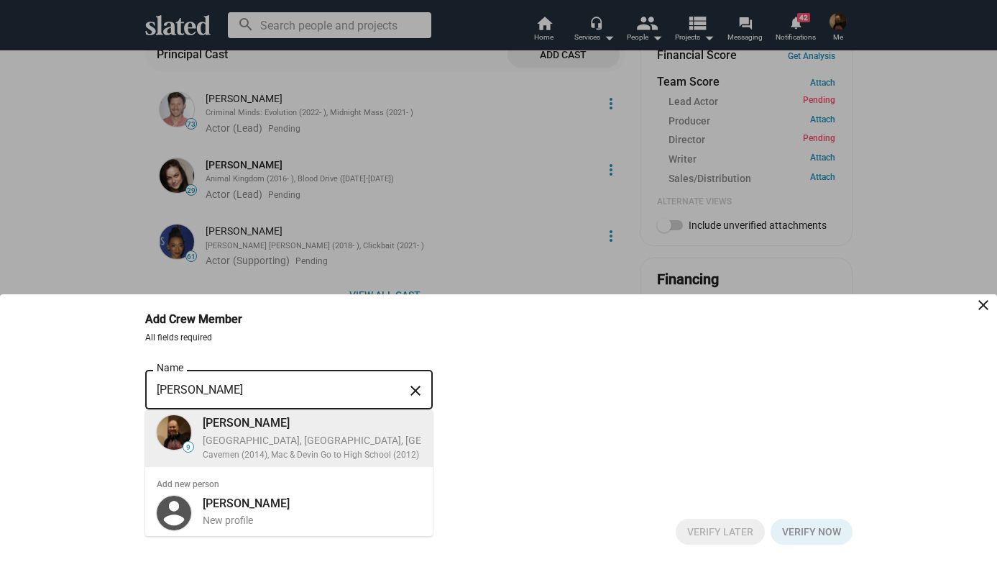
type input "[PERSON_NAME]"
click at [383, 452] on div "Cavemen (2014), Mac & Devin Go to High School (2012)" at bounding box center [395, 455] width 384 height 12
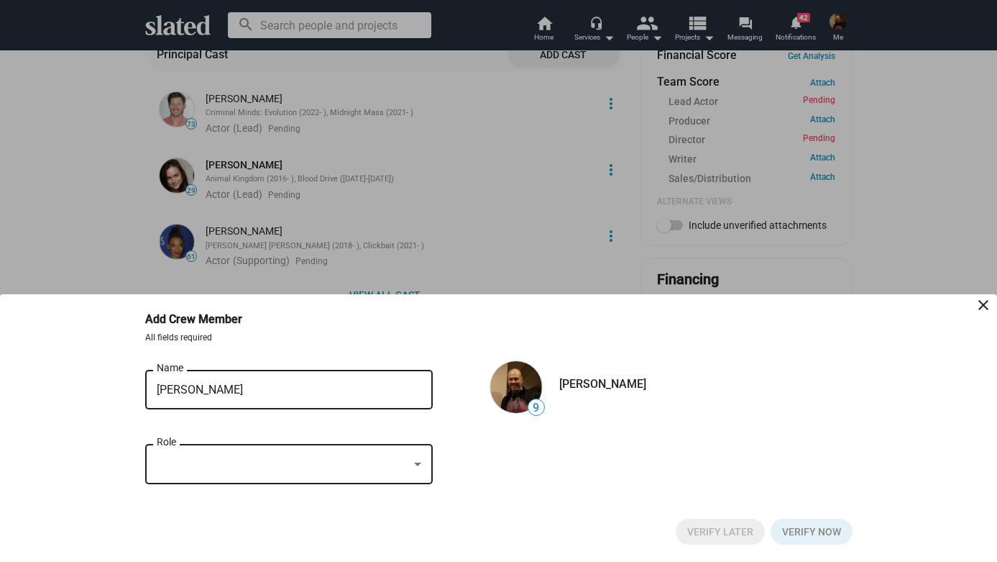
click at [417, 465] on div at bounding box center [417, 464] width 7 height 4
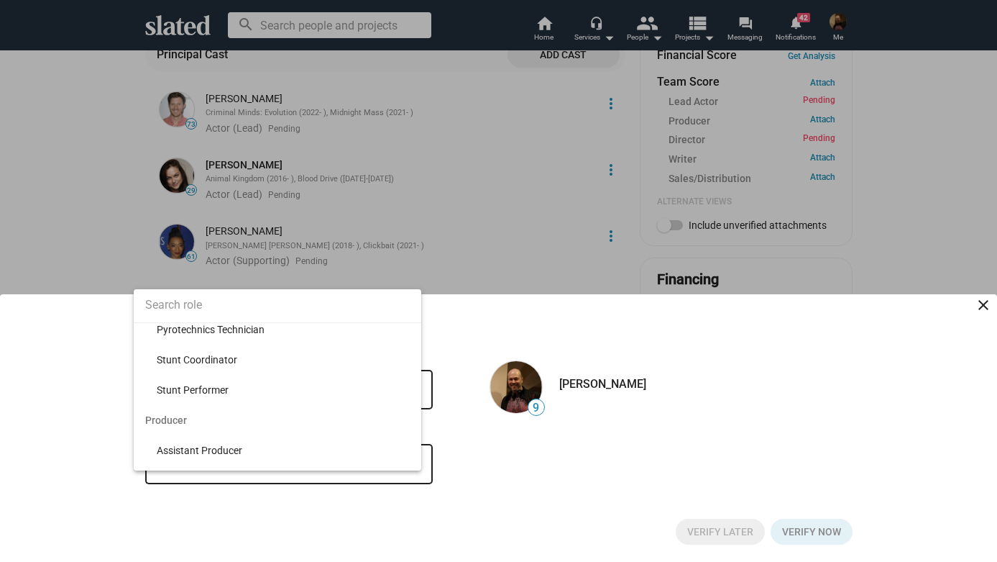
scroll to position [8736, 0]
click at [183, 390] on span "Producer" at bounding box center [278, 389] width 288 height 30
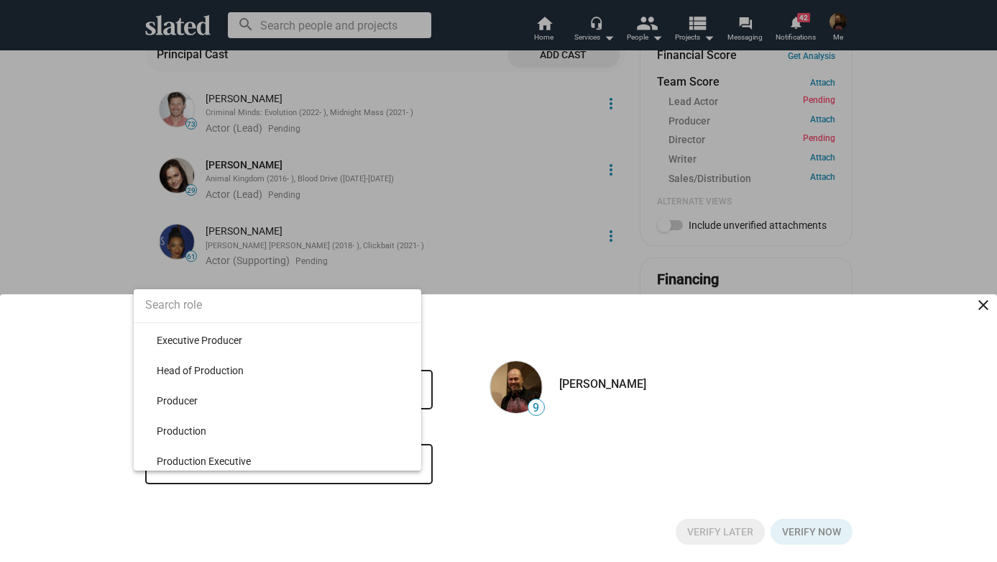
scroll to position [9105, 0]
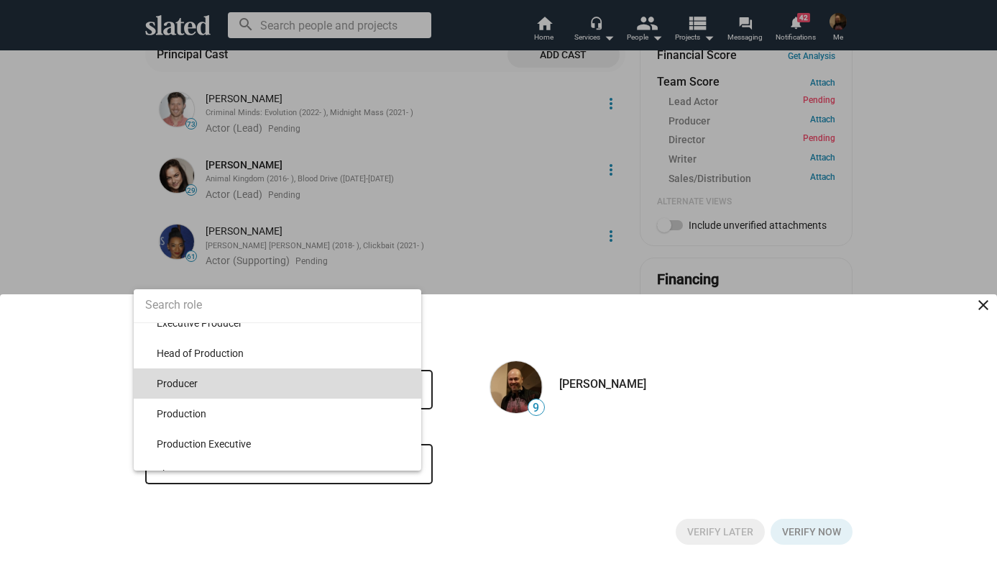
click at [196, 390] on span "Producer" at bounding box center [283, 383] width 253 height 30
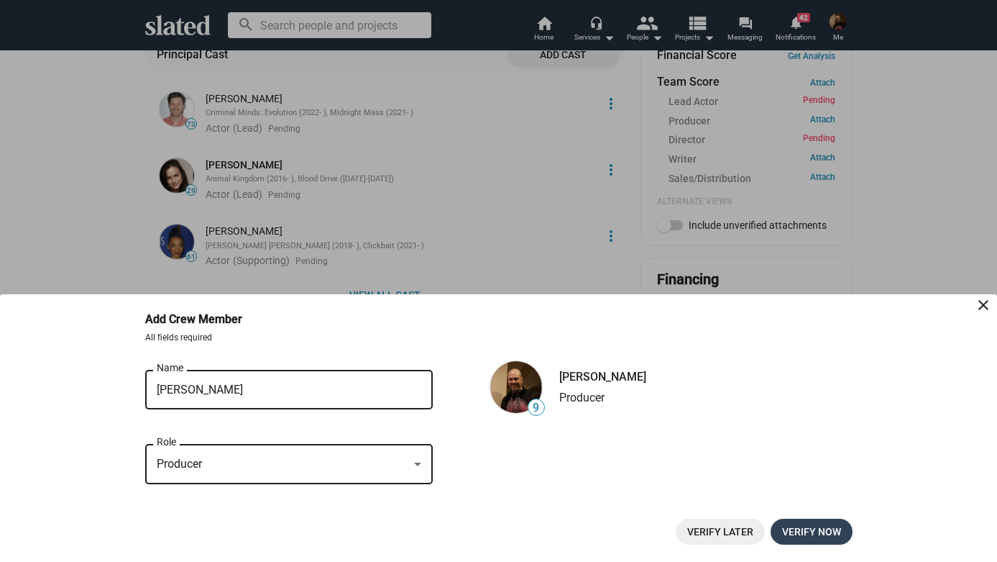
click at [824, 531] on span "Verify now" at bounding box center [811, 531] width 59 height 26
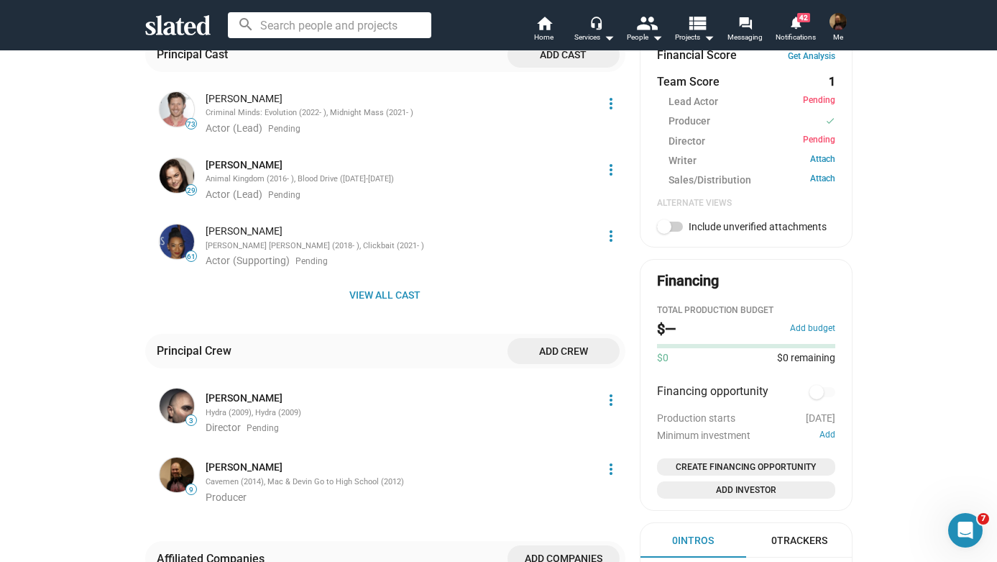
click at [570, 338] on span "Add crew" at bounding box center [563, 351] width 89 height 26
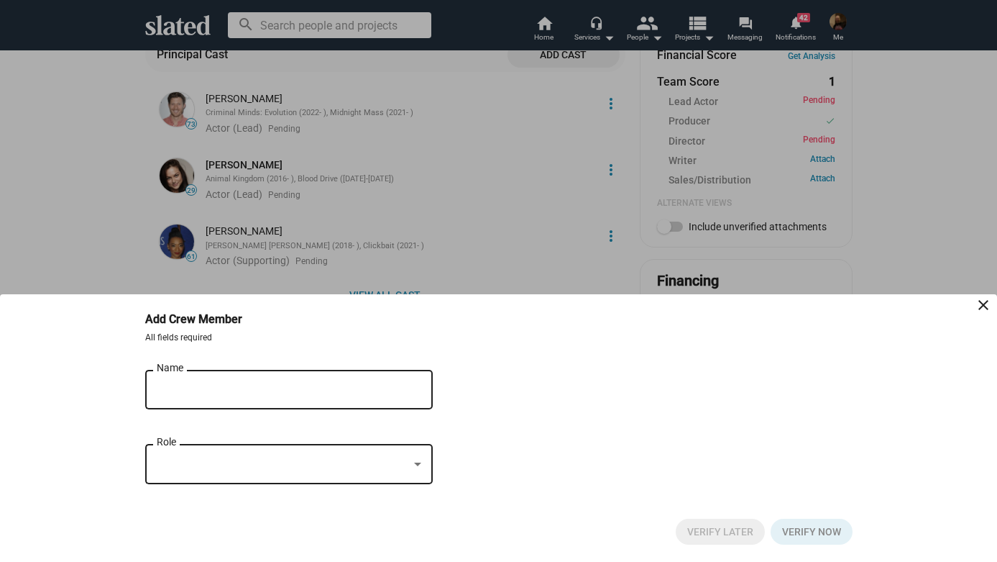
click at [298, 385] on input "Name" at bounding box center [279, 389] width 244 height 13
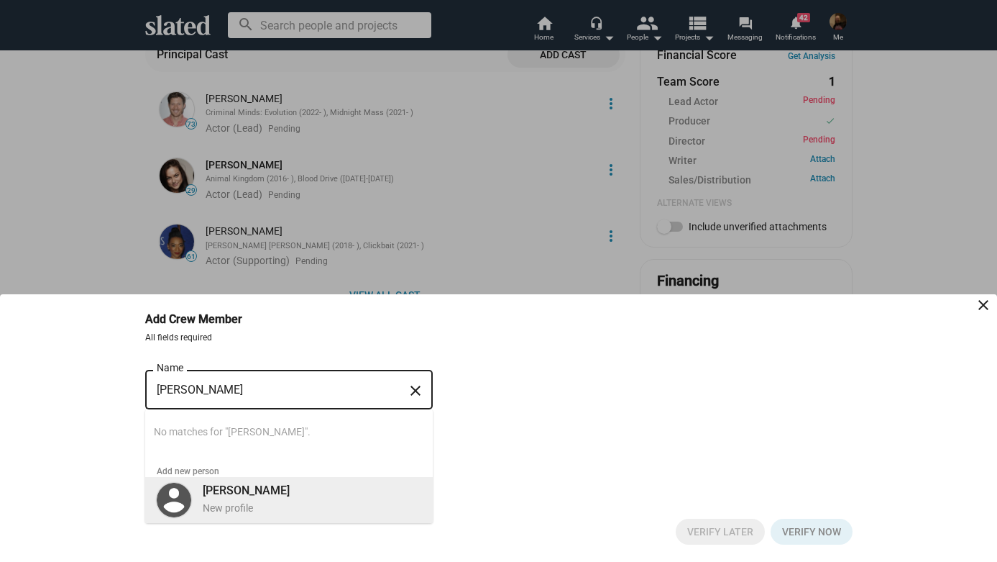
type input "Darmon Moore"
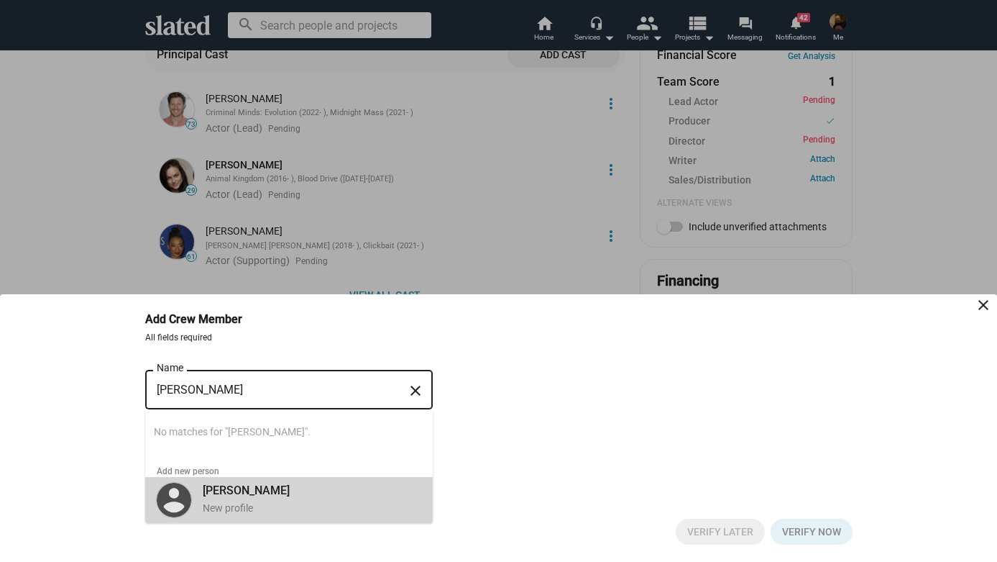
click at [272, 491] on b "Darmon Moore" at bounding box center [246, 490] width 87 height 14
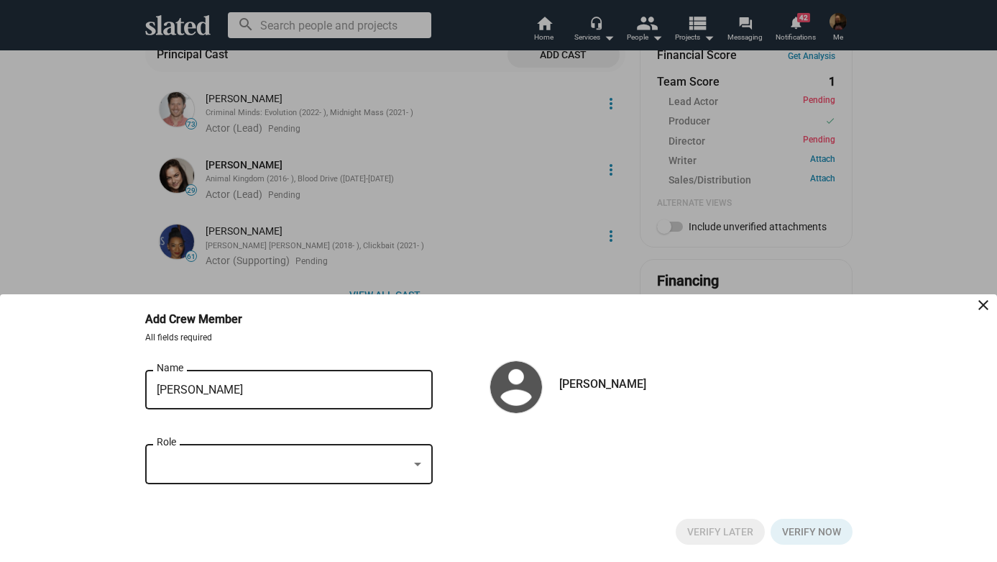
click at [336, 460] on div at bounding box center [283, 464] width 252 height 15
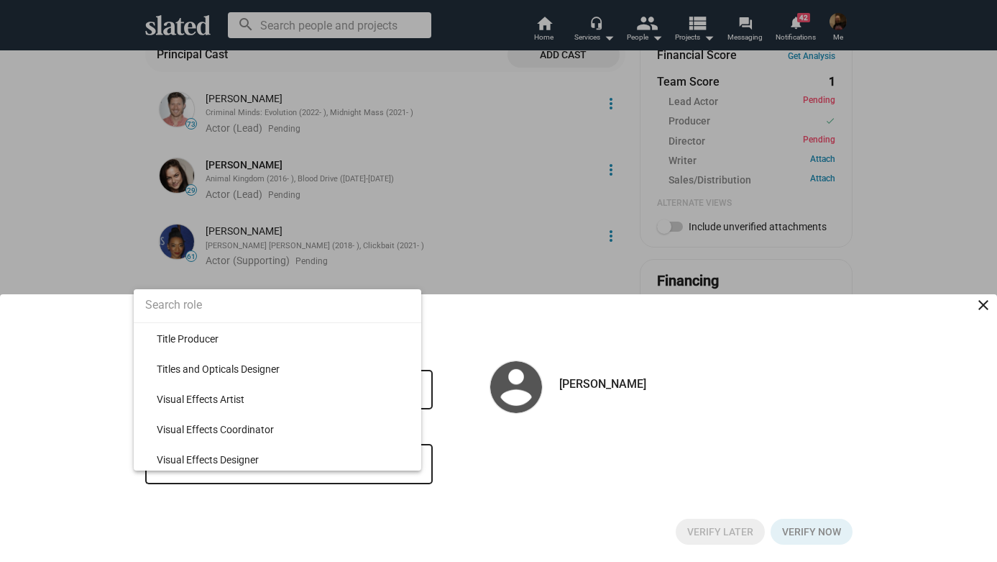
scroll to position [13894, 0]
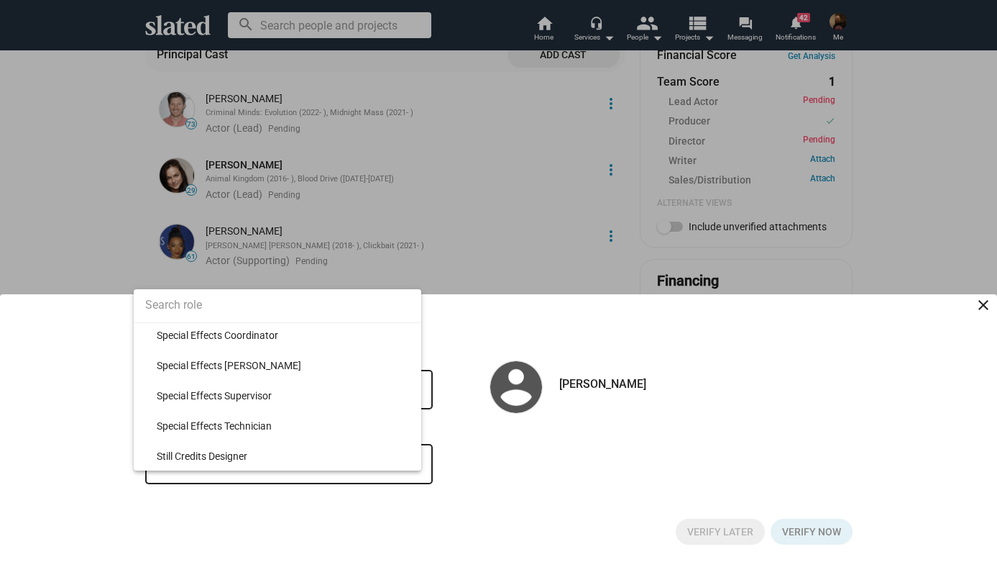
click at [281, 314] on input at bounding box center [278, 305] width 288 height 36
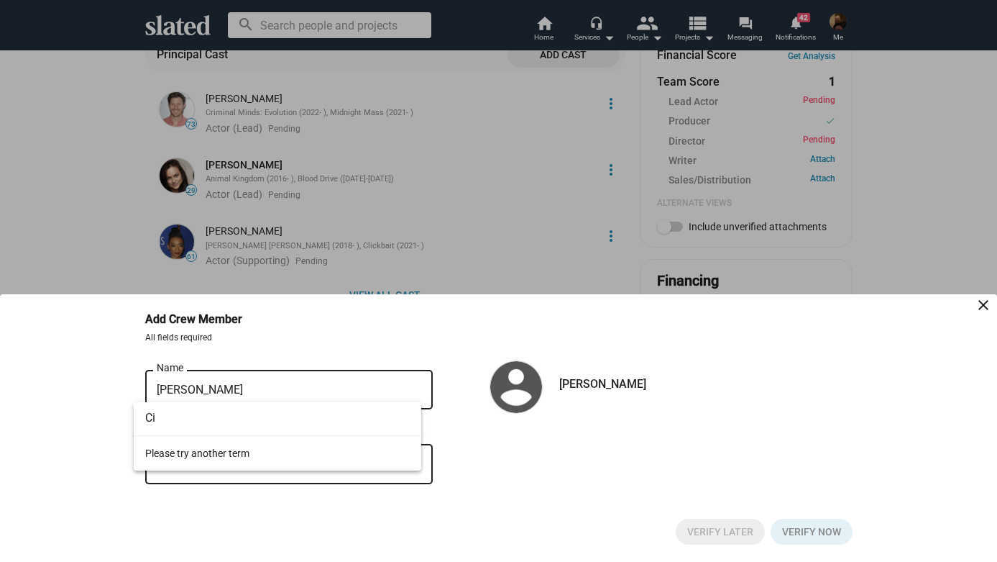
type input "C"
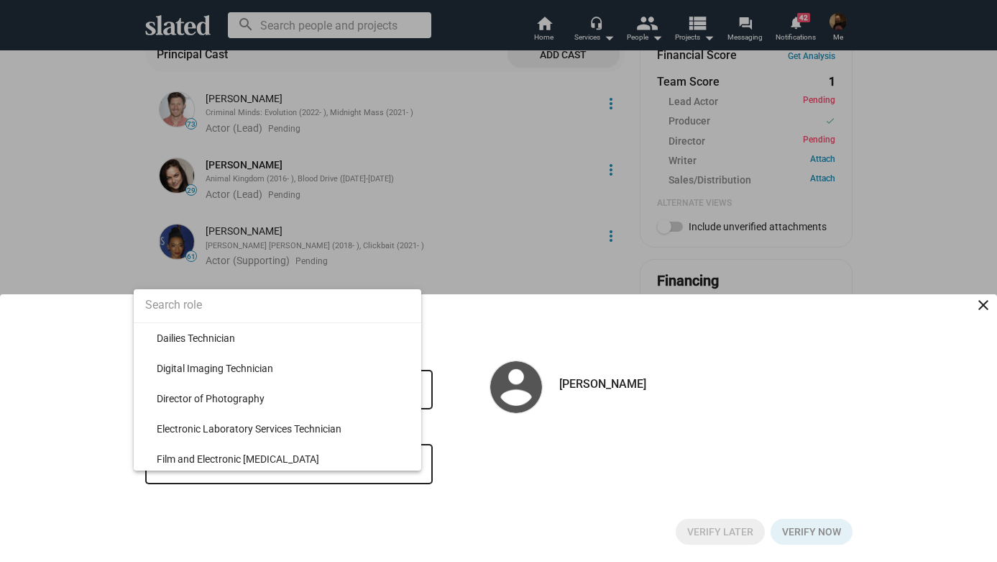
scroll to position [1692, 0]
click at [247, 392] on span "Director of Photography" at bounding box center [283, 398] width 253 height 30
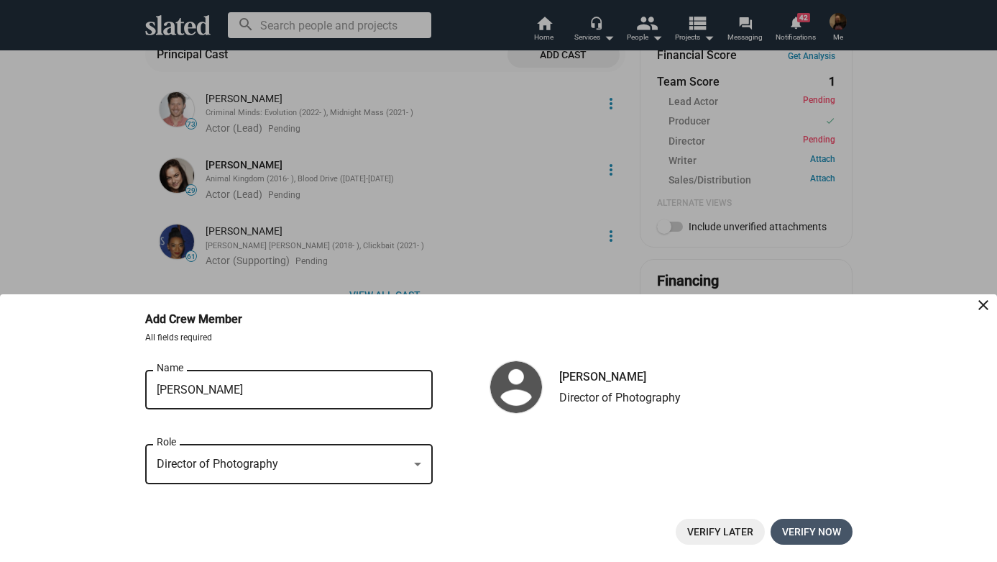
click at [802, 526] on span "Verify now" at bounding box center [811, 531] width 59 height 26
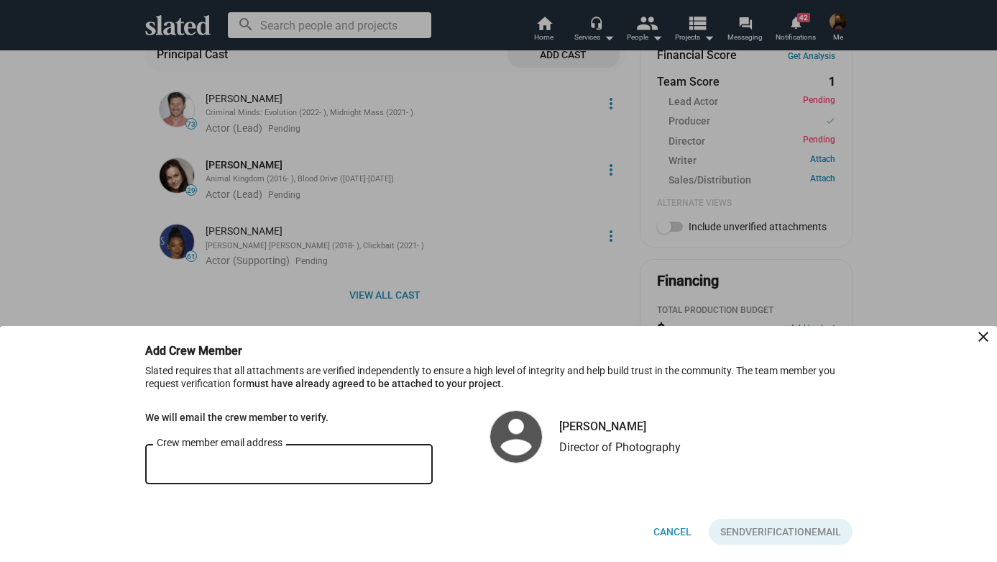
click at [306, 468] on input "Crew member email address" at bounding box center [289, 464] width 265 height 13
type input "d"
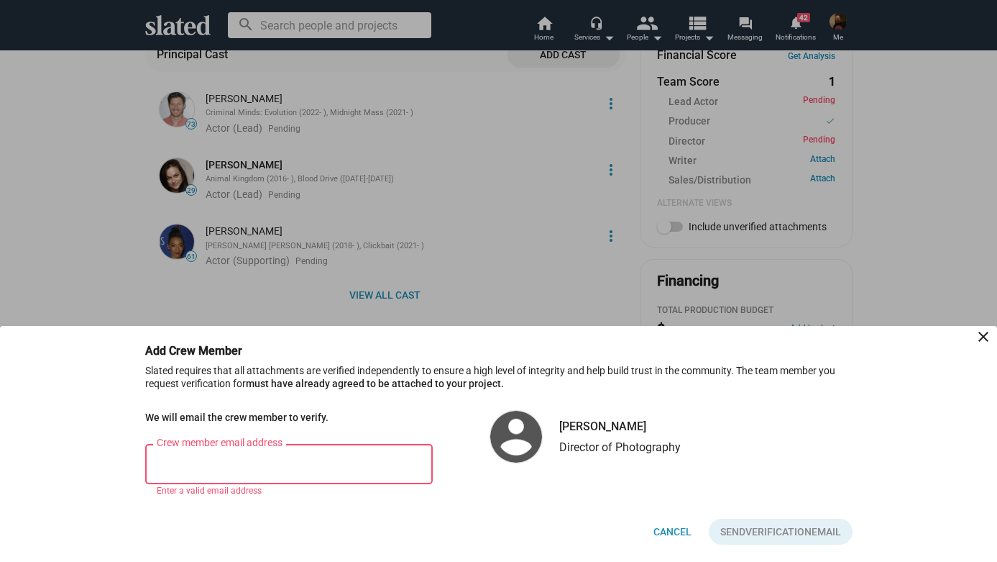
click at [316, 464] on input "Crew member email address" at bounding box center [289, 464] width 265 height 13
paste input "darmon@dmdop.com"
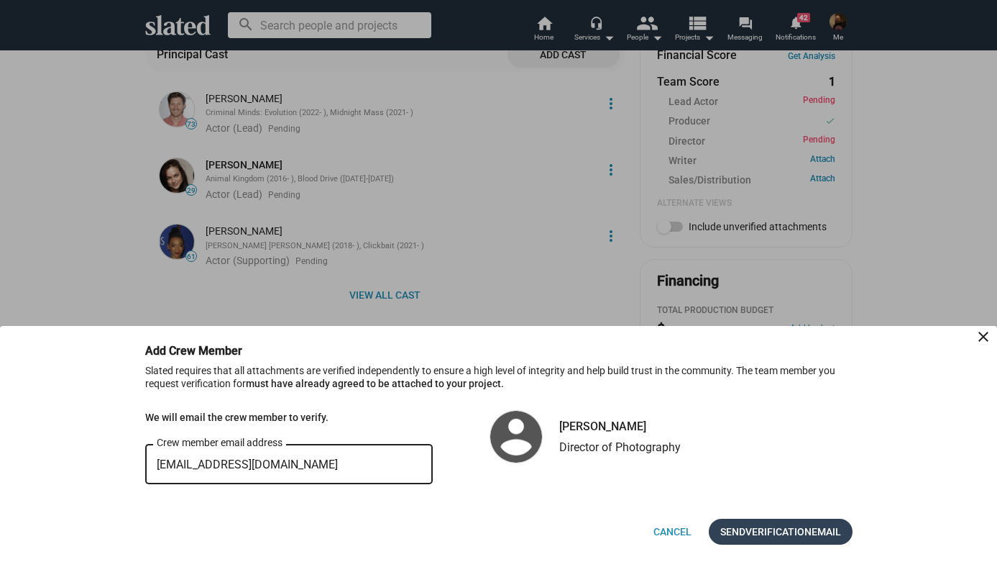
type input "darmon@dmdop.com"
click at [807, 534] on span "Verification" at bounding box center [779, 531] width 66 height 26
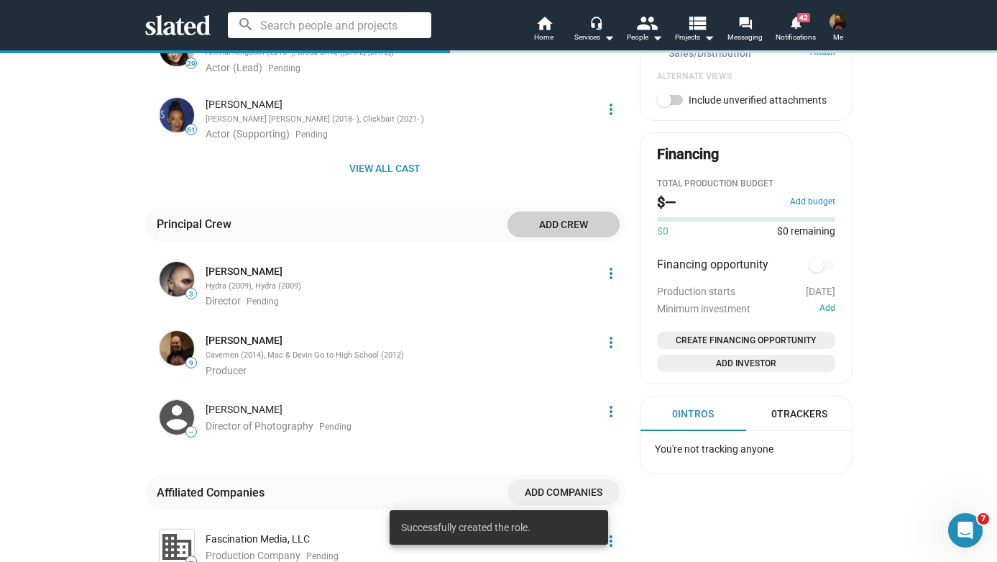
scroll to position [708, 0]
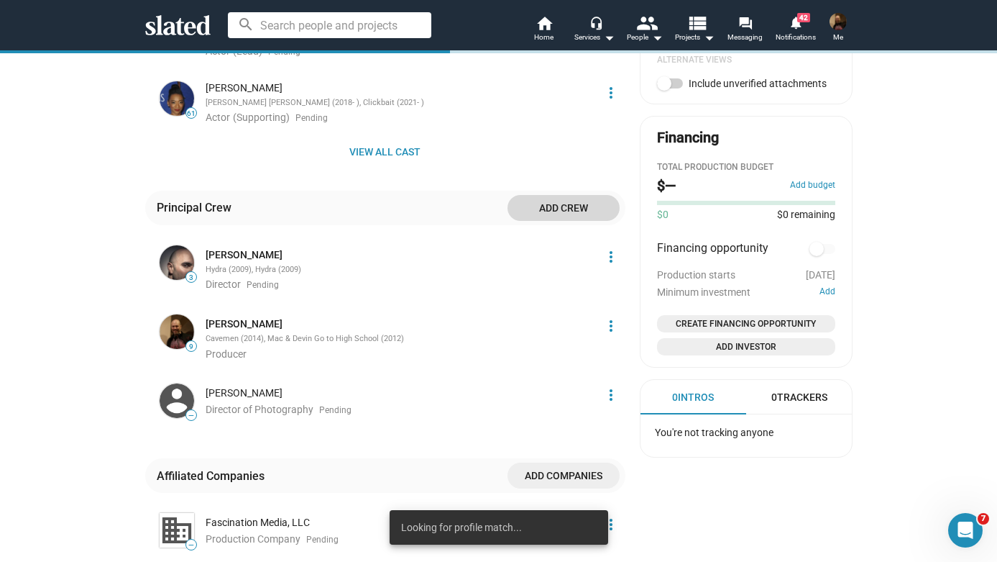
click at [565, 195] on span "Add crew" at bounding box center [563, 208] width 89 height 26
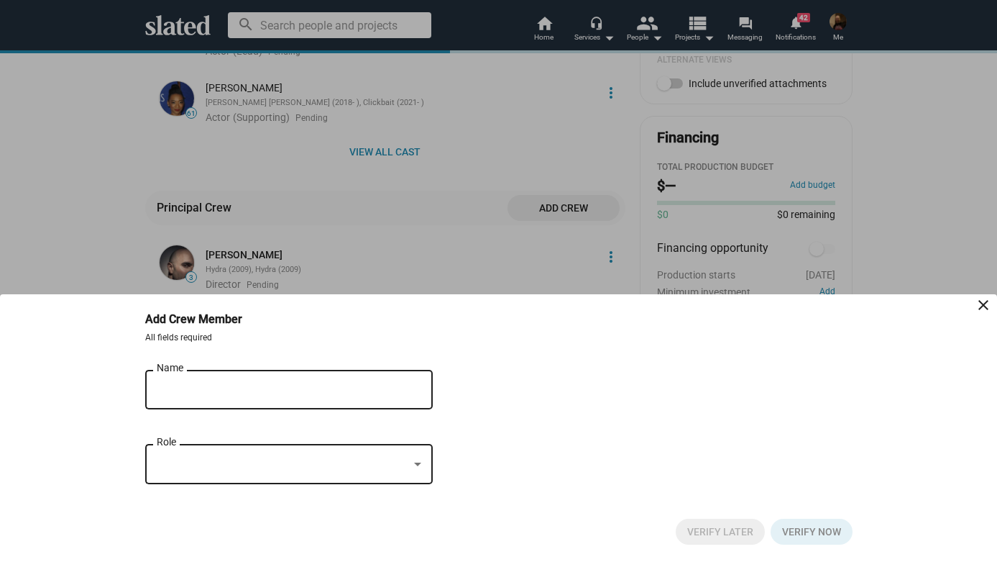
click at [254, 381] on div "Name" at bounding box center [279, 388] width 244 height 42
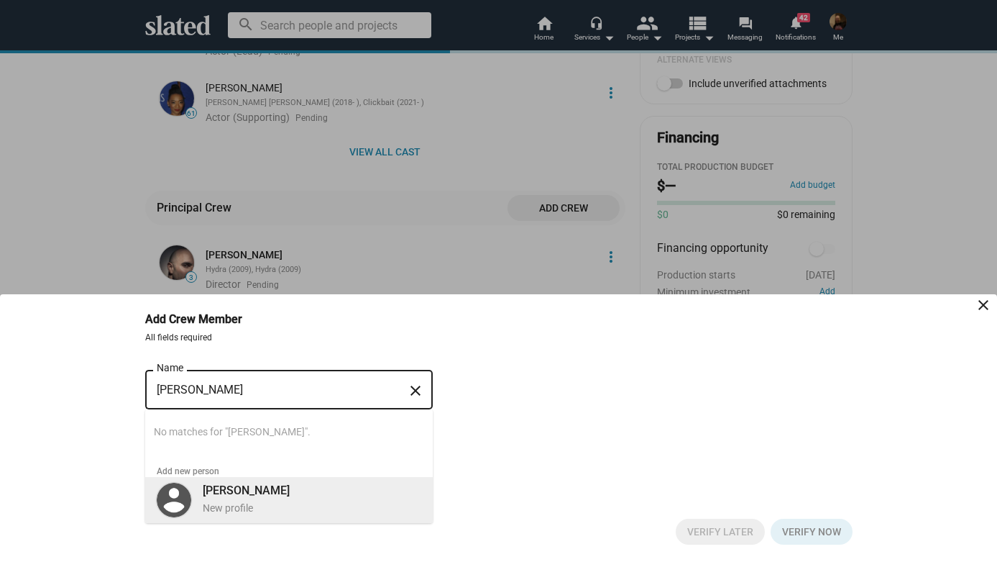
type input "John Levey"
click at [237, 485] on b "John Levey" at bounding box center [246, 490] width 87 height 14
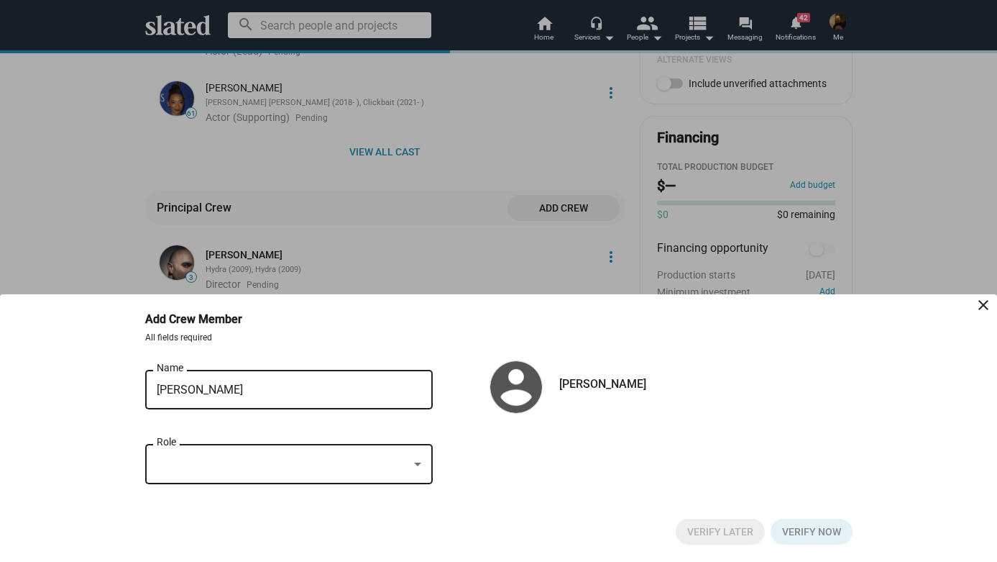
click at [242, 463] on div at bounding box center [283, 464] width 252 height 15
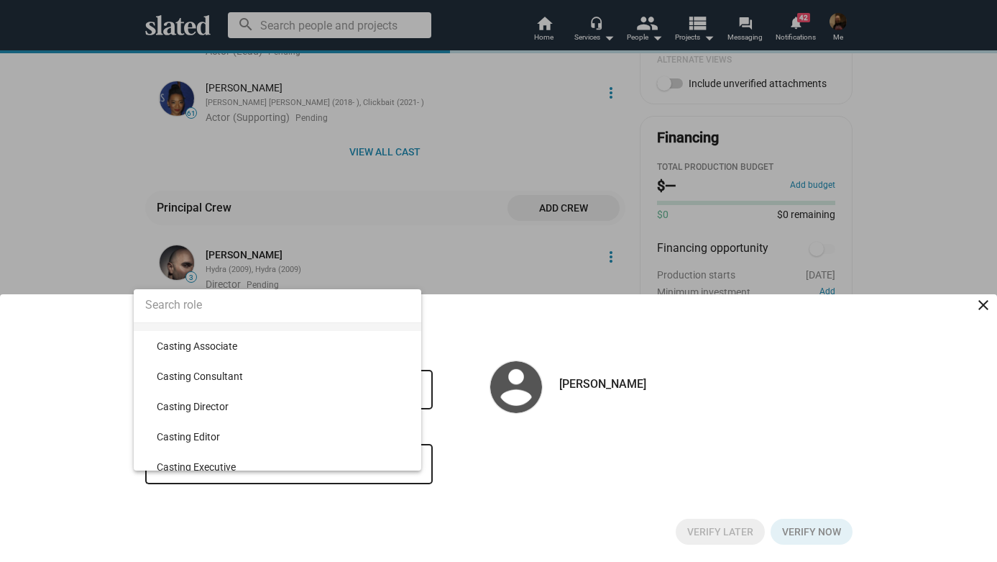
scroll to position [2833, 0]
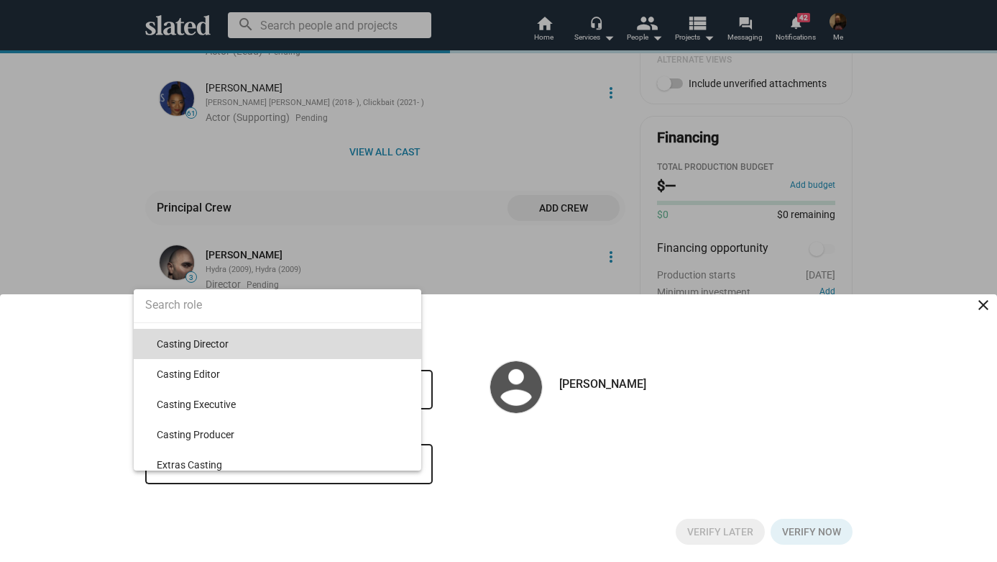
click at [232, 342] on span "Casting Director" at bounding box center [283, 344] width 253 height 30
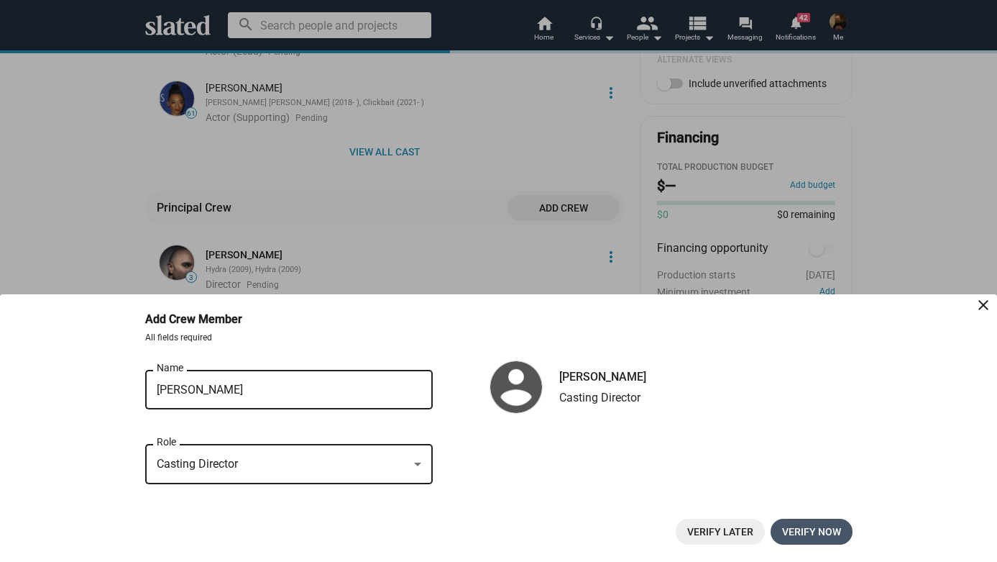
click at [823, 530] on span "Verify now" at bounding box center [811, 531] width 59 height 26
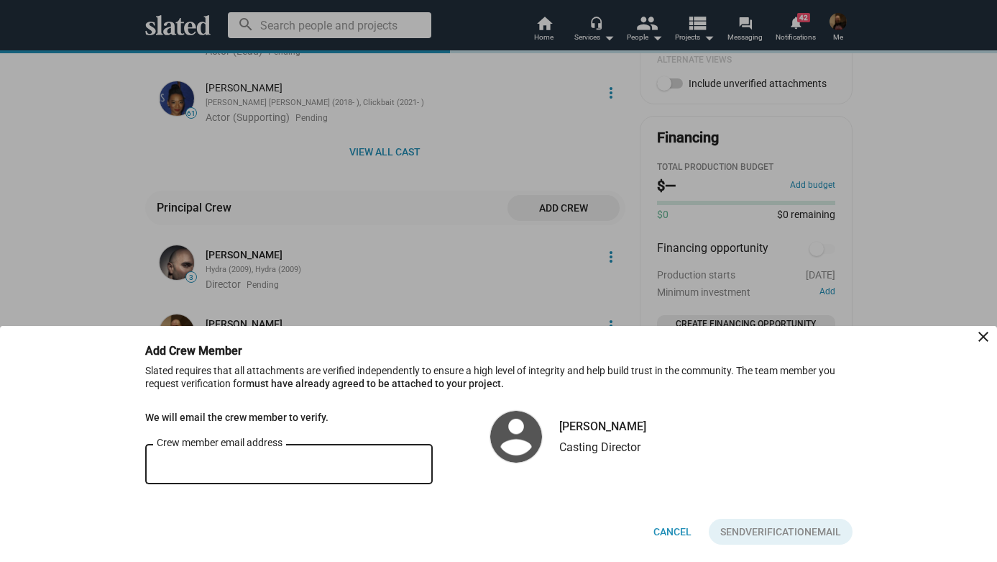
click at [352, 459] on input "Crew member email address" at bounding box center [289, 464] width 265 height 13
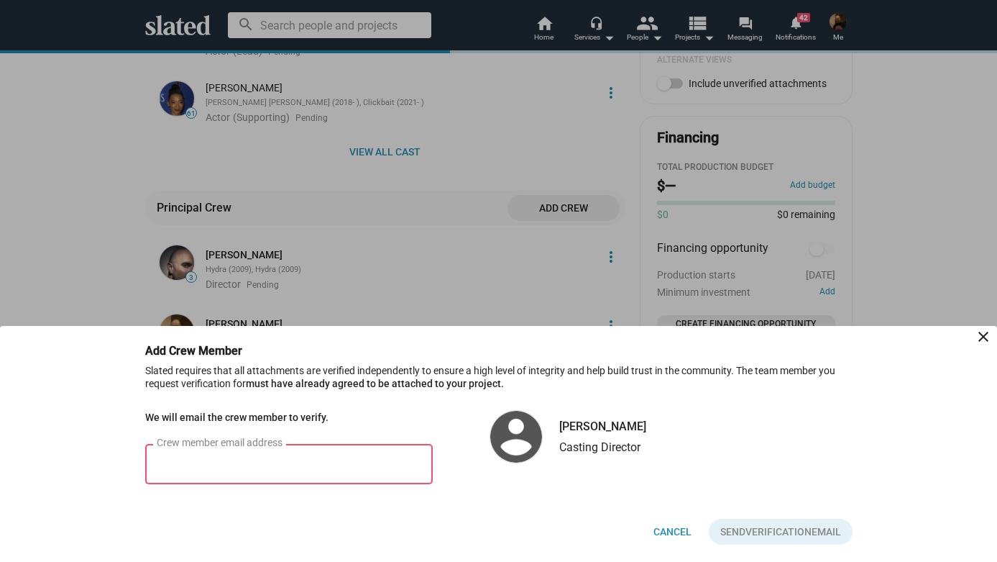
click at [211, 456] on div "Crew member email address" at bounding box center [289, 462] width 265 height 42
paste input "jlevey.casting@gmail.com"
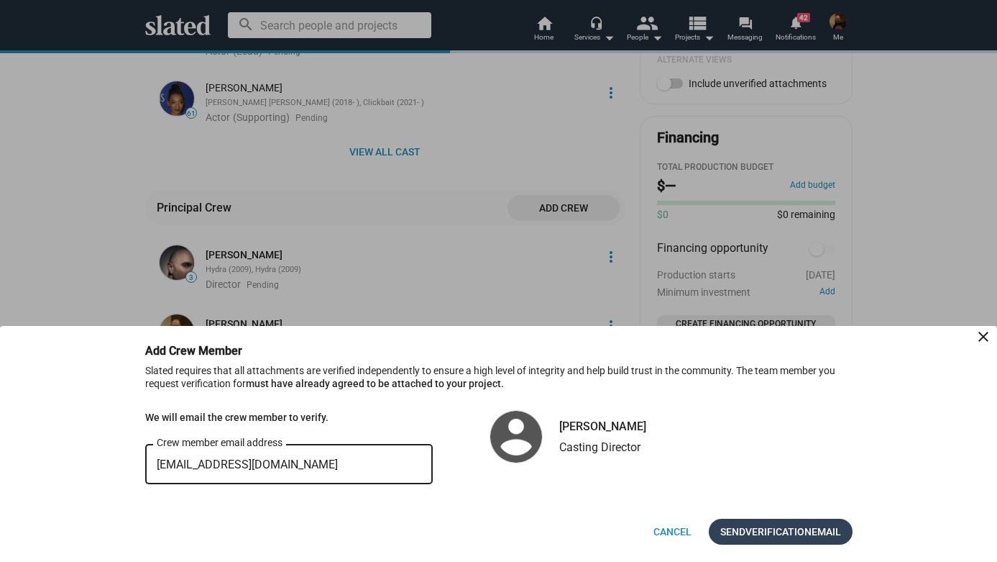
type input "jlevey.casting@gmail.com"
click at [786, 531] on span "Verification" at bounding box center [779, 531] width 66 height 26
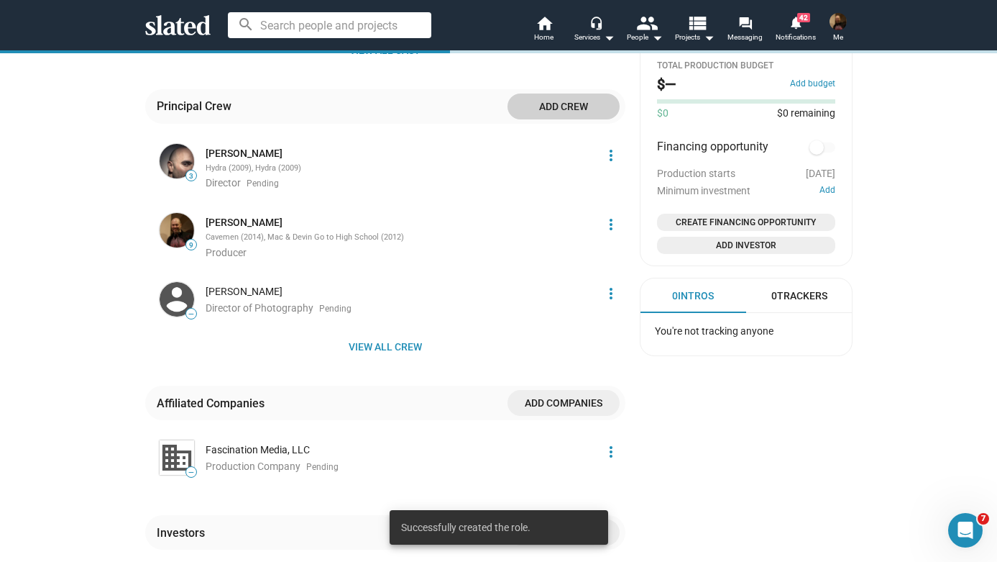
scroll to position [811, 0]
click at [383, 335] on span "View all crew" at bounding box center [385, 345] width 457 height 26
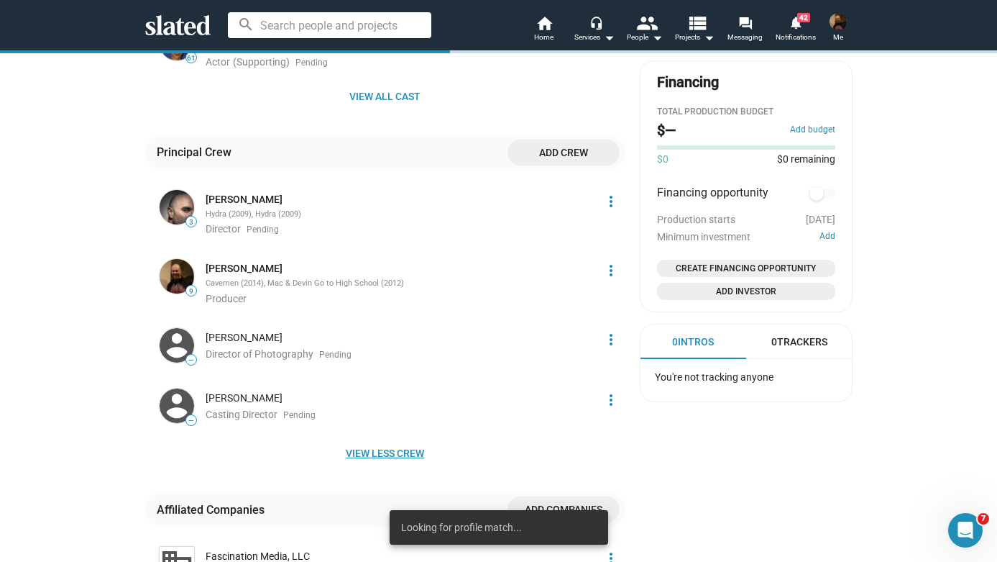
scroll to position [758, 0]
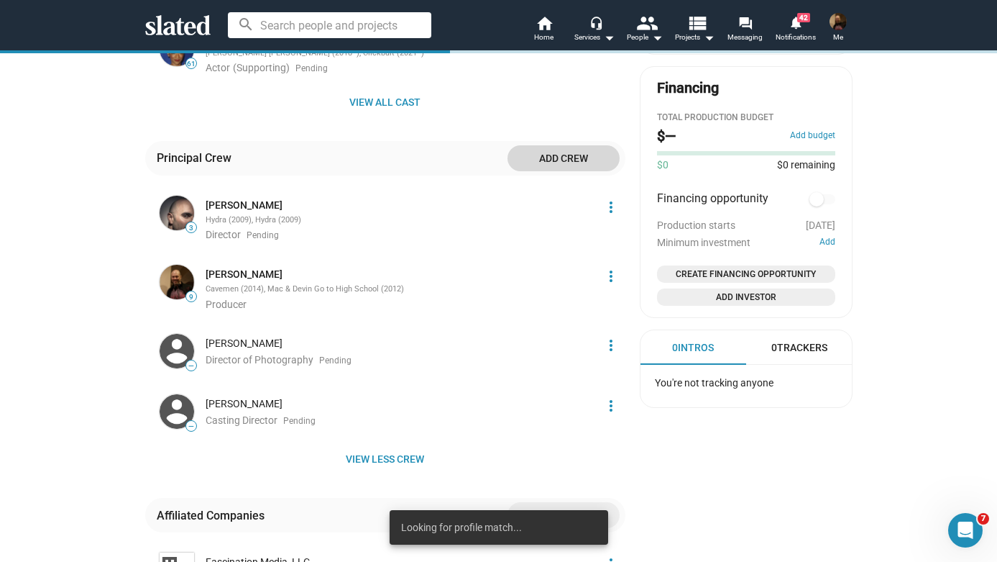
click at [568, 145] on span "Add crew" at bounding box center [563, 158] width 89 height 26
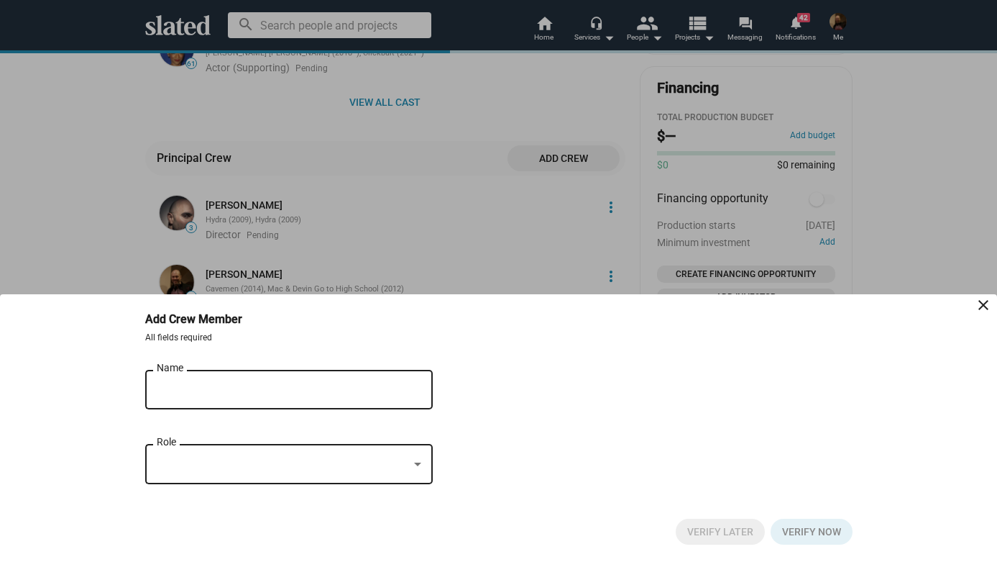
click at [252, 390] on input "Name" at bounding box center [279, 389] width 244 height 13
type input "Robert Schafer"
click at [267, 472] on div "Role" at bounding box center [289, 462] width 265 height 42
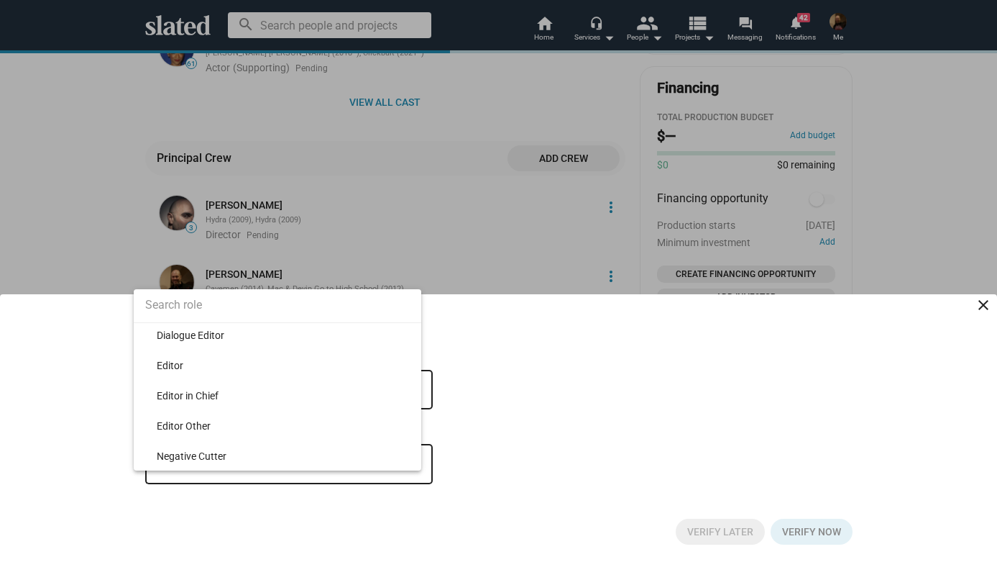
scroll to position [4639, 0]
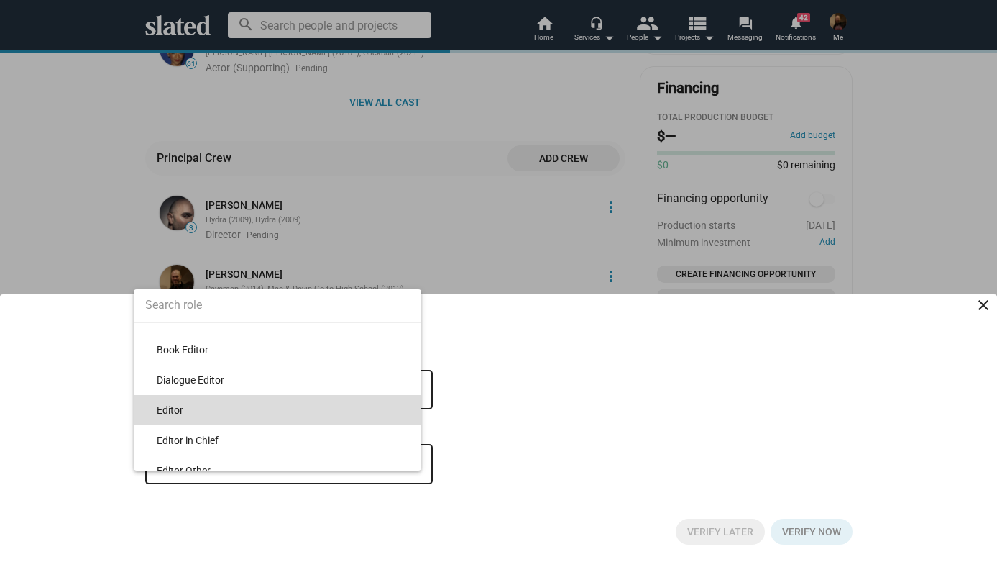
click at [258, 407] on span "Editor" at bounding box center [283, 410] width 253 height 30
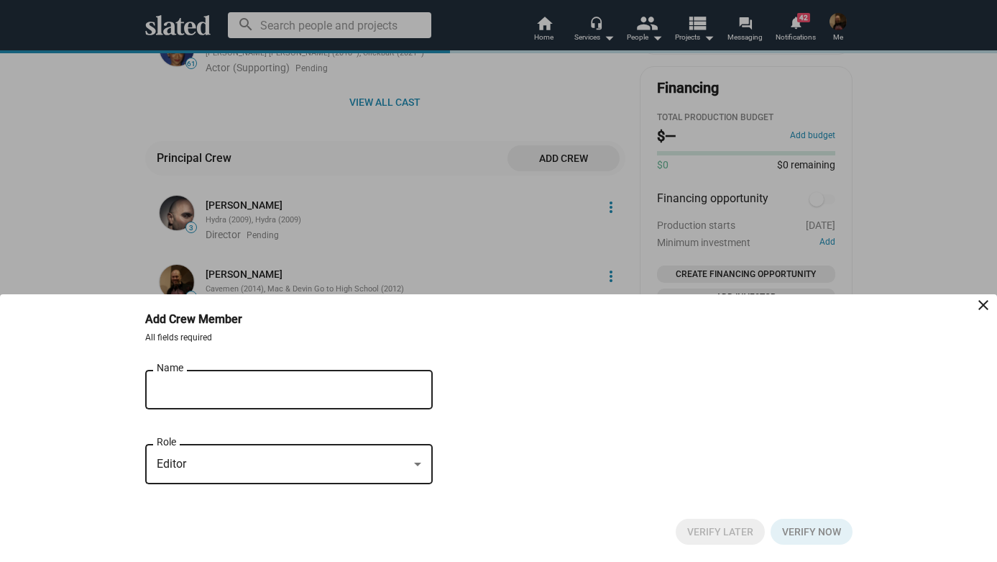
click at [290, 377] on div "Robert Schafer Name" at bounding box center [279, 388] width 244 height 42
click at [352, 470] on div "Editor" at bounding box center [283, 464] width 252 height 15
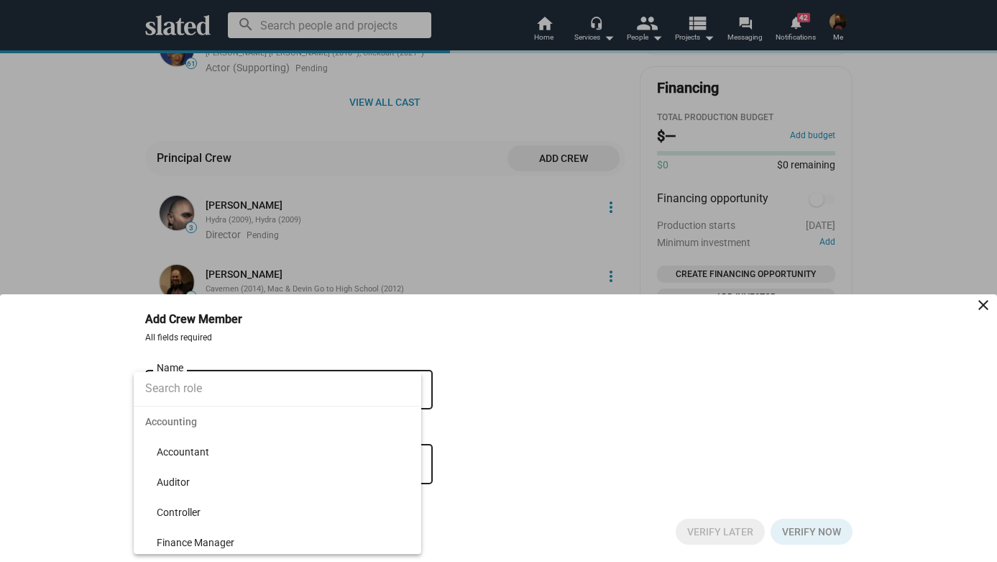
click at [725, 424] on div at bounding box center [498, 281] width 997 height 562
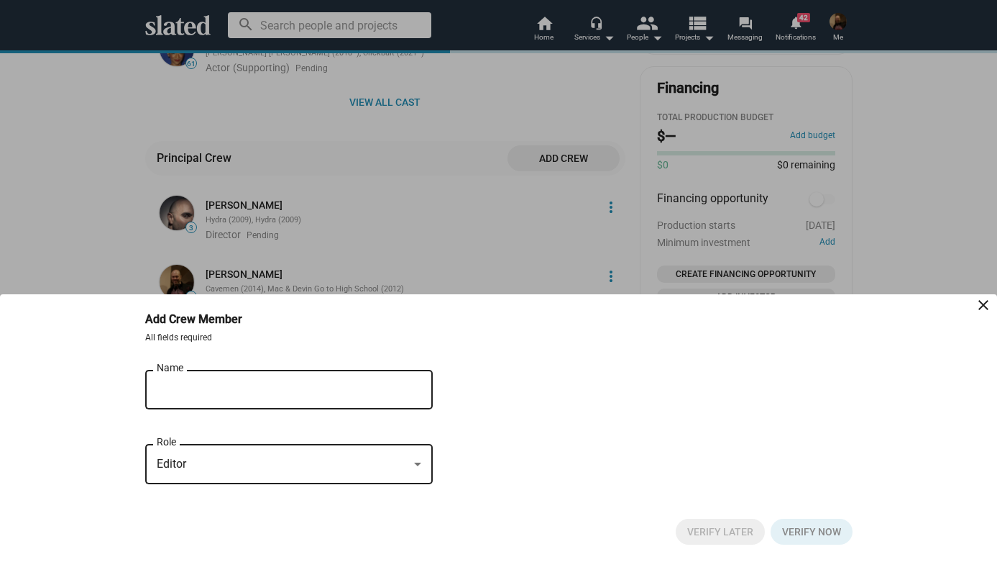
click at [305, 376] on div "Robert Schafer Name" at bounding box center [279, 388] width 244 height 42
click at [416, 463] on div at bounding box center [417, 464] width 7 height 4
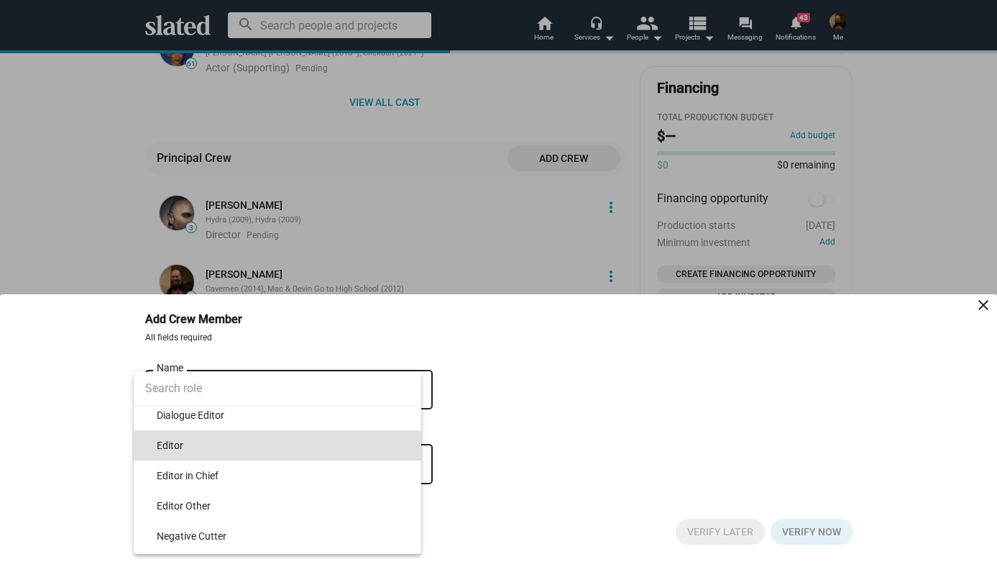
scroll to position [4688, 0]
click at [236, 437] on span "Editor" at bounding box center [283, 444] width 253 height 30
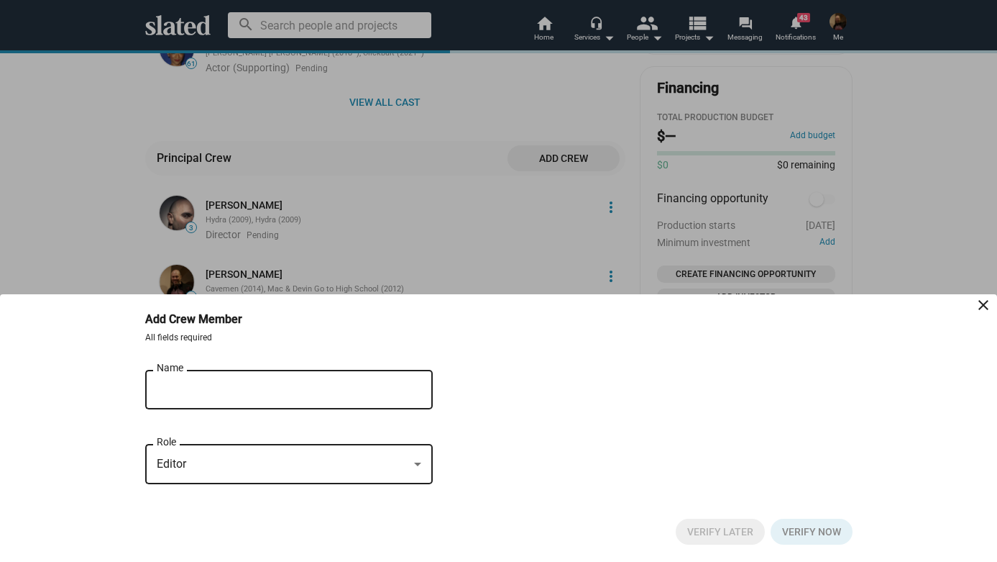
click at [802, 525] on button "Click here to validate form" at bounding box center [812, 531] width 82 height 26
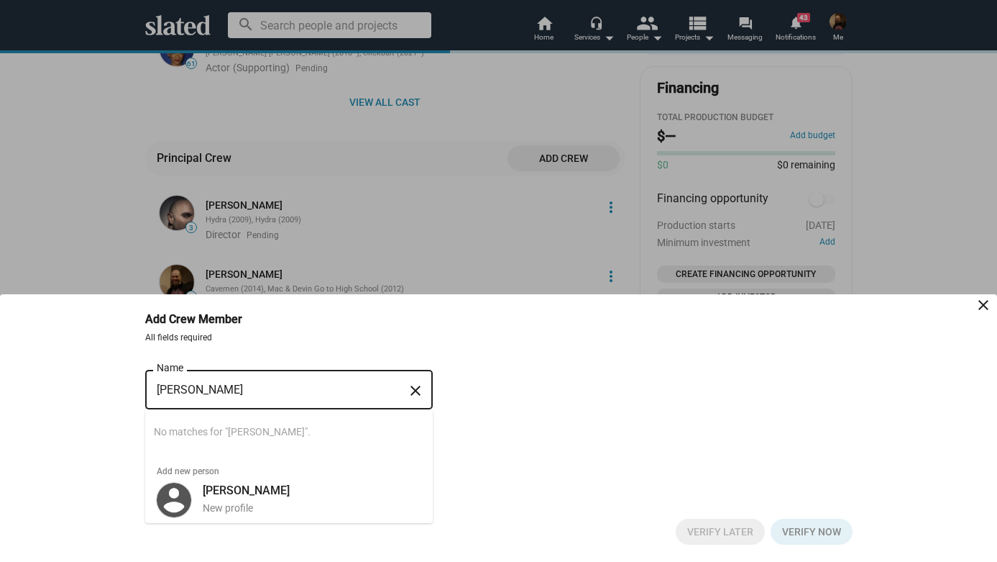
click at [313, 393] on input "Robert Schafer" at bounding box center [279, 389] width 244 height 13
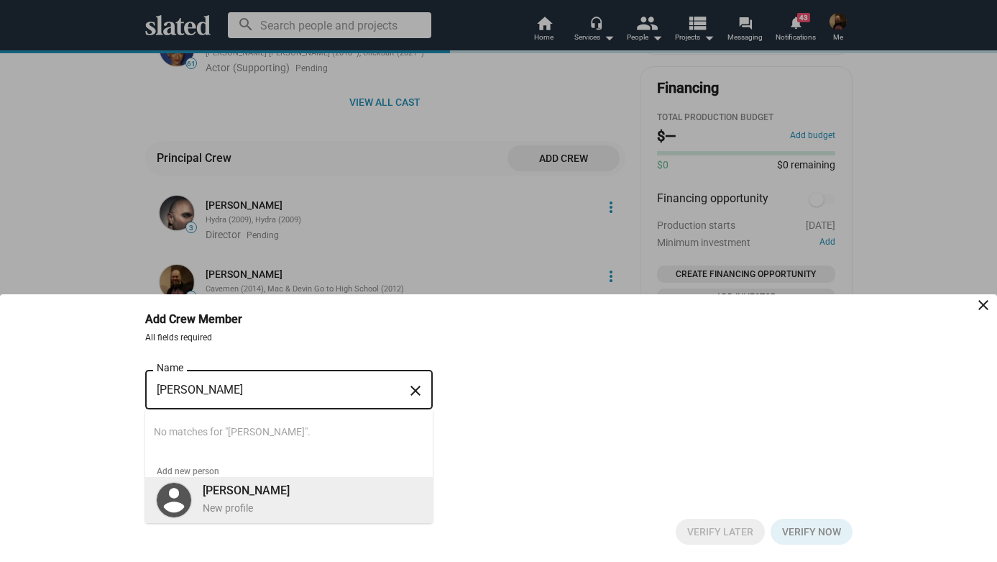
click at [266, 489] on b "Robert Schafer" at bounding box center [246, 490] width 87 height 14
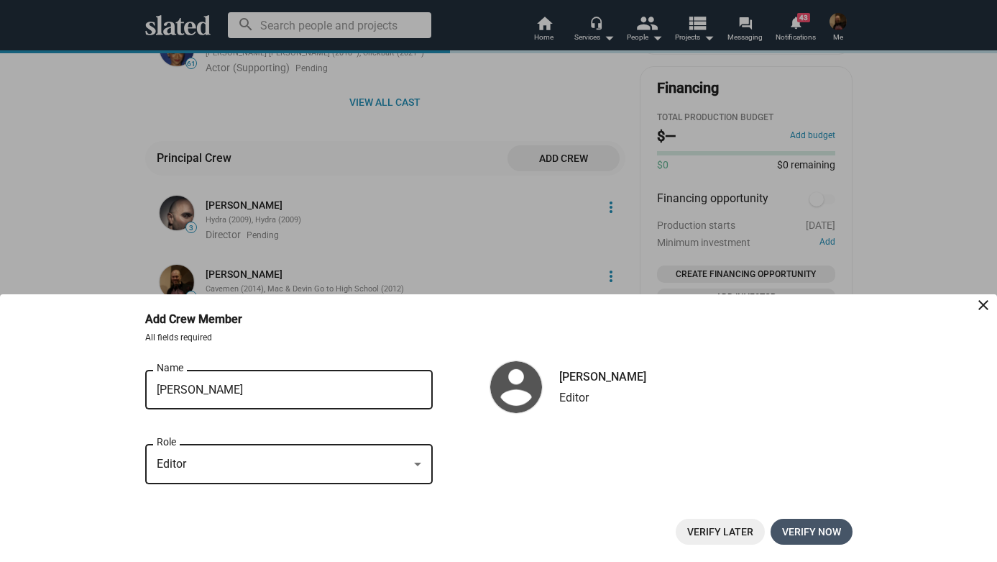
click at [801, 531] on span "Verify now" at bounding box center [811, 531] width 59 height 26
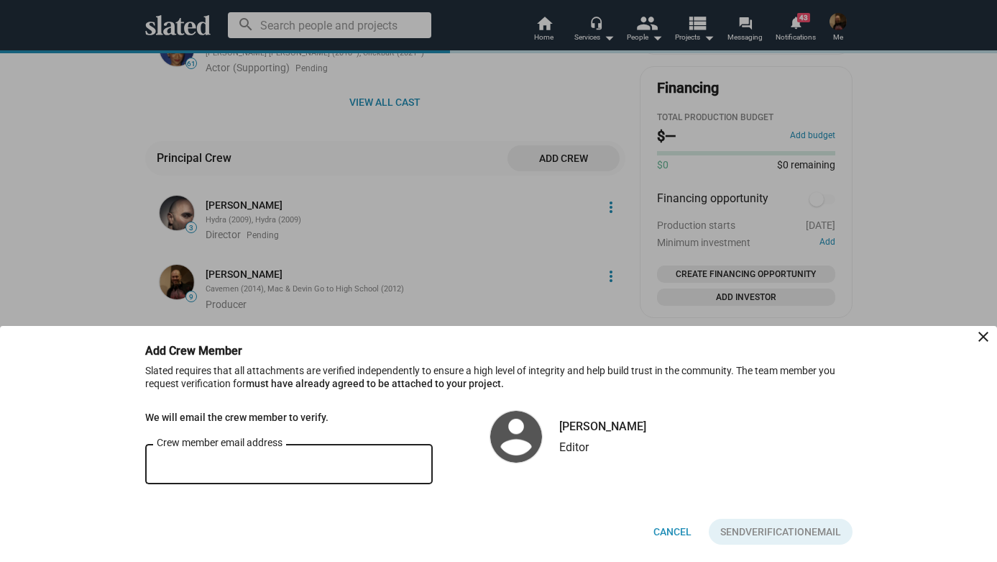
click at [188, 466] on input "Crew member email address" at bounding box center [289, 464] width 265 height 13
type input "r"
type input "hurricanerobby@gmail.com"
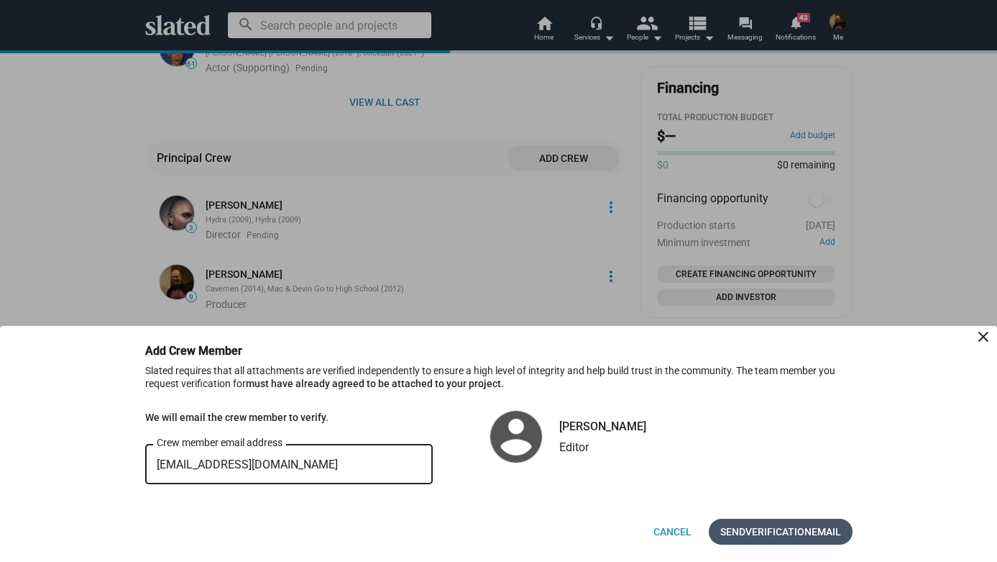
click at [804, 532] on span "Verification" at bounding box center [779, 531] width 66 height 26
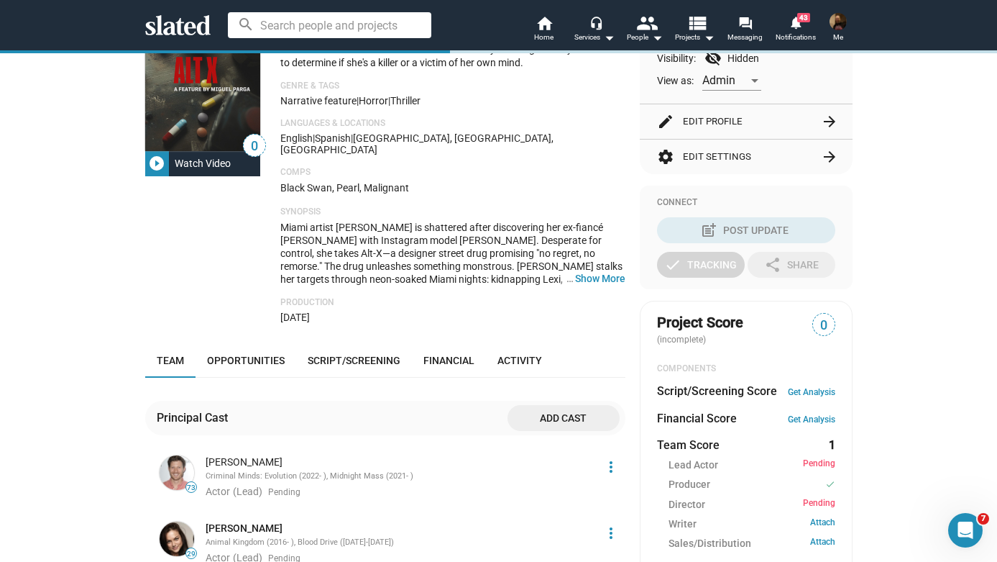
scroll to position [206, 0]
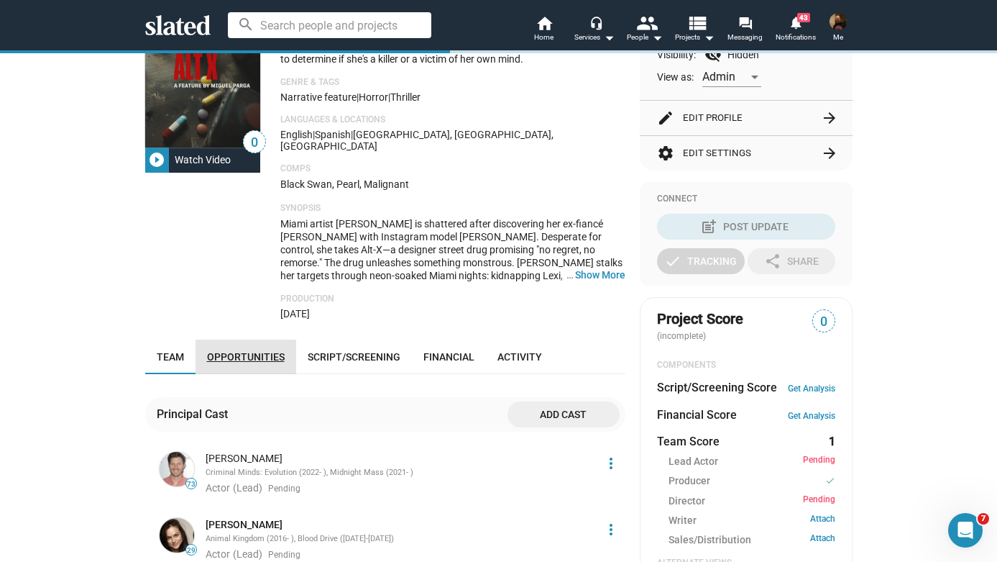
click at [267, 351] on span "Opportunities" at bounding box center [246, 357] width 78 height 12
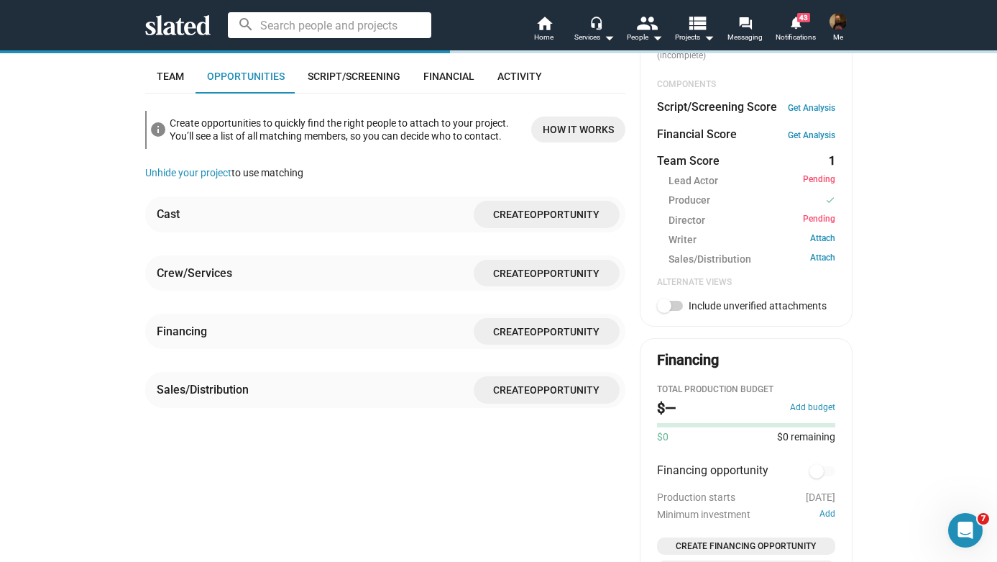
scroll to position [487, 0]
click at [562, 324] on span "Opportunity" at bounding box center [565, 330] width 70 height 12
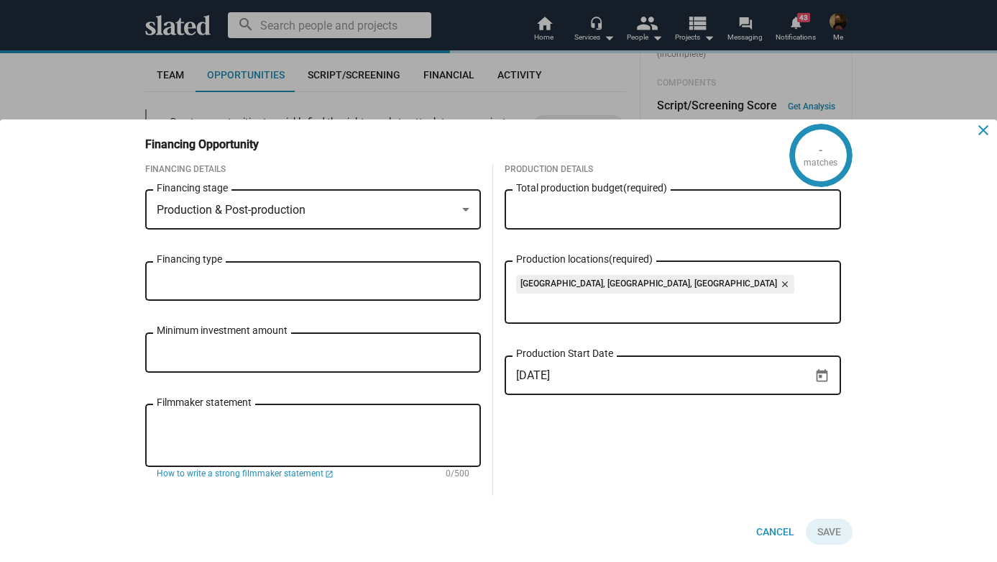
click at [985, 125] on mat-icon "close" at bounding box center [983, 130] width 17 height 17
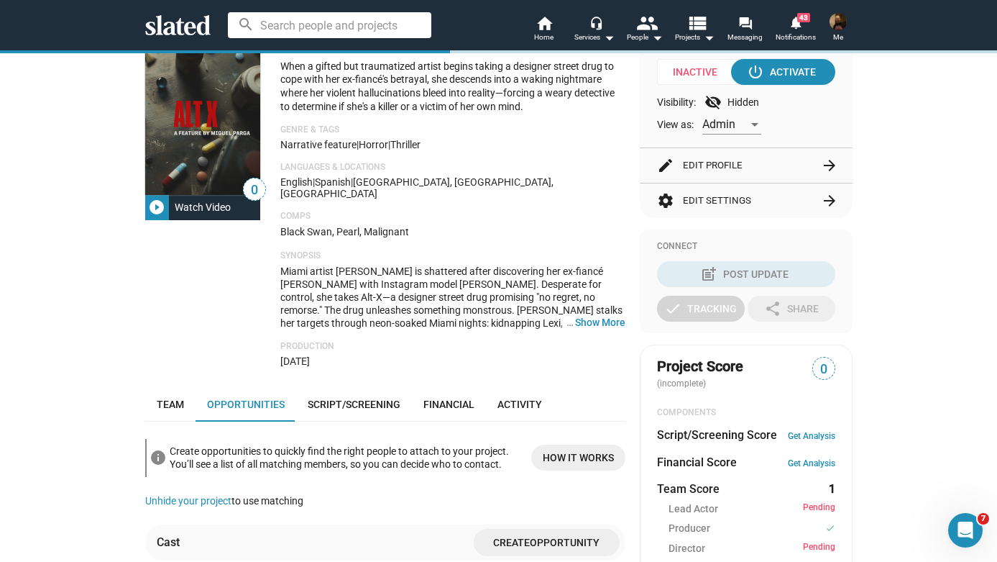
scroll to position [258, 0]
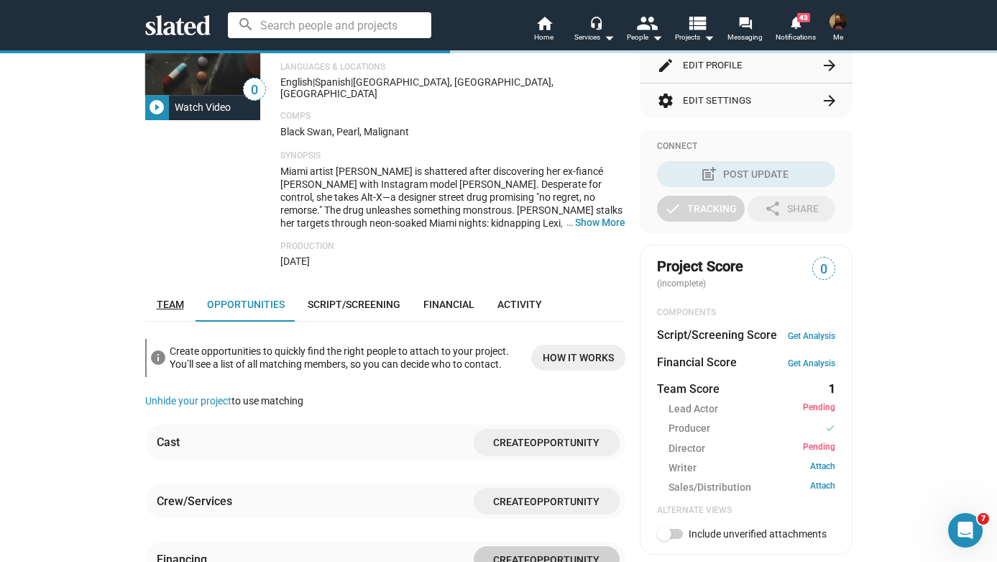
click at [170, 298] on span "Team" at bounding box center [170, 304] width 27 height 12
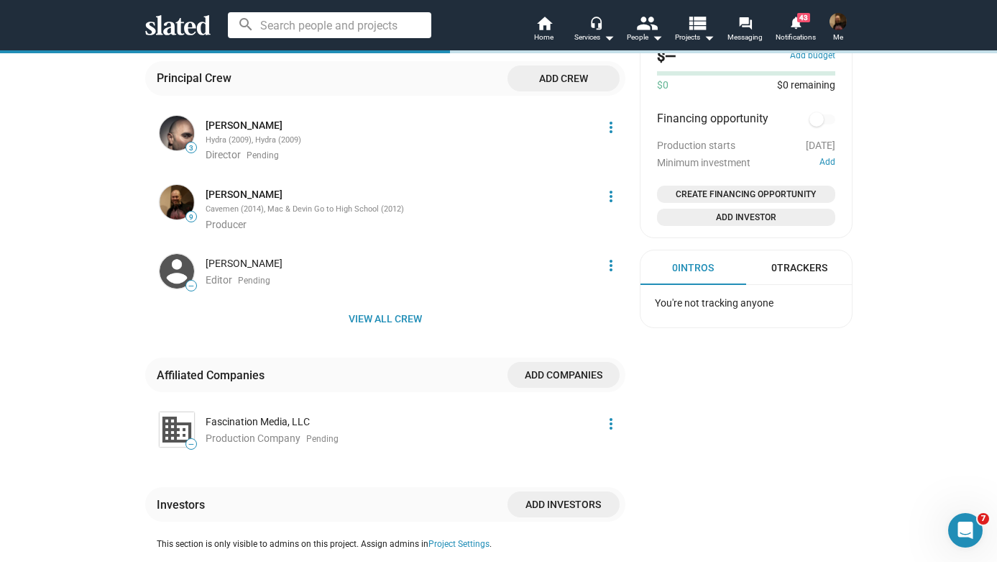
scroll to position [801, 0]
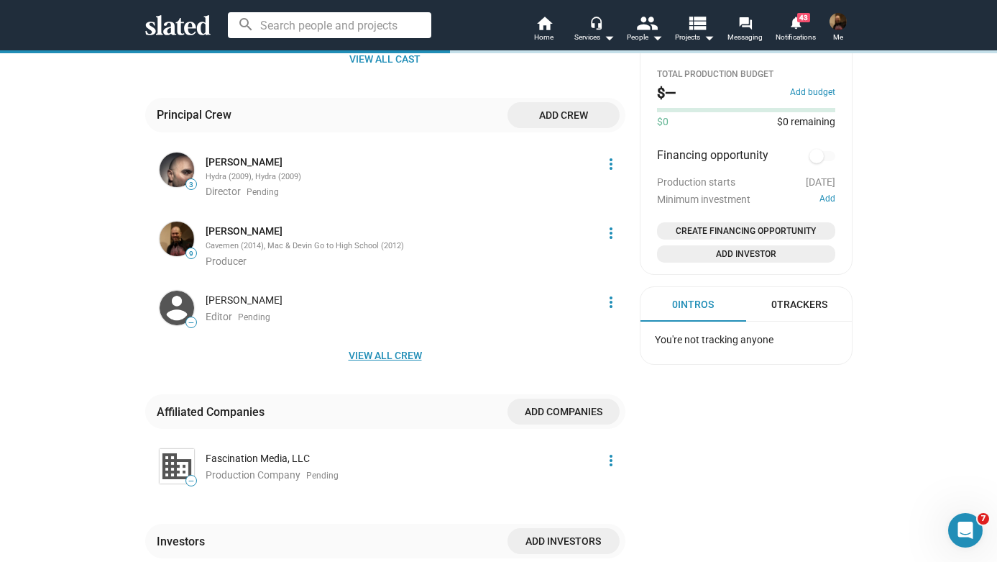
click at [364, 342] on span "View all crew" at bounding box center [385, 355] width 457 height 26
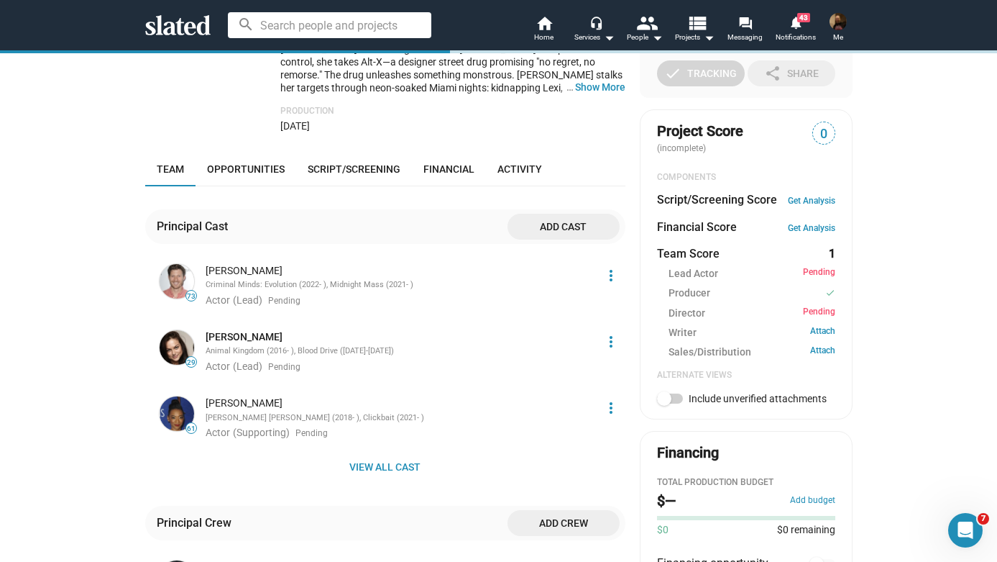
scroll to position [421, 0]
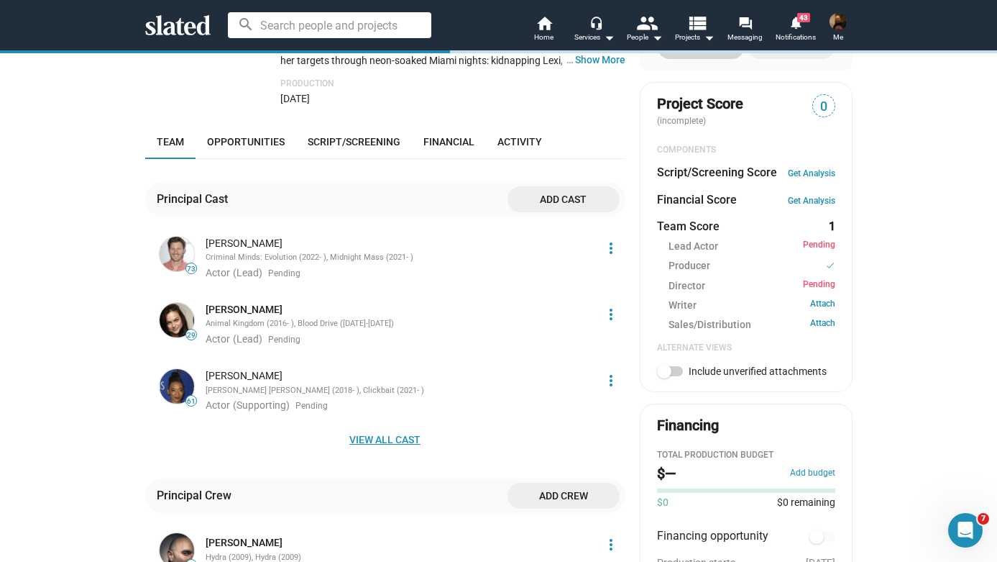
click at [371, 426] on span "View all cast" at bounding box center [385, 439] width 457 height 26
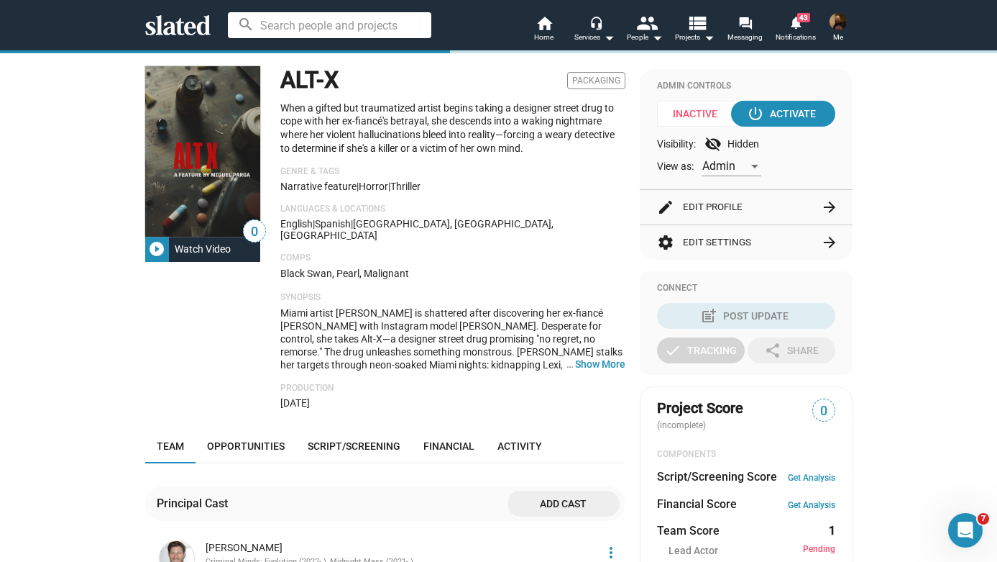
scroll to position [187, 0]
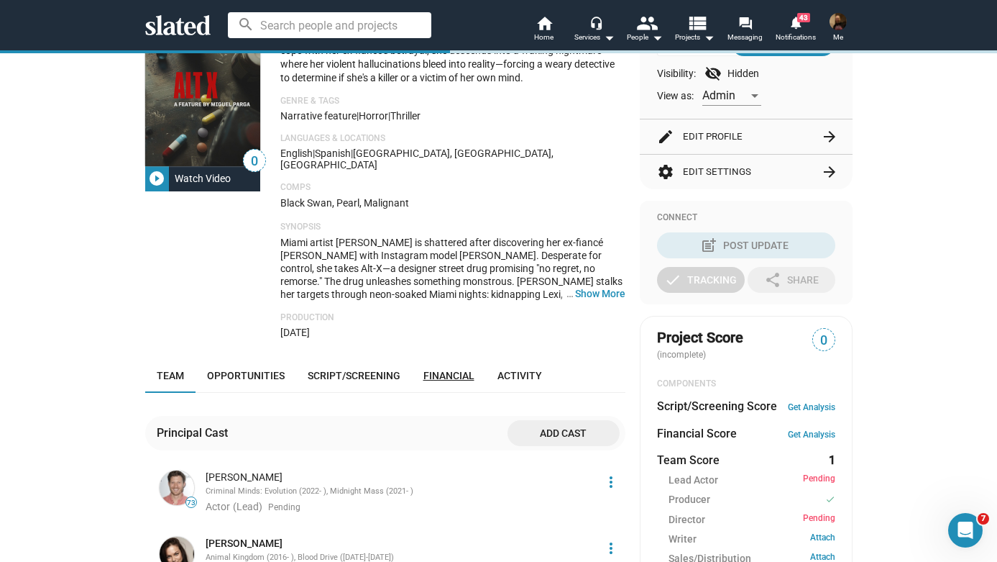
click at [445, 370] on span "Financial" at bounding box center [448, 376] width 51 height 12
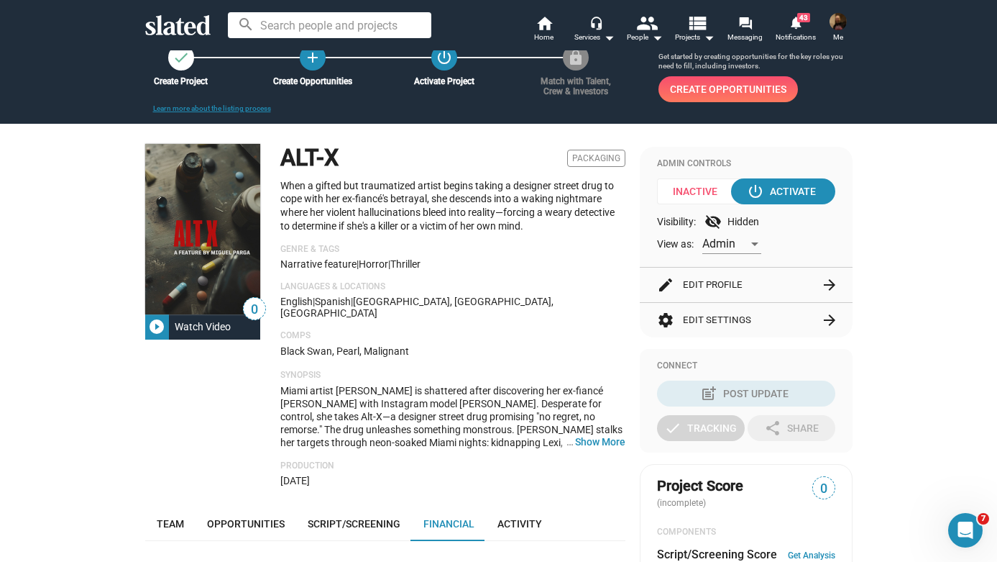
scroll to position [44, 0]
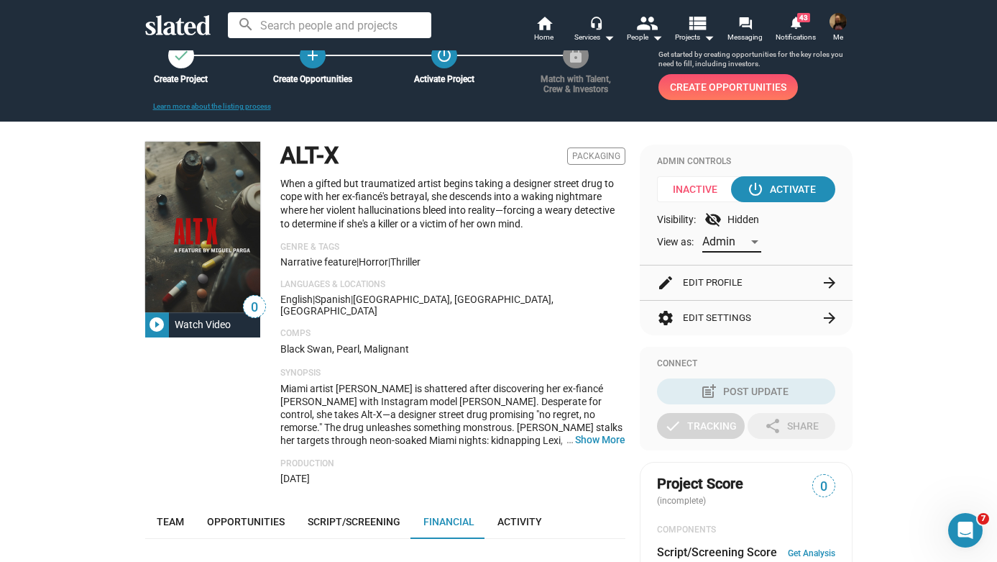
click at [753, 240] on div at bounding box center [754, 242] width 7 height 4
click at [753, 240] on span "Admin" at bounding box center [732, 242] width 60 height 30
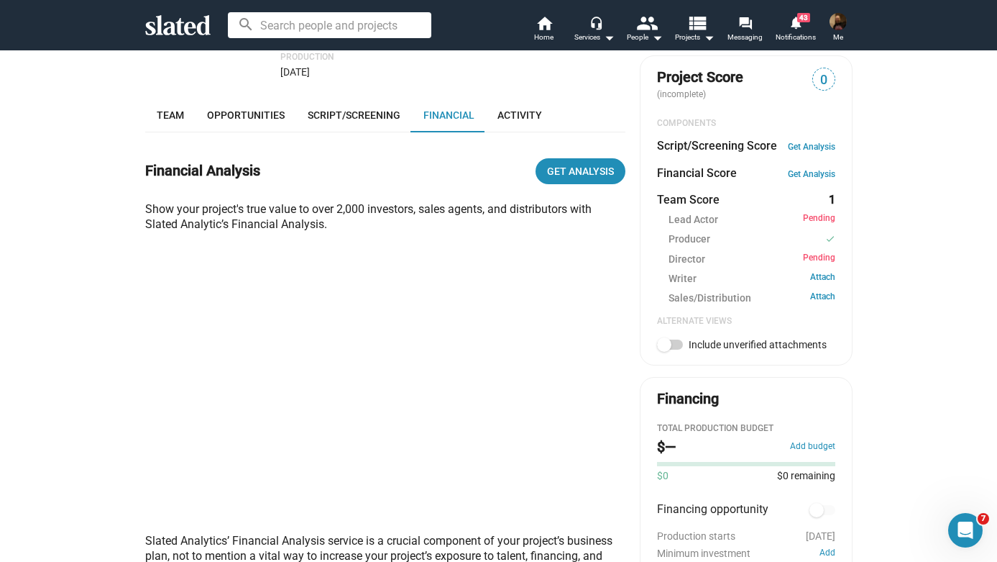
scroll to position [455, 0]
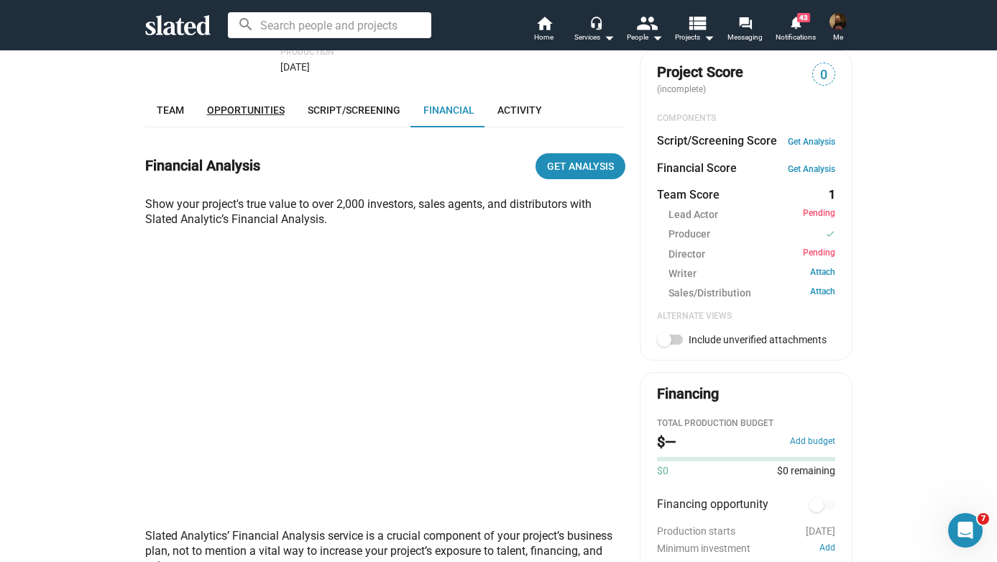
click at [241, 104] on span "Opportunities" at bounding box center [246, 110] width 78 height 12
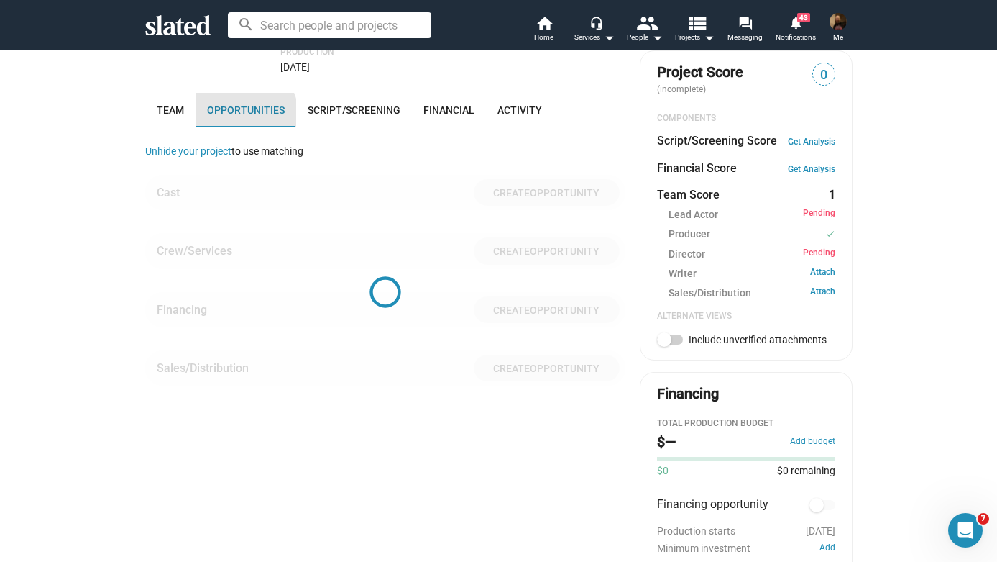
scroll to position [487, 0]
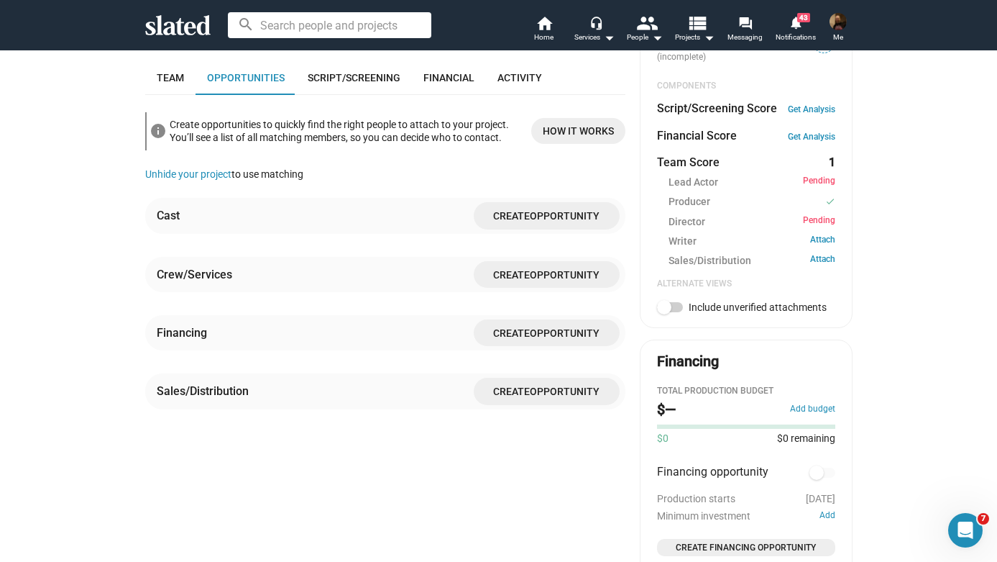
drag, startPoint x: 536, startPoint y: 258, endPoint x: 568, endPoint y: 242, distance: 36.3
click at [568, 242] on div "Cast Create Opportunity Crew/Services Create Opportunity Financing Create Oppor…" at bounding box center [385, 315] width 480 height 234
click at [557, 327] on span "Opportunity" at bounding box center [565, 333] width 70 height 12
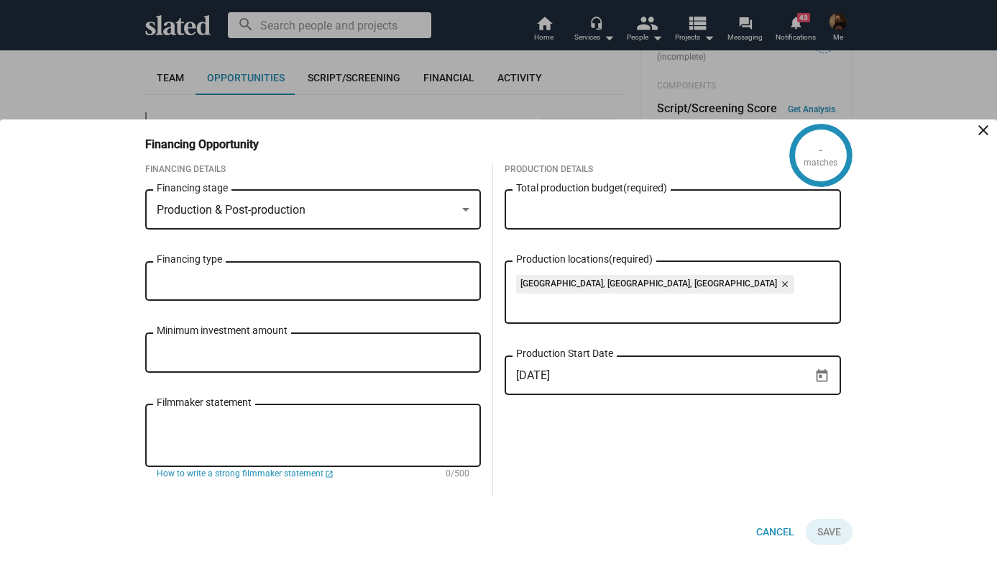
click at [470, 211] on div at bounding box center [465, 210] width 13 height 12
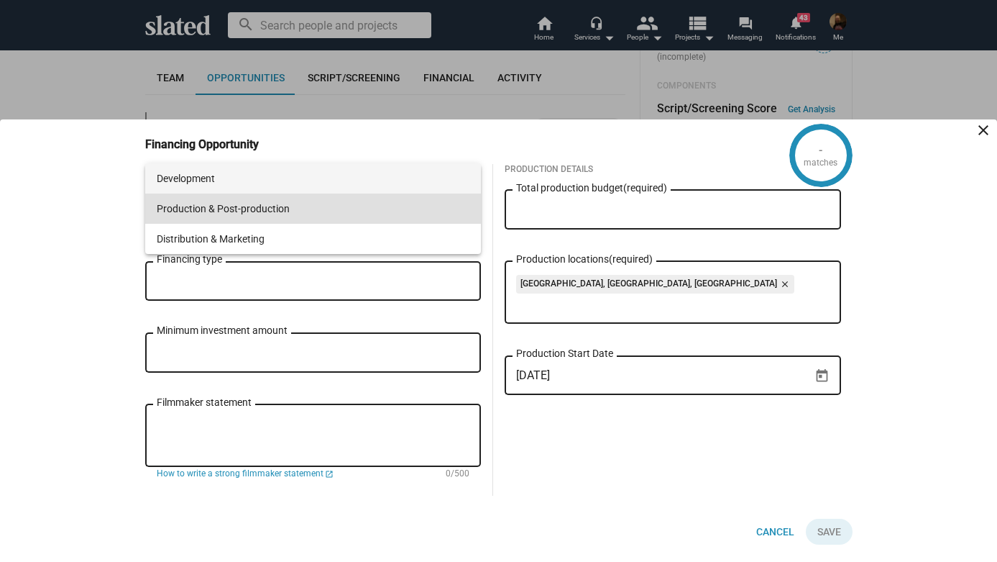
click at [429, 180] on span "Development" at bounding box center [313, 178] width 313 height 30
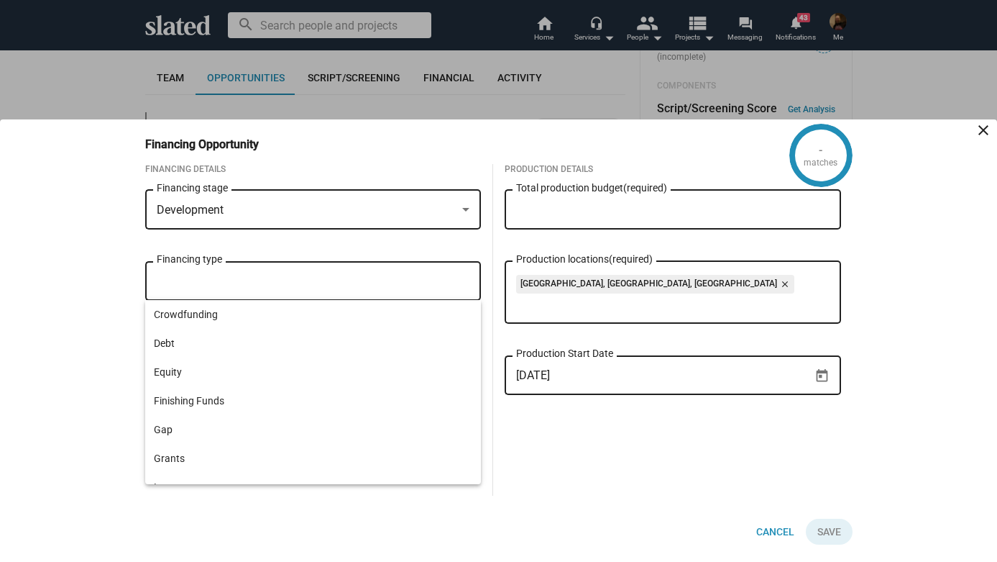
click at [373, 275] on input "Financing type" at bounding box center [316, 281] width 313 height 13
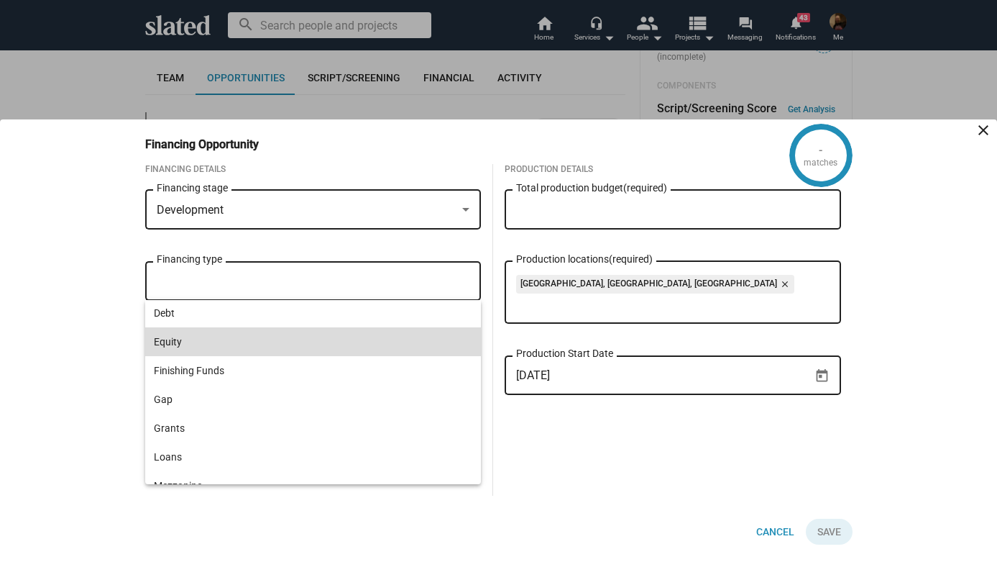
click at [273, 347] on span "Equity" at bounding box center [313, 341] width 319 height 29
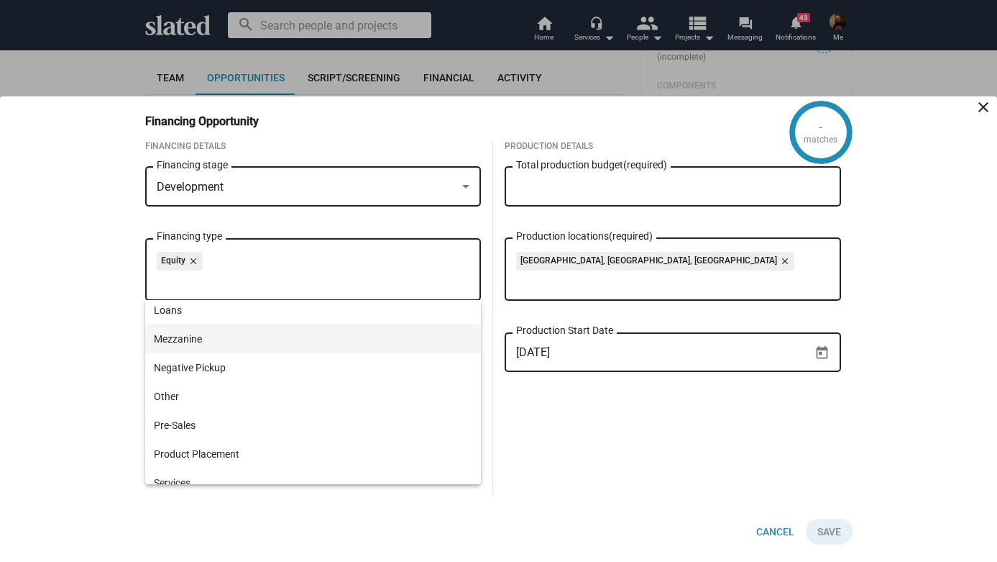
scroll to position [0, 0]
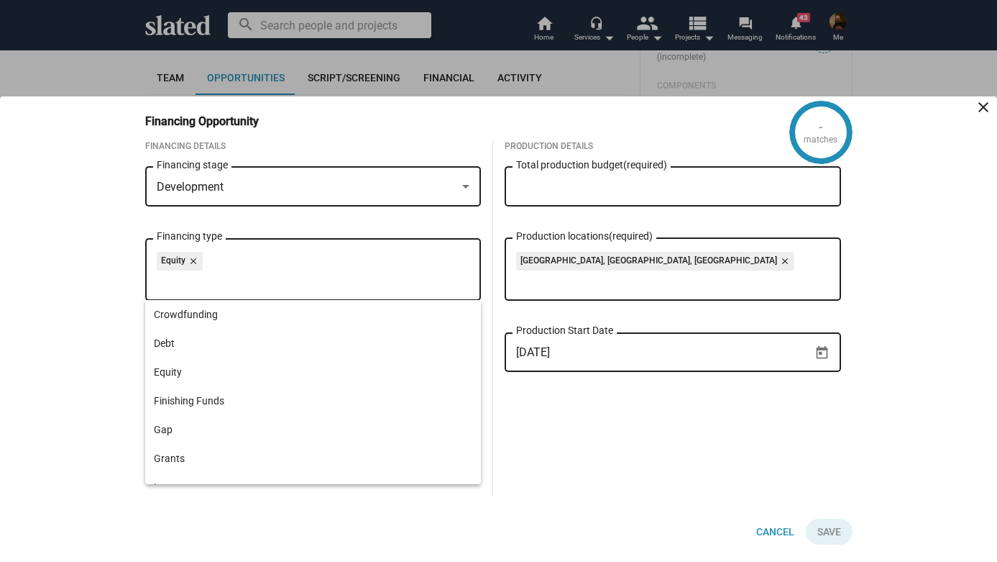
click at [70, 329] on div "- matches Financing Opportunity close Financing Details Development Financing s…" at bounding box center [498, 328] width 997 height 465
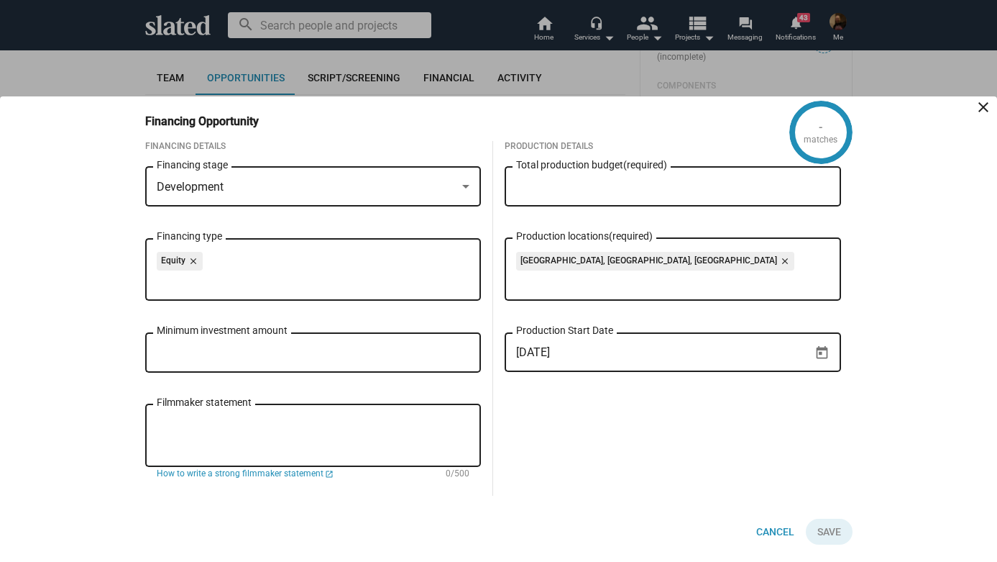
click at [174, 352] on input "Minimum investment amount" at bounding box center [313, 353] width 313 height 13
type input "$ 25,000"
click at [614, 188] on input "Total production budget (required)" at bounding box center [672, 186] width 313 height 13
type input "$ 6"
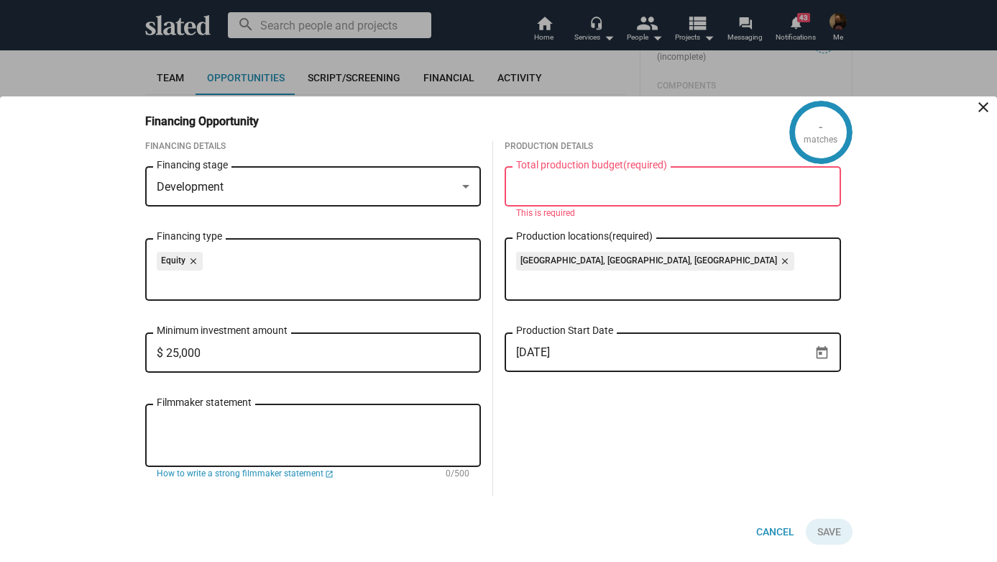
click at [623, 183] on input "Total production budget (required)" at bounding box center [672, 186] width 313 height 13
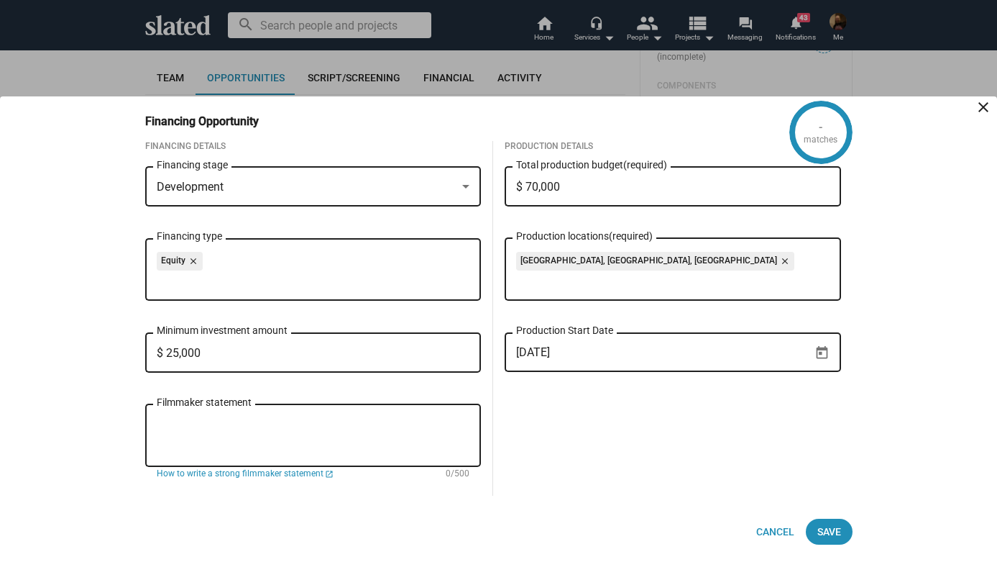
type input "$ 700,000"
click at [226, 422] on textarea "Filmmaker statement" at bounding box center [313, 435] width 313 height 39
paste textarea "I grew up in a family that is a pride of Latin women. I'm fascinated by their f…"
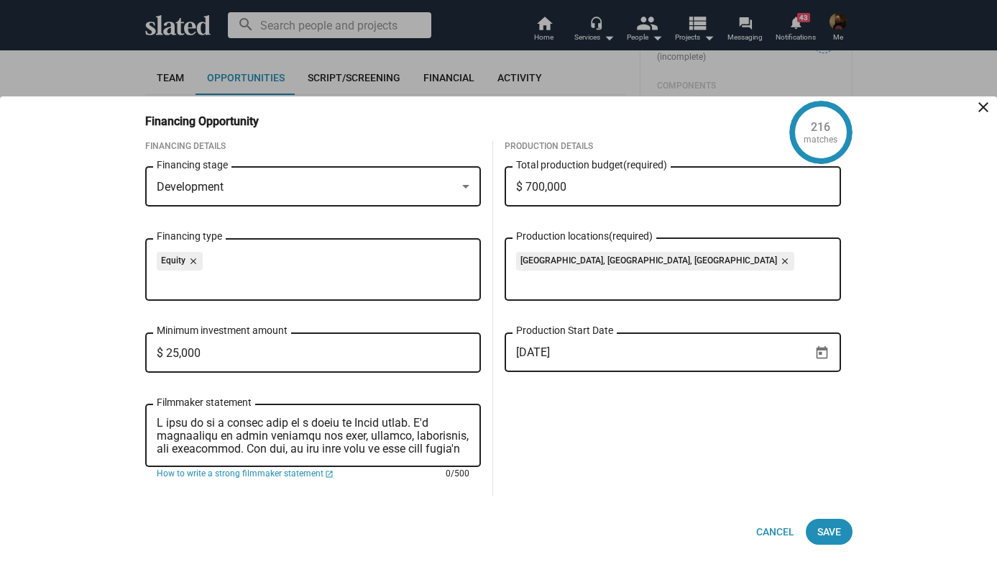
scroll to position [272, 0]
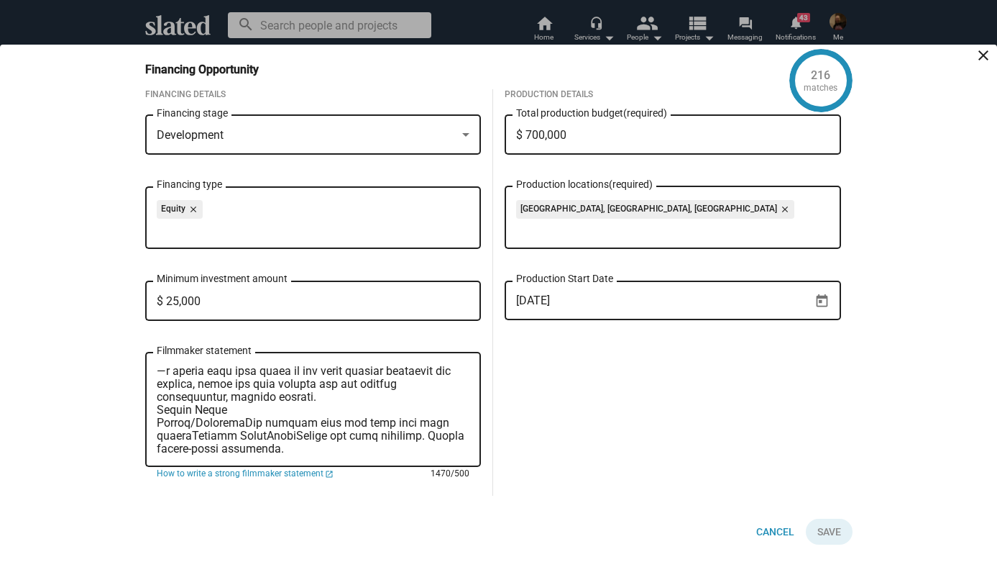
drag, startPoint x: 233, startPoint y: 423, endPoint x: 302, endPoint y: 446, distance: 73.0
click at [302, 446] on textarea "Filmmaker statement" at bounding box center [313, 410] width 313 height 91
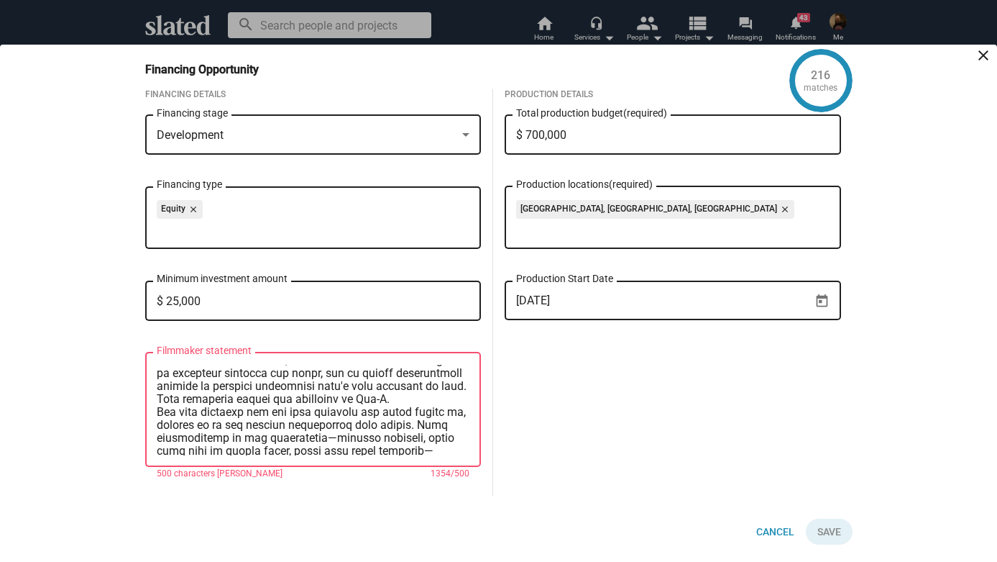
scroll to position [0, 0]
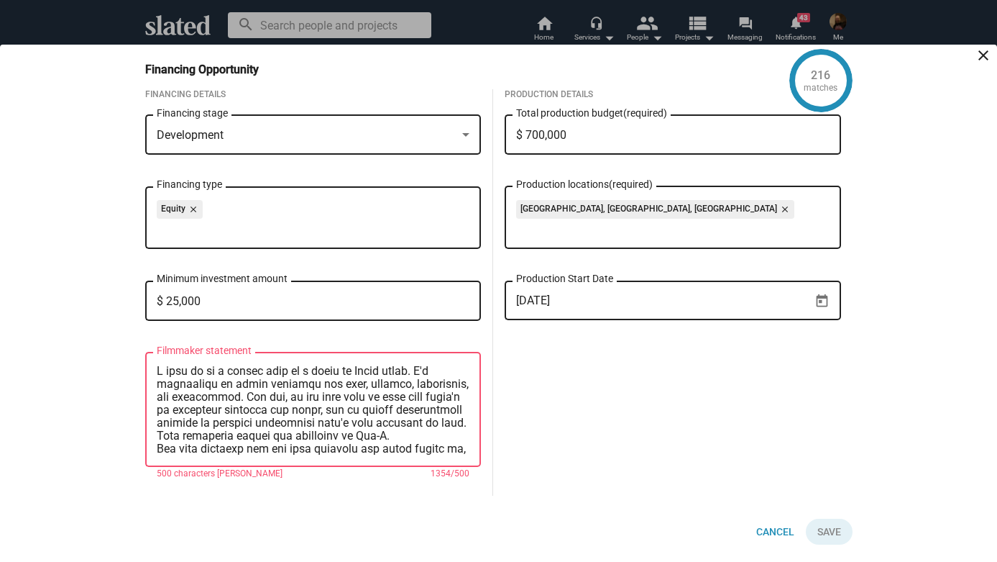
drag, startPoint x: 293, startPoint y: 453, endPoint x: 128, endPoint y: 309, distance: 219.1
click at [128, 309] on div "216 matches Financing Opportunity close Financing Details Development Financing…" at bounding box center [498, 303] width 997 height 517
paste textarea "surrounded by Latin women—fierce in their love, explosive in their anger, capab…"
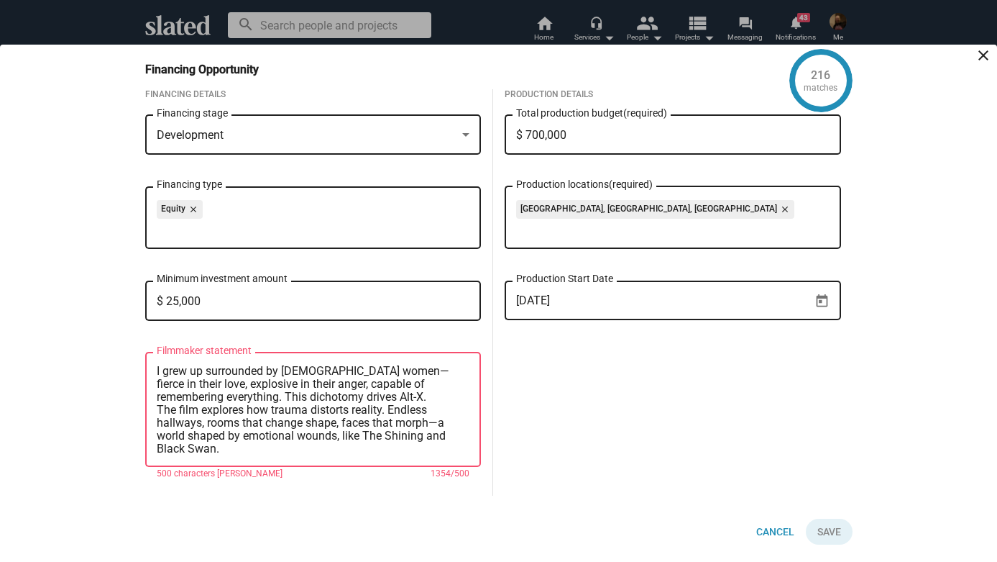
scroll to position [65, 0]
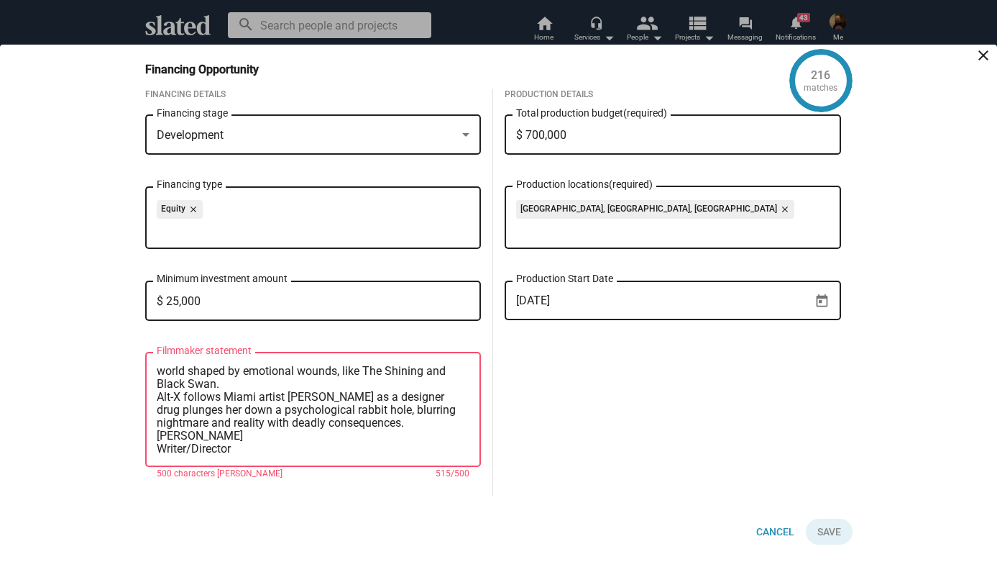
click at [157, 398] on textarea "I grew up surrounded by Latin women—fierce in their love, explosive in their an…" at bounding box center [313, 410] width 313 height 91
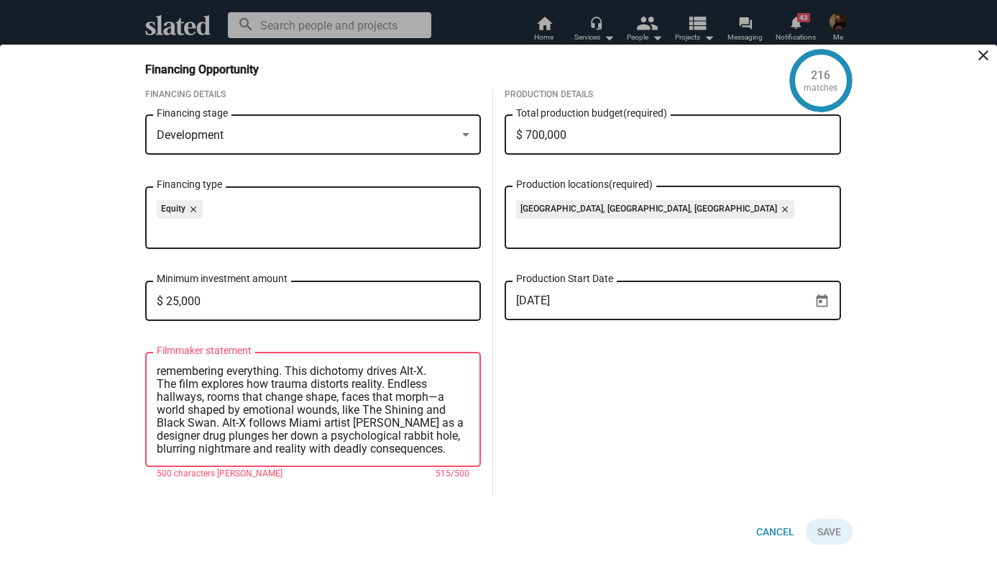
scroll to position [0, 0]
click at [161, 410] on textarea "I grew up surrounded by Latin women—fierce in their love, explosive in their an…" at bounding box center [313, 410] width 313 height 91
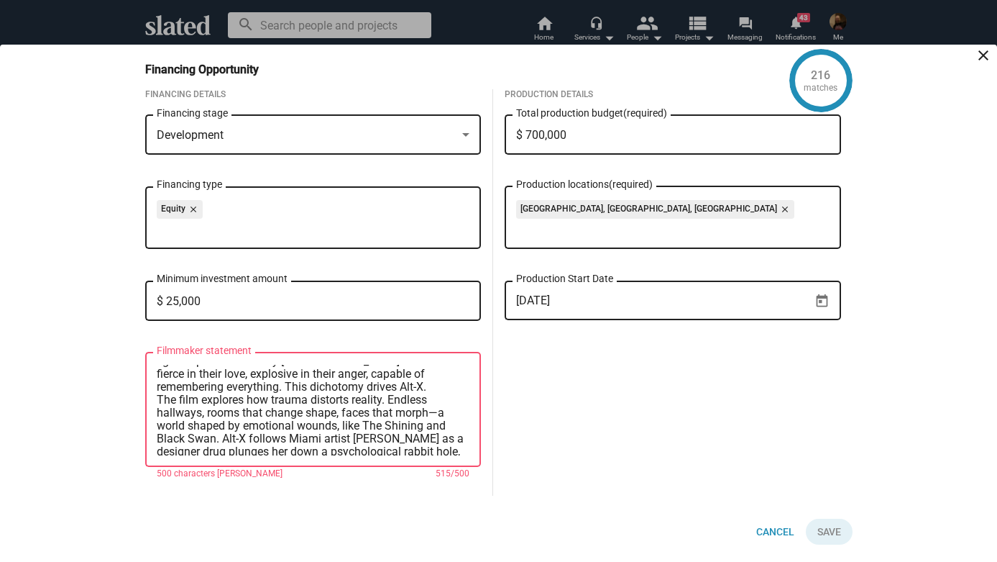
scroll to position [16, 0]
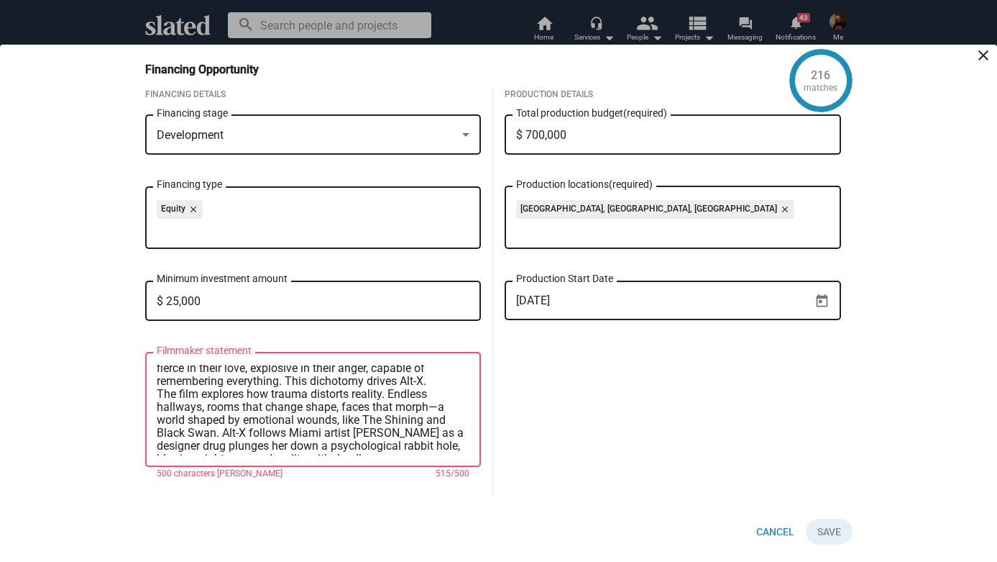
drag, startPoint x: 366, startPoint y: 421, endPoint x: 421, endPoint y: 423, distance: 55.4
click at [421, 423] on textarea "I grew up surrounded by Latin women—fierce in their love, explosive in their an…" at bounding box center [313, 410] width 313 height 91
click at [427, 423] on textarea "I grew up surrounded by Latin women—fierce in their love, explosive in their an…" at bounding box center [313, 410] width 313 height 91
drag, startPoint x: 179, startPoint y: 432, endPoint x: 237, endPoint y: 434, distance: 58.3
click at [237, 434] on textarea "I grew up surrounded by Latin women—fierce in their love, explosive in their an…" at bounding box center [313, 410] width 313 height 91
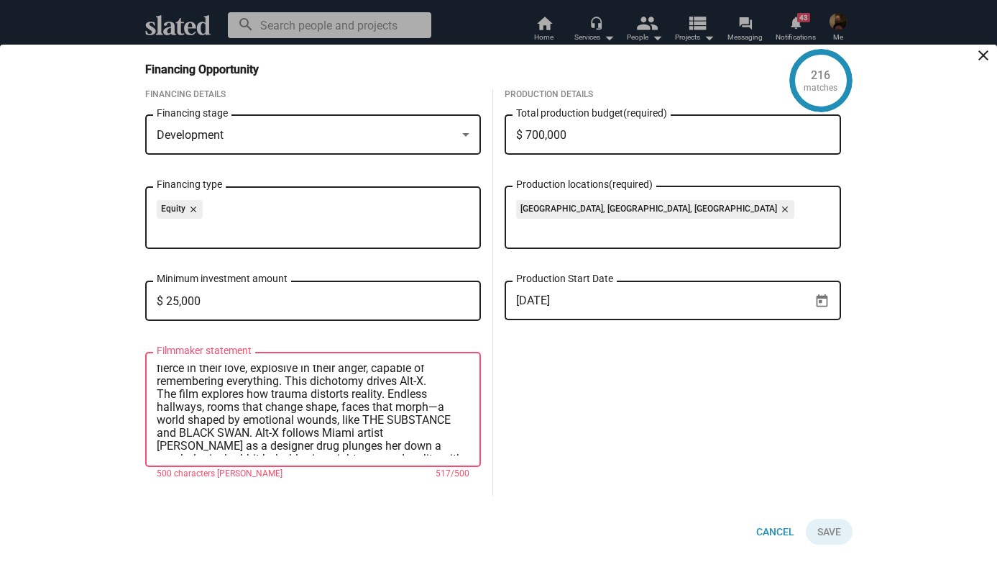
scroll to position [65, 0]
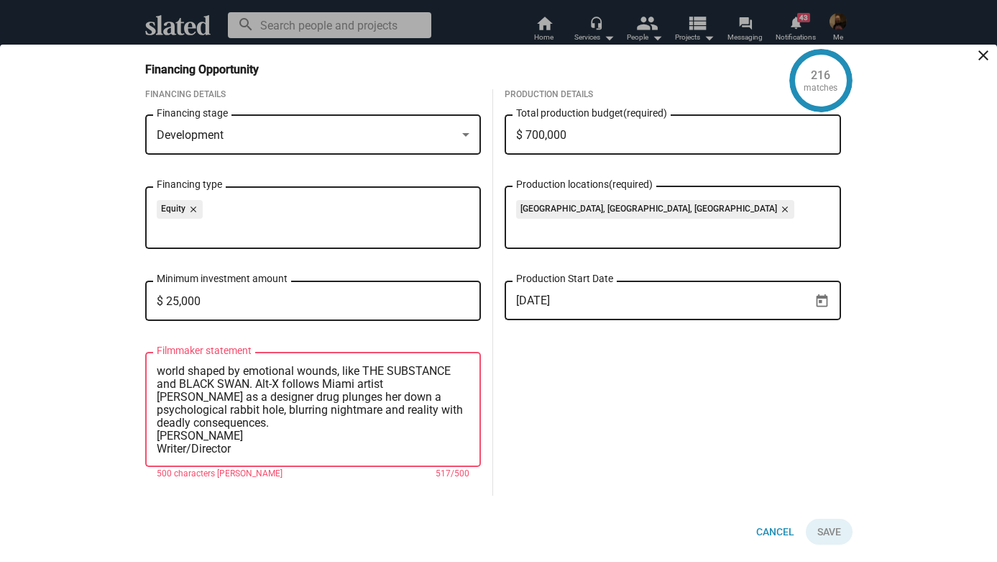
drag, startPoint x: 242, startPoint y: 449, endPoint x: 119, endPoint y: 449, distance: 123.7
click at [118, 449] on div "216 matches Financing Opportunity close Financing Details Development Financing…" at bounding box center [498, 303] width 997 height 517
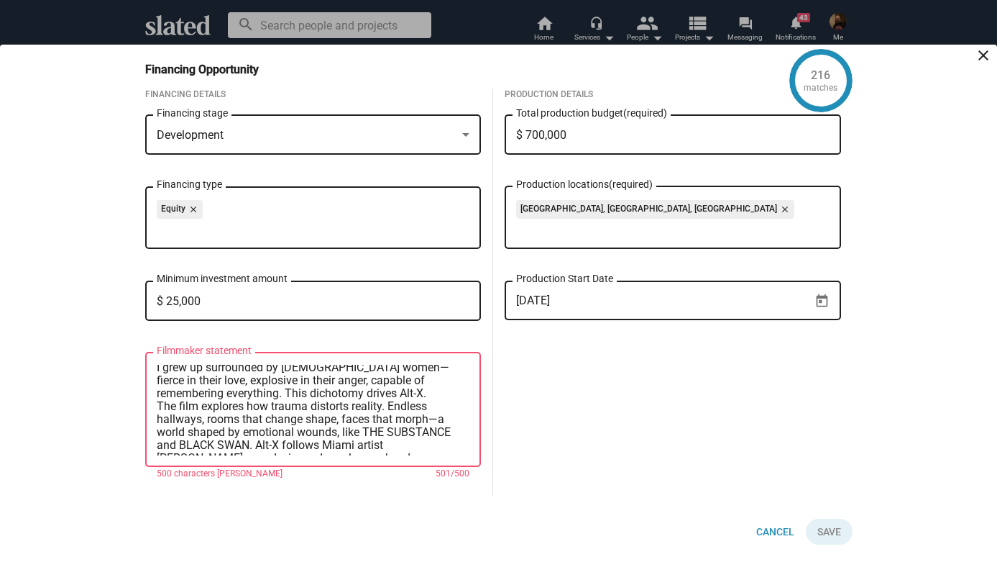
scroll to position [0, 0]
click at [157, 411] on textarea "I grew up surrounded by Latin women—fierce in their love, explosive in their an…" at bounding box center [313, 410] width 313 height 91
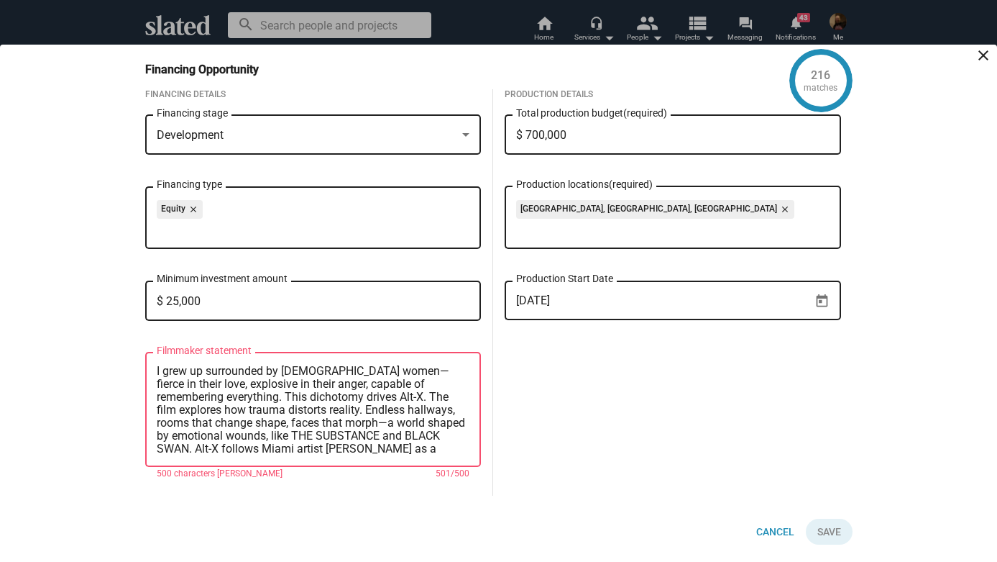
scroll to position [39, 0]
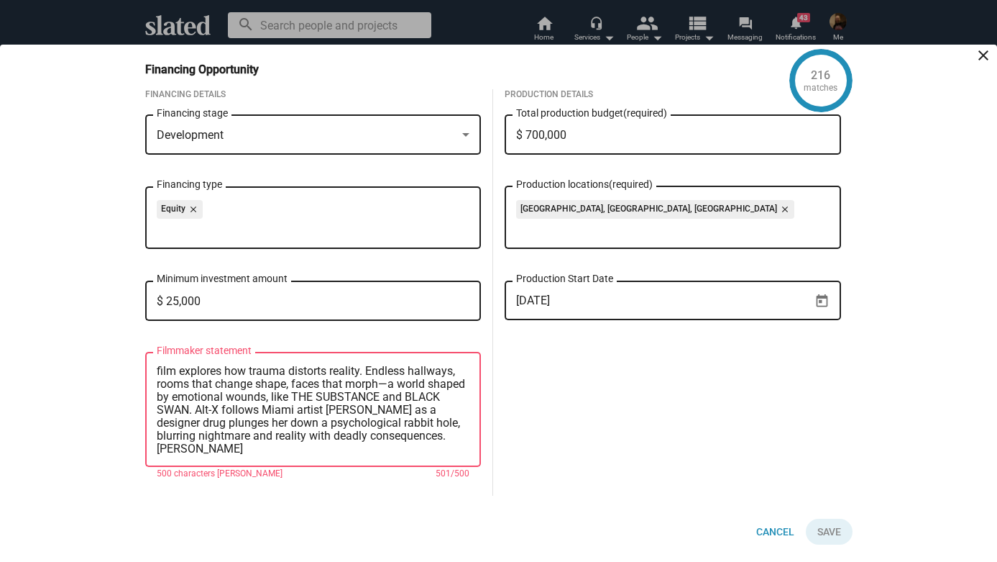
click at [229, 450] on textarea "I grew up surrounded by Latin women—fierce in their love, explosive in their an…" at bounding box center [313, 410] width 313 height 91
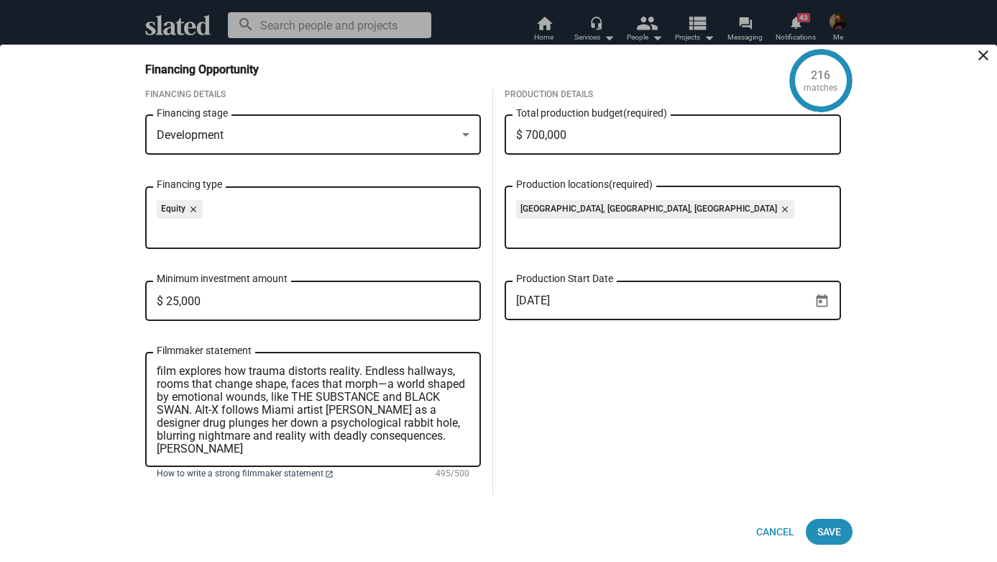
click at [306, 472] on span "How to write a strong filmmaker statement" at bounding box center [240, 474] width 167 height 12
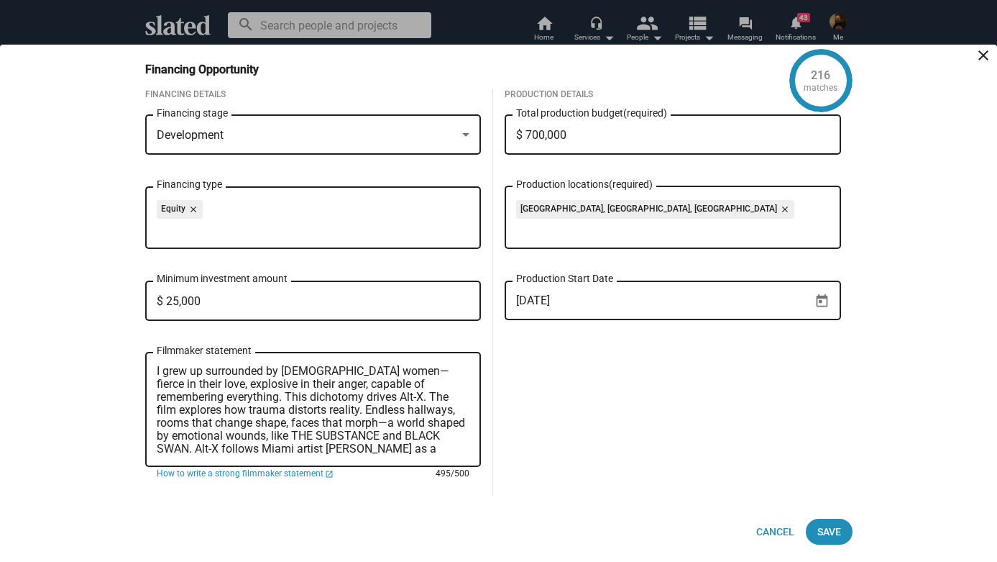
drag, startPoint x: 271, startPoint y: 447, endPoint x: 134, endPoint y: 296, distance: 204.6
click at [134, 296] on div "Financing Details Development Financing stage Equity close Financing type $ 25,…" at bounding box center [313, 292] width 359 height 406
paste textarea "ALT-X is fully packaged and seeking financing. It's a psychological horror abou…"
type textarea "ALT-X is fully packaged and seeking financing. It's a psychological horror abou…"
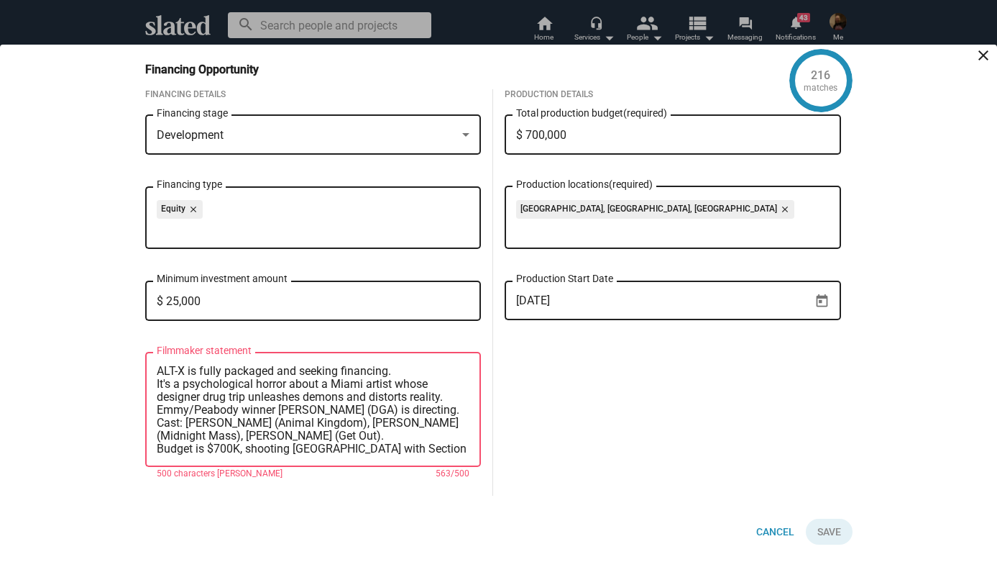
click at [265, 368] on textarea "ALT-X is fully packaged and seeking financing. It's a psychological horror abou…" at bounding box center [313, 410] width 313 height 91
drag, startPoint x: 417, startPoint y: 452, endPoint x: 110, endPoint y: 299, distance: 342.8
click at [110, 299] on div "216 matches Financing Opportunity close Financing Details Development Financing…" at bounding box center [498, 303] width 997 height 517
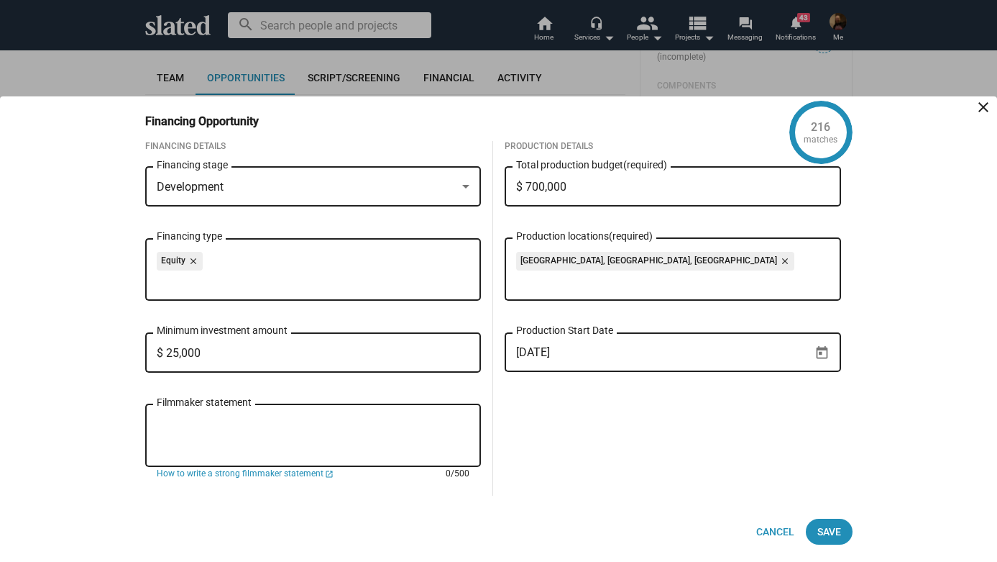
click at [237, 418] on textarea "Filmmaker statement" at bounding box center [313, 435] width 313 height 39
paste textarea "ALT-X is fully packaged and seeking financing. It's a psychological horror abou…"
type textarea "ALT-X is fully packaged and seeking financing. It's a psychological horror abou…"
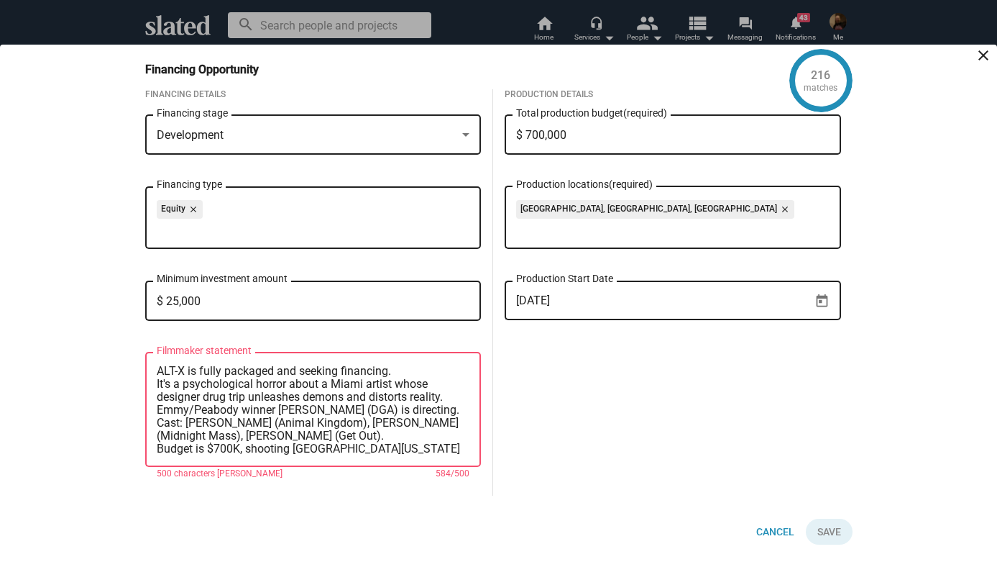
drag, startPoint x: 422, startPoint y: 449, endPoint x: 60, endPoint y: 250, distance: 412.9
click at [60, 250] on div "216 matches Financing Opportunity close Financing Details Development Financing…" at bounding box center [498, 303] width 997 height 517
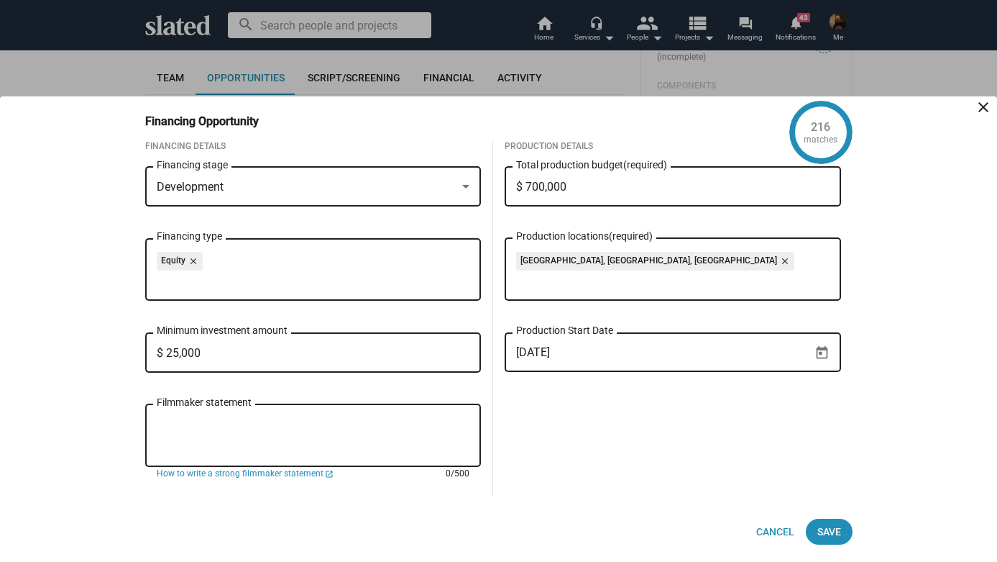
paste textarea "ALT-X - Psychological horror seeking investors. Miami artist's drug trip unleas…"
type textarea "ALT-X - Psychological horror seeking investors. Miami artist's drug trip unleas…"
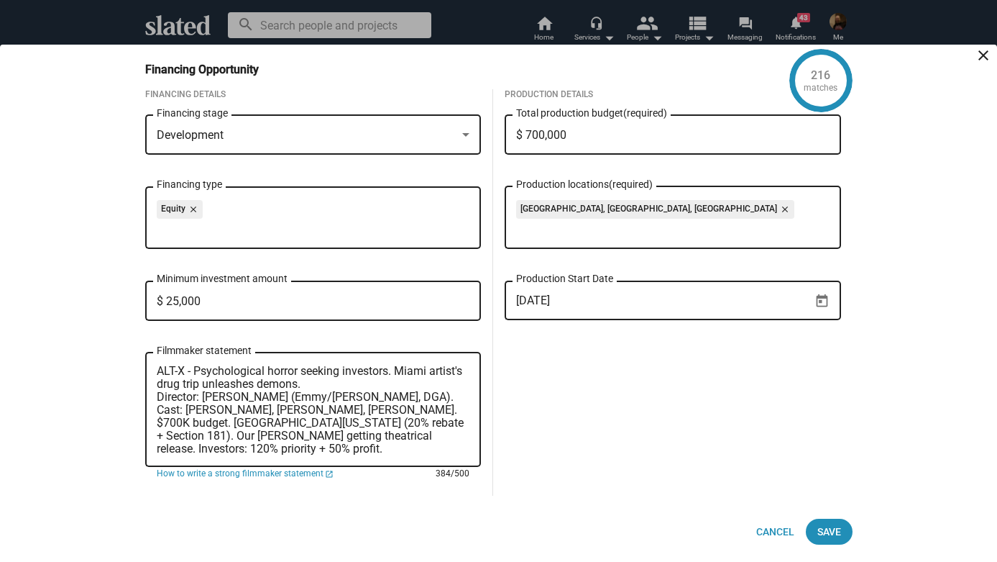
drag, startPoint x: 417, startPoint y: 452, endPoint x: 116, endPoint y: 324, distance: 326.4
click at [116, 324] on div "216 matches Financing Opportunity close Financing Details Development Financing…" at bounding box center [498, 303] width 997 height 517
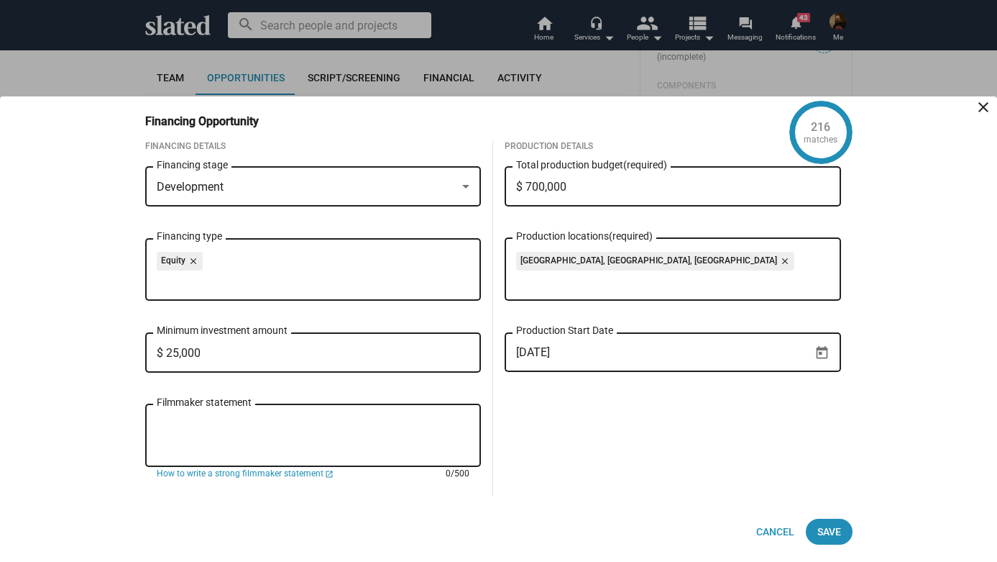
paste textarea "ALT-X - Psychological horror seeking $700K financing. Miami artist's designer d…"
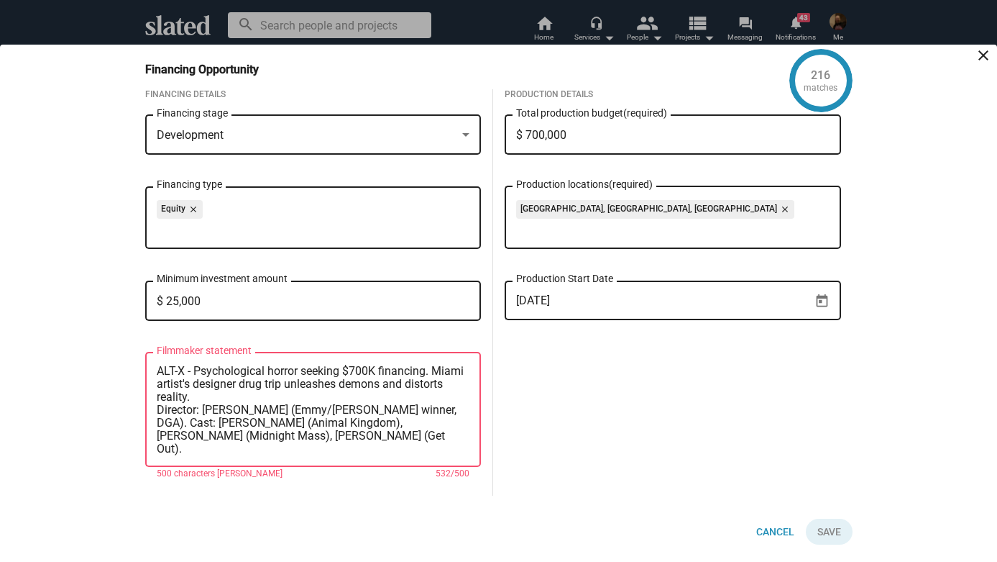
click at [157, 411] on textarea "ALT-X - Psychological horror seeking $700K financing. Miami artist's designer d…" at bounding box center [313, 410] width 313 height 91
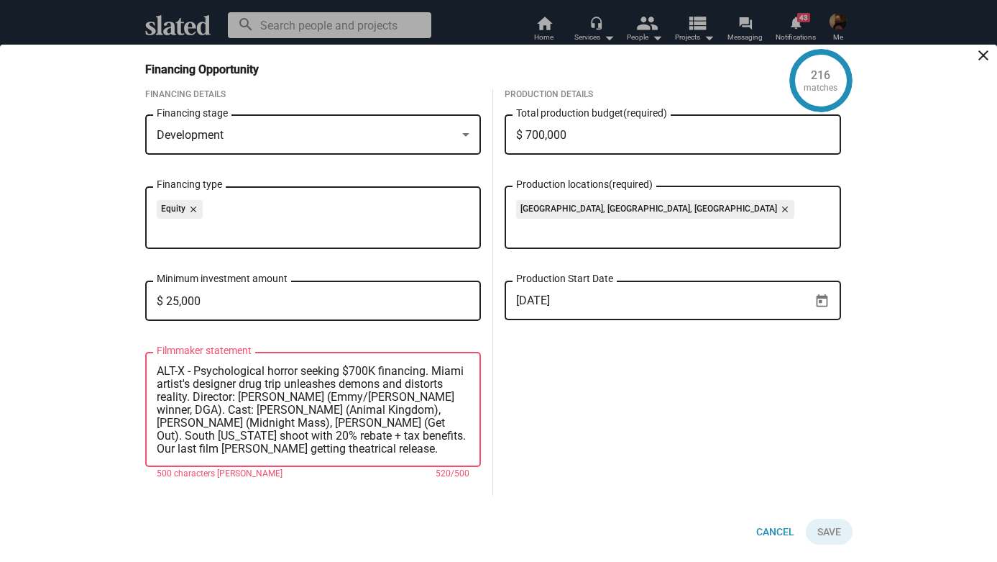
click at [231, 399] on textarea "ALT-X - Psychological horror seeking $700K financing. Miami artist's designer d…" at bounding box center [313, 410] width 313 height 91
click at [433, 396] on textarea "ALT-X - Psychological horror seeking $700K financing. Miami artist's designer d…" at bounding box center [313, 410] width 313 height 91
click at [383, 427] on textarea "ALT-X - Psychological horror seeking $700K financing. Miami artist's designer d…" at bounding box center [313, 410] width 313 height 91
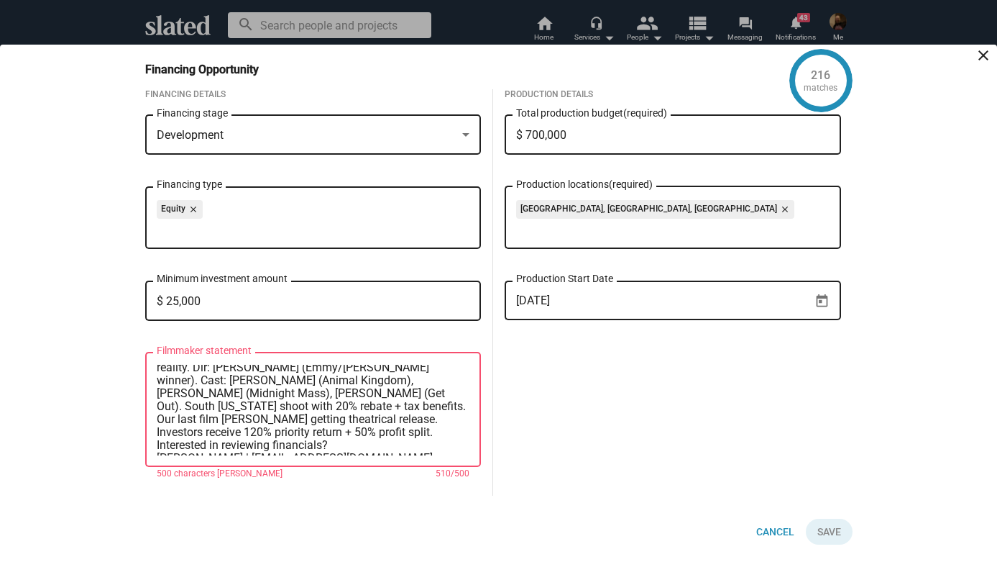
scroll to position [39, 0]
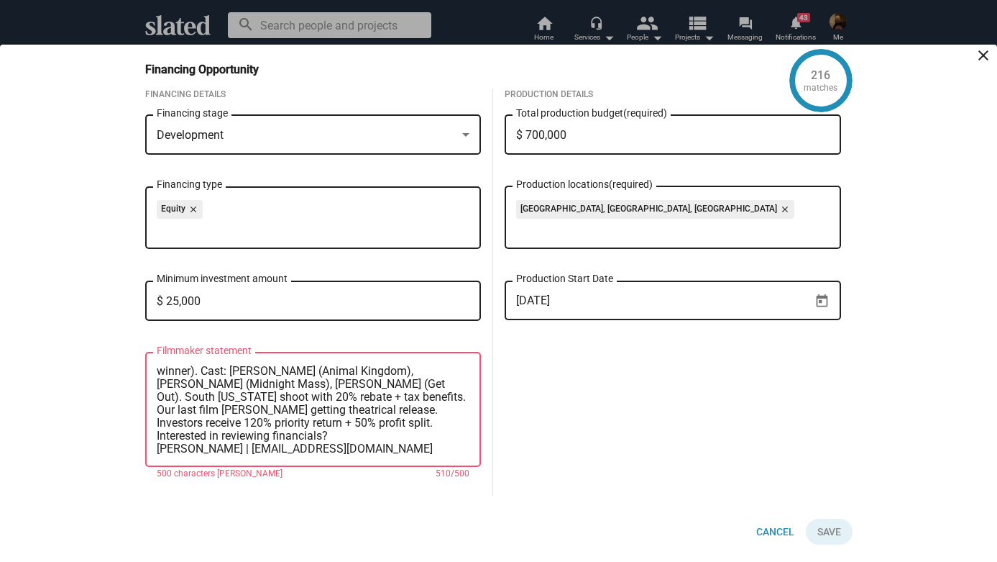
click at [331, 436] on textarea "ALT-X - Psychological horror seeking $700K financing. Miami artist's designer d…" at bounding box center [313, 410] width 313 height 91
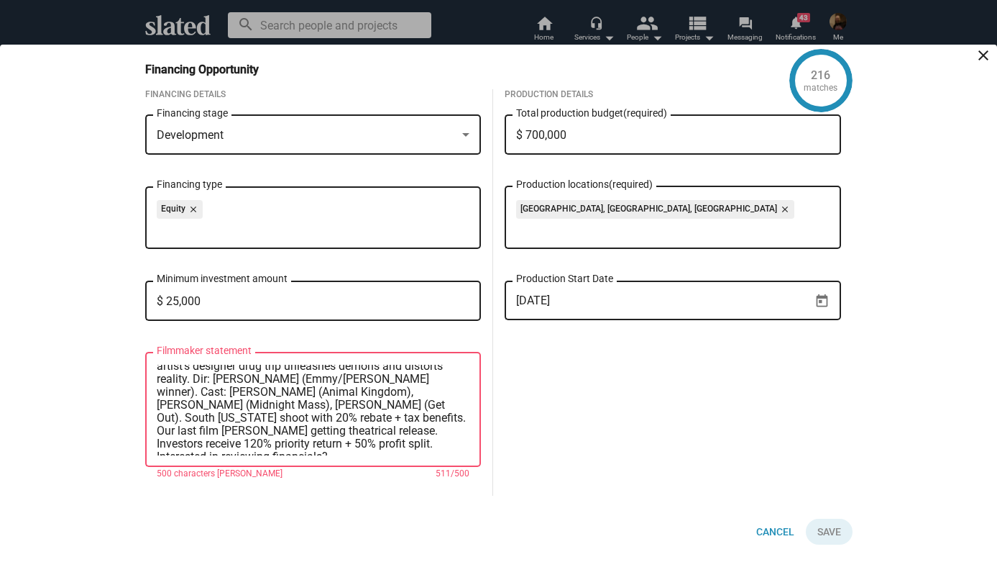
scroll to position [43, 0]
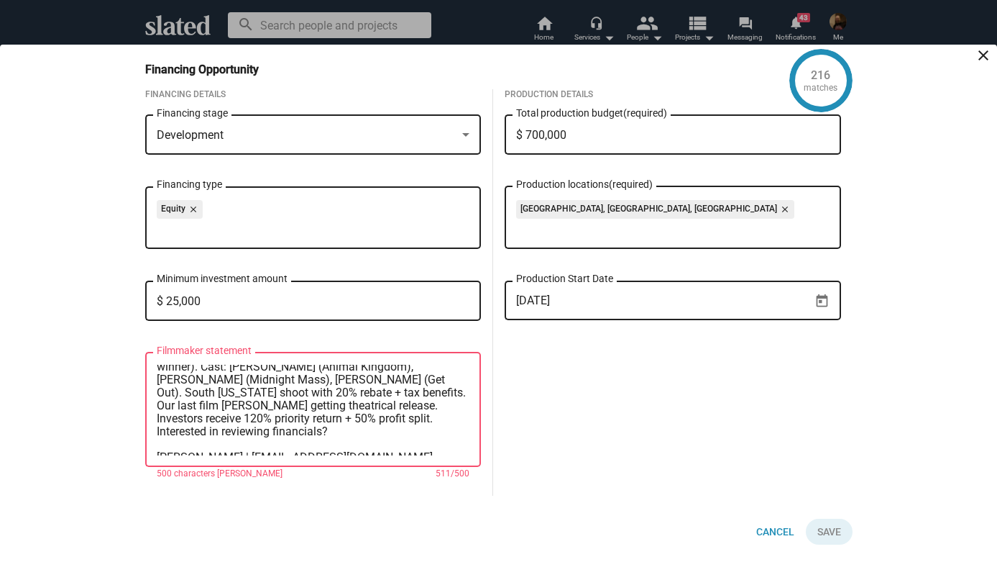
click at [237, 421] on textarea "ALT-X - Psychological horror seeking $700K financing. Miami artist's designer d…" at bounding box center [313, 410] width 313 height 91
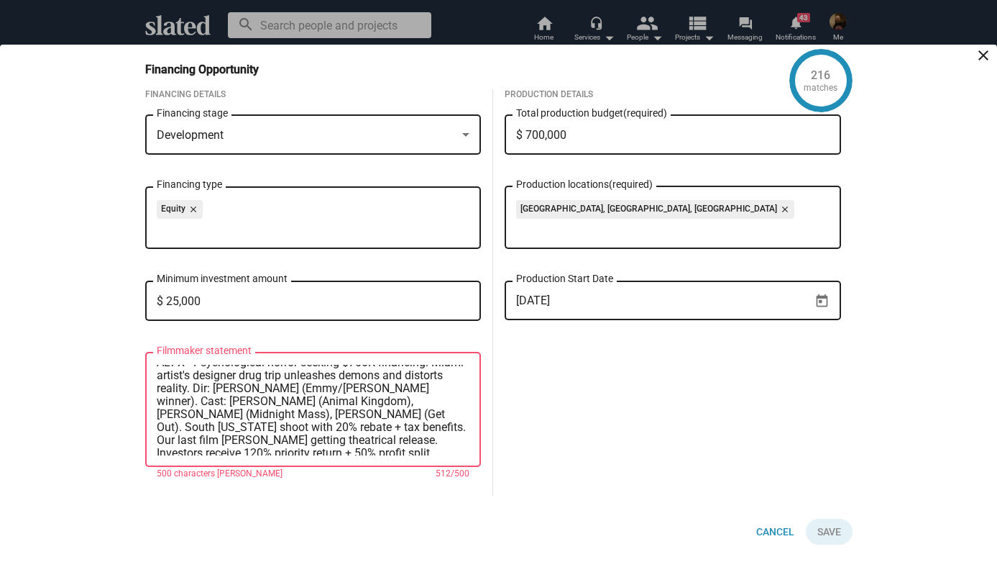
scroll to position [0, 0]
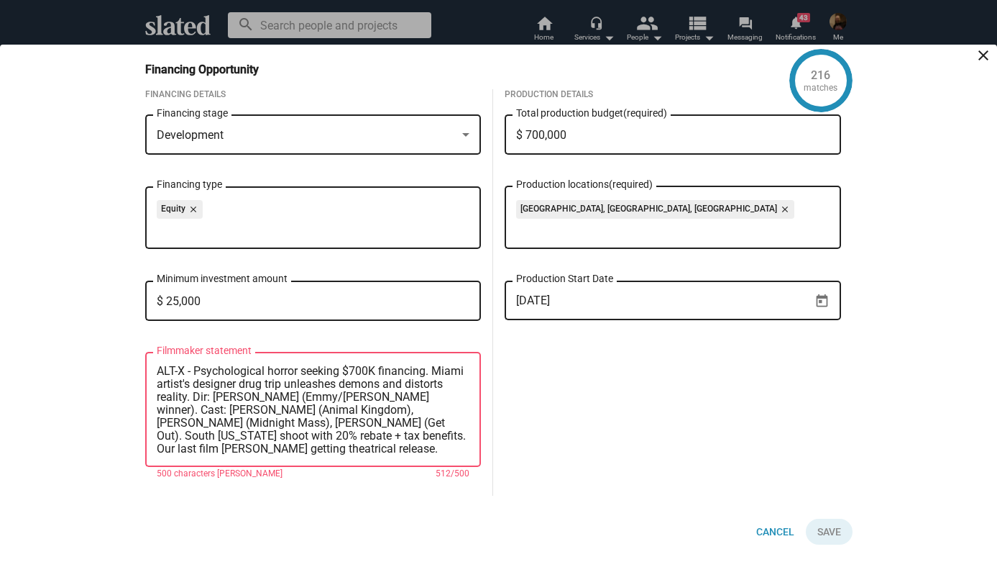
click at [434, 372] on textarea "ALT-X - Psychological horror seeking $700K financing. Miami artist's designer d…" at bounding box center [313, 410] width 313 height 91
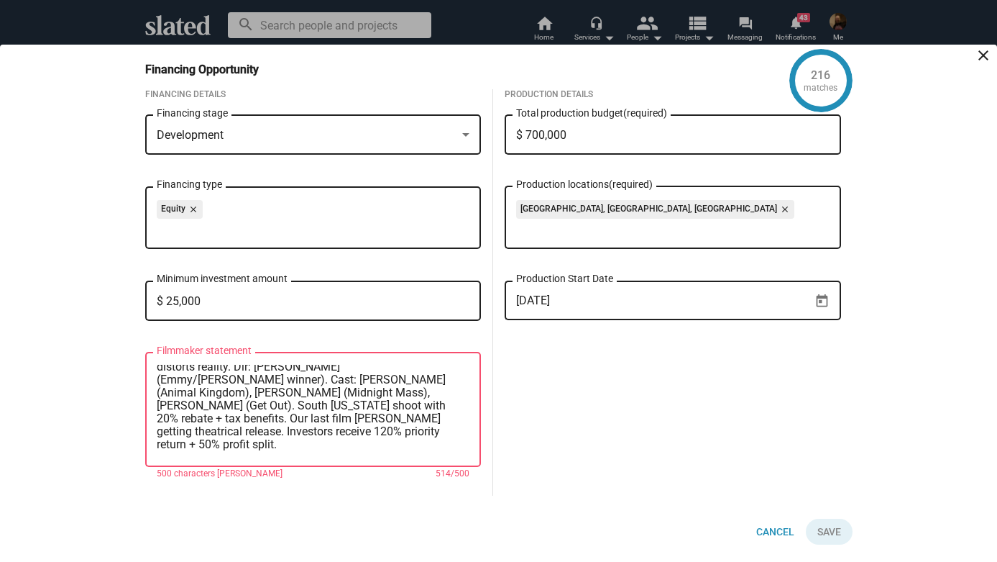
scroll to position [46, 0]
drag, startPoint x: 375, startPoint y: 417, endPoint x: 340, endPoint y: 417, distance: 35.2
click at [340, 417] on textarea "ALT-X - Psychological horror seeking $700K financing. Miami artist's designer d…" at bounding box center [313, 410] width 313 height 91
click at [390, 449] on textarea "ALT-X - Psychological horror seeking $700K financing. Miami artist's designer d…" at bounding box center [313, 410] width 313 height 91
click at [390, 454] on textarea "ALT-X - Psychological horror seeking $700K financing. Miami artist's designer d…" at bounding box center [313, 410] width 313 height 91
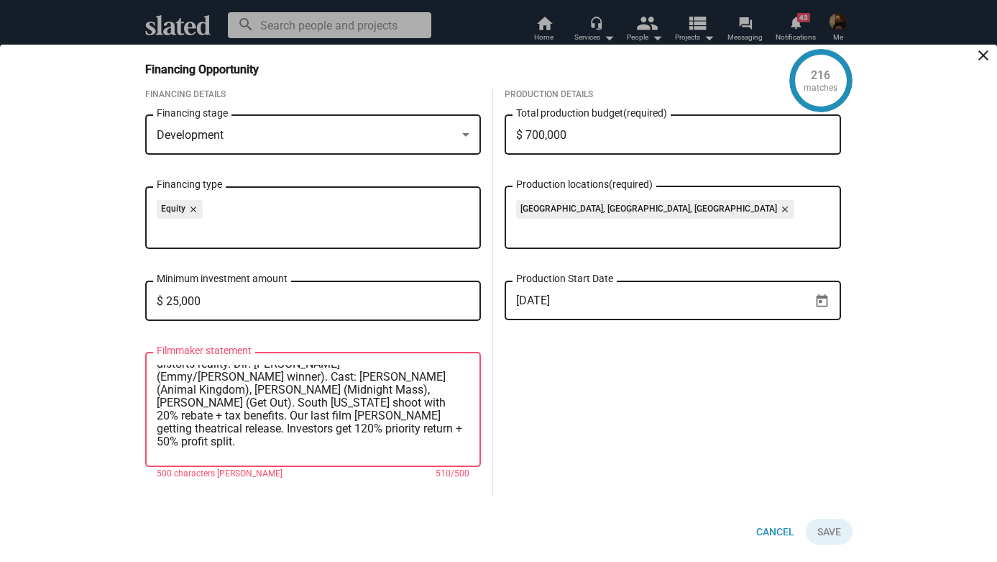
click at [242, 424] on textarea "ALT-X - Psychological horror seeking $700K financing. Miami artist's designer d…" at bounding box center [313, 410] width 313 height 91
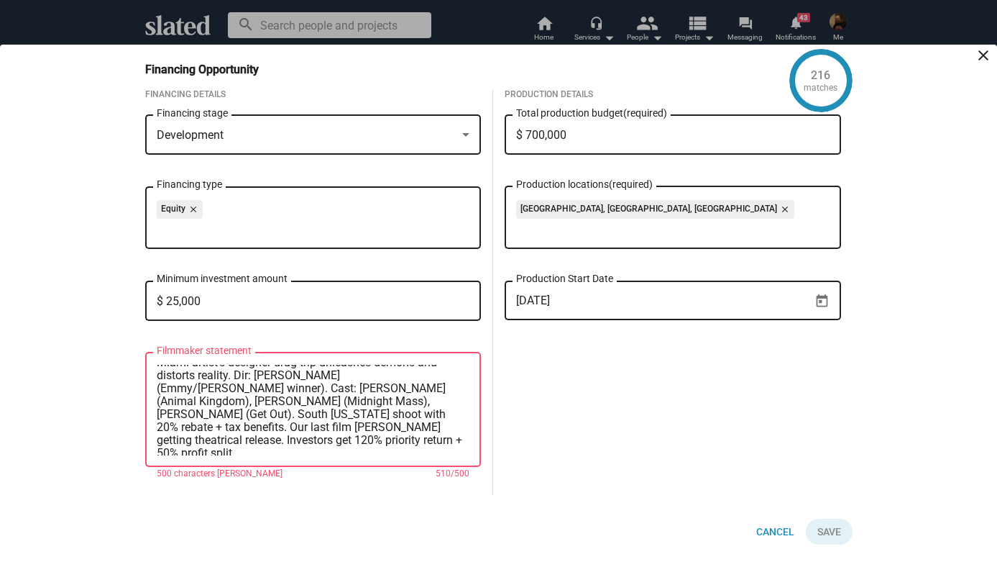
scroll to position [35, 0]
click at [310, 413] on textarea "ALT-X - Psychological horror seeking $700K financing. Miami artist's designer d…" at bounding box center [313, 410] width 313 height 91
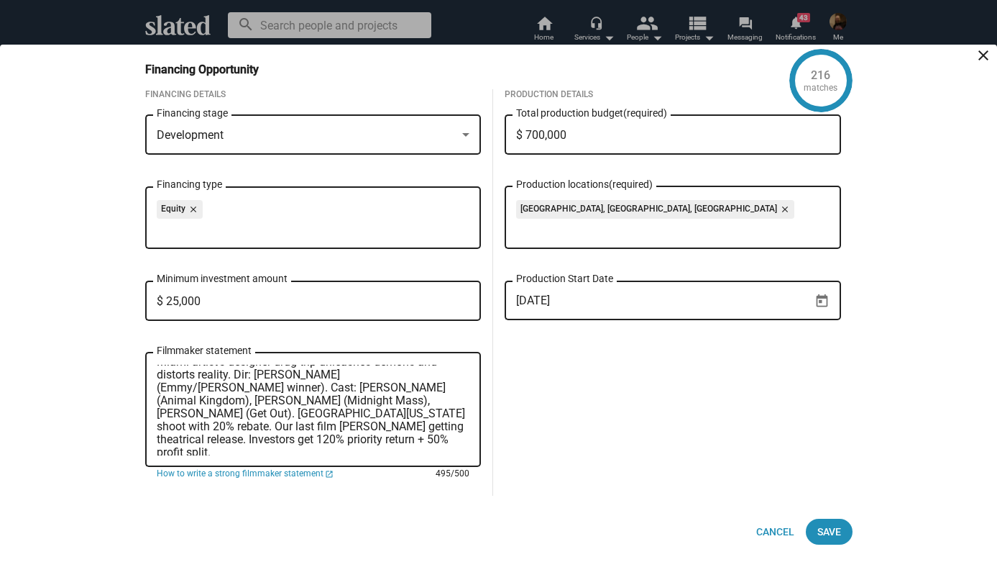
click at [395, 436] on textarea "ALT-X - Psychological horror seeking $700K financing. Miami artist's designer d…" at bounding box center [313, 410] width 313 height 91
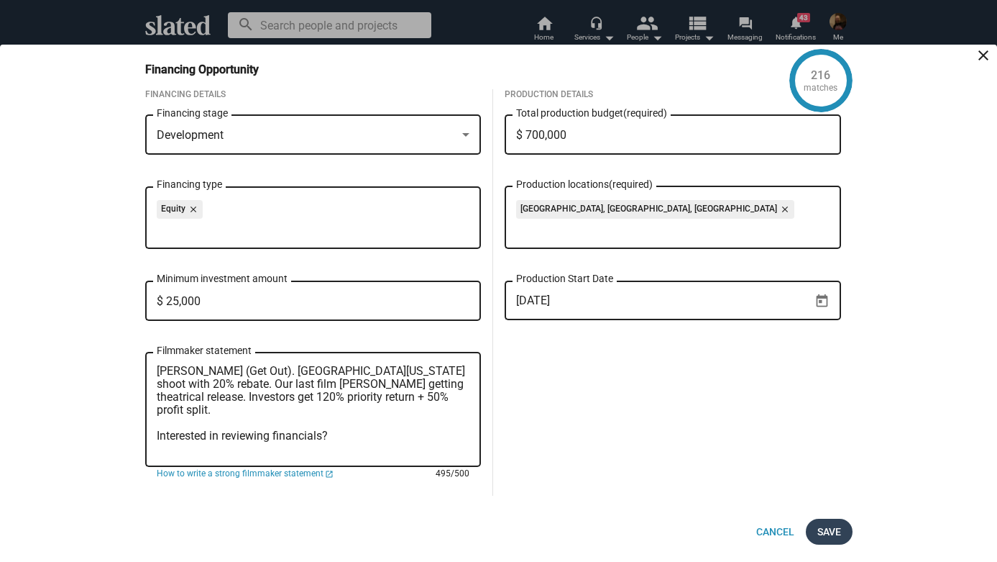
type textarea "ALT-X - Psychological horror seeking $700K financing. Miami artist's designer d…"
click at [827, 533] on span "Save" at bounding box center [829, 531] width 24 height 26
checkbox input "true"
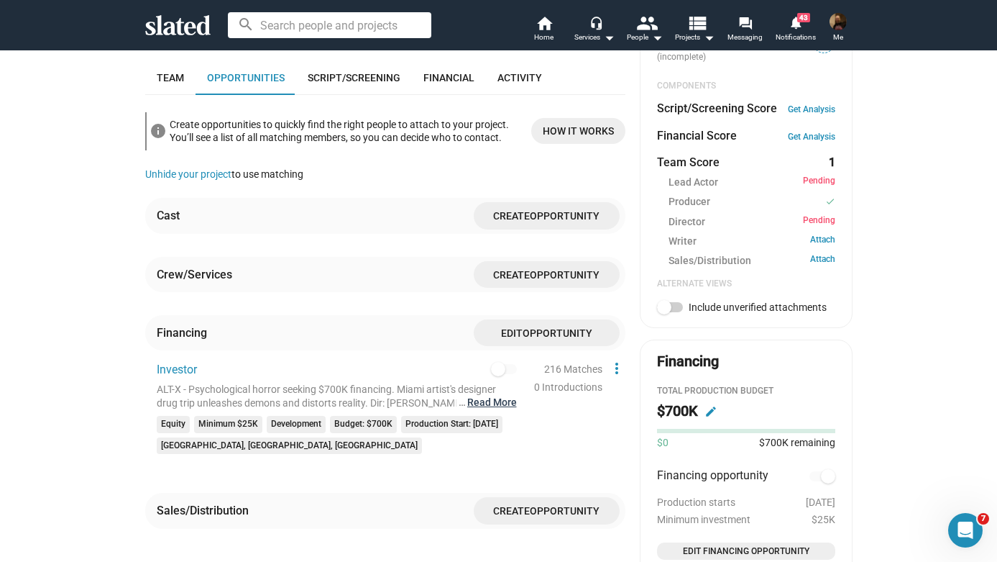
click at [495, 395] on button "… Read More" at bounding box center [492, 402] width 50 height 14
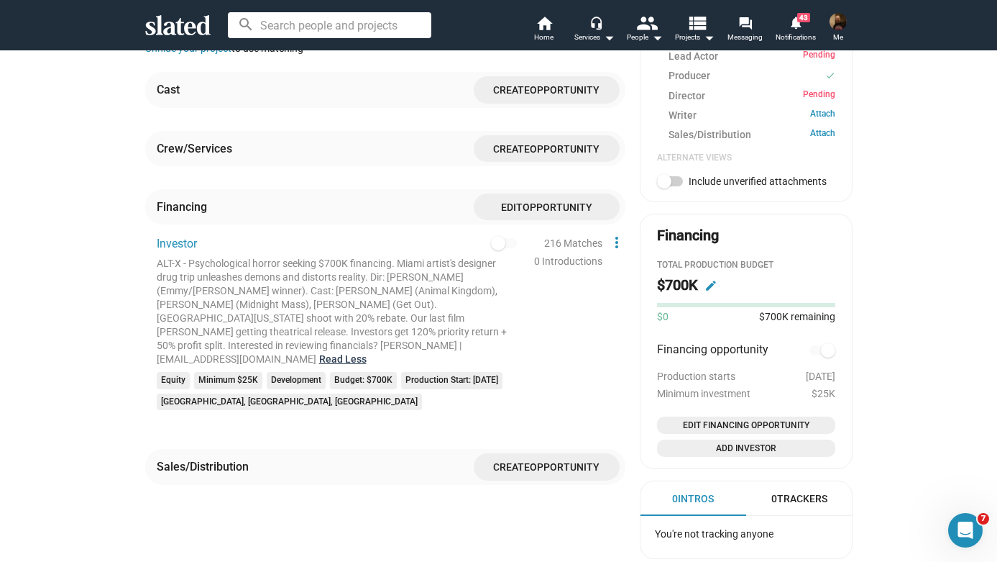
scroll to position [686, 0]
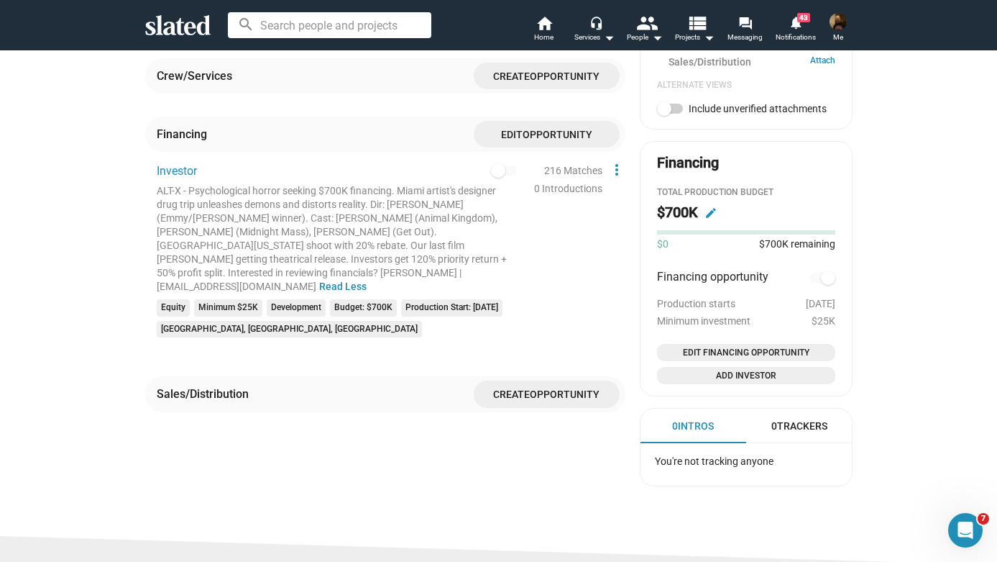
click at [540, 389] on span "Opportunity" at bounding box center [565, 395] width 70 height 12
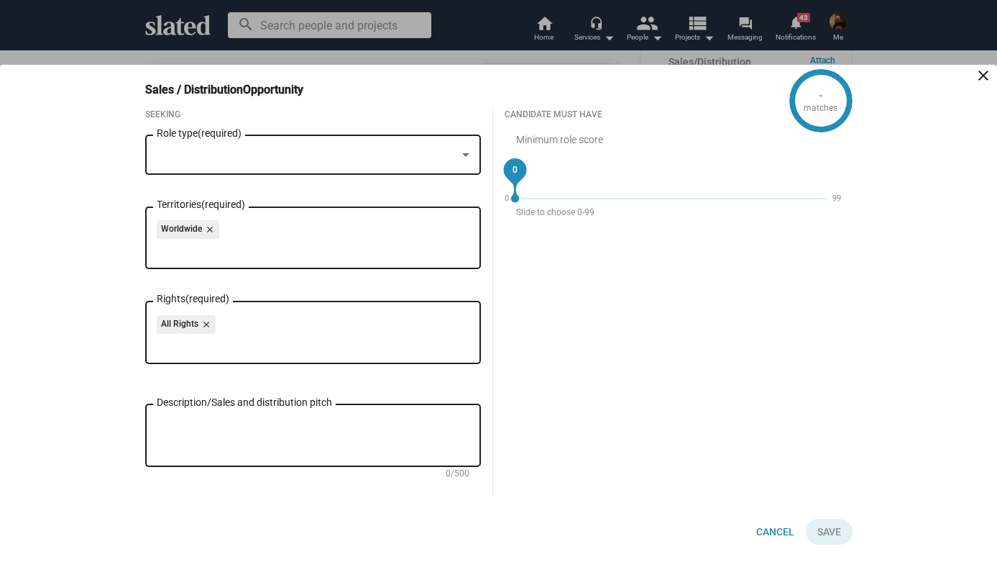
click at [380, 163] on div "Role type (required)" at bounding box center [313, 153] width 313 height 42
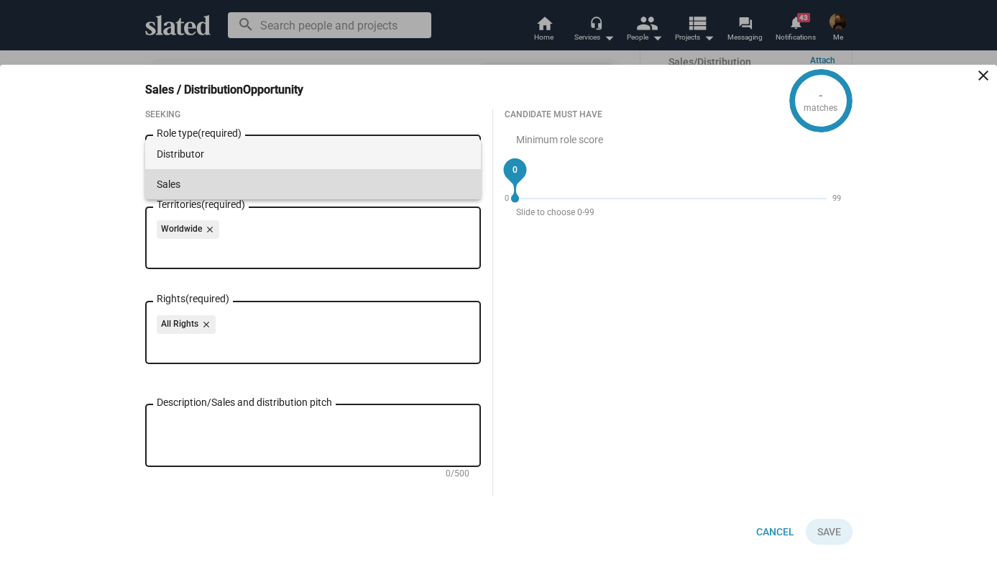
click at [365, 178] on span "Sales" at bounding box center [313, 184] width 313 height 30
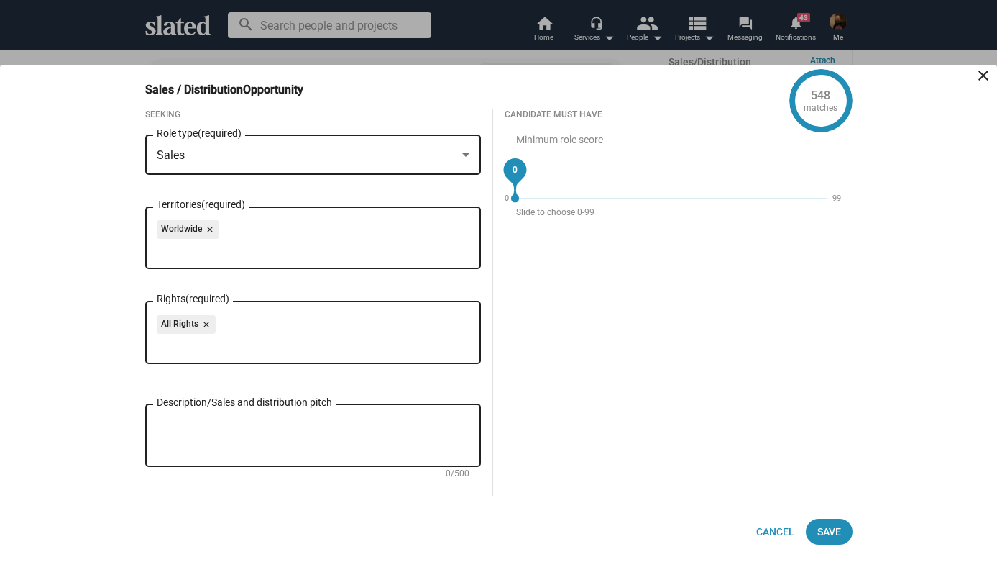
click at [283, 423] on textarea "Description/Sales and distribution pitch" at bounding box center [313, 435] width 313 height 39
paste textarea "ALT-X - Psychological horror. Packaged & production-ready. Miami artist's drug …"
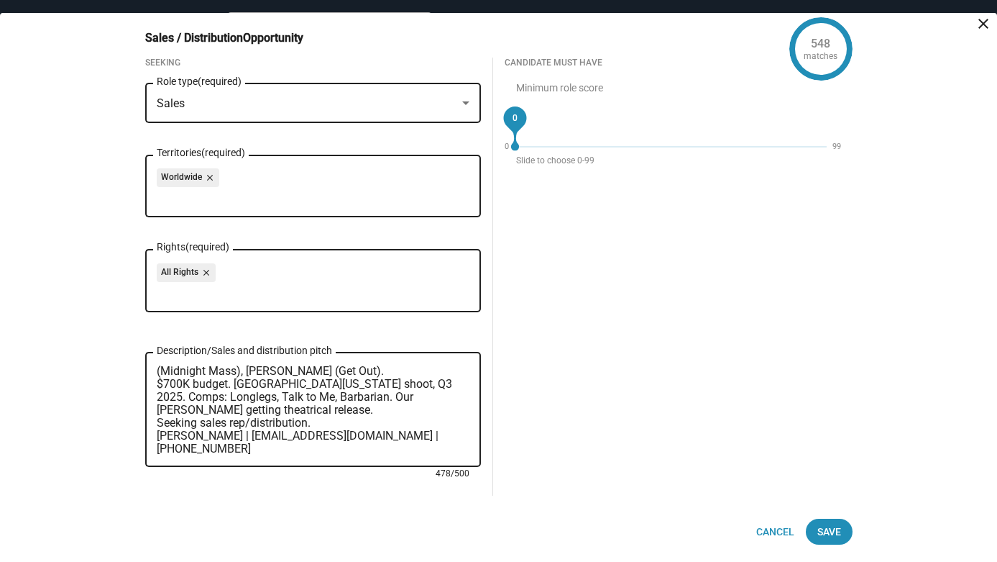
scroll to position [0, 0]
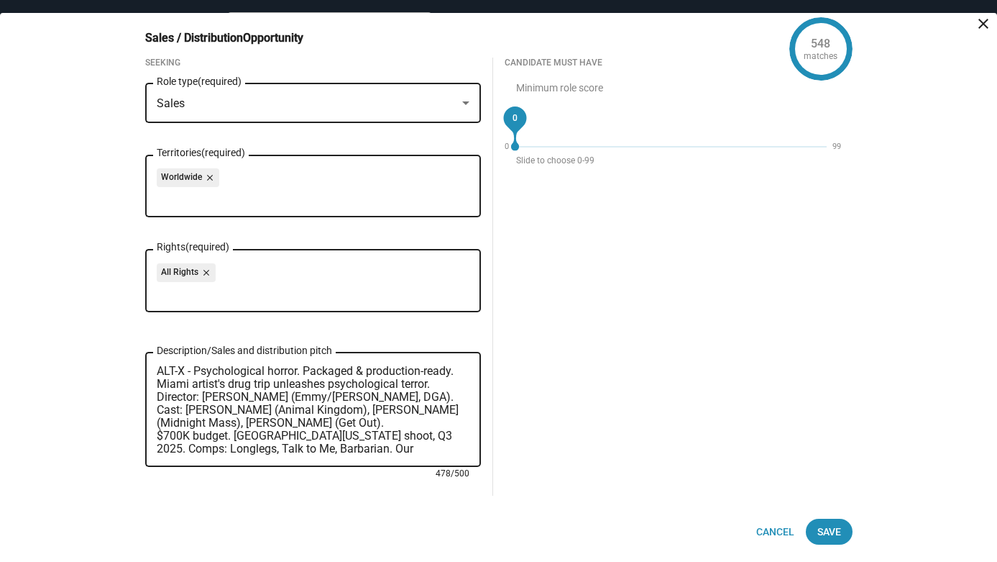
click at [385, 398] on textarea "ALT-X - Psychological horror. Packaged & production-ready. Miami artist's drug …" at bounding box center [313, 410] width 313 height 91
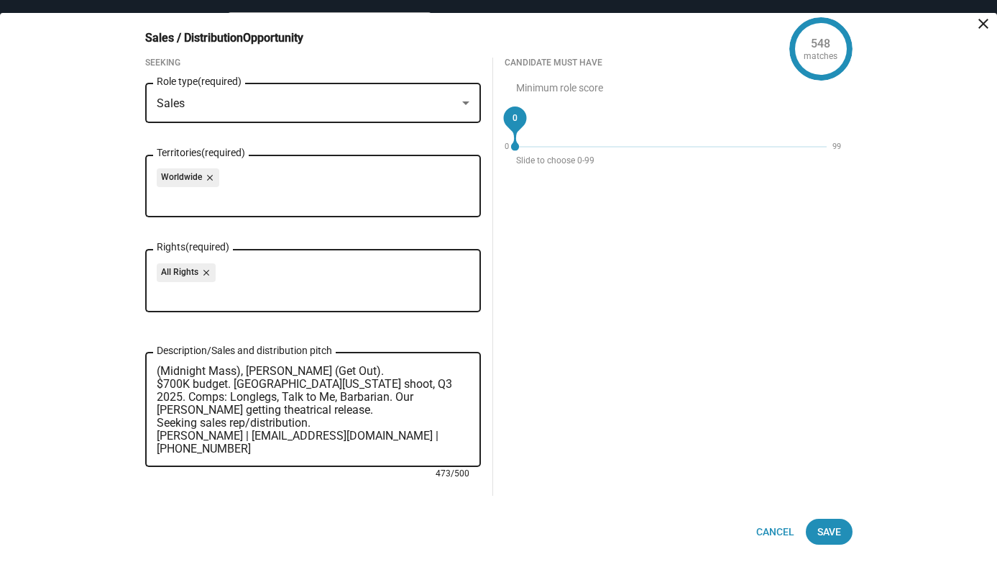
click at [350, 382] on textarea "ALT-X - Psychological horror. Packaged & production-ready. Miami artist's drug …" at bounding box center [313, 410] width 313 height 91
click at [357, 413] on textarea "ALT-X - Psychological horror. Packaged & production-ready. Miami artist's drug …" at bounding box center [313, 410] width 313 height 91
drag, startPoint x: 201, startPoint y: 398, endPoint x: 156, endPoint y: 397, distance: 44.6
click at [157, 397] on textarea "ALT-X - Psychological horror. Packaged & production-ready. Miami artist's drug …" at bounding box center [313, 410] width 313 height 91
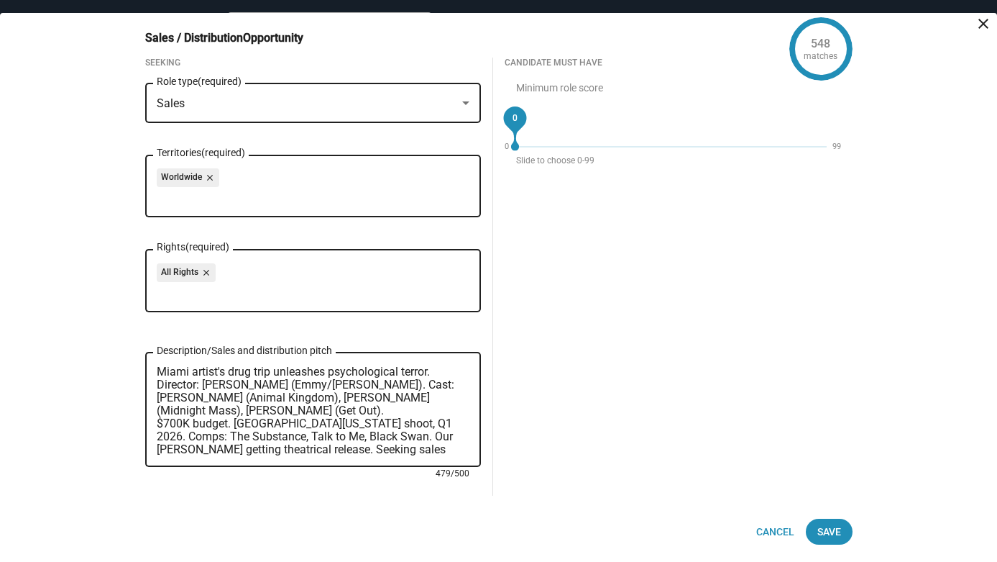
scroll to position [0, 0]
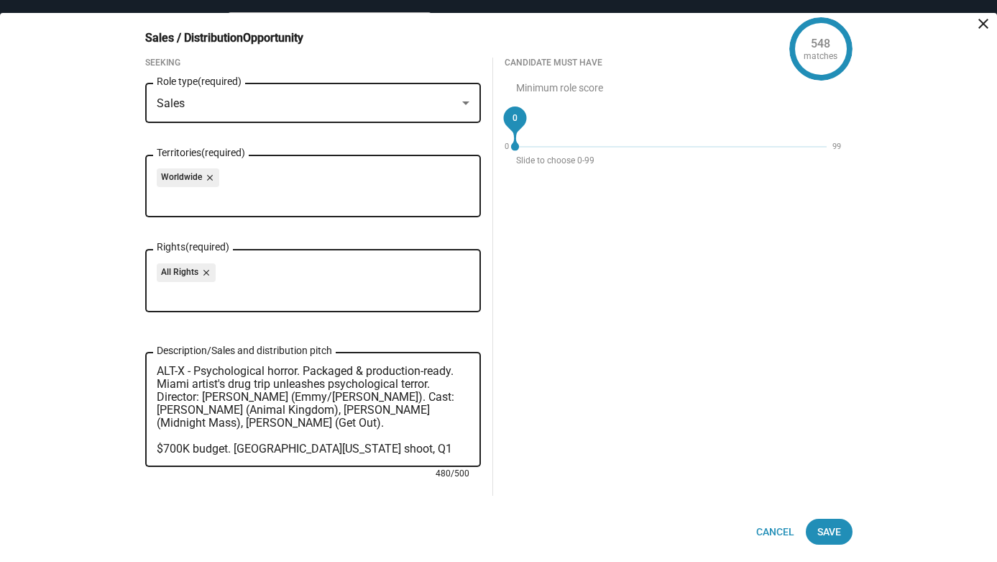
click at [306, 370] on textarea "ALT-X - Psychological horror. Packaged & production-ready. Miami artist's drug …" at bounding box center [313, 410] width 313 height 91
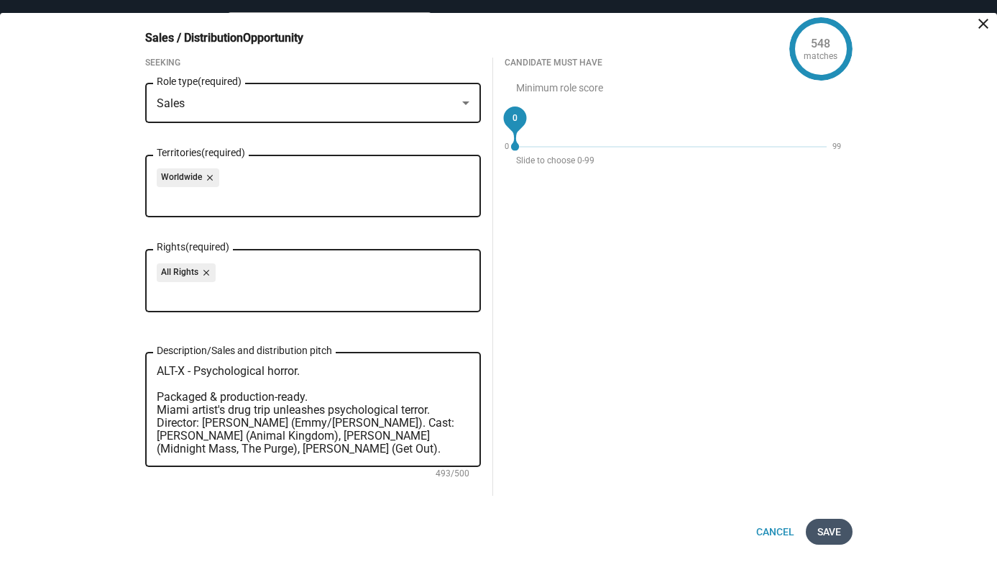
click at [830, 531] on span "Save" at bounding box center [829, 531] width 24 height 26
click at [303, 68] on div "Seeking Sales Role type (required) Worldwide close Territories (required) All R…" at bounding box center [313, 277] width 336 height 438
drag, startPoint x: 158, startPoint y: 409, endPoint x: 452, endPoint y: 411, distance: 294.1
click at [452, 411] on textarea "ALT-X - Psychological horror. Packaged & production-ready. Miami artist's drug …" at bounding box center [313, 410] width 313 height 91
drag, startPoint x: 363, startPoint y: 409, endPoint x: 444, endPoint y: 405, distance: 80.6
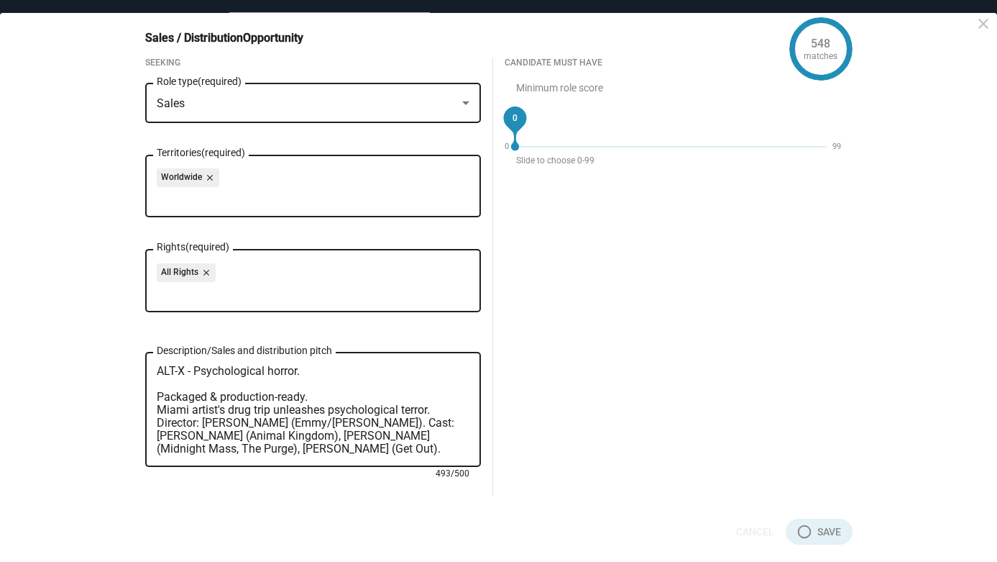
click at [444, 405] on textarea "ALT-X - Psychological horror. Packaged & production-ready. Miami artist's drug …" at bounding box center [313, 410] width 313 height 91
click at [161, 409] on textarea "ALT-X - Psychological horror. Packaged & production-ready. Miami artist's drug …" at bounding box center [313, 410] width 313 height 91
drag, startPoint x: 161, startPoint y: 409, endPoint x: 450, endPoint y: 406, distance: 289.0
click at [450, 406] on textarea "ALT-X - Psychological horror. Packaged & production-ready. Miami artist's drug …" at bounding box center [313, 410] width 313 height 91
click at [355, 374] on textarea "ALT-X - Psychological horror. Packaged & production-ready. Miami artist's drug …" at bounding box center [313, 410] width 313 height 91
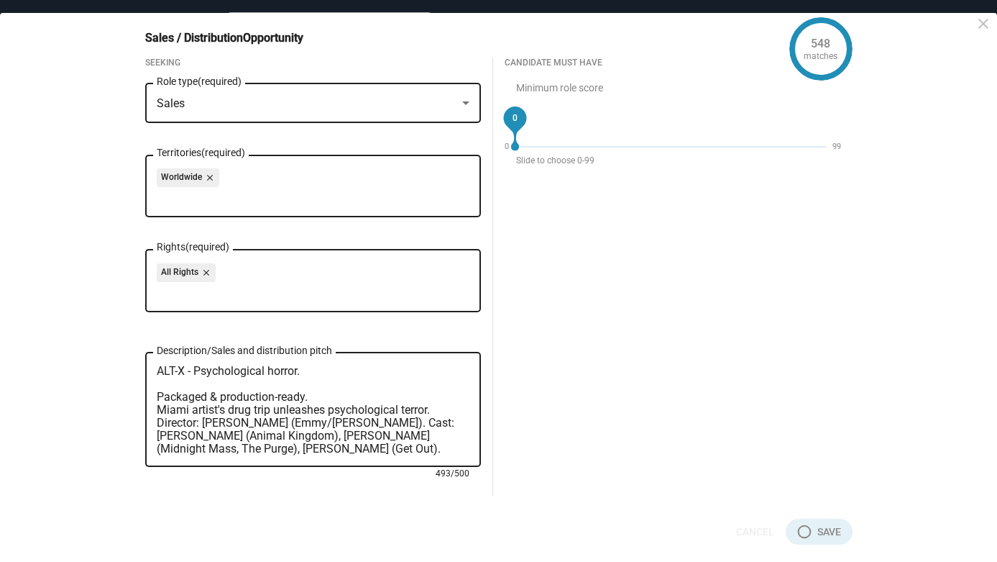
paste textarea "Miami artist's drug trip unleashes psychological terror."
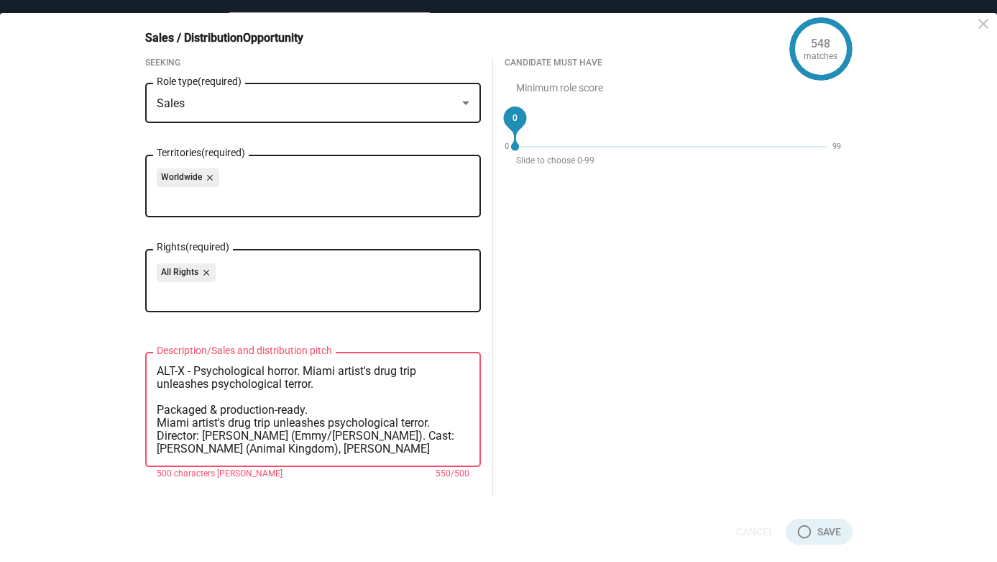
drag, startPoint x: 157, startPoint y: 423, endPoint x: 444, endPoint y: 426, distance: 286.9
click at [444, 426] on textarea "ALT-X - Psychological horror. Miami artist's drug trip unleashes psychological …" at bounding box center [313, 410] width 313 height 91
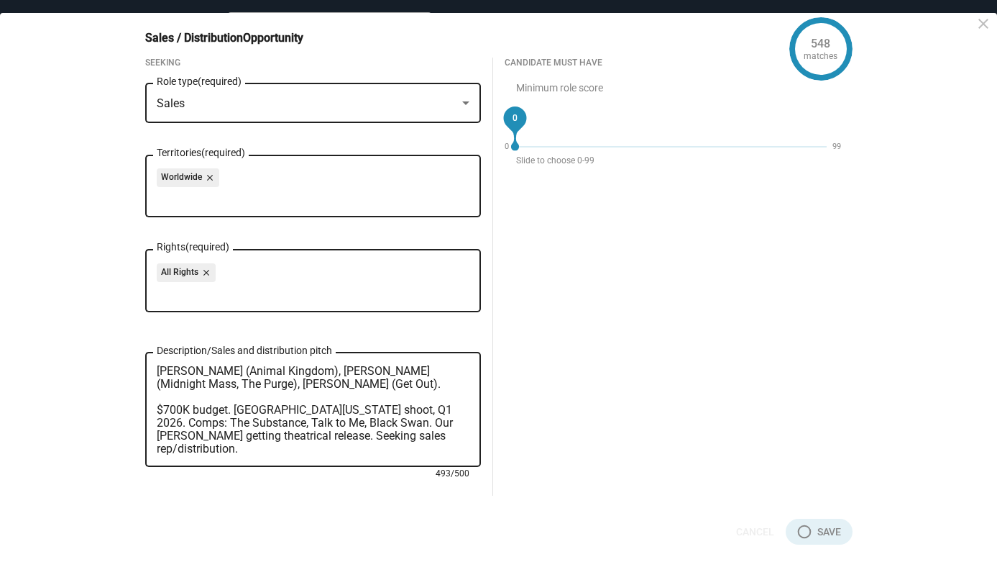
scroll to position [78, 0]
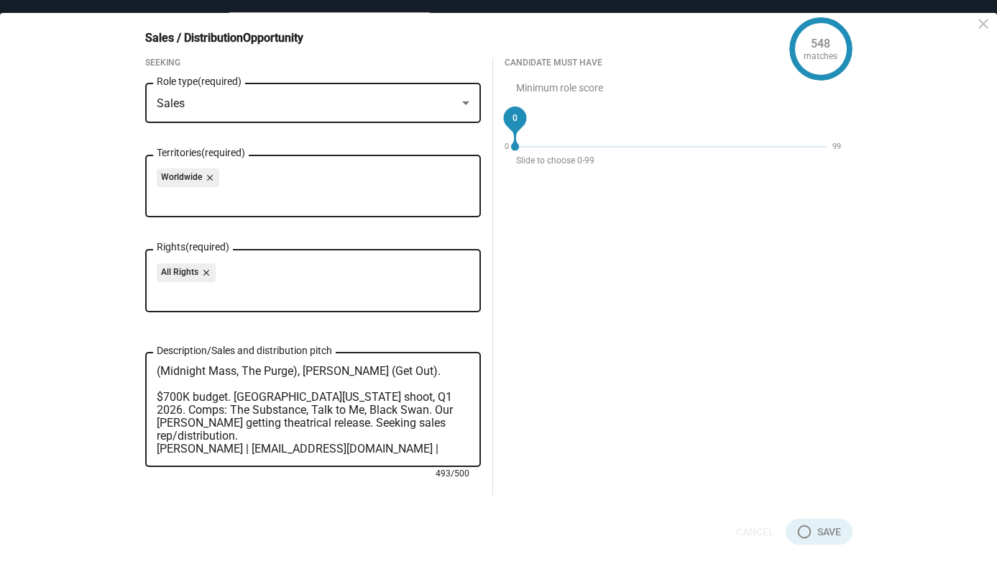
click at [357, 445] on textarea "ALT-X - Psychological horror. Miami artist's drug trip unleashes psychological …" at bounding box center [313, 410] width 313 height 91
type textarea "ALT-X - Psychological horror. Miami artist's drug trip unleashes psychological …"
click at [825, 533] on span "Save" at bounding box center [829, 531] width 24 height 26
click at [820, 527] on span "Save" at bounding box center [829, 531] width 24 height 26
click at [828, 527] on span "Save" at bounding box center [829, 531] width 24 height 26
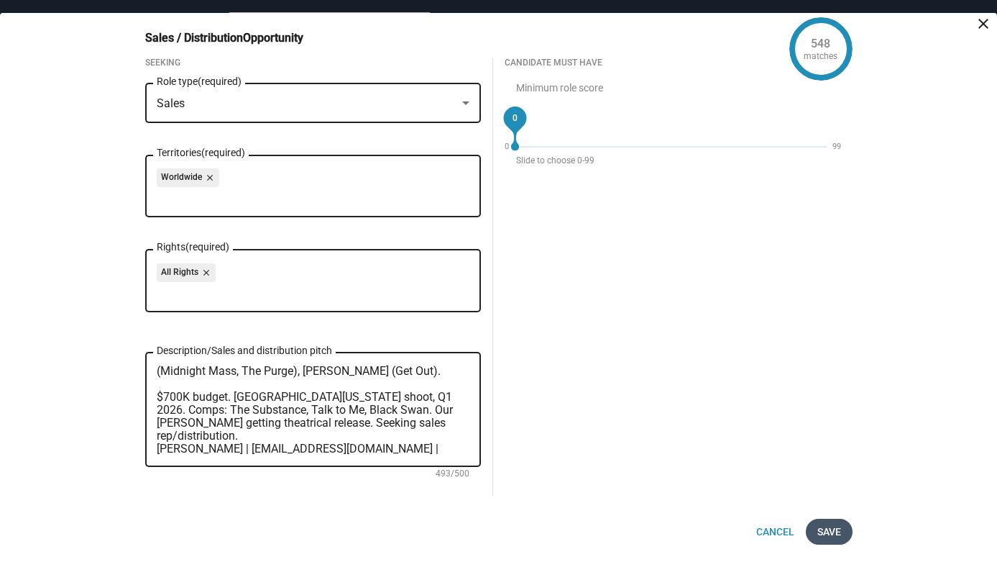
click at [830, 527] on span "Save" at bounding box center [829, 531] width 24 height 26
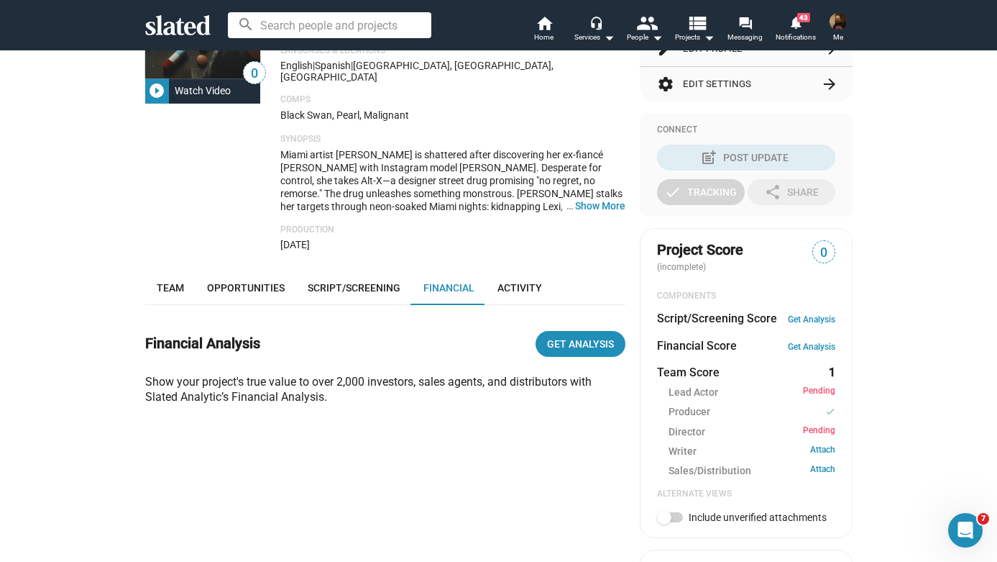
scroll to position [325, 0]
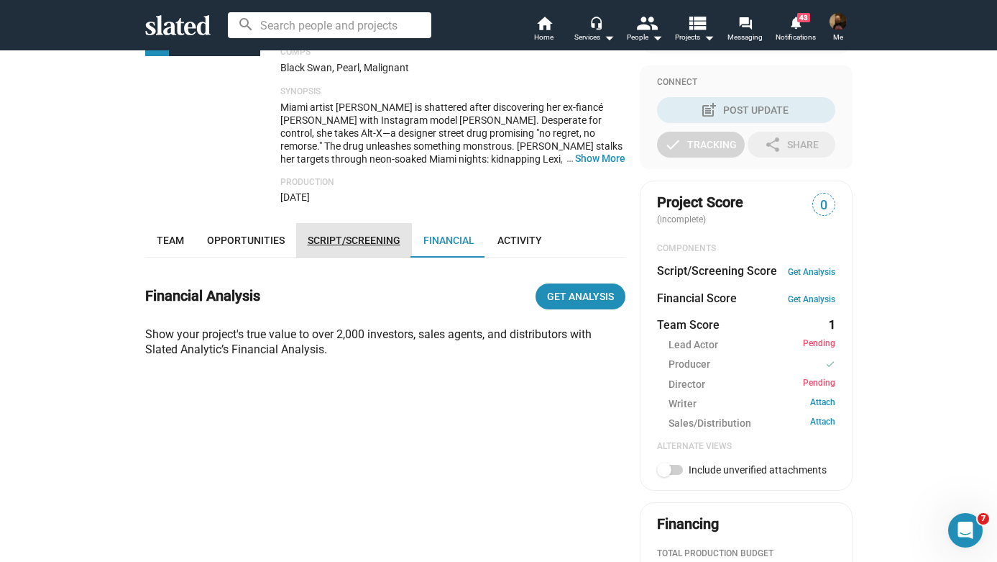
click at [335, 234] on span "Script/Screening" at bounding box center [354, 240] width 93 height 12
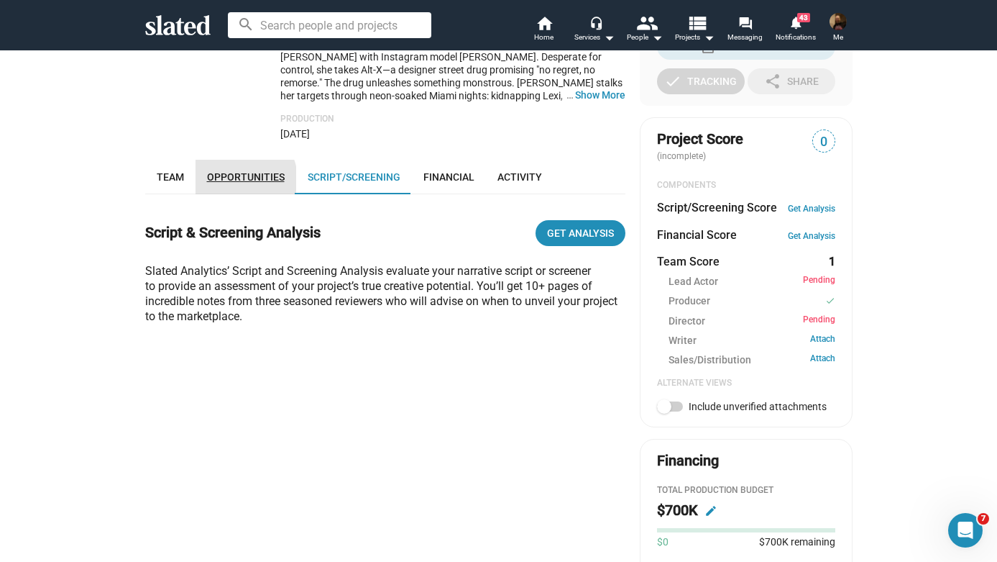
click at [244, 171] on span "Opportunities" at bounding box center [246, 177] width 78 height 12
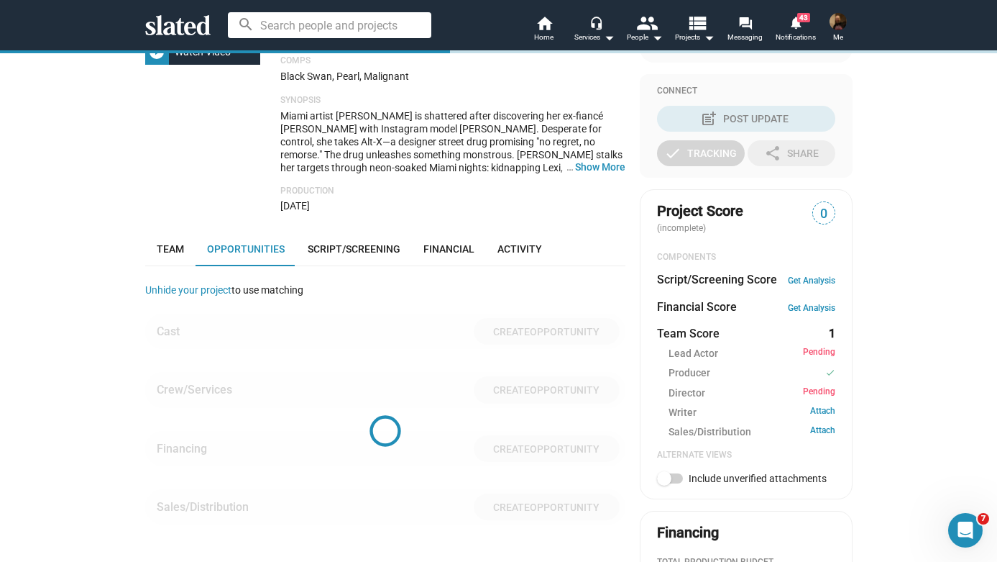
scroll to position [300, 0]
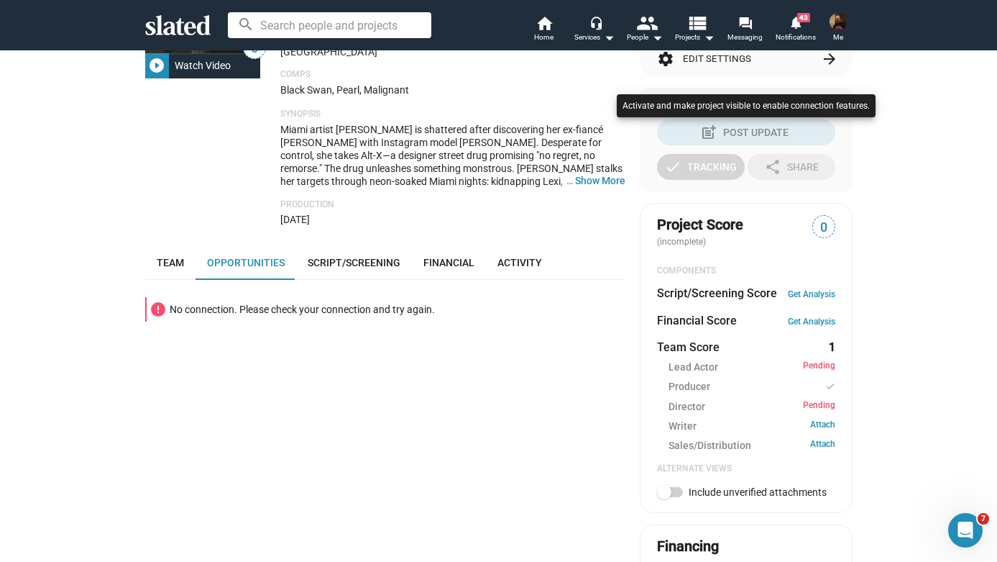
click at [531, 399] on div at bounding box center [498, 281] width 997 height 562
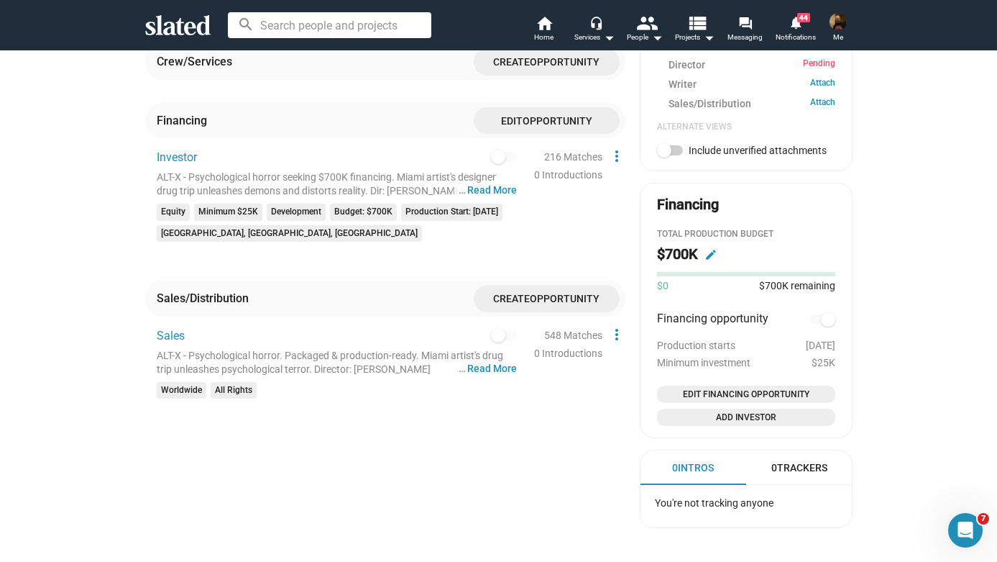
scroll to position [646, 0]
click at [486, 360] on button "… Read More" at bounding box center [492, 367] width 50 height 14
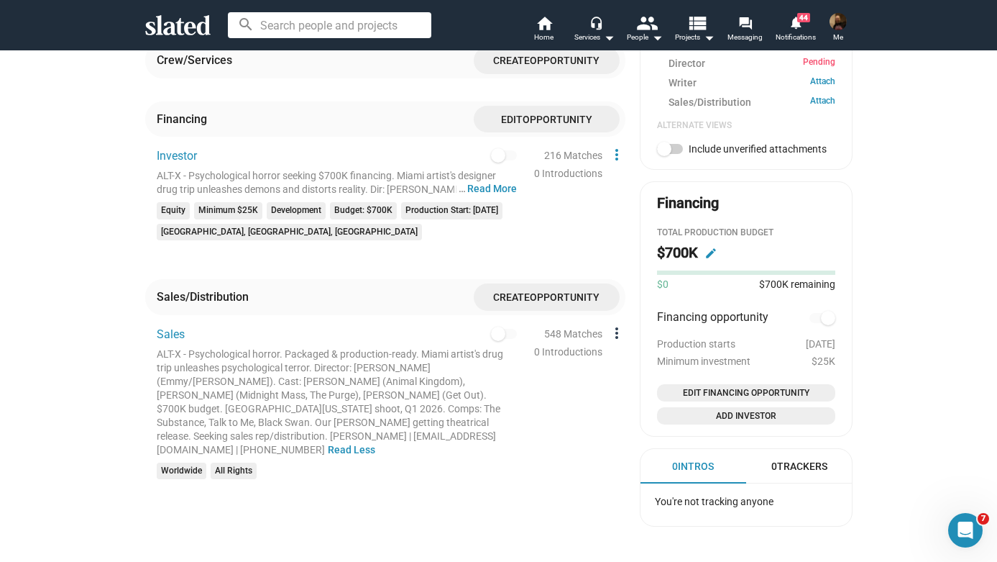
click at [610, 324] on mat-icon "more_vert" at bounding box center [616, 332] width 17 height 17
click at [620, 349] on button "Edit" at bounding box center [648, 346] width 81 height 23
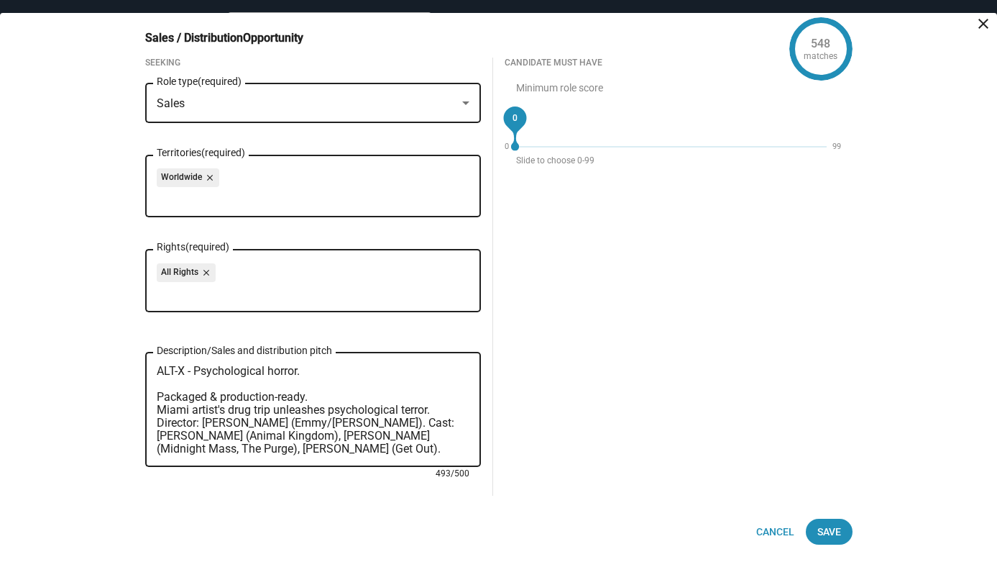
drag, startPoint x: 398, startPoint y: 423, endPoint x: 191, endPoint y: 439, distance: 207.0
click at [191, 439] on textarea "ALT-X - Psychological horror. Packaged & production-ready. Miami artist's drug …" at bounding box center [313, 410] width 313 height 91
drag, startPoint x: 296, startPoint y: 434, endPoint x: 357, endPoint y: 439, distance: 61.3
click at [357, 439] on textarea "ALT-X - Psychological horror. Packaged & production-ready. Miami artist's drug …" at bounding box center [313, 410] width 313 height 91
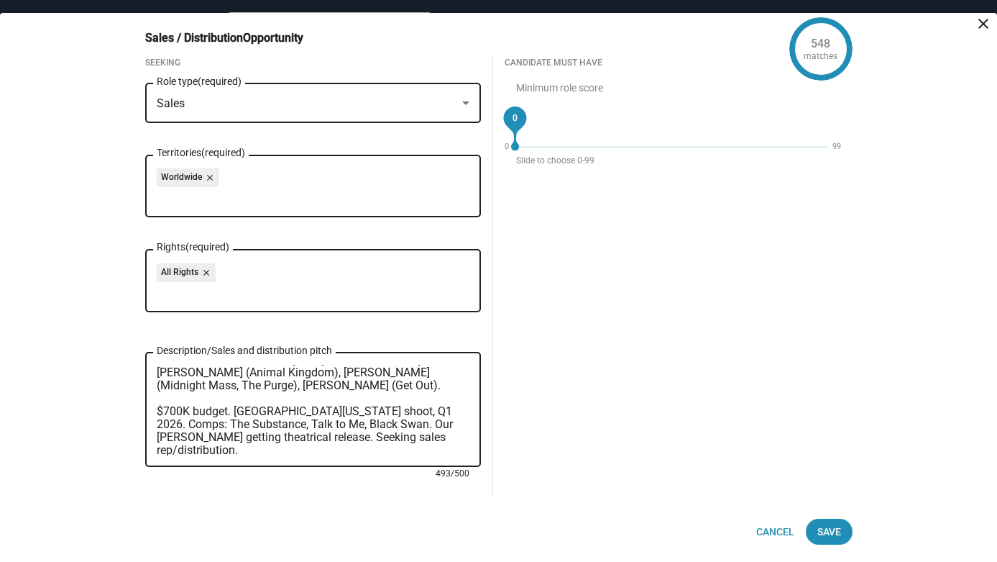
scroll to position [58, 0]
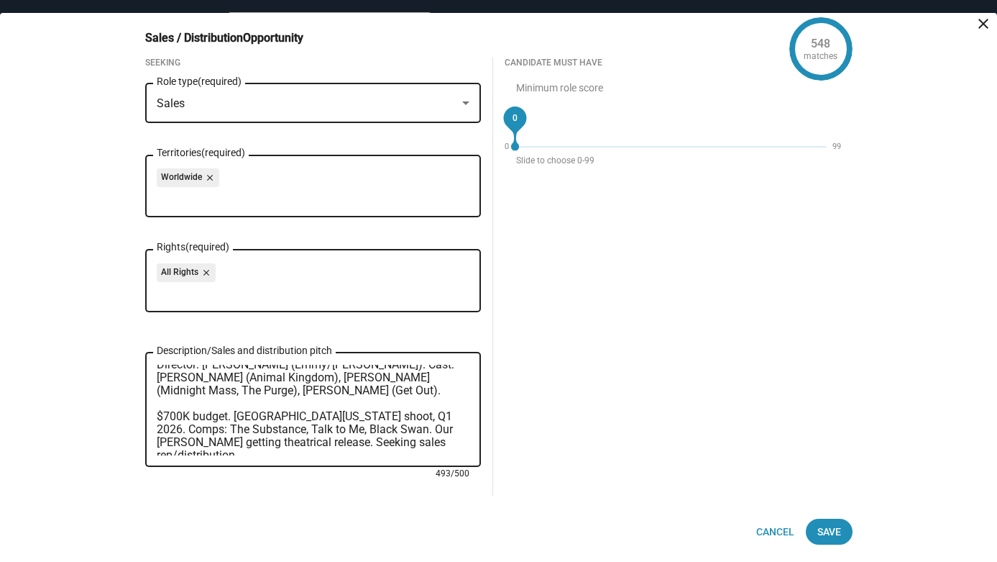
drag, startPoint x: 219, startPoint y: 450, endPoint x: 283, endPoint y: 388, distance: 89.0
click at [283, 388] on textarea "ALT-X - Psychological horror. Packaged & production-ready. Miami artist's drug …" at bounding box center [313, 410] width 313 height 91
click at [339, 418] on textarea "ALT-X - Psychological horror. Packaged & production-ready. Miami artist's drug …" at bounding box center [313, 410] width 313 height 91
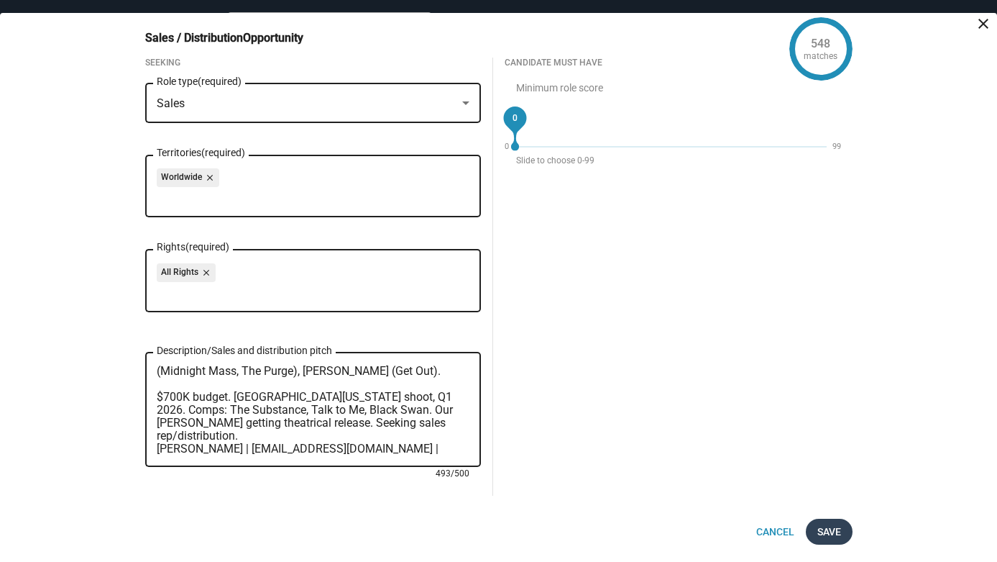
type textarea "ALT-X - Psychological horror. Packaged & production-ready. Miami artist's drug …"
click at [840, 533] on span "Save" at bounding box center [829, 531] width 24 height 26
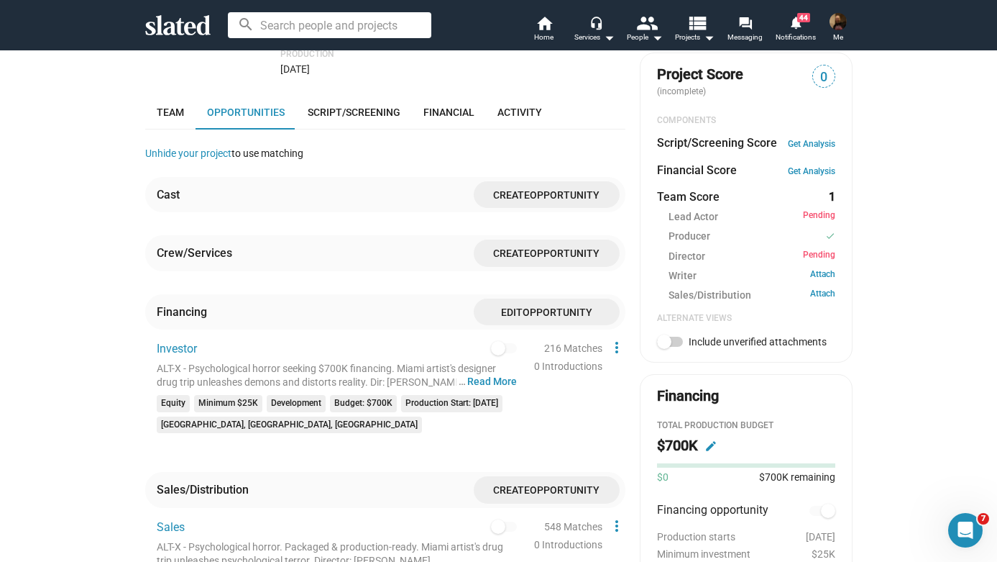
scroll to position [454, 0]
click at [512, 374] on button "… Read More" at bounding box center [492, 381] width 50 height 14
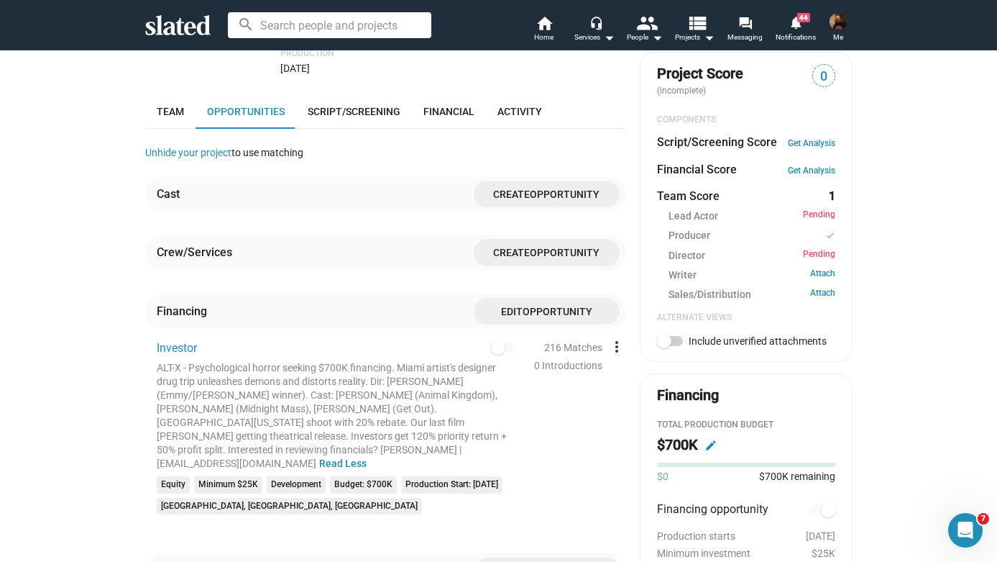
click at [613, 338] on mat-icon "more_vert" at bounding box center [616, 346] width 17 height 17
click at [626, 359] on button "Edit" at bounding box center [648, 360] width 81 height 23
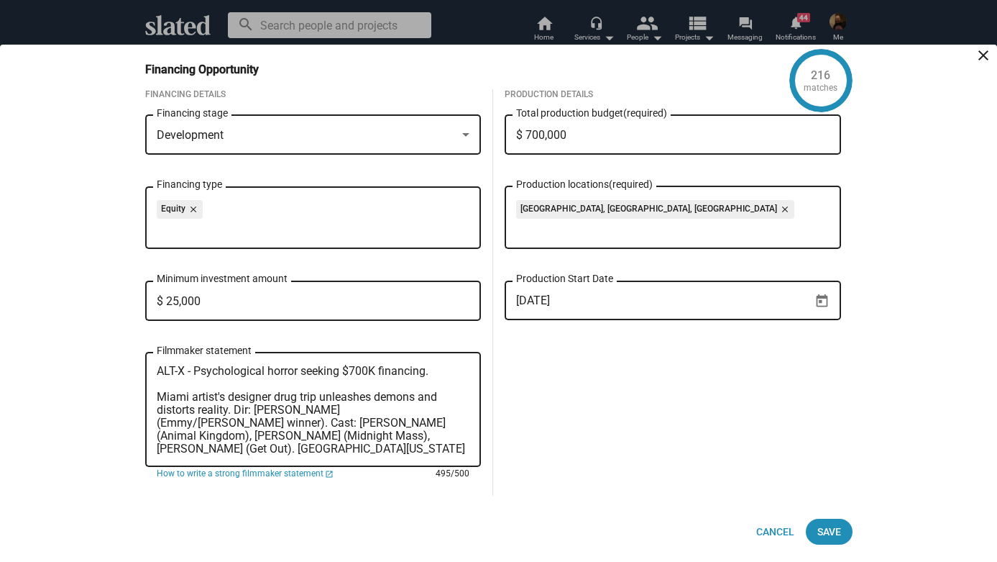
drag, startPoint x: 187, startPoint y: 423, endPoint x: 267, endPoint y: 419, distance: 79.9
click at [267, 419] on textarea "ALT-X - Psychological horror seeking $700K financing. Miami artist's designer d…" at bounding box center [313, 410] width 313 height 91
drag, startPoint x: 386, startPoint y: 424, endPoint x: 451, endPoint y: 420, distance: 64.9
click at [451, 420] on textarea "ALT-X - Psychological horror seeking $700K financing. Miami artist's designer d…" at bounding box center [313, 410] width 313 height 91
drag, startPoint x: 245, startPoint y: 436, endPoint x: 311, endPoint y: 436, distance: 66.1
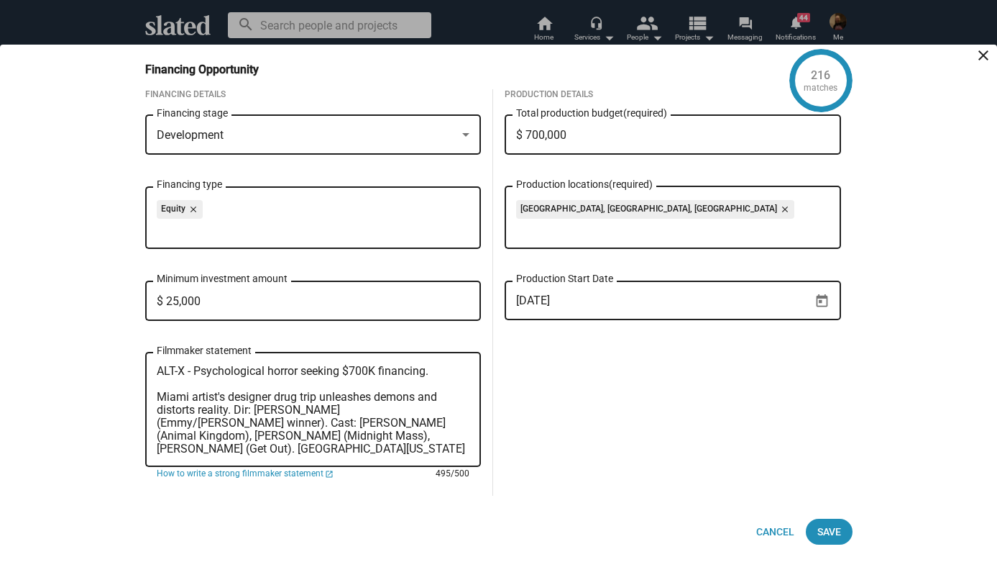
click at [311, 436] on textarea "ALT-X - Psychological horror seeking $700K financing. Miami artist's designer d…" at bounding box center [313, 410] width 313 height 91
click at [393, 441] on textarea "ALT-X - Psychological horror seeking $700K financing. Miami artist's designer d…" at bounding box center [313, 410] width 313 height 91
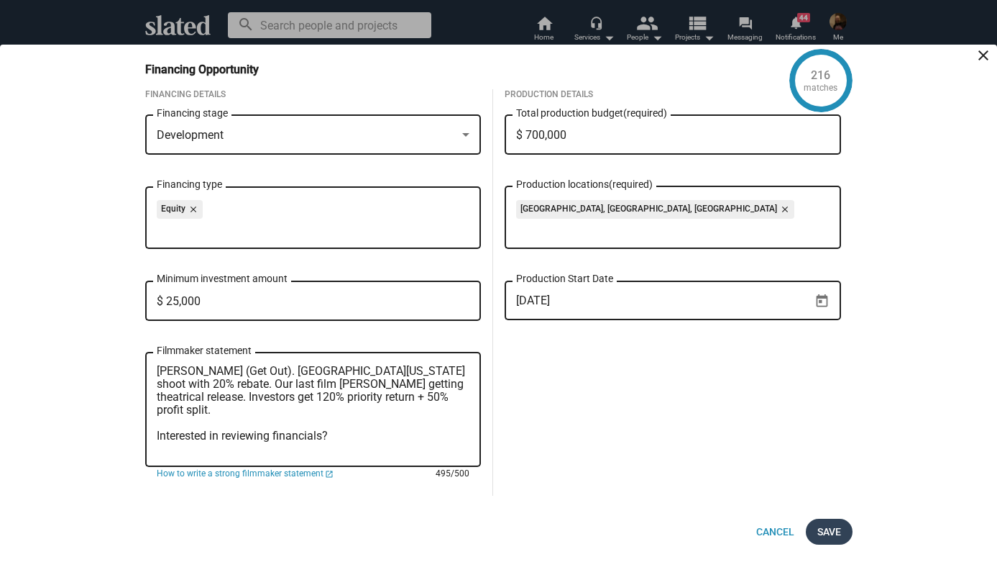
type textarea "ALT-X - Psychological horror seeking $700K financing. Miami artist's designer d…"
click at [824, 537] on span "Save" at bounding box center [829, 531] width 24 height 26
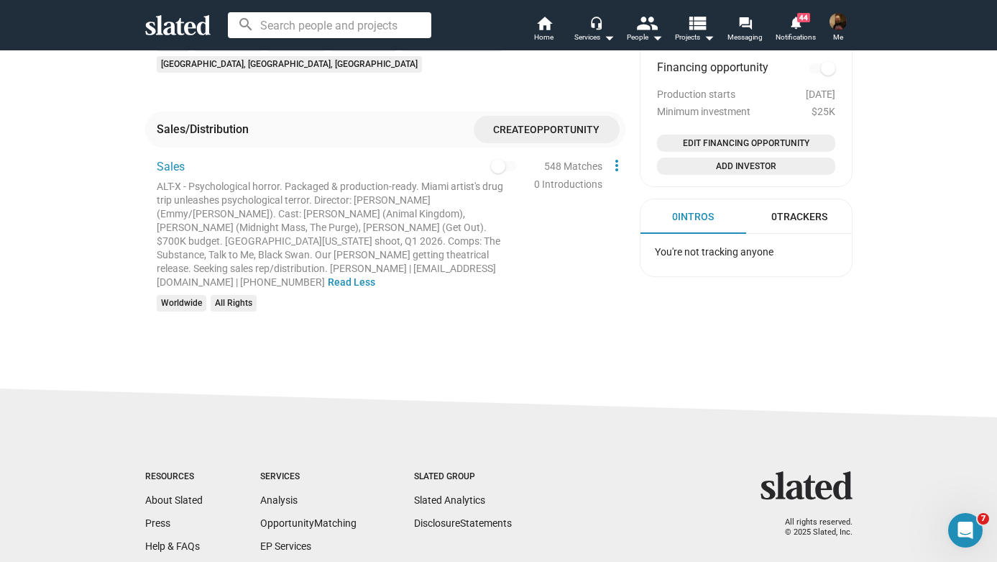
scroll to position [853, 0]
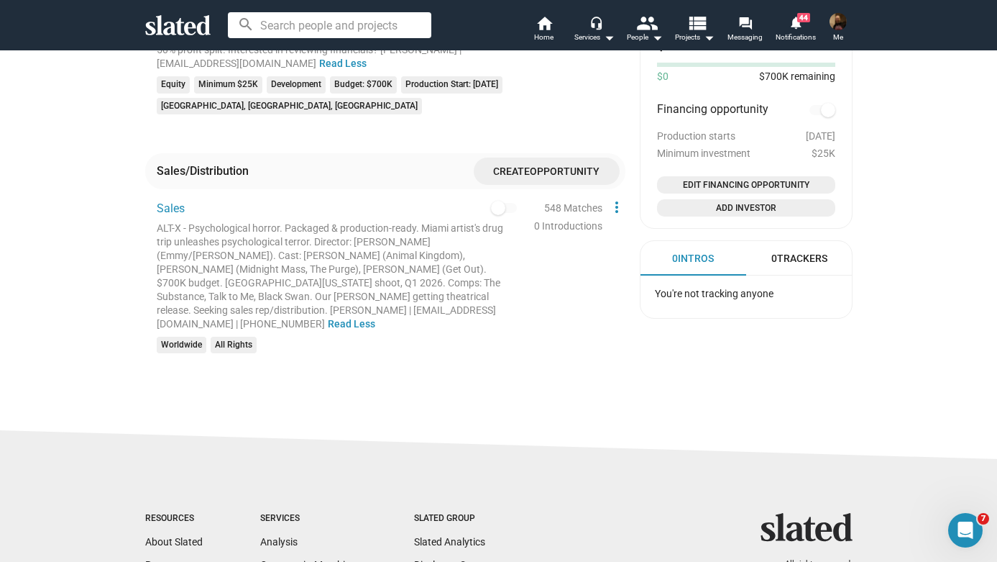
click at [575, 166] on span "Opportunity" at bounding box center [565, 172] width 70 height 12
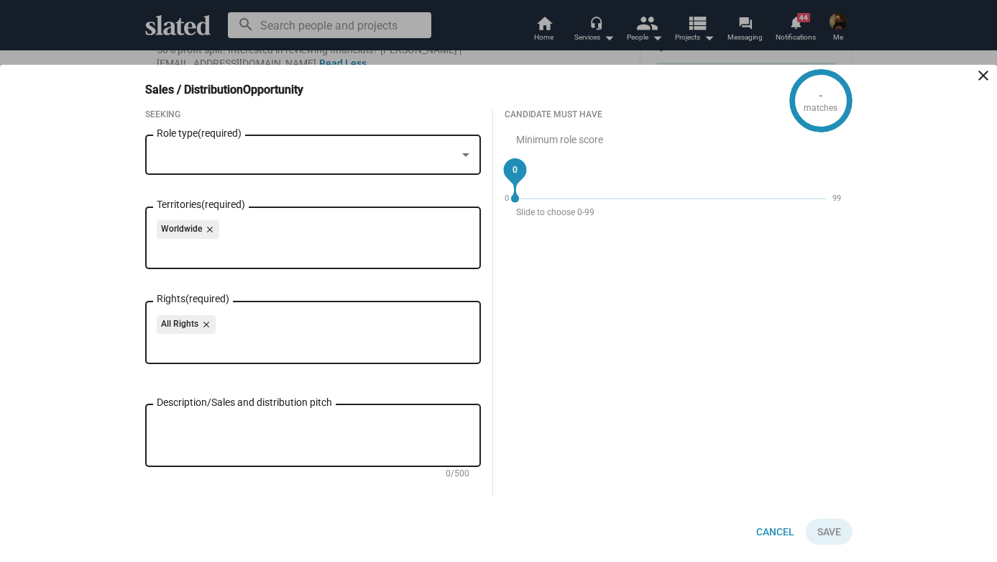
click at [342, 155] on div at bounding box center [307, 155] width 301 height 15
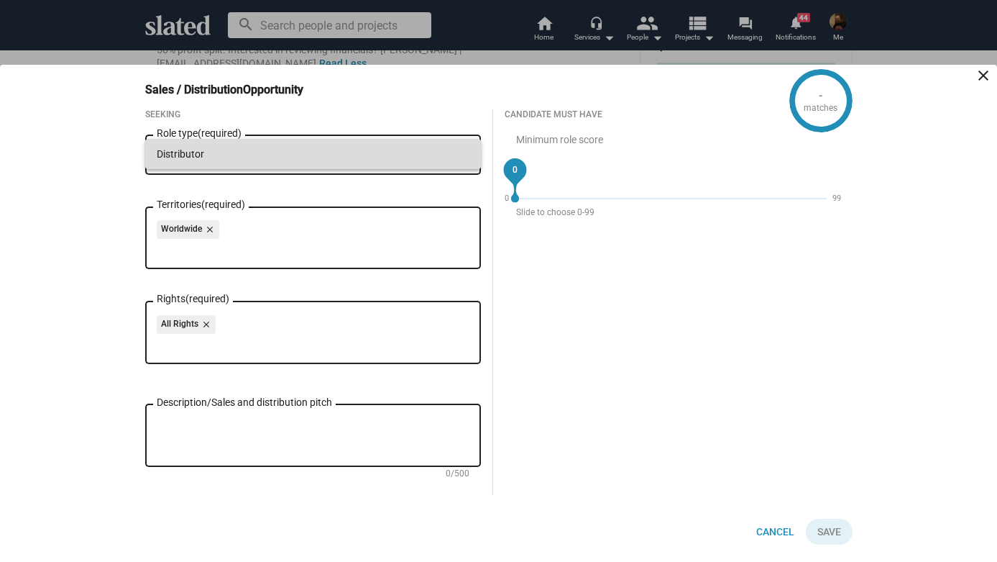
click at [316, 153] on span "Distributor" at bounding box center [313, 154] width 313 height 30
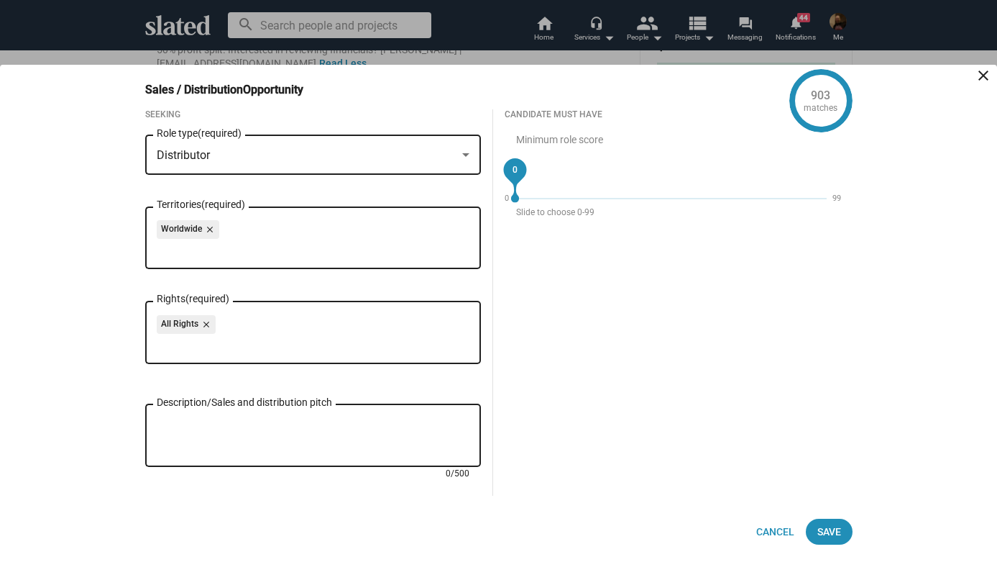
click at [316, 420] on textarea "Description/Sales and distribution pitch" at bounding box center [313, 435] width 313 height 39
paste textarea "Miami artist's drug trip unleashes psychological terror."
type textarea "M"
click at [984, 70] on mat-icon "close" at bounding box center [983, 75] width 17 height 17
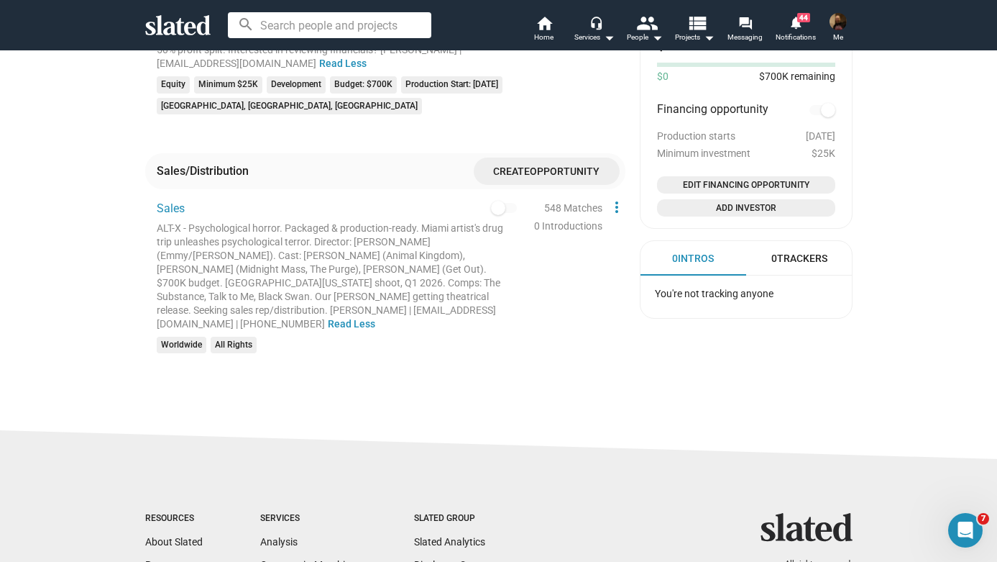
drag, startPoint x: 157, startPoint y: 204, endPoint x: 374, endPoint y: 285, distance: 231.2
click at [374, 285] on div "ALT-X - Psychological horror. Packaged & production-ready. Miami artist's drug …" at bounding box center [337, 275] width 360 height 109
copy div "ALT-X - Psychological horror. Packaged & production-ready. Miami artist's drug …"
click at [576, 166] on span "Opportunity" at bounding box center [565, 172] width 70 height 12
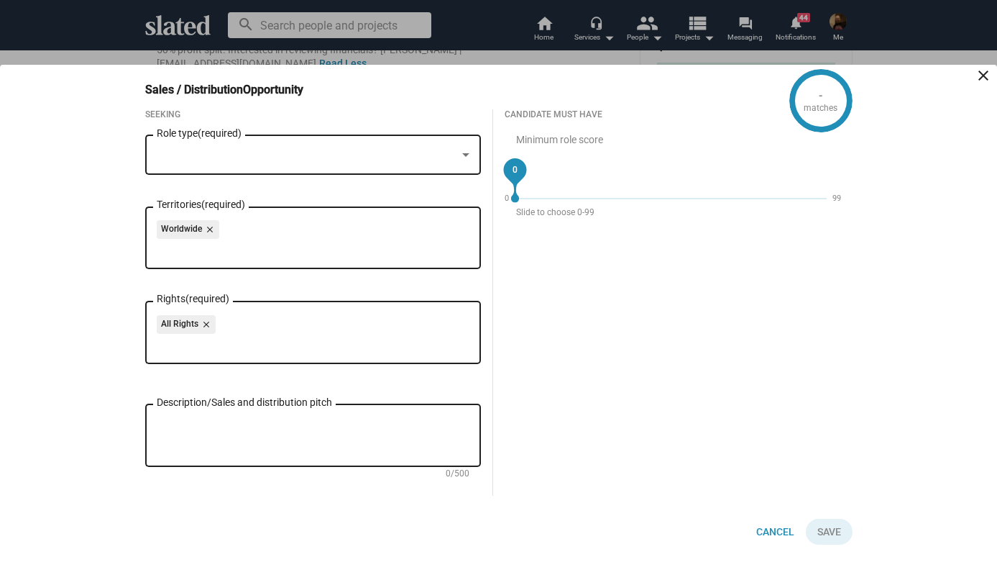
click at [191, 418] on textarea "Description/Sales and distribution pitch" at bounding box center [313, 435] width 313 height 39
paste textarea "ALT-X - Psychological horror. Packaged & production-ready. Miami artist's drug …"
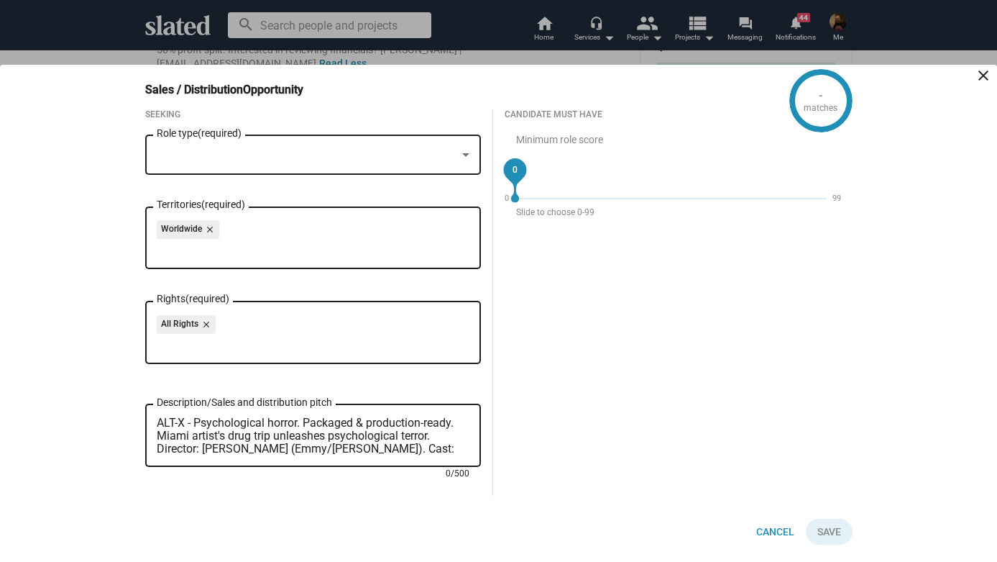
scroll to position [26, 0]
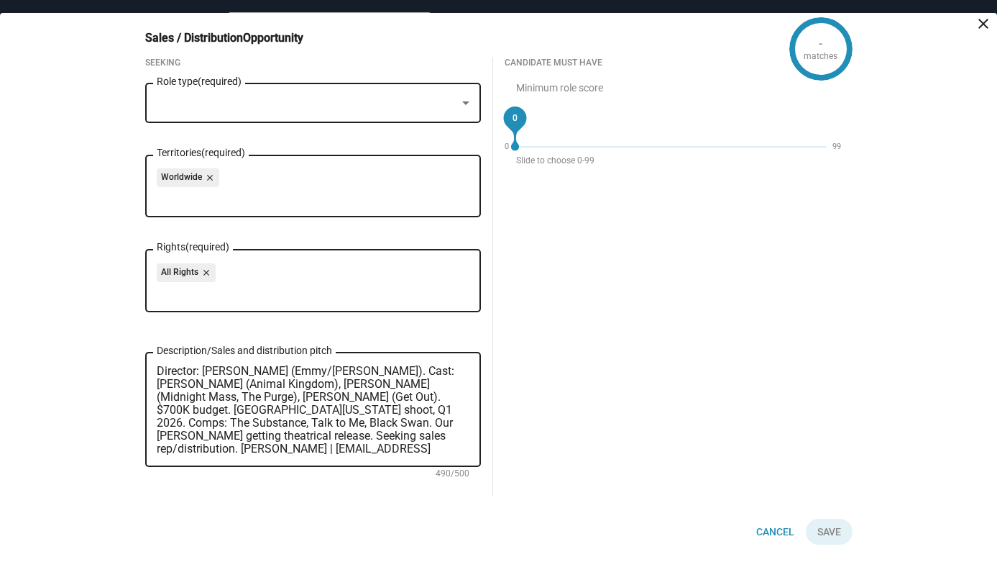
click at [242, 105] on div at bounding box center [307, 103] width 301 height 15
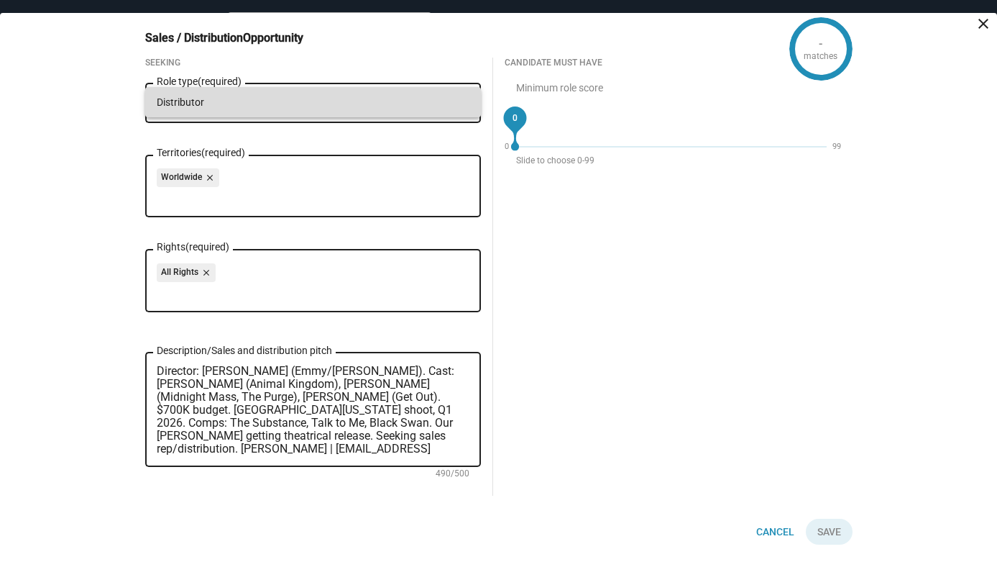
click at [240, 108] on span "Distributor" at bounding box center [313, 102] width 313 height 30
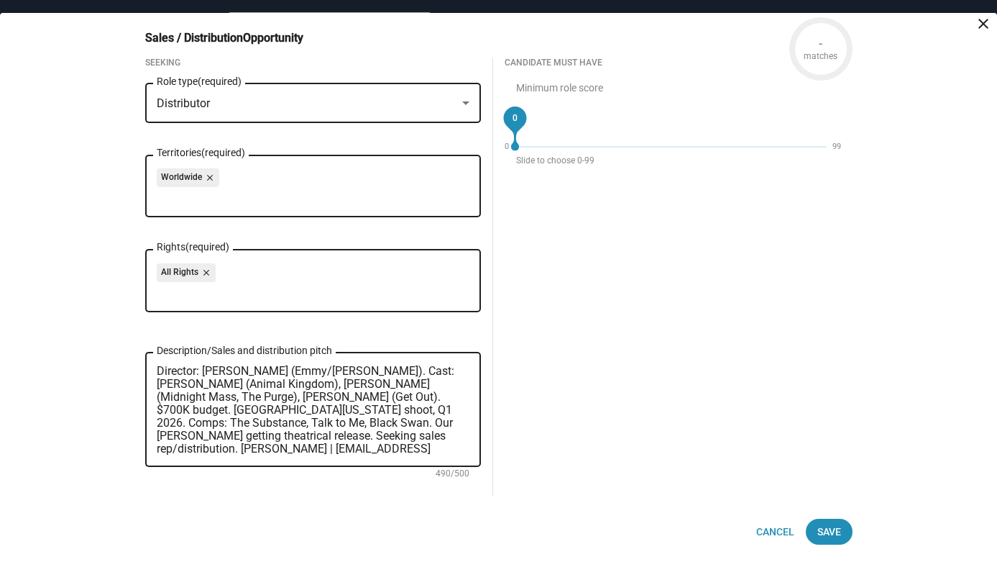
scroll to position [0, 0]
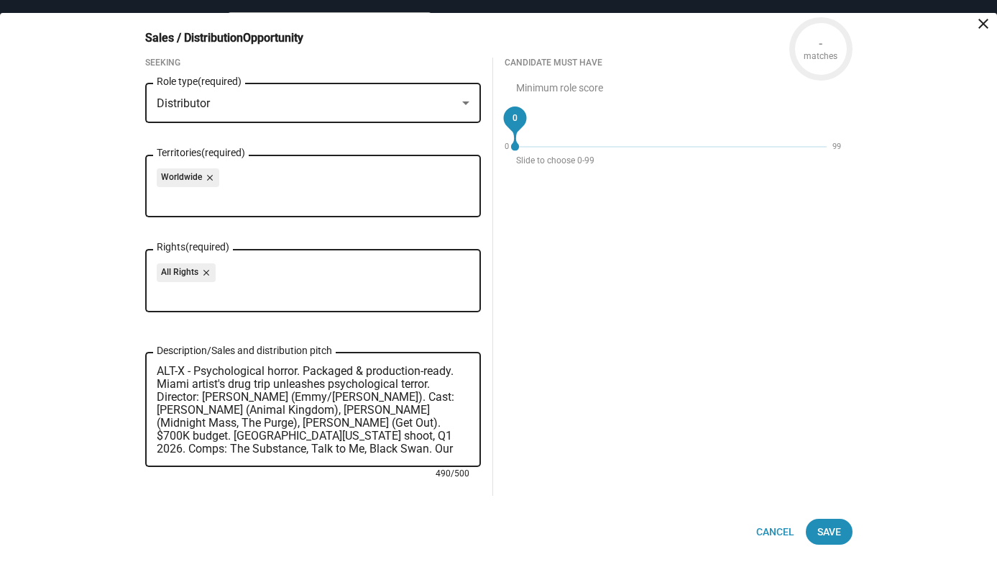
click at [435, 385] on textarea "ALT-X - Psychological horror. Packaged & production-ready. Miami artist's drug …" at bounding box center [313, 410] width 313 height 91
click at [446, 386] on textarea "ALT-X - Psychological horror. Packaged & production-ready. Miami artist's drug …" at bounding box center [313, 410] width 313 height 91
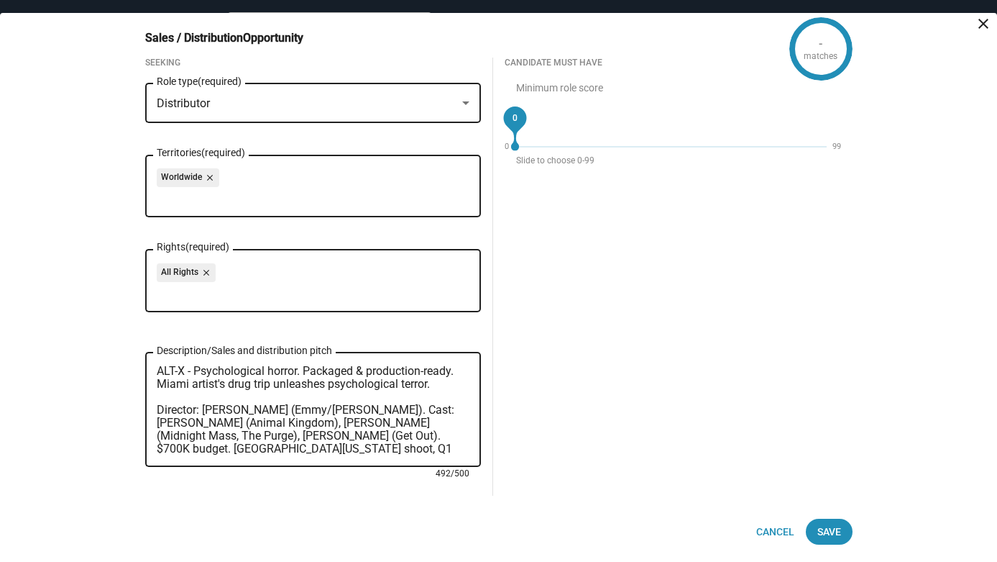
scroll to position [39, 0]
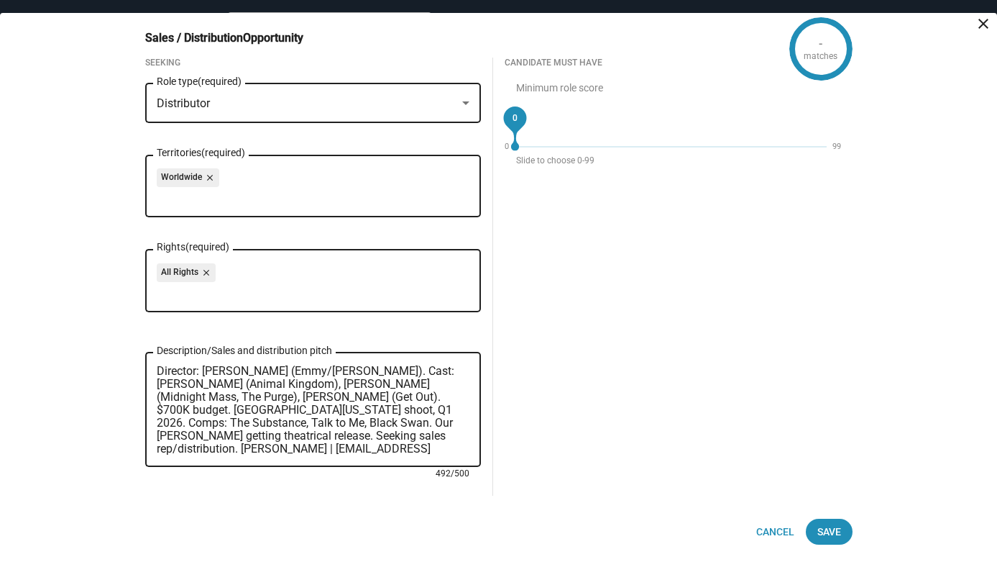
click at [157, 436] on textarea "ALT-X - Psychological horror. Packaged & production-ready. Miami artist's drug …" at bounding box center [313, 410] width 313 height 91
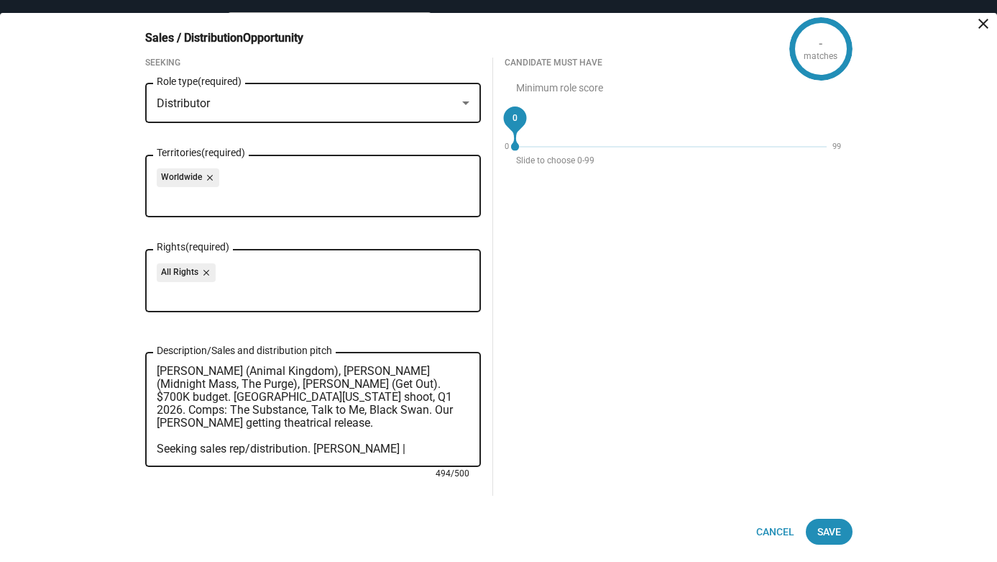
click at [314, 436] on textarea "ALT-X - Psychological horror. Packaged & production-ready. Miami artist's drug …" at bounding box center [313, 410] width 313 height 91
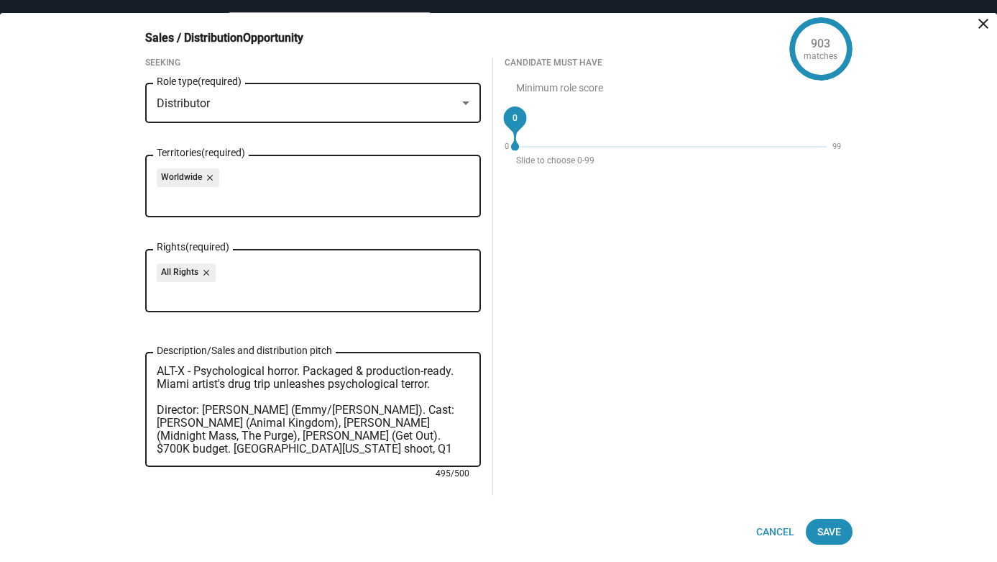
scroll to position [65, 0]
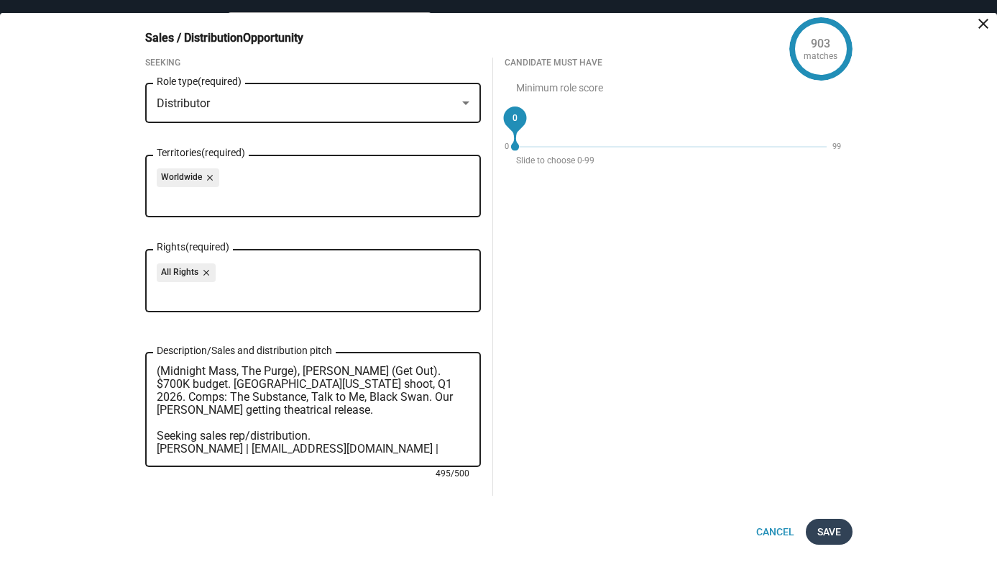
type textarea "ALT-X - Psychological horror. Packaged & production-ready. Miami artist's drug …"
click at [835, 533] on span "Save" at bounding box center [829, 531] width 24 height 26
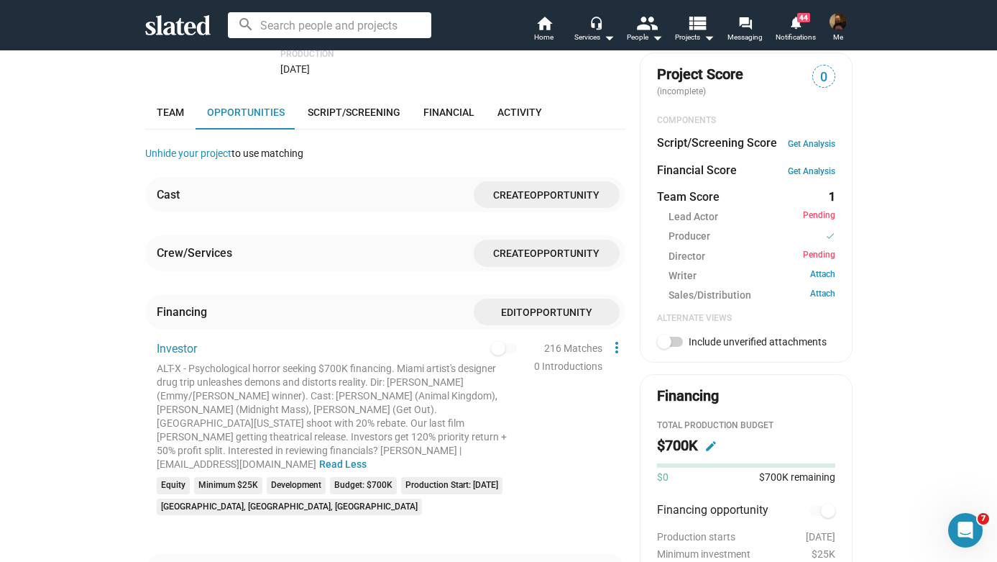
scroll to position [430, 0]
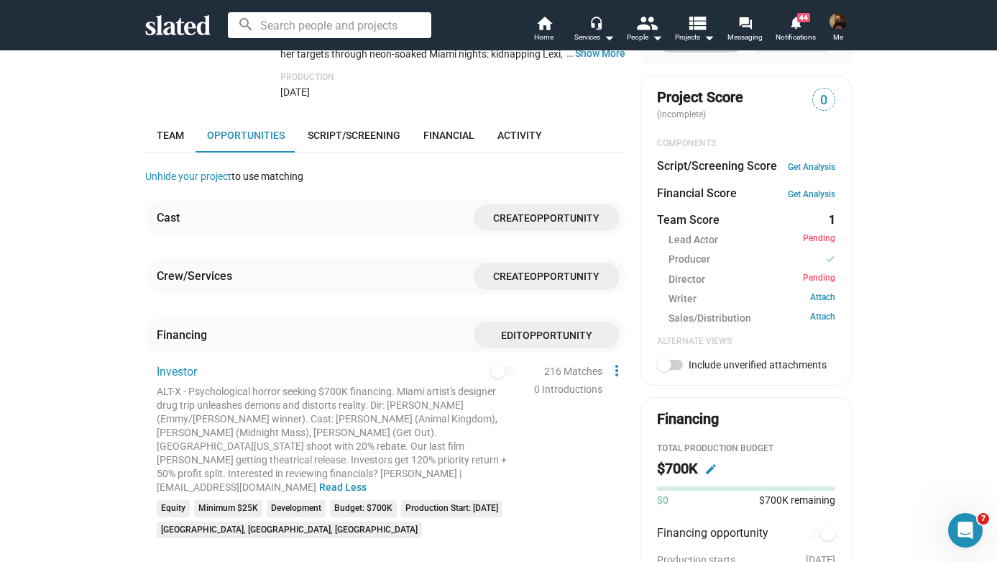
click at [546, 217] on span "Create Opportunity" at bounding box center [546, 217] width 123 height 27
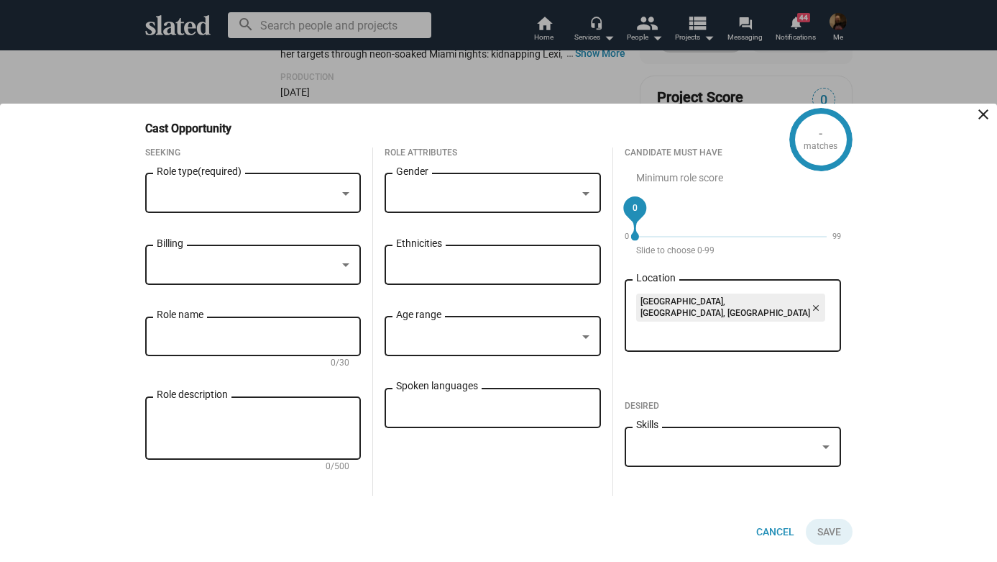
click at [497, 91] on div at bounding box center [498, 281] width 997 height 562
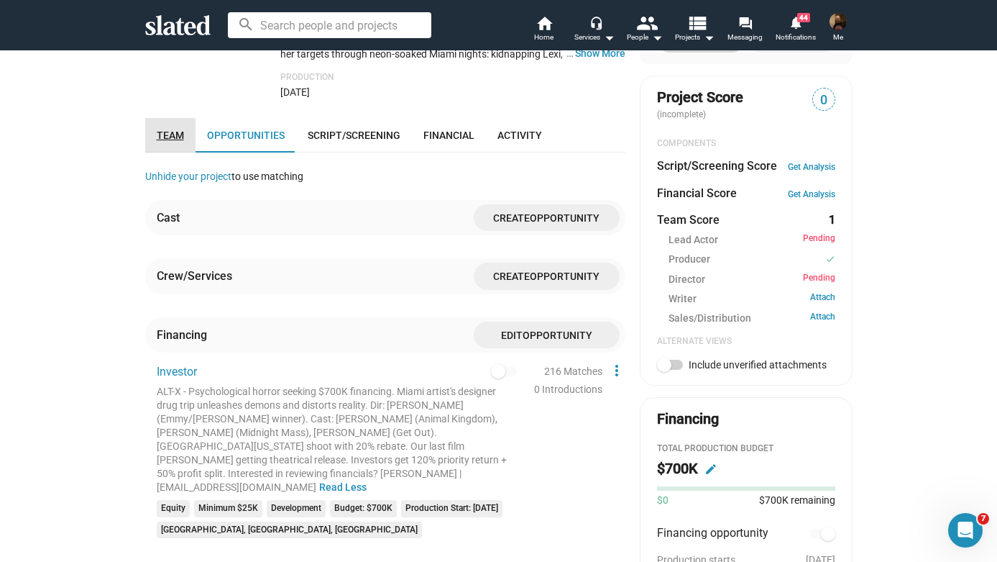
click at [175, 129] on span "Team" at bounding box center [170, 135] width 27 height 12
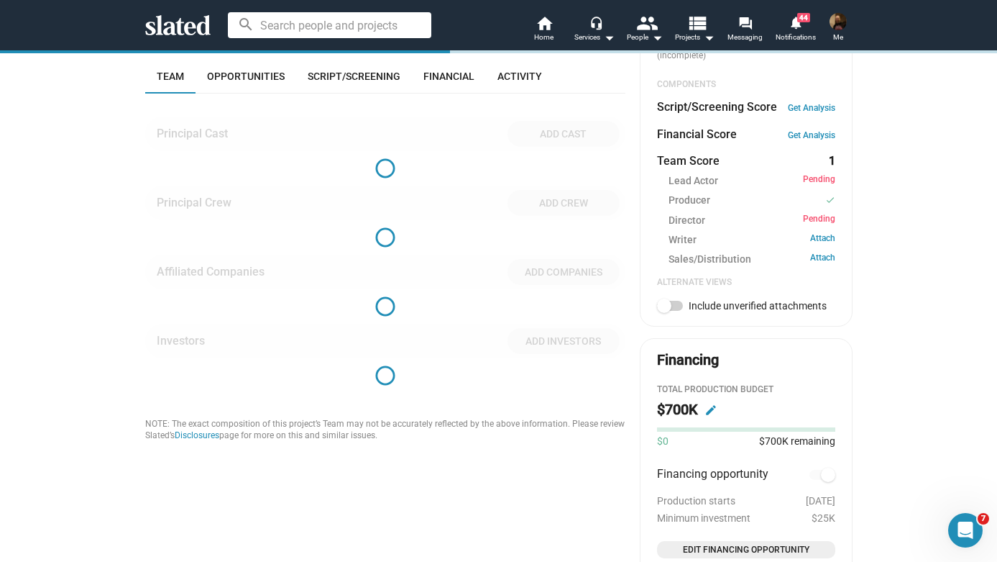
scroll to position [487, 0]
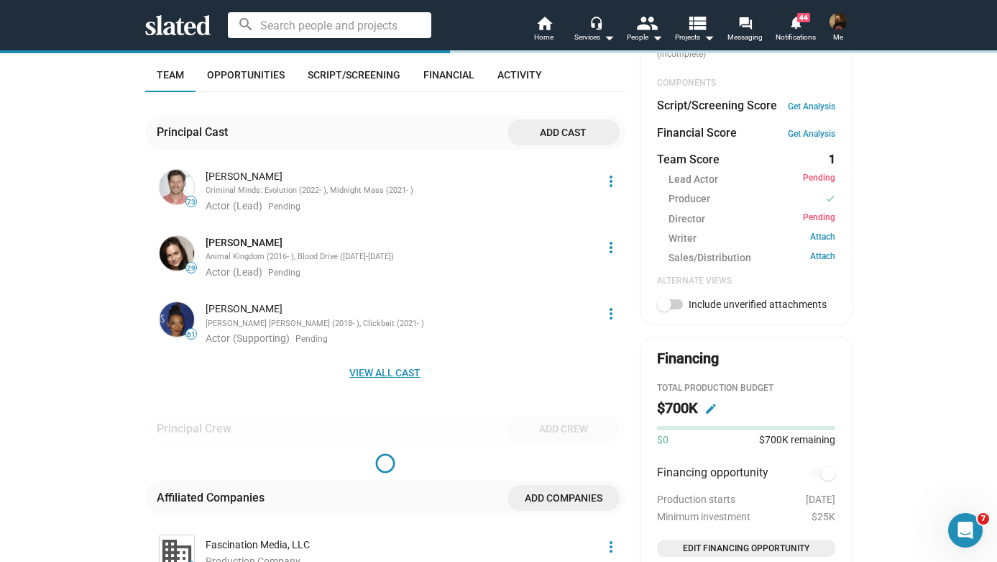
click at [403, 359] on span "View all cast" at bounding box center [385, 372] width 457 height 26
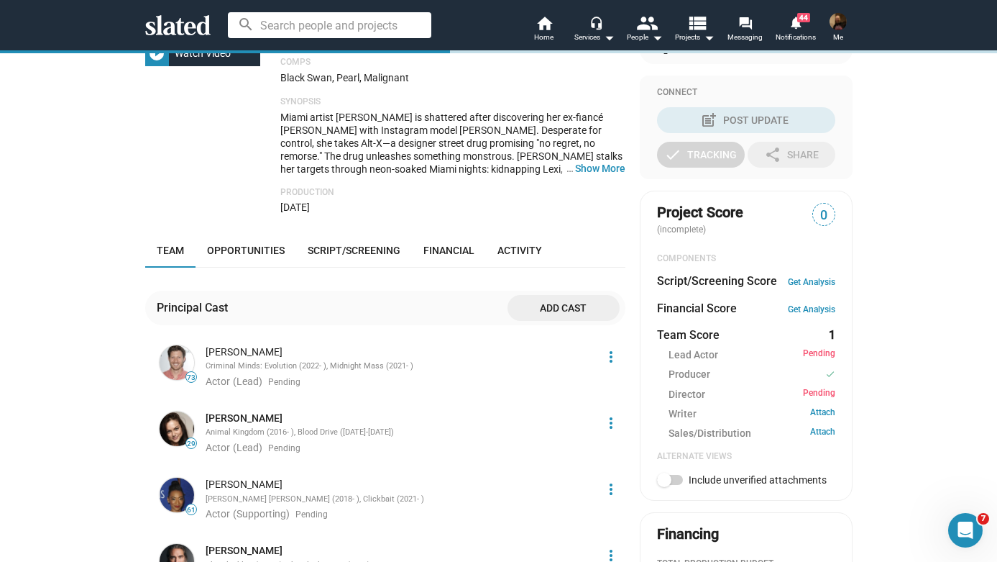
scroll to position [0, 0]
